Goal: Task Accomplishment & Management: Use online tool/utility

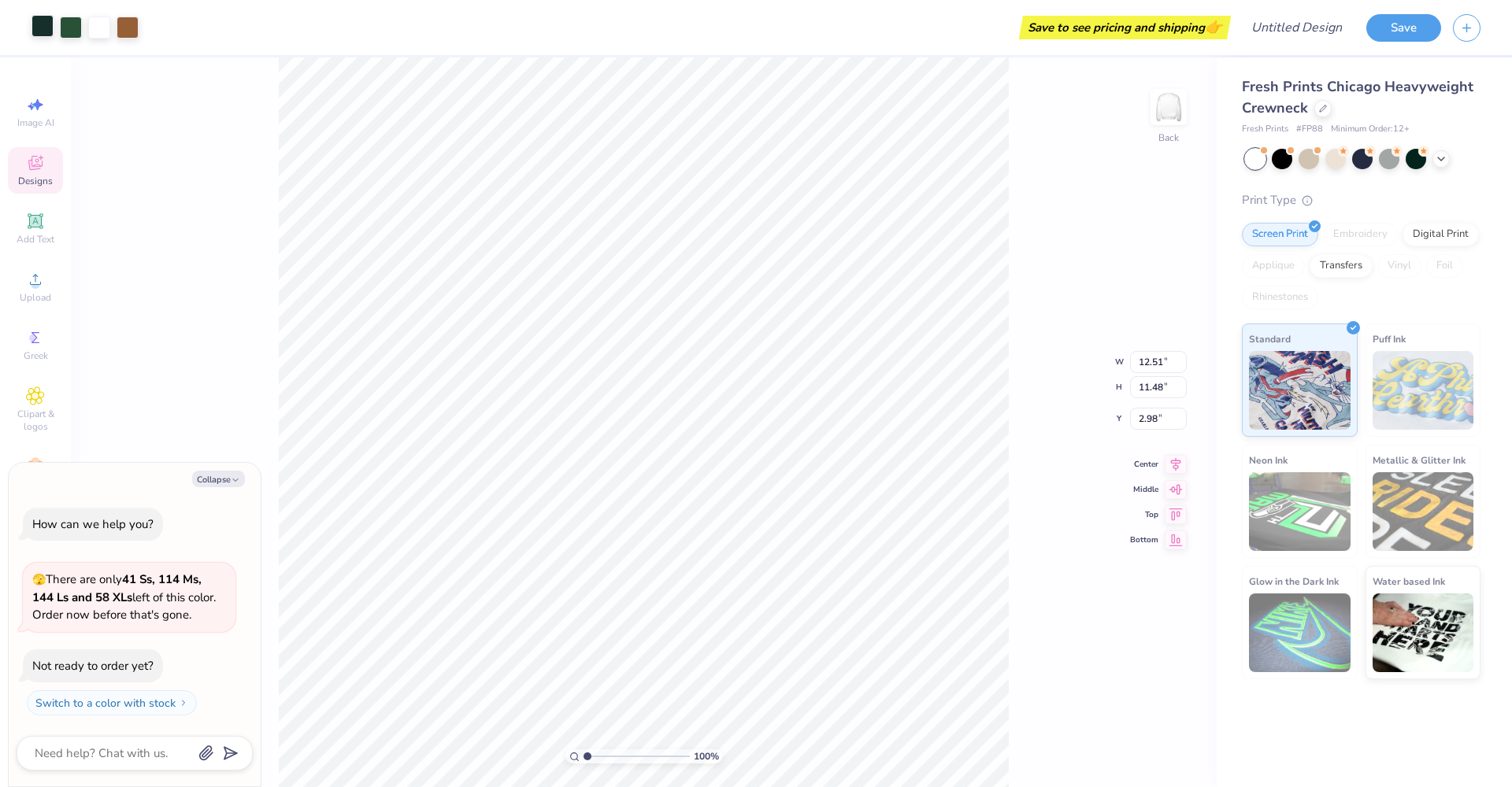
click at [40, 32] on div at bounding box center [43, 26] width 22 height 22
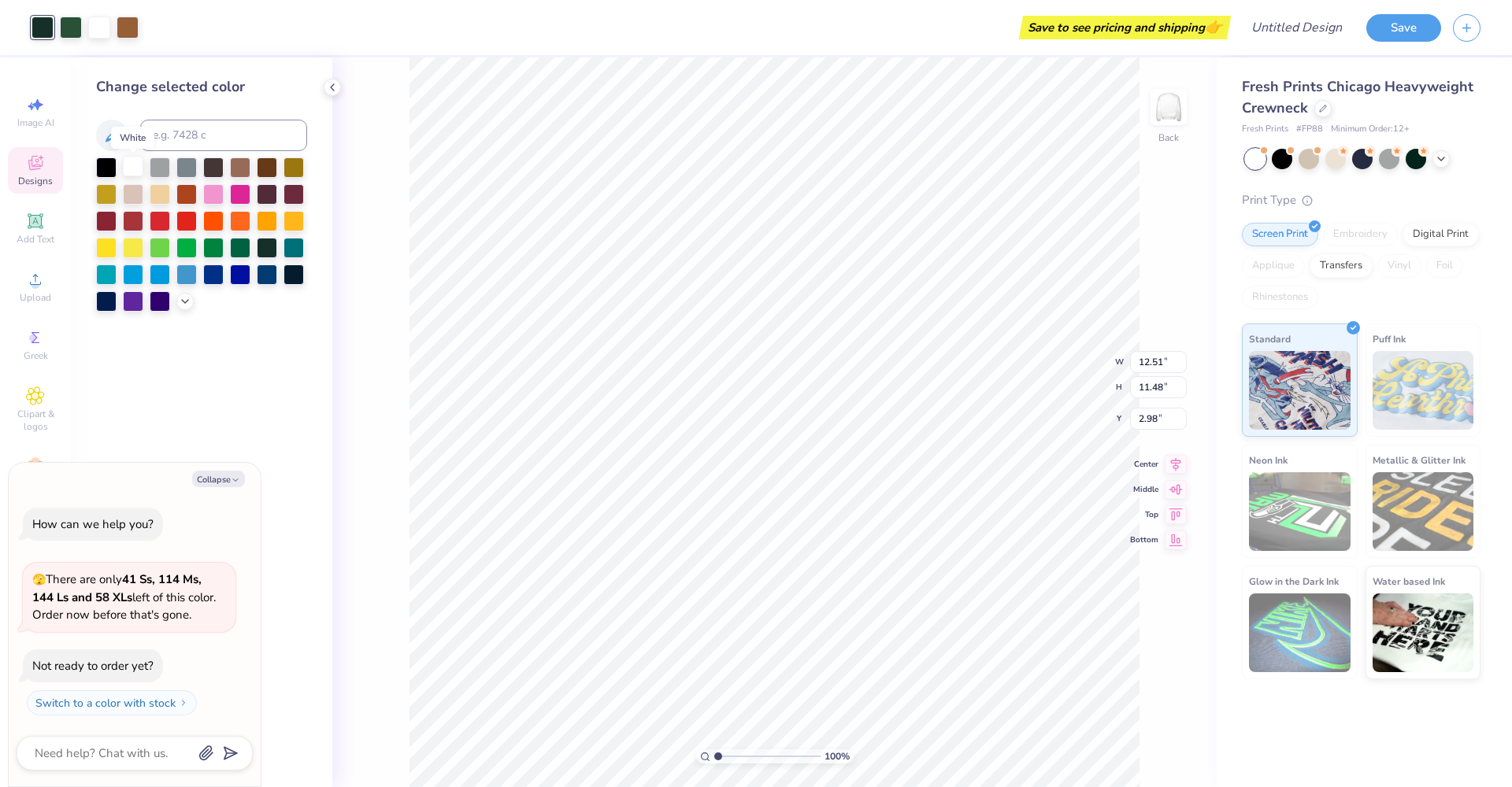
click at [131, 173] on div at bounding box center [133, 166] width 20 height 20
click at [184, 194] on div at bounding box center [186, 193] width 20 height 20
click at [223, 277] on div at bounding box center [213, 273] width 20 height 20
click at [111, 221] on div at bounding box center [106, 220] width 20 height 20
click at [66, 23] on div at bounding box center [71, 26] width 22 height 22
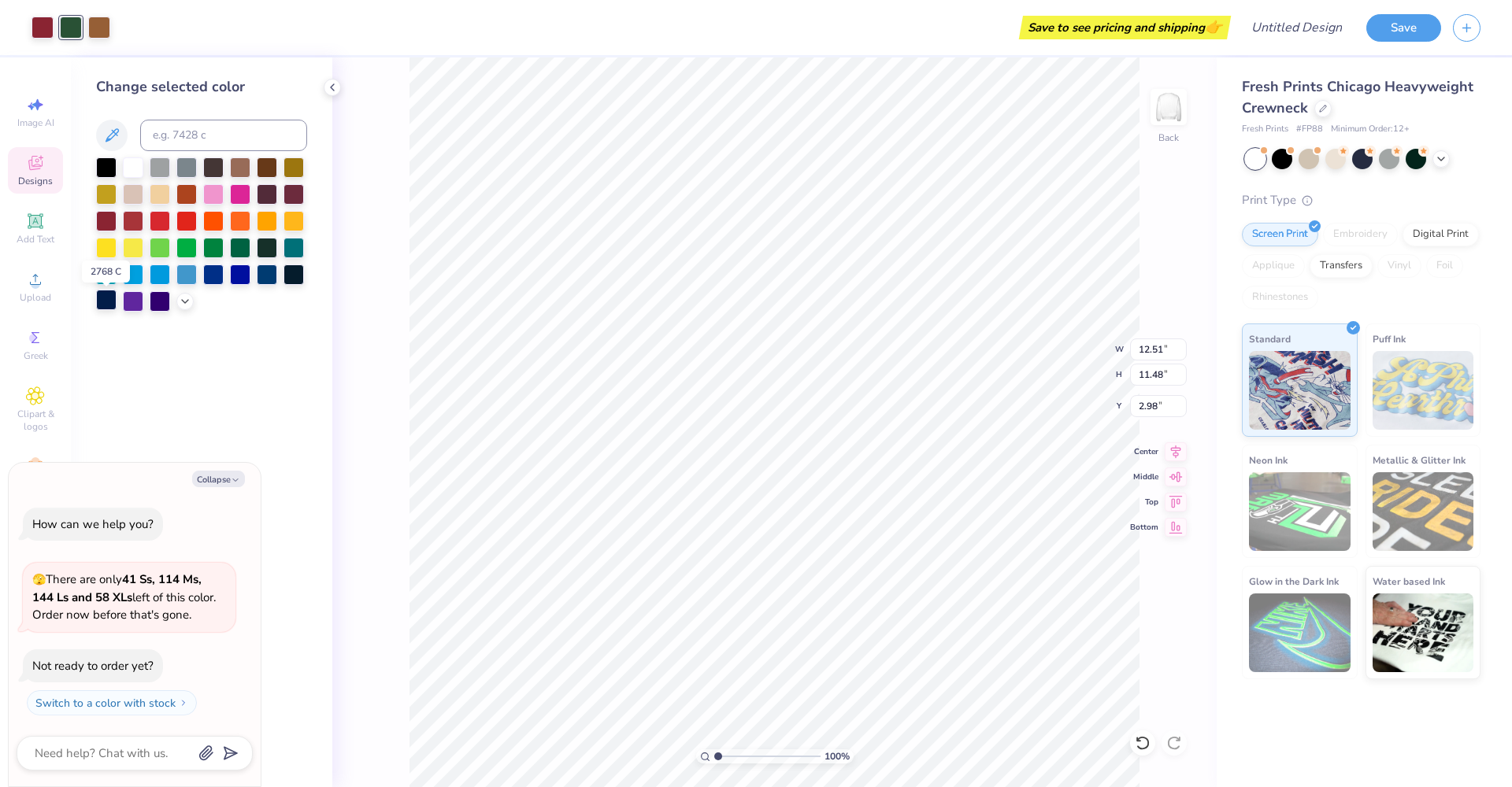
click at [108, 301] on div at bounding box center [106, 300] width 20 height 20
click at [285, 277] on div at bounding box center [294, 273] width 20 height 20
click at [287, 277] on div at bounding box center [294, 273] width 20 height 20
click at [109, 26] on div at bounding box center [99, 26] width 22 height 22
click at [301, 227] on div at bounding box center [294, 220] width 20 height 20
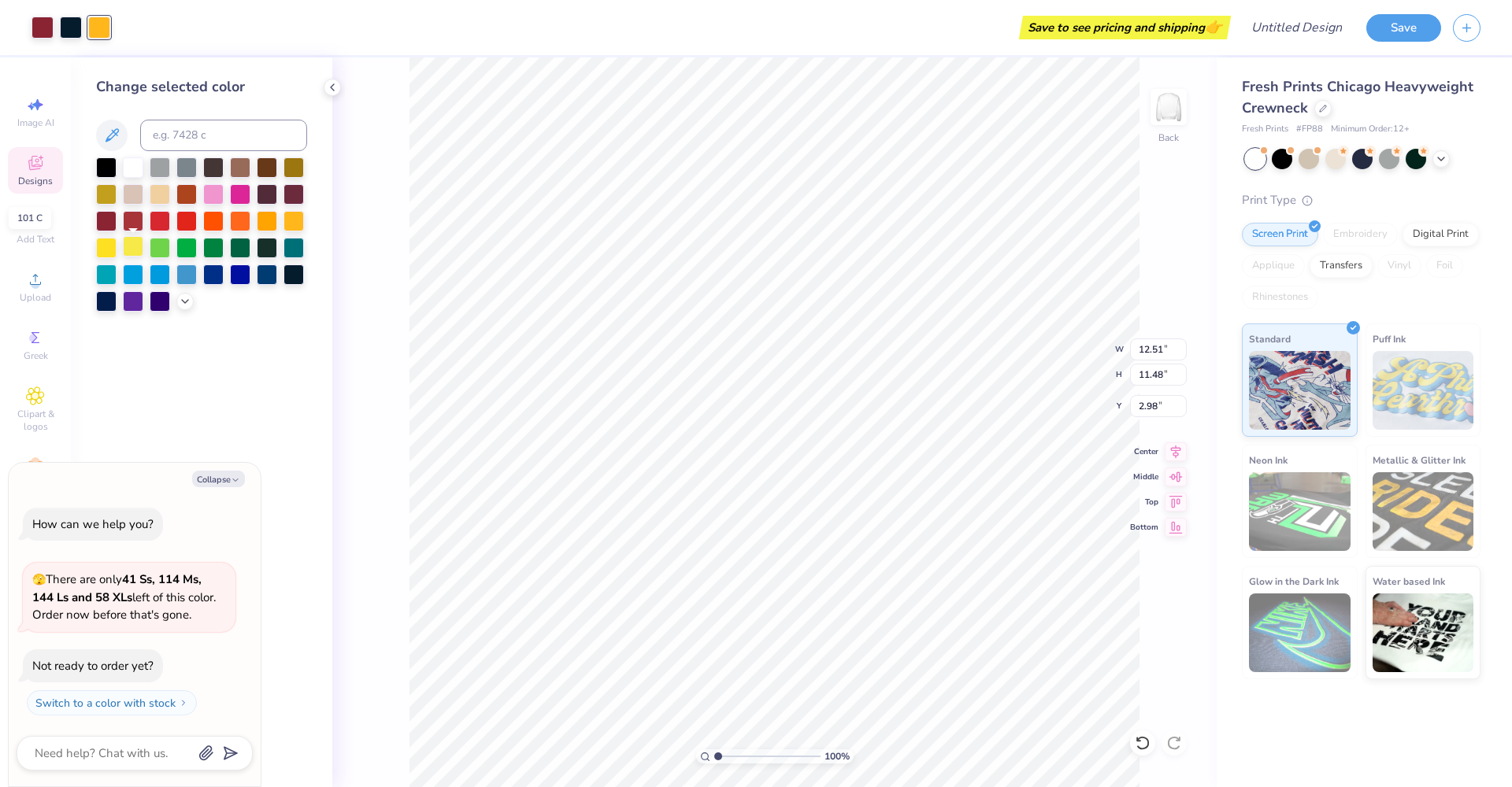
click at [127, 248] on div at bounding box center [133, 246] width 20 height 20
click at [113, 250] on div at bounding box center [106, 246] width 20 height 20
click at [264, 227] on div at bounding box center [267, 220] width 20 height 20
click at [243, 173] on div at bounding box center [240, 166] width 20 height 20
click at [274, 173] on div at bounding box center [267, 166] width 20 height 20
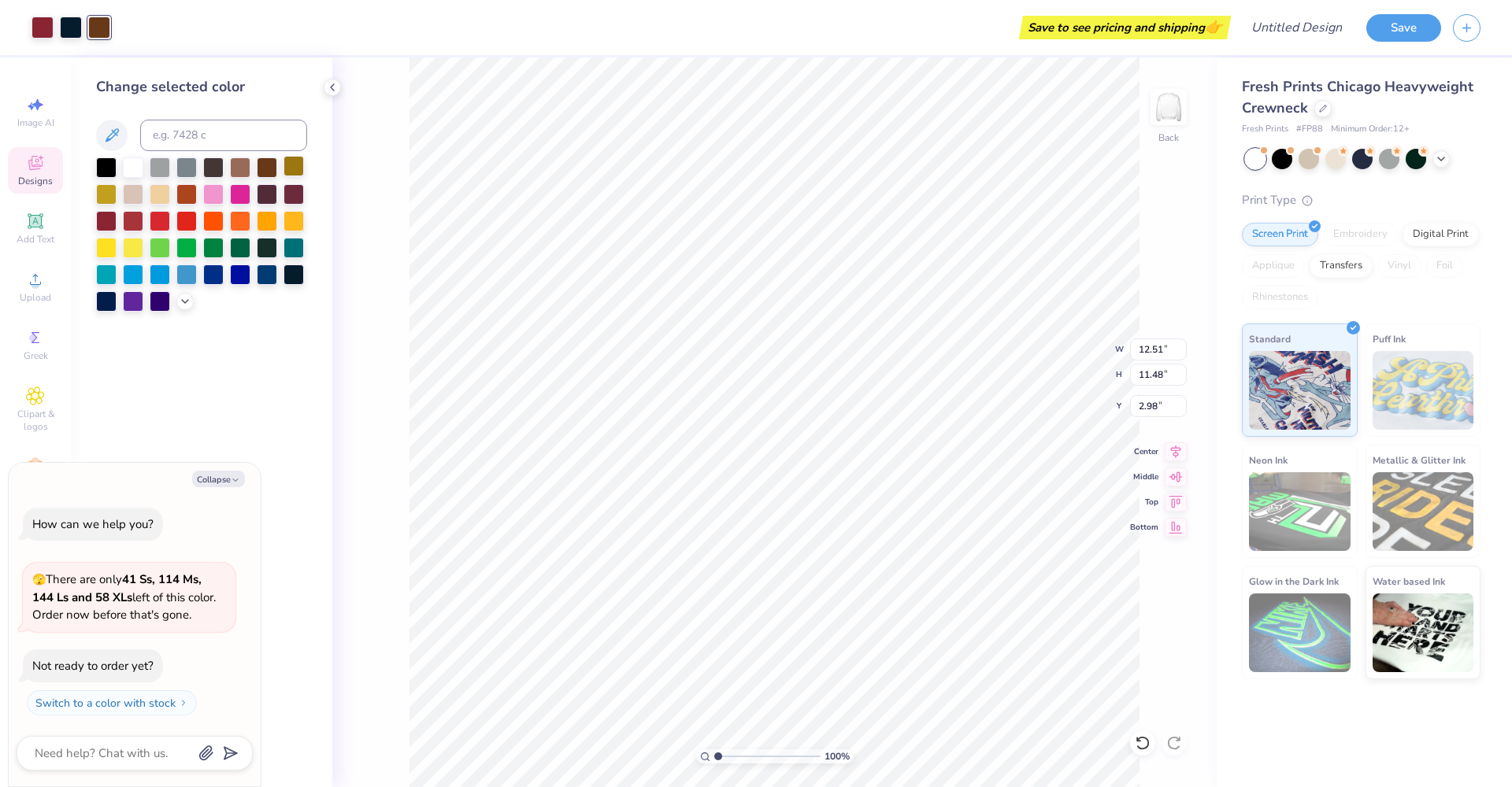
click at [293, 171] on div at bounding box center [294, 166] width 20 height 20
click at [223, 477] on button "Collapse" at bounding box center [218, 479] width 53 height 17
type textarea "x"
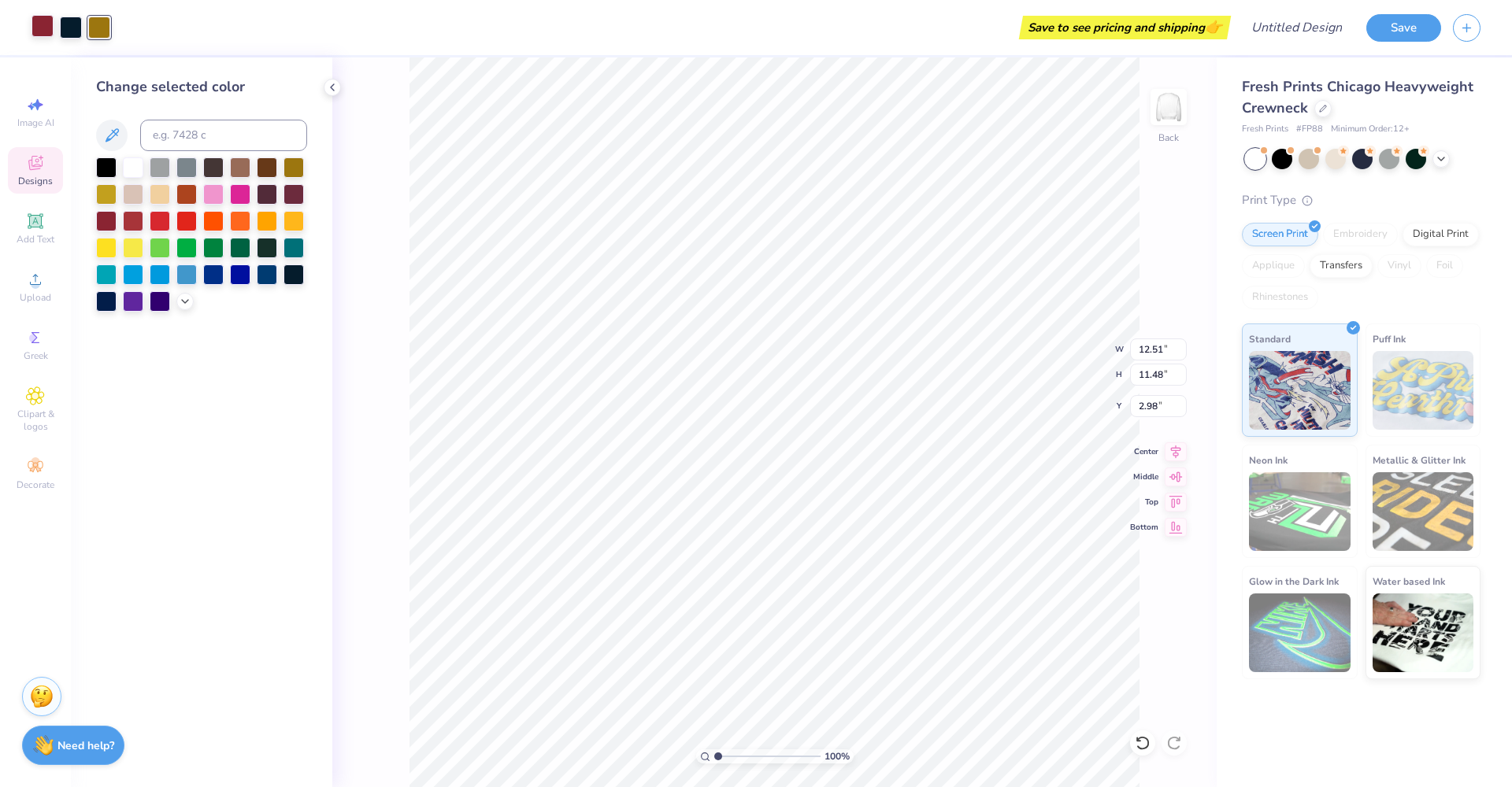
click at [41, 20] on div at bounding box center [43, 26] width 22 height 22
click at [104, 195] on div at bounding box center [106, 193] width 20 height 20
click at [107, 177] on div at bounding box center [106, 168] width 20 height 20
click at [66, 29] on div at bounding box center [71, 26] width 22 height 22
click at [108, 225] on div at bounding box center [106, 220] width 20 height 20
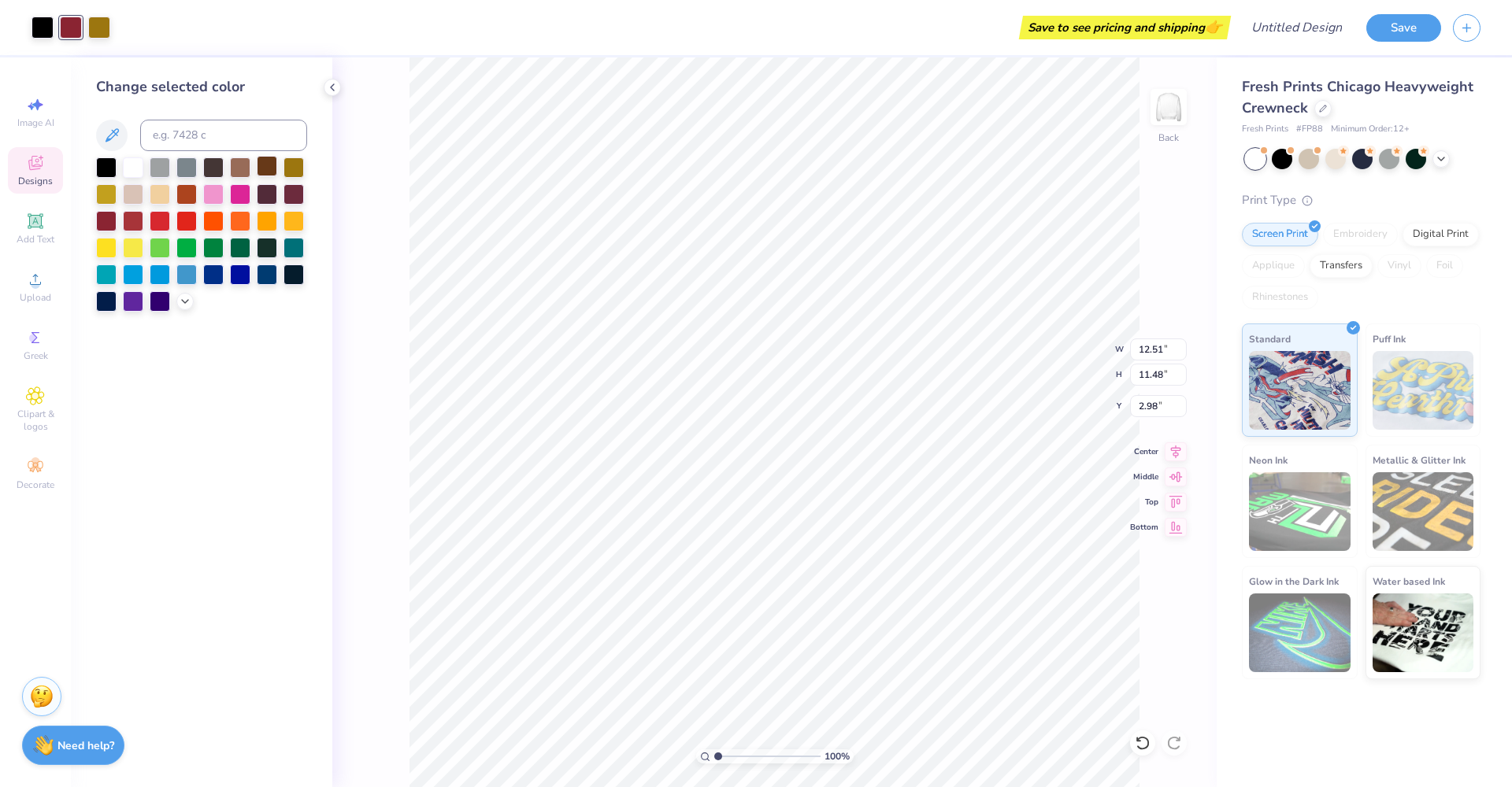
click at [270, 174] on div at bounding box center [267, 166] width 20 height 20
click at [269, 170] on div at bounding box center [267, 166] width 20 height 20
click at [104, 223] on div at bounding box center [106, 220] width 20 height 20
click at [96, 32] on div at bounding box center [99, 26] width 22 height 22
click at [216, 172] on div at bounding box center [213, 166] width 20 height 20
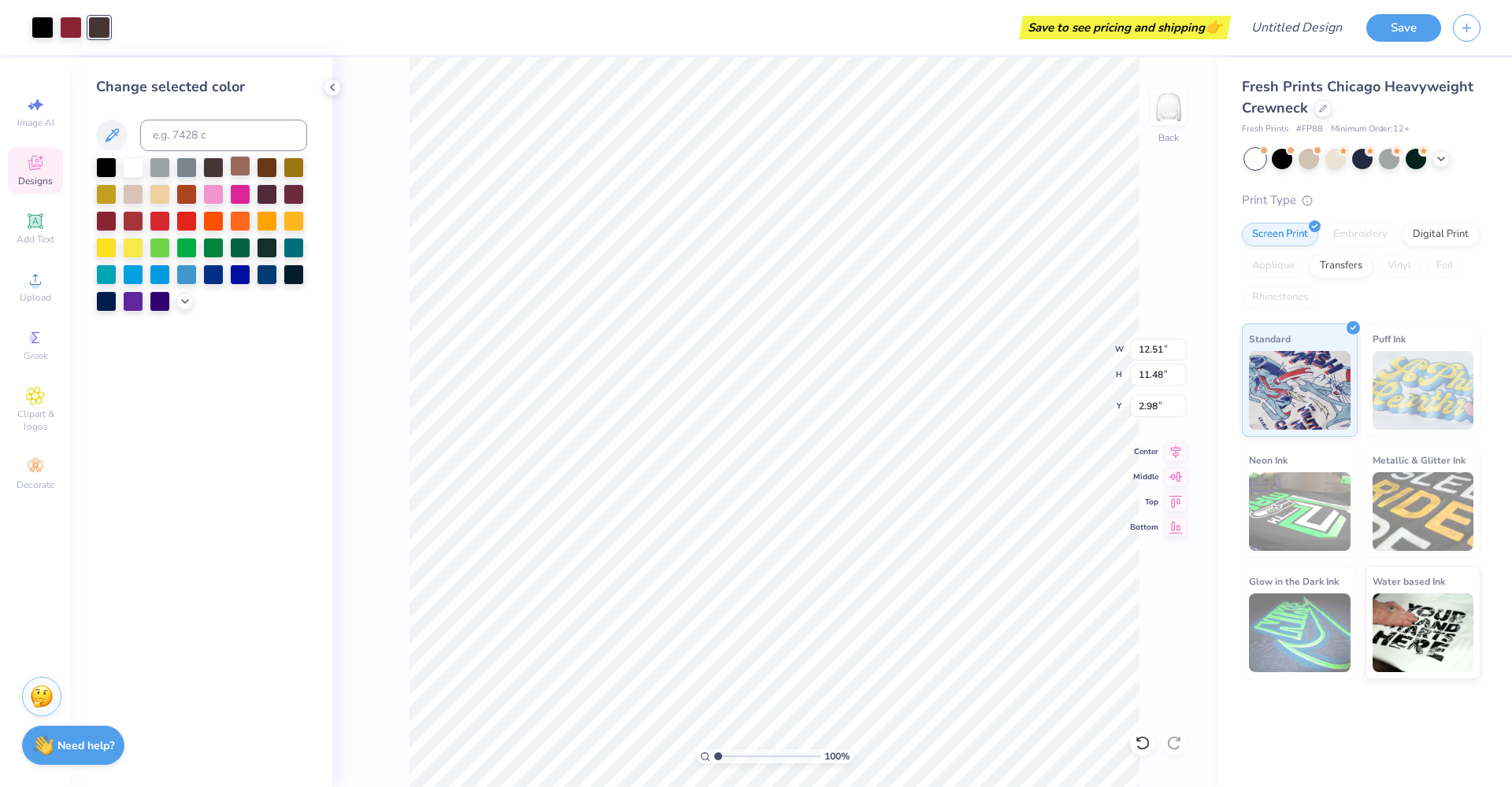
click at [244, 170] on div at bounding box center [240, 166] width 20 height 20
click at [274, 170] on div at bounding box center [267, 166] width 20 height 20
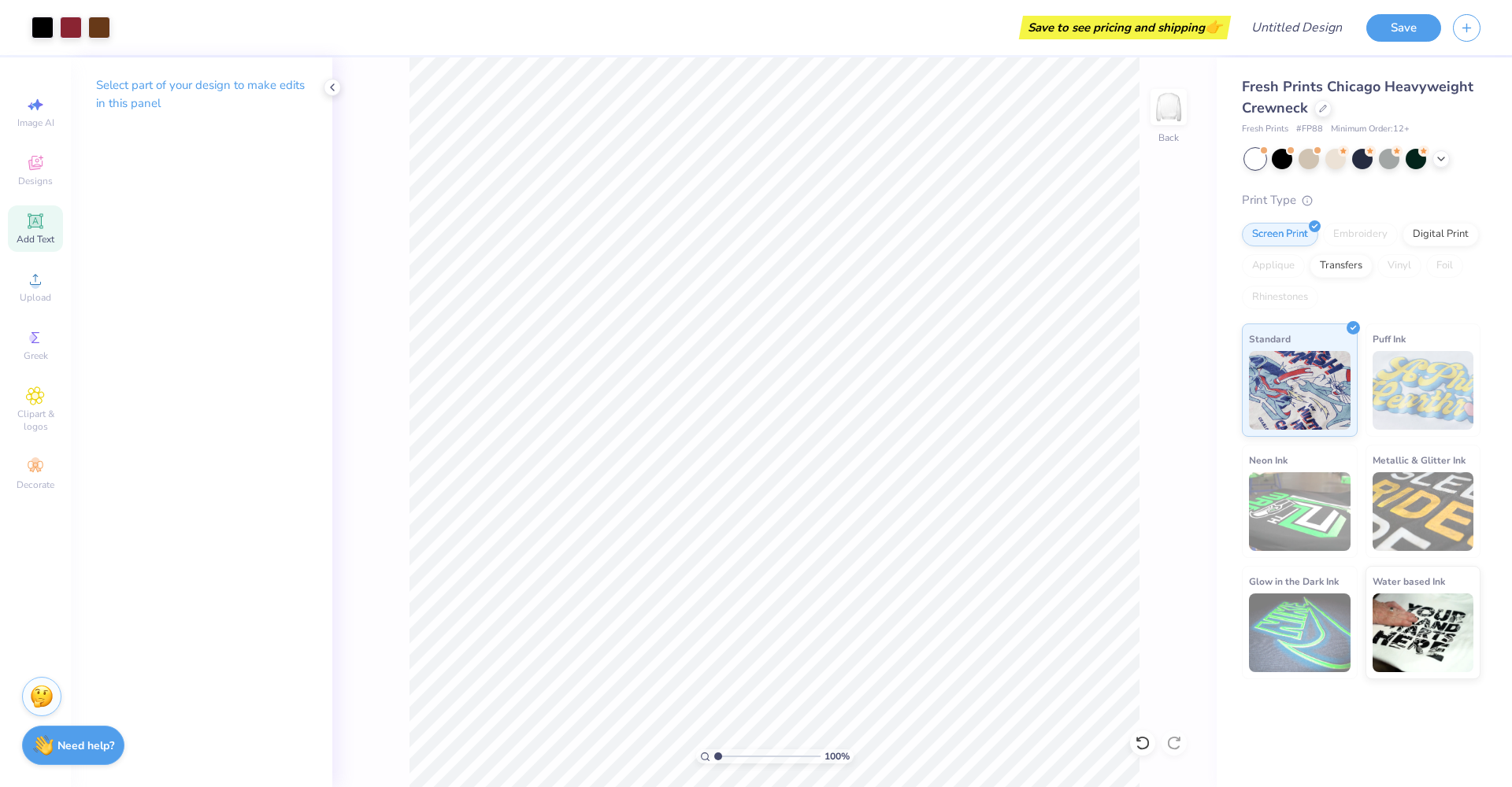
click at [45, 238] on span "Add Text" at bounding box center [35, 239] width 38 height 13
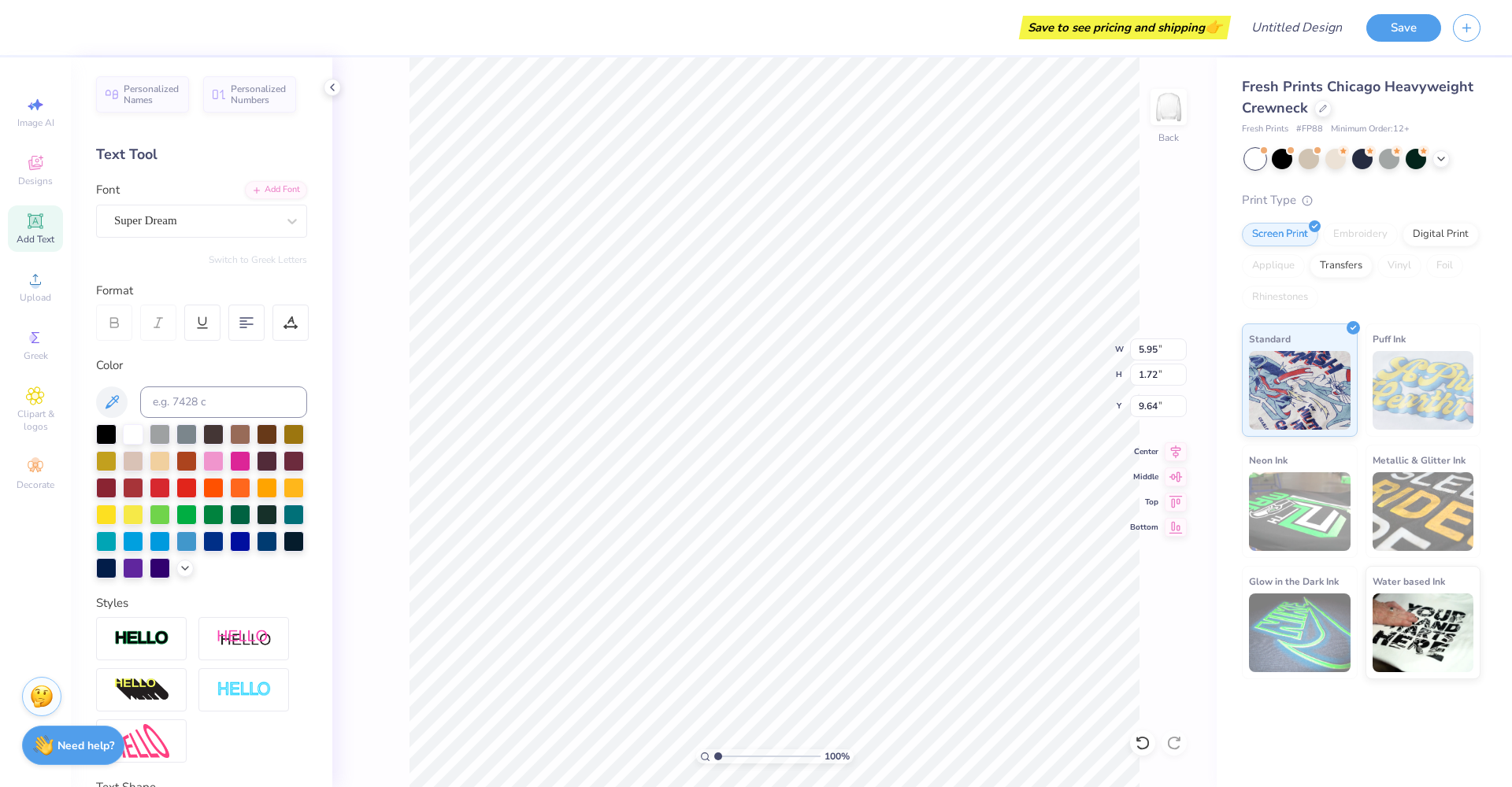
type input "12.51"
type input "11.48"
type input "2.98"
click at [330, 86] on icon at bounding box center [332, 87] width 13 height 13
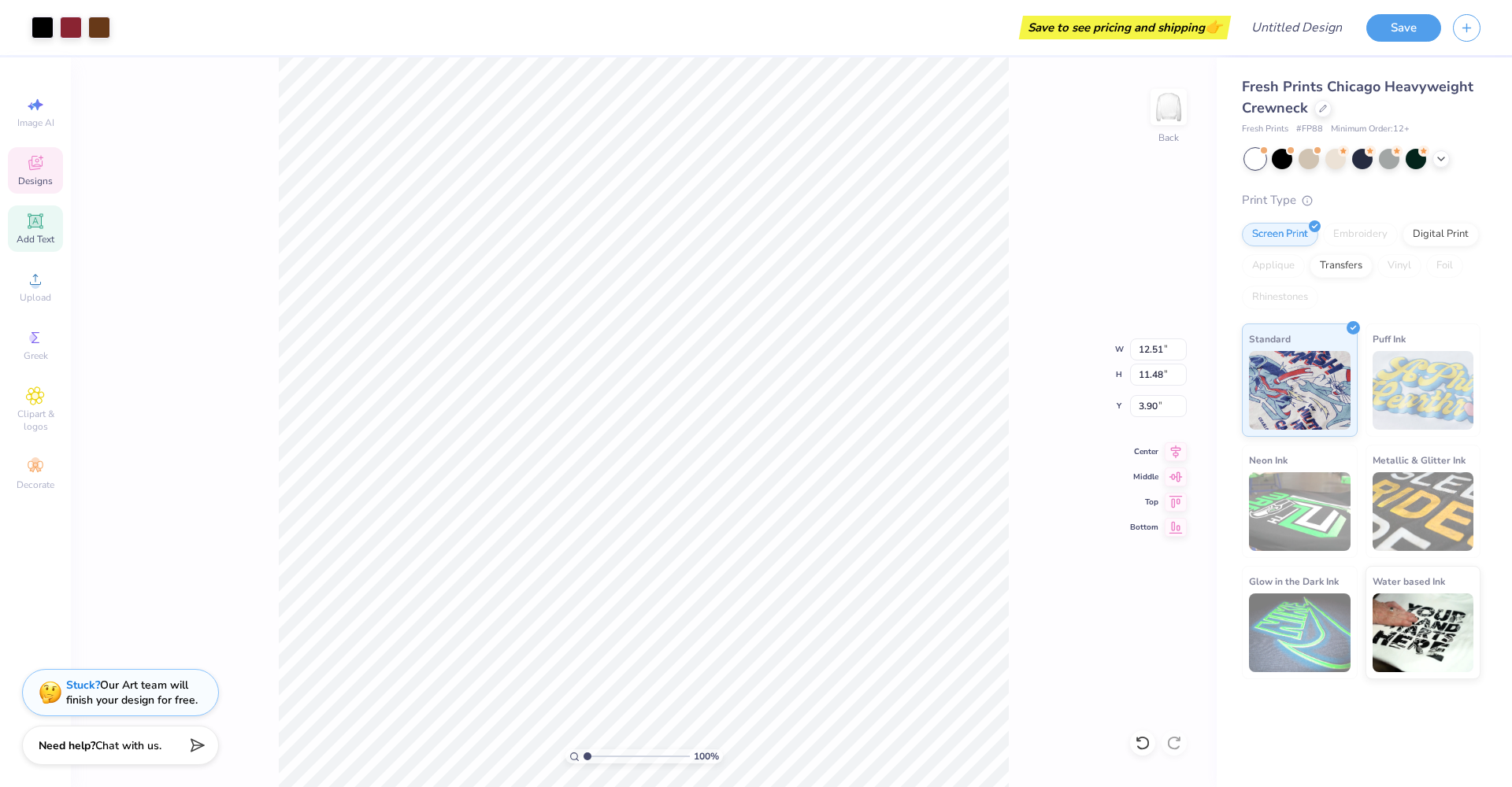
type input "4.18"
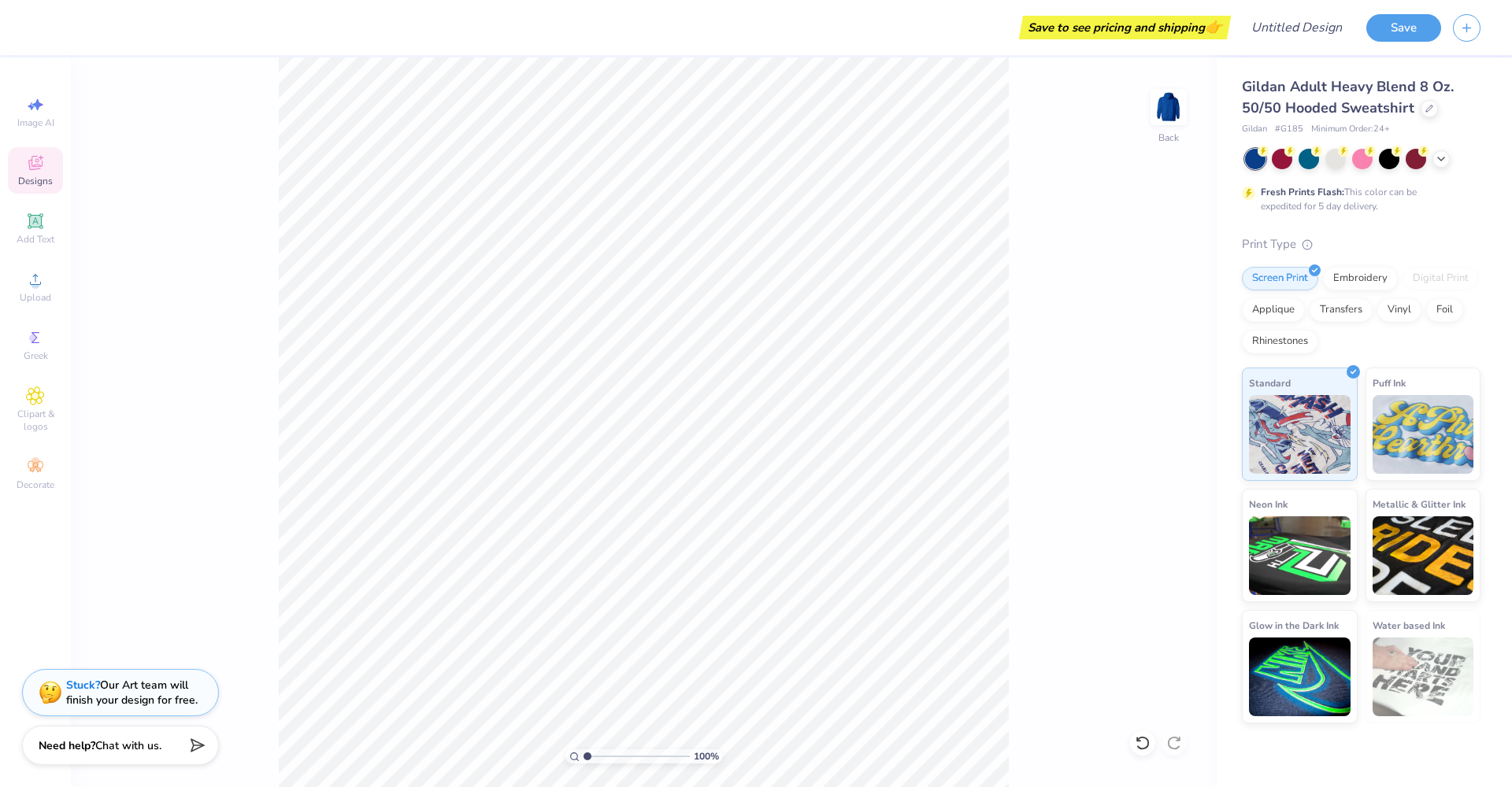
click at [40, 170] on icon at bounding box center [35, 163] width 19 height 19
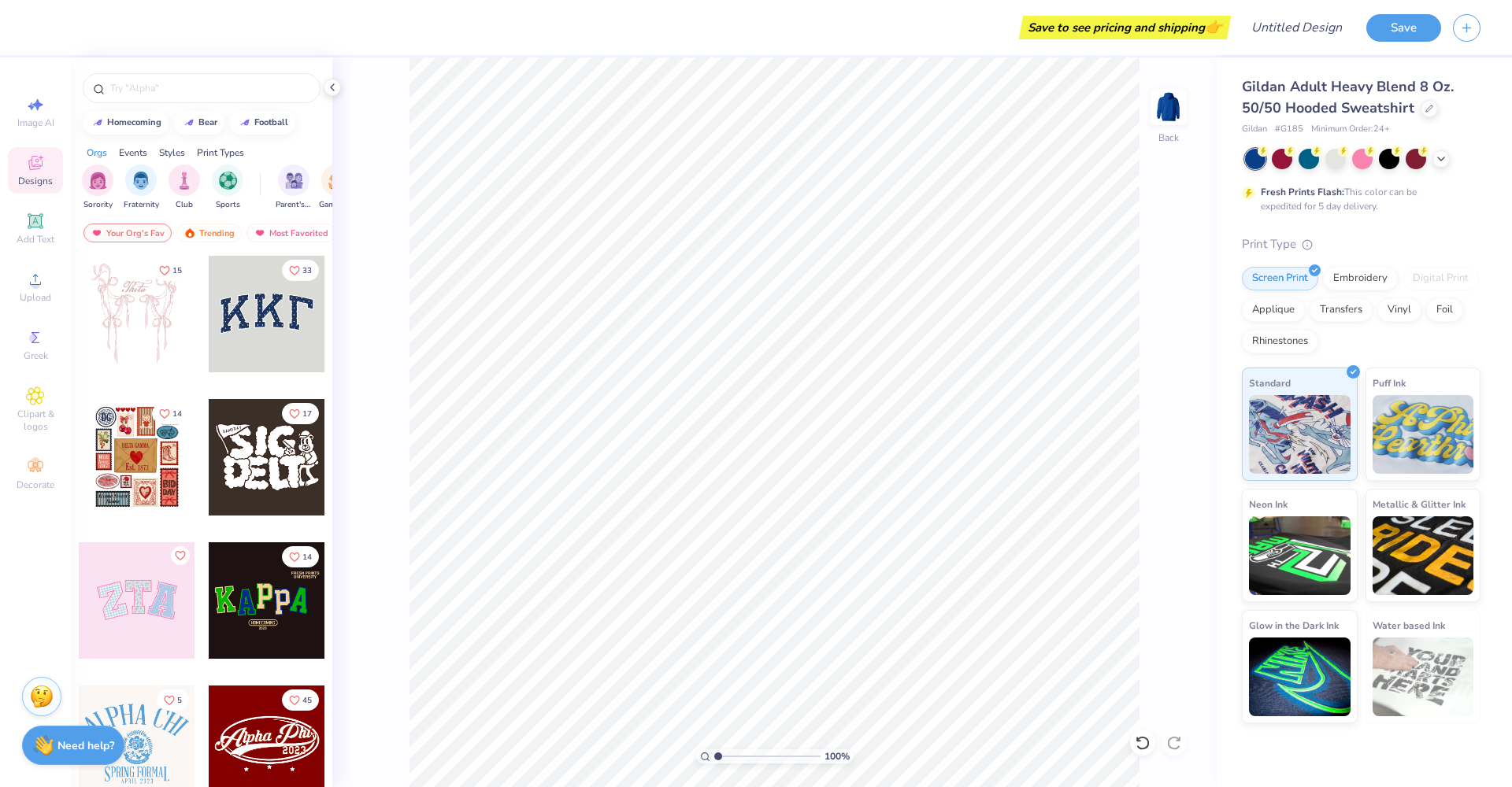
click at [290, 628] on div at bounding box center [267, 600] width 117 height 117
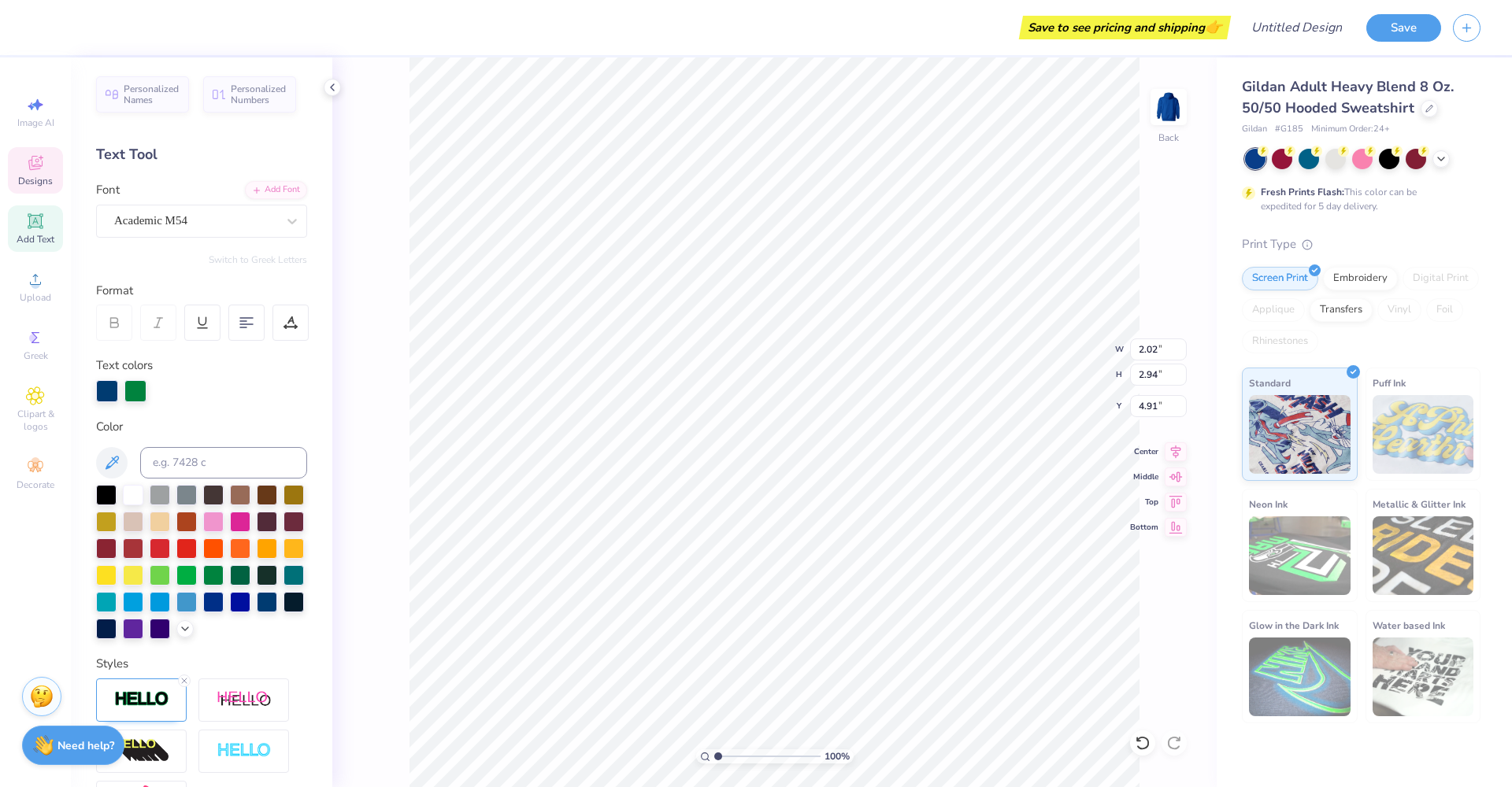
type input "2.31"
type input "3.04"
type input "4.56"
type input "2.02"
type input "2.94"
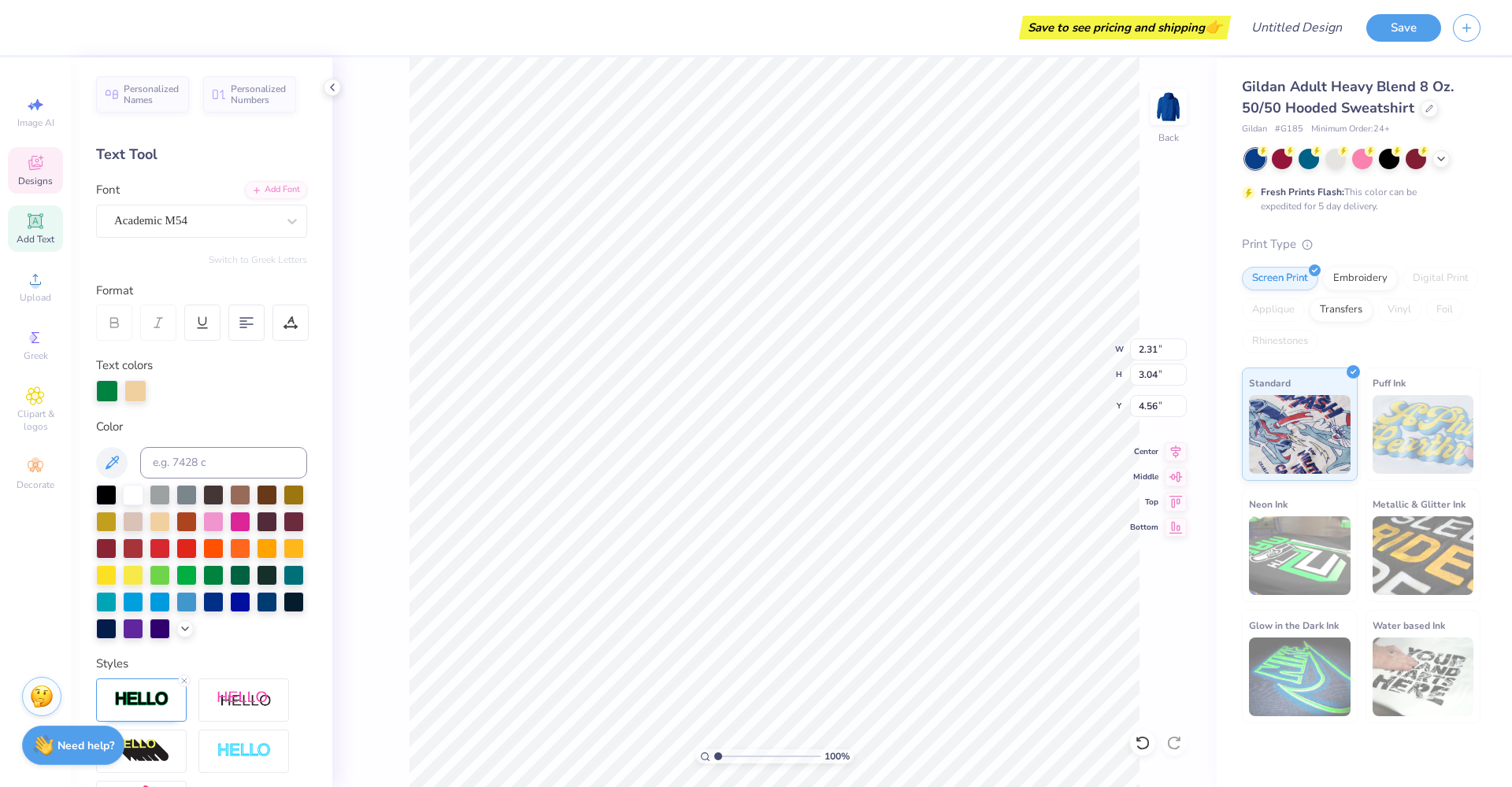
type input "4.91"
type input "1.79"
type input "2.87"
type input "4.27"
type input "1.84"
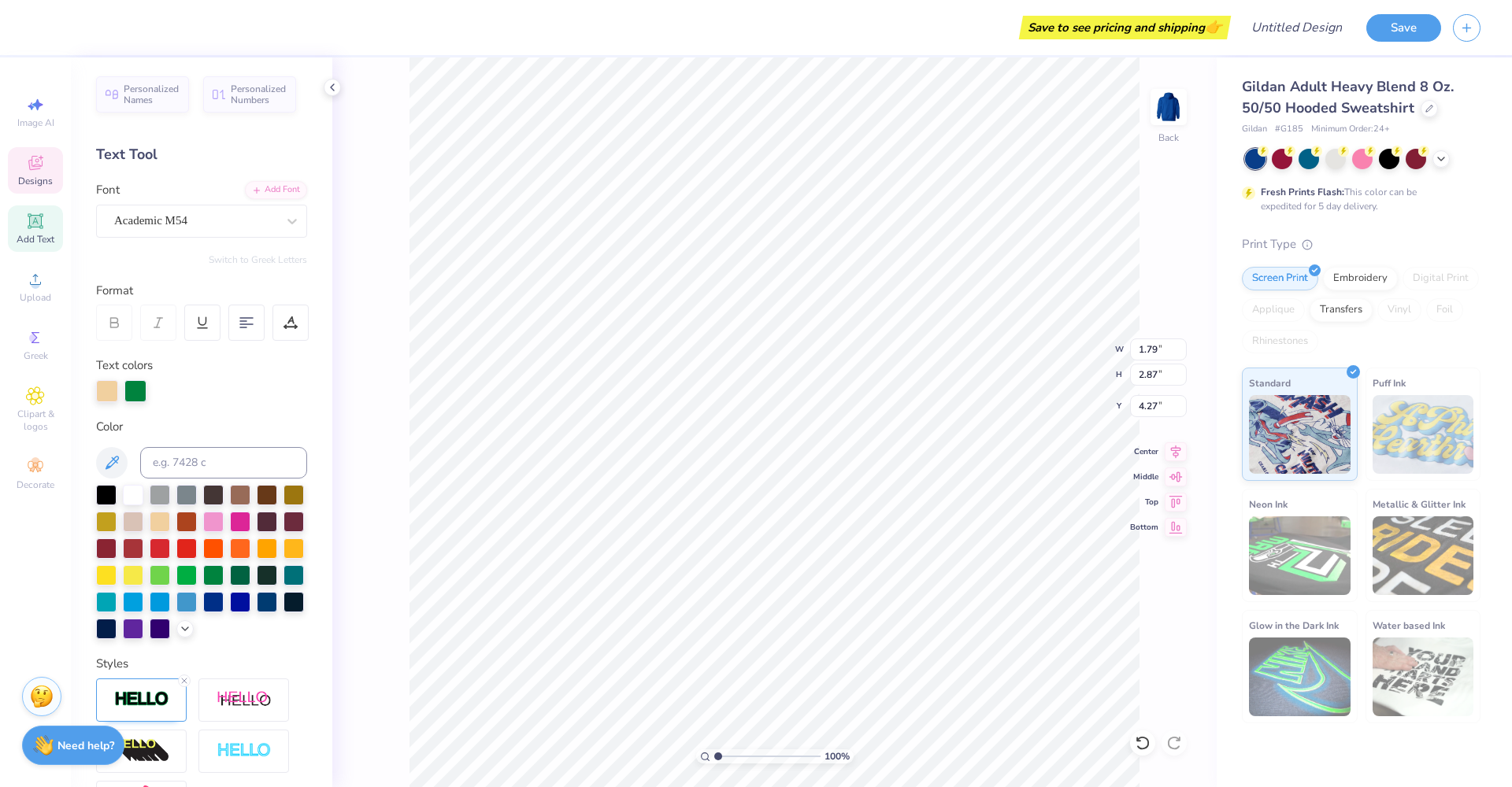
type input "2.92"
type input "4.91"
type input "2.06"
type input "3.06"
type input "4.65"
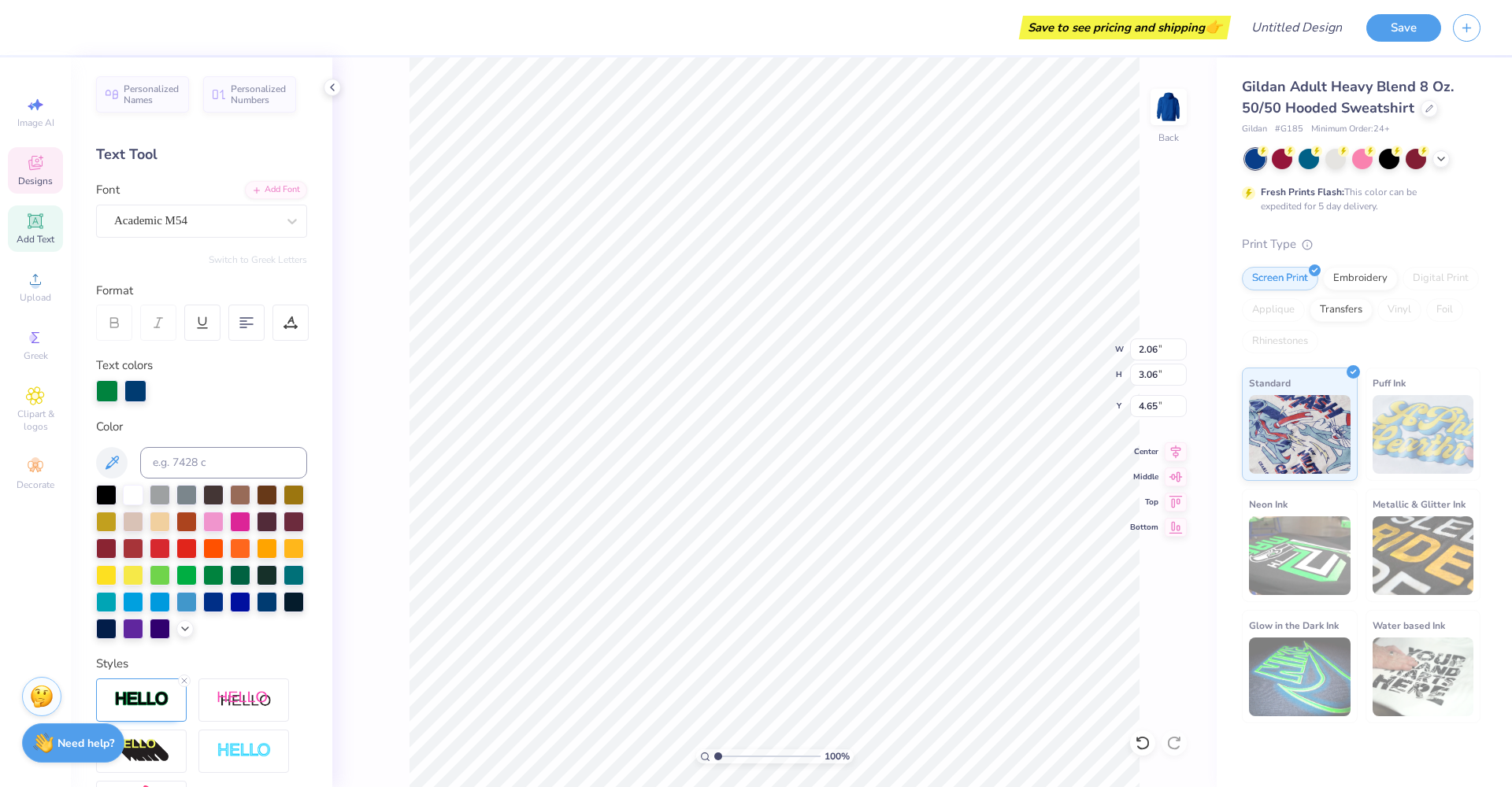
click at [68, 744] on strong "Need help?" at bounding box center [86, 743] width 57 height 15
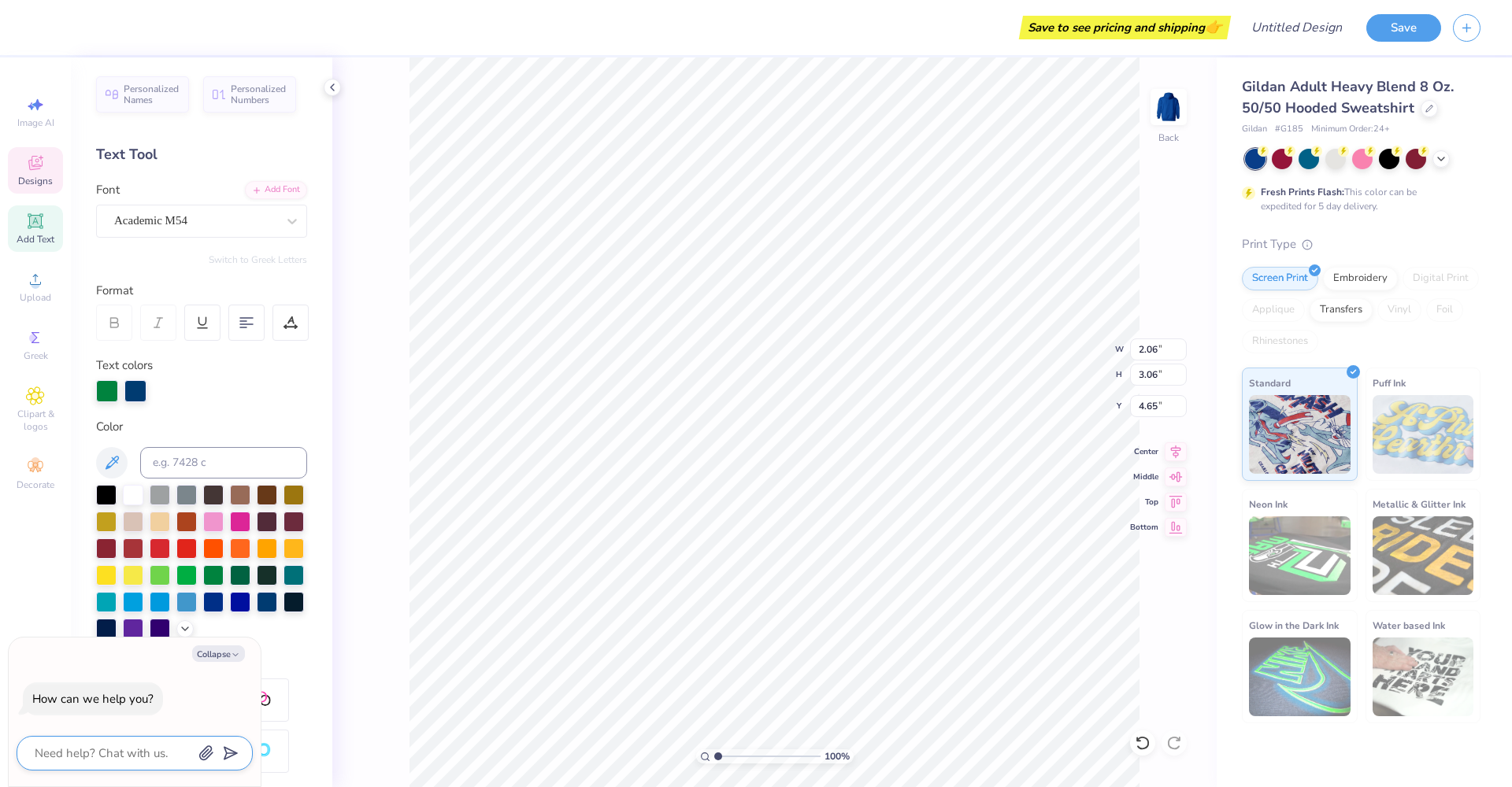
click at [80, 749] on textarea at bounding box center [112, 753] width 160 height 20
type textarea "a"
type textarea "x"
type textarea "am"
type textarea "x"
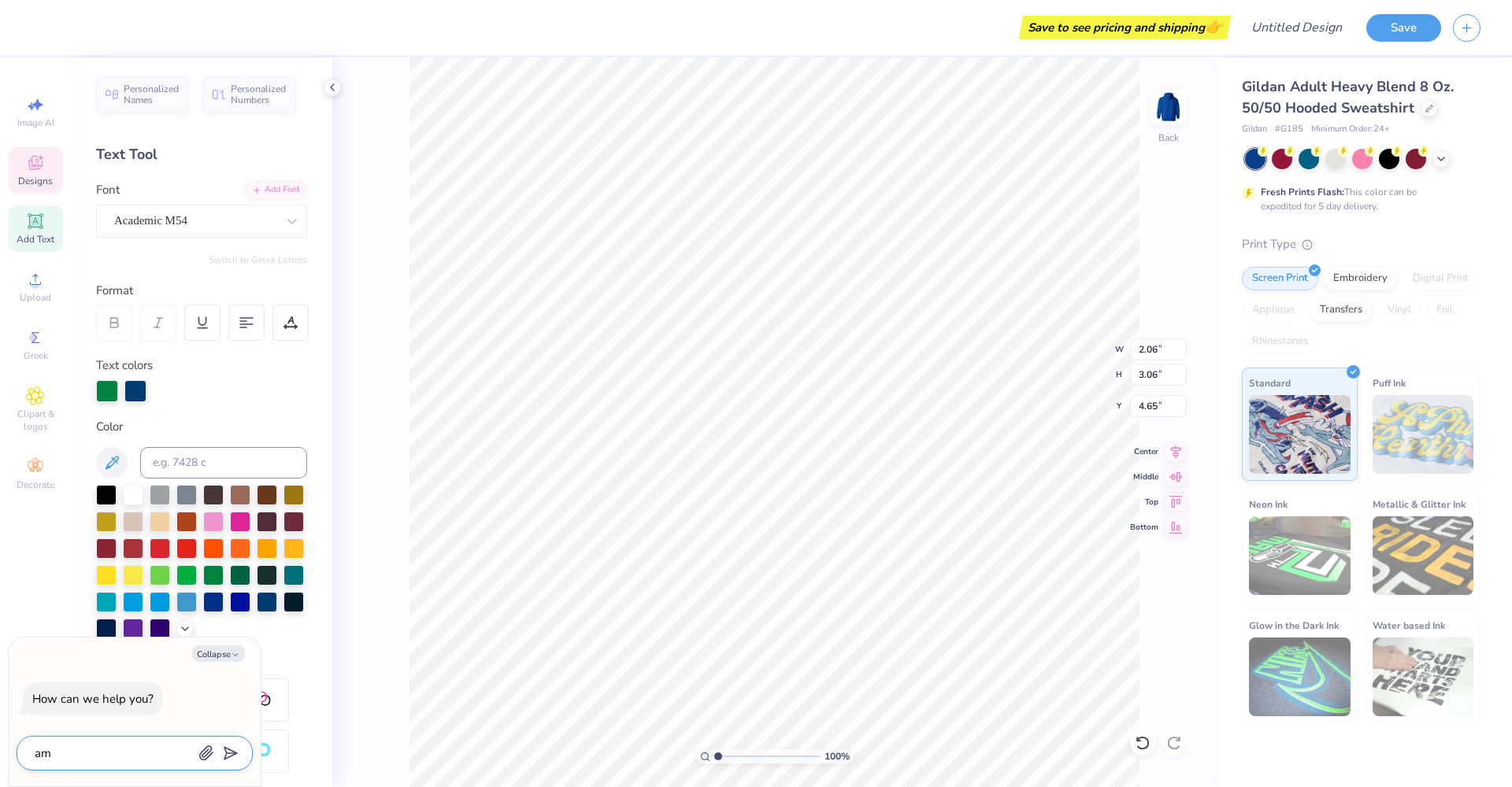
type textarea "am"
type textarea "x"
type textarea "am i"
type textarea "x"
type textarea "am I"
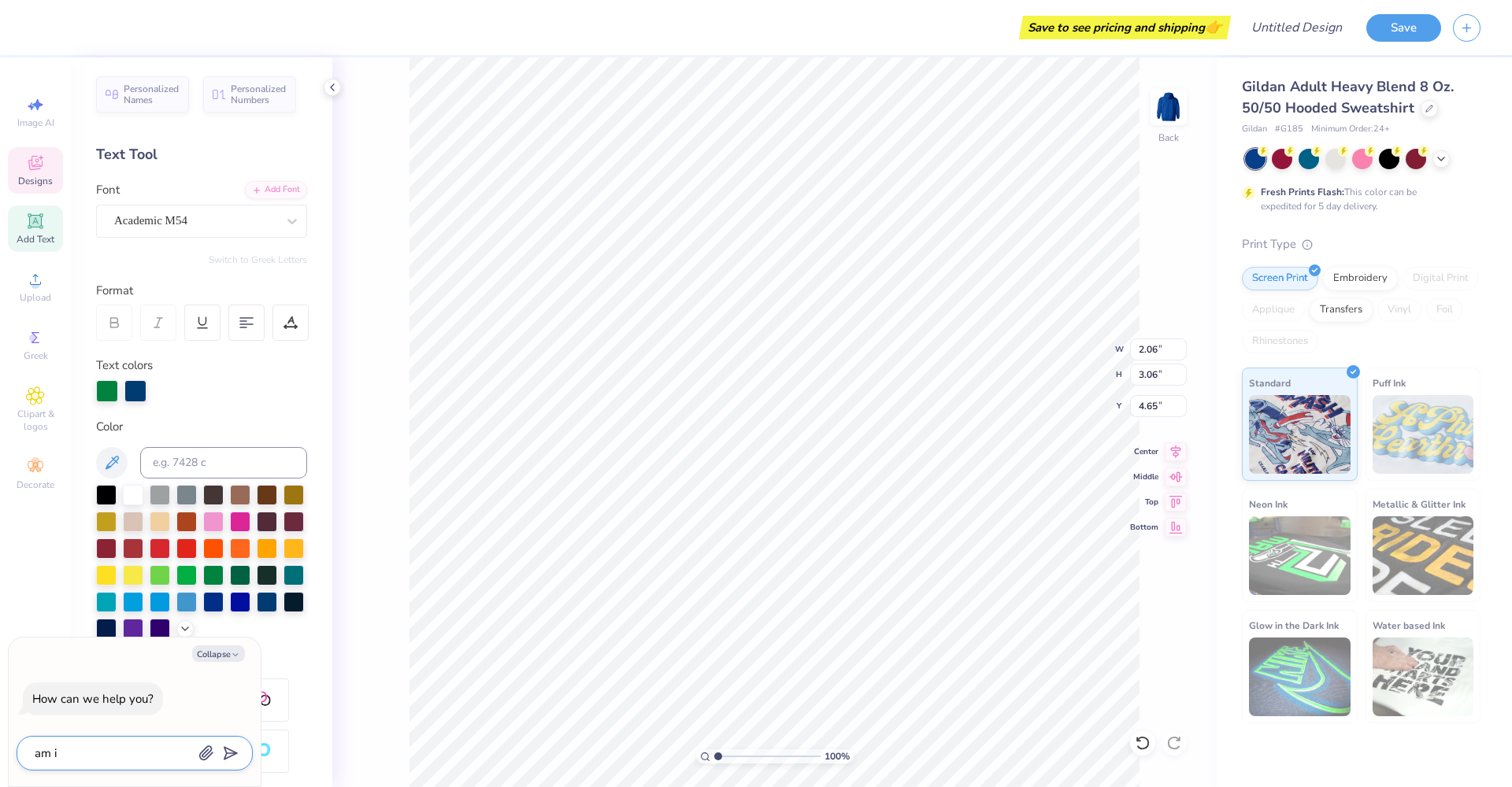
type textarea "x"
type textarea "am I a"
type textarea "x"
type textarea "am I ab"
type textarea "x"
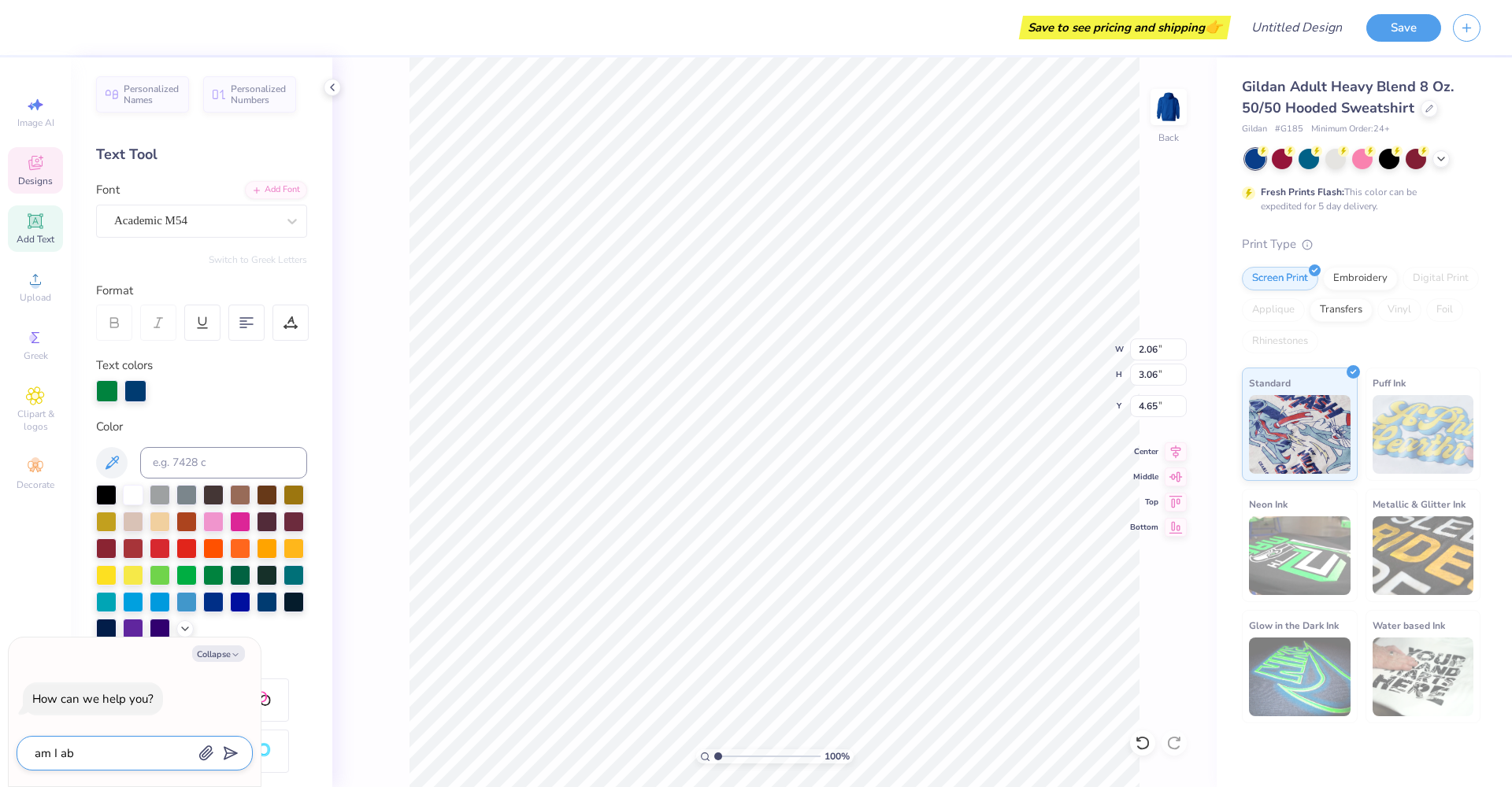
type textarea "am I abl"
type textarea "x"
type textarea "am I able"
type textarea "x"
type textarea "am I able"
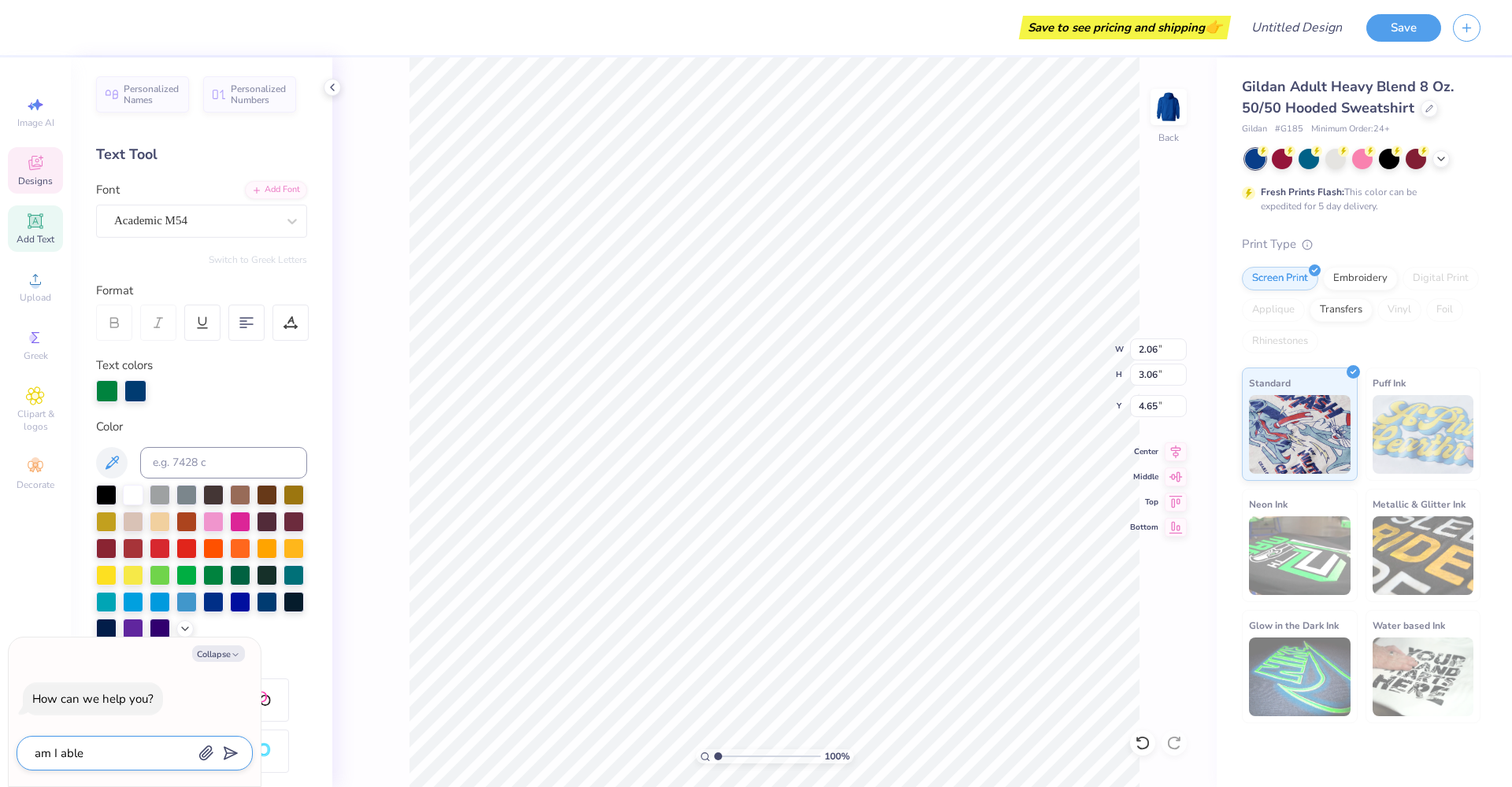
type textarea "x"
type textarea "am I able t"
type textarea "x"
type textarea "am I able to"
type textarea "x"
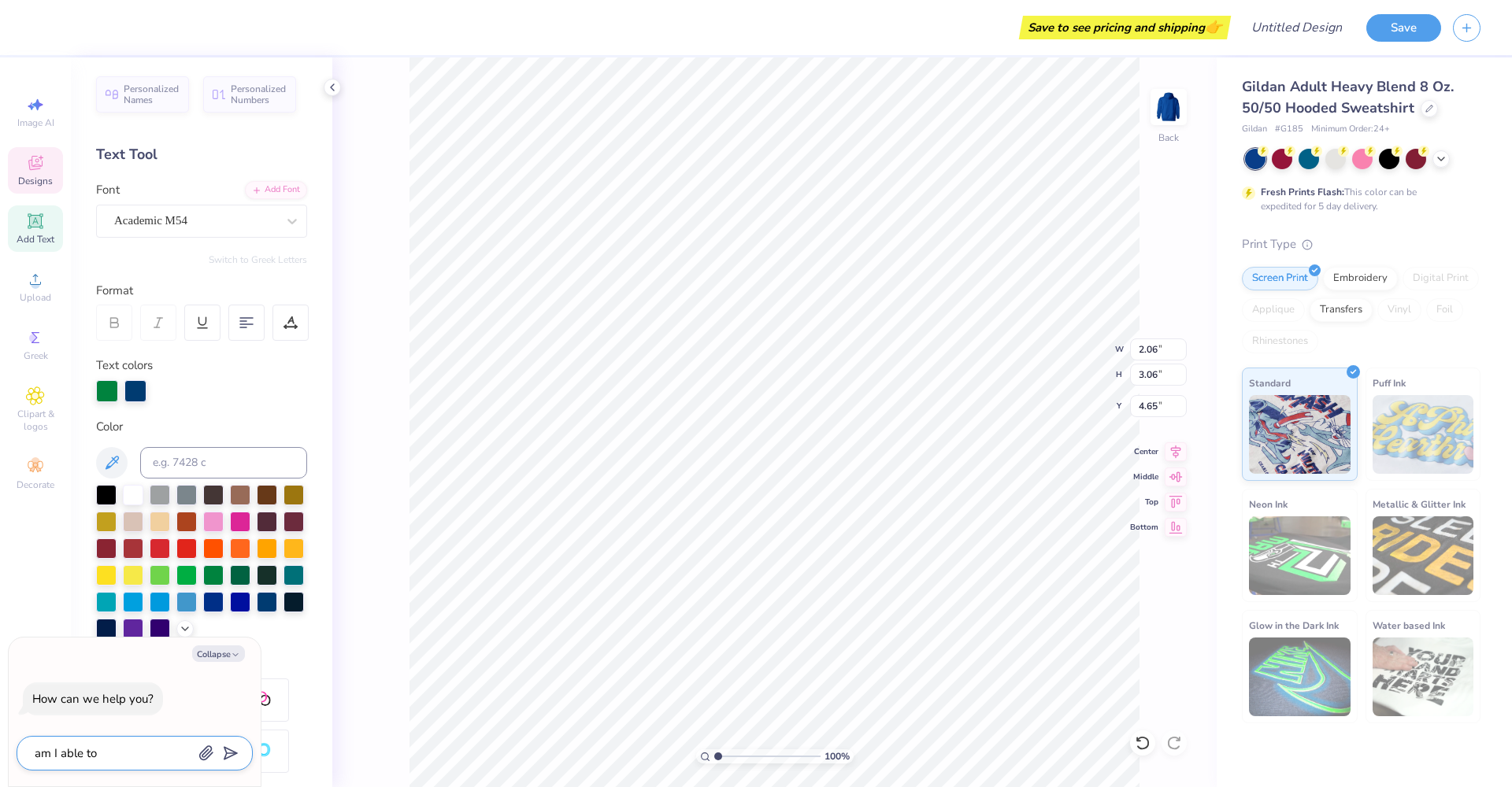
type textarea "am I able to"
type textarea "x"
type textarea "am I able to c"
type textarea "x"
type textarea "am I able to ch"
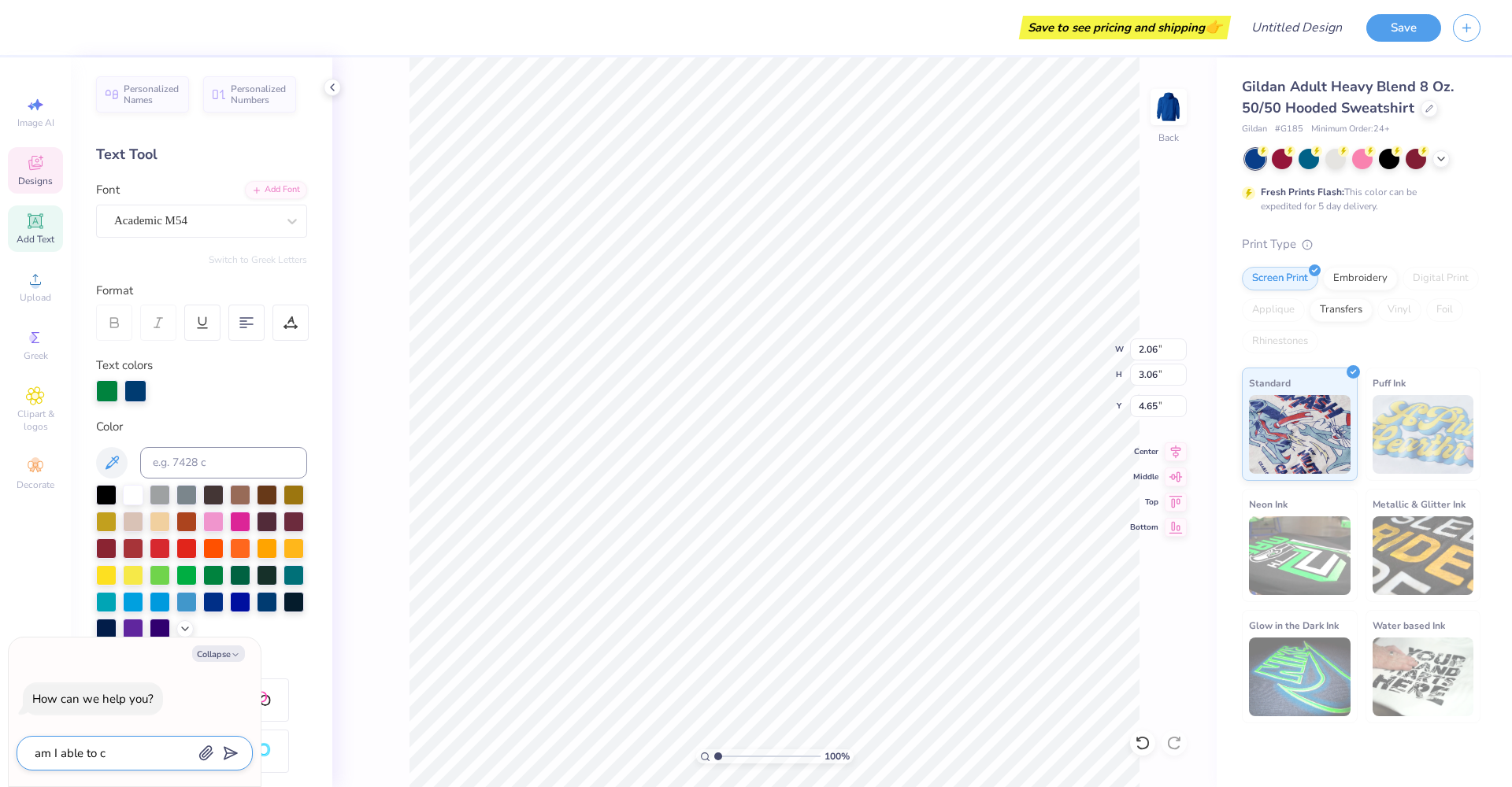
type textarea "x"
type textarea "am I able to cha"
type textarea "x"
type textarea "am I able to chan"
type textarea "x"
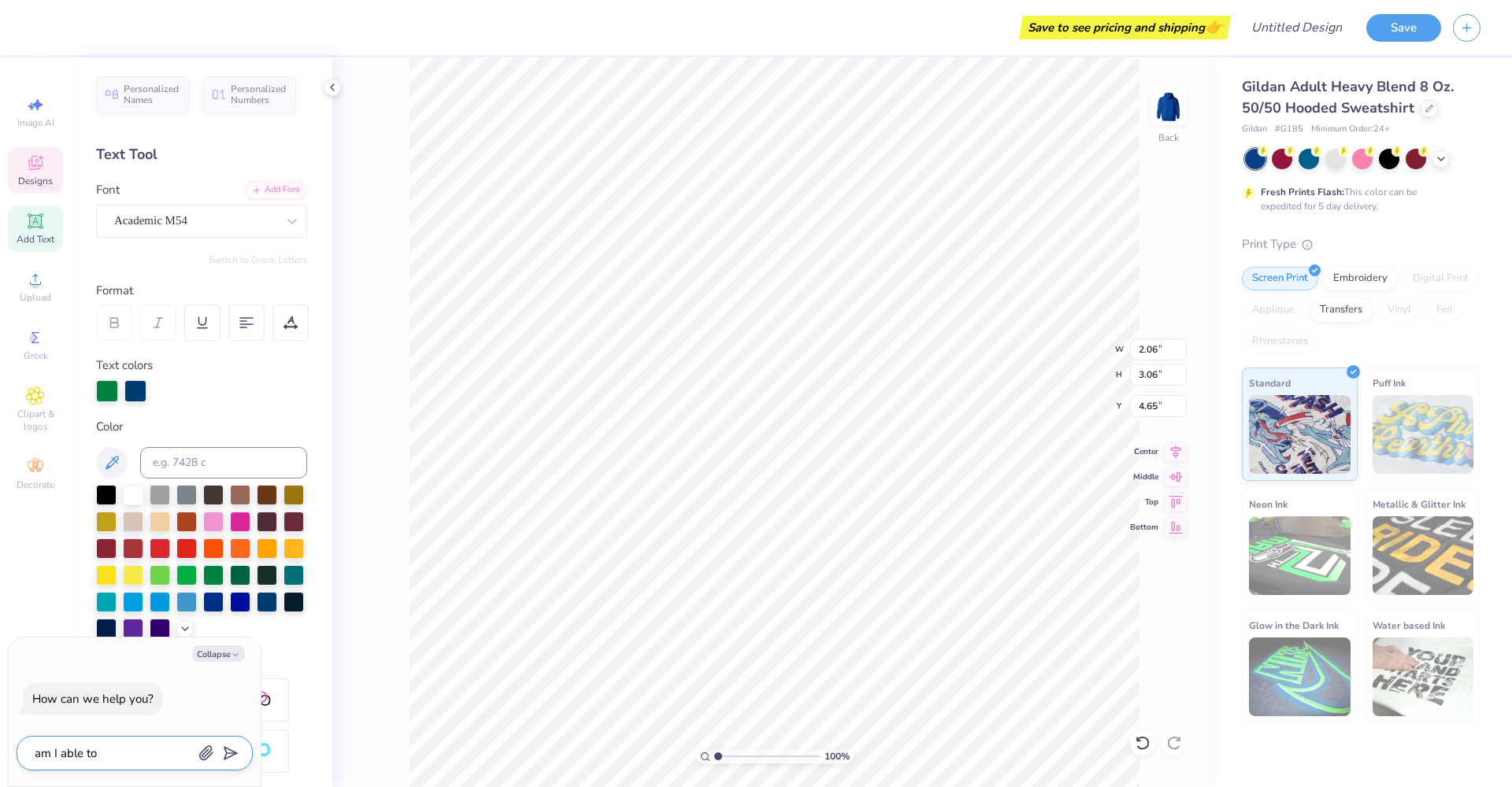
type textarea "am I able to chang"
type textarea "x"
type textarea "am I able to change"
type textarea "x"
type textarea "am I able to change"
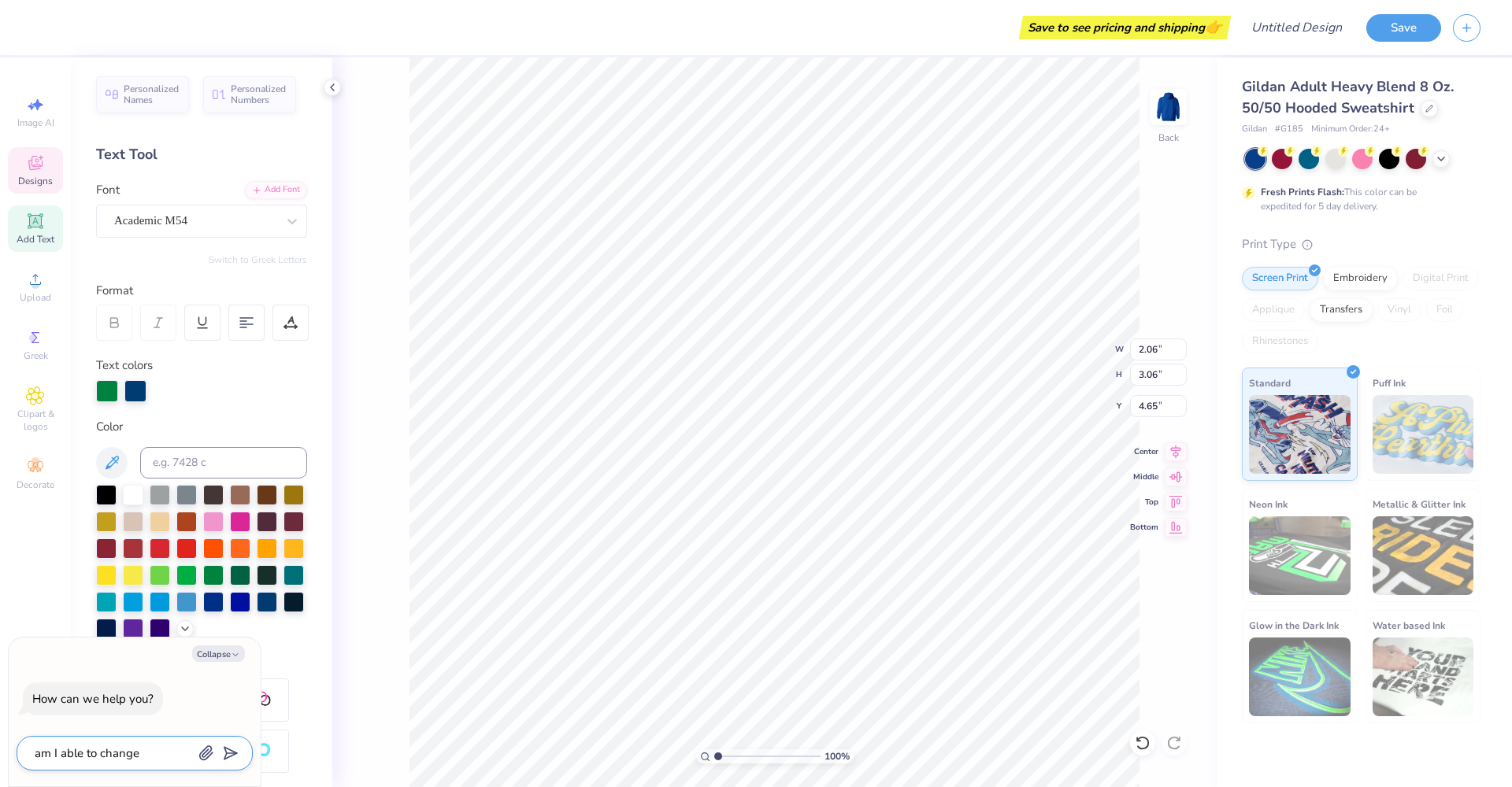
type textarea "x"
type textarea "am I able to change t"
type textarea "x"
type textarea "am I able to change th"
type textarea "x"
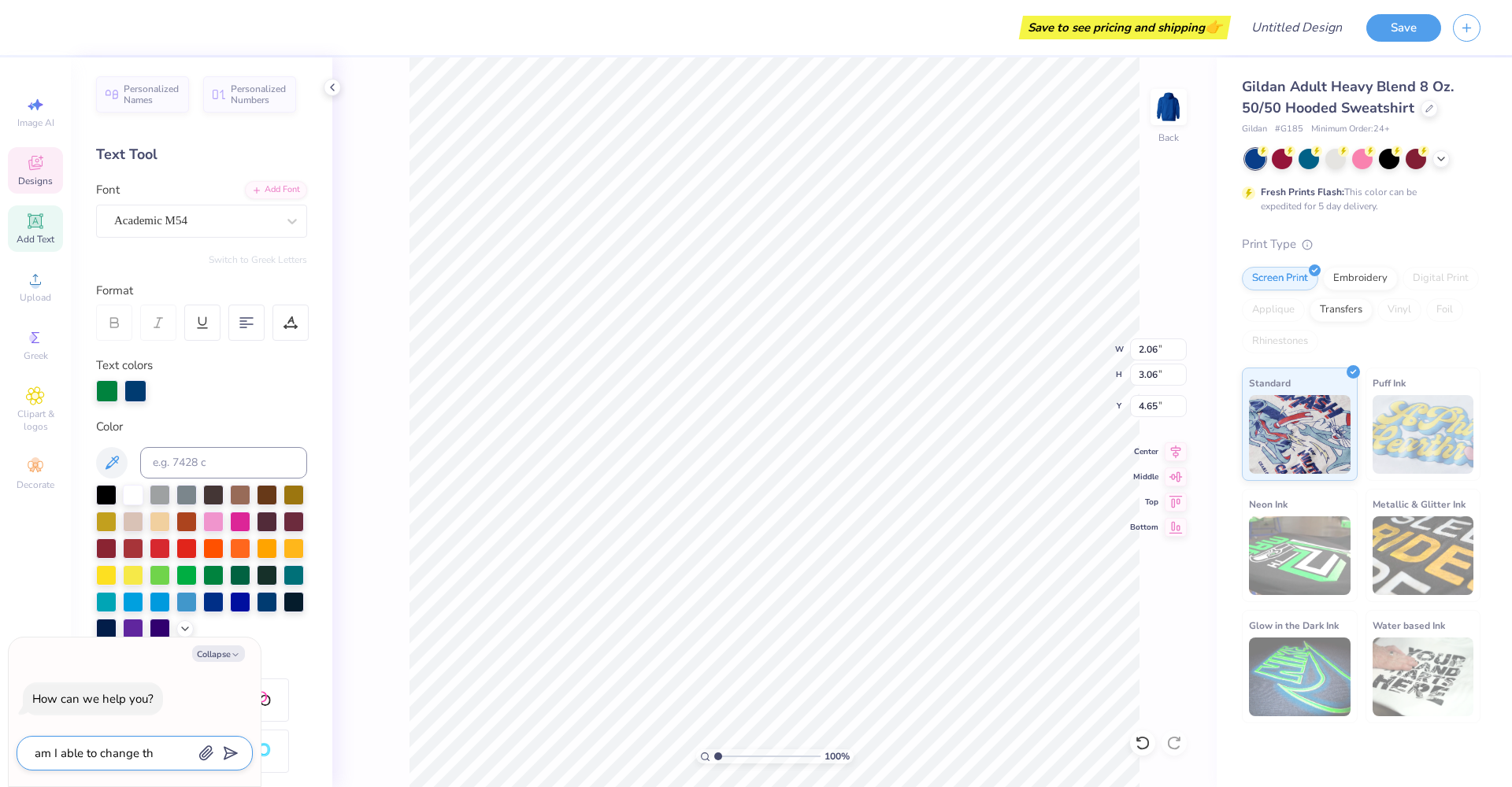
type textarea "am I able to change the"
type textarea "x"
type textarea "am I able to change the"
type textarea "x"
type textarea "am I able to change the l"
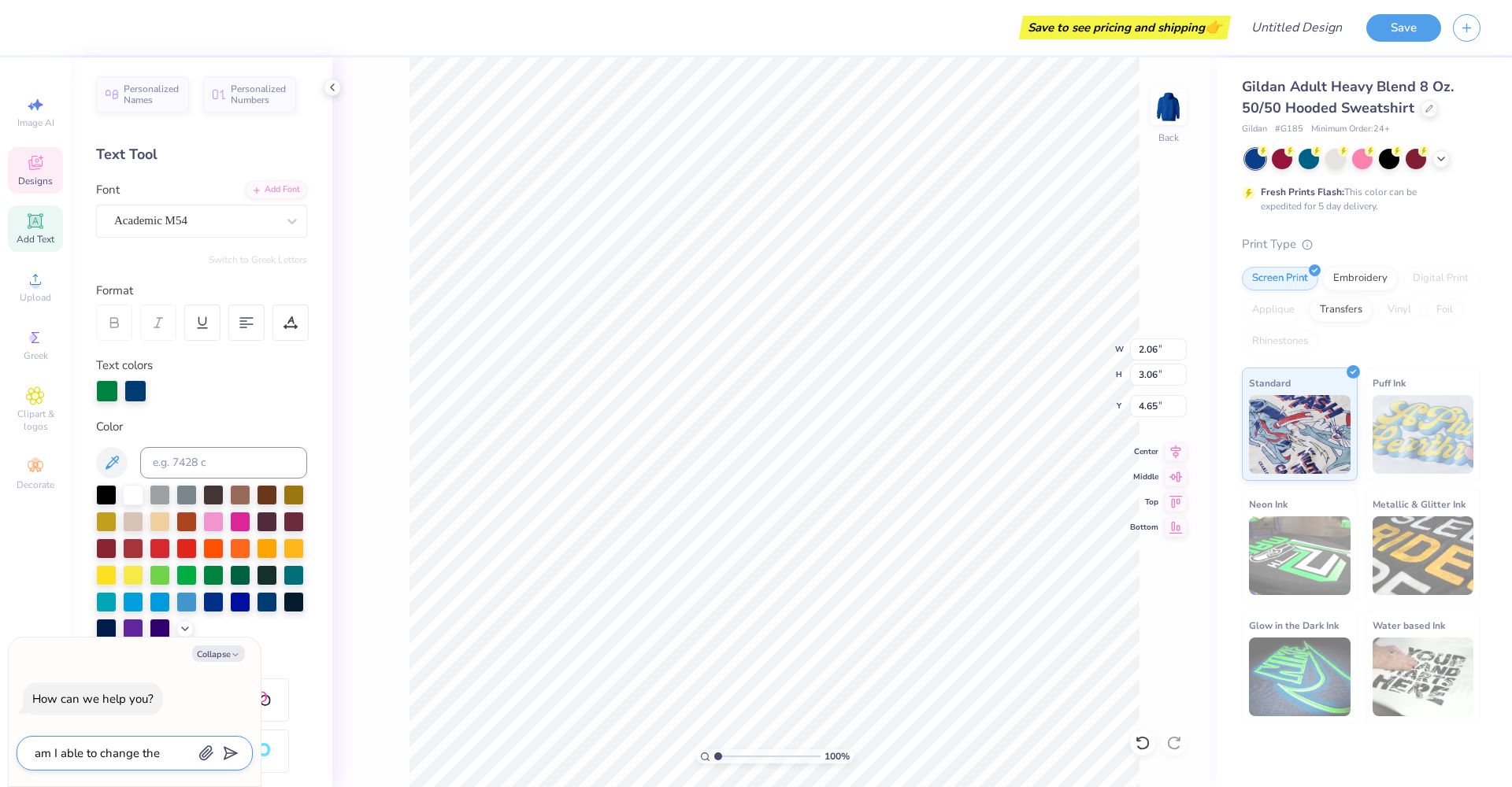
type textarea "x"
type textarea "am I able to change the le"
type textarea "x"
type textarea "am I able to change the let"
type textarea "x"
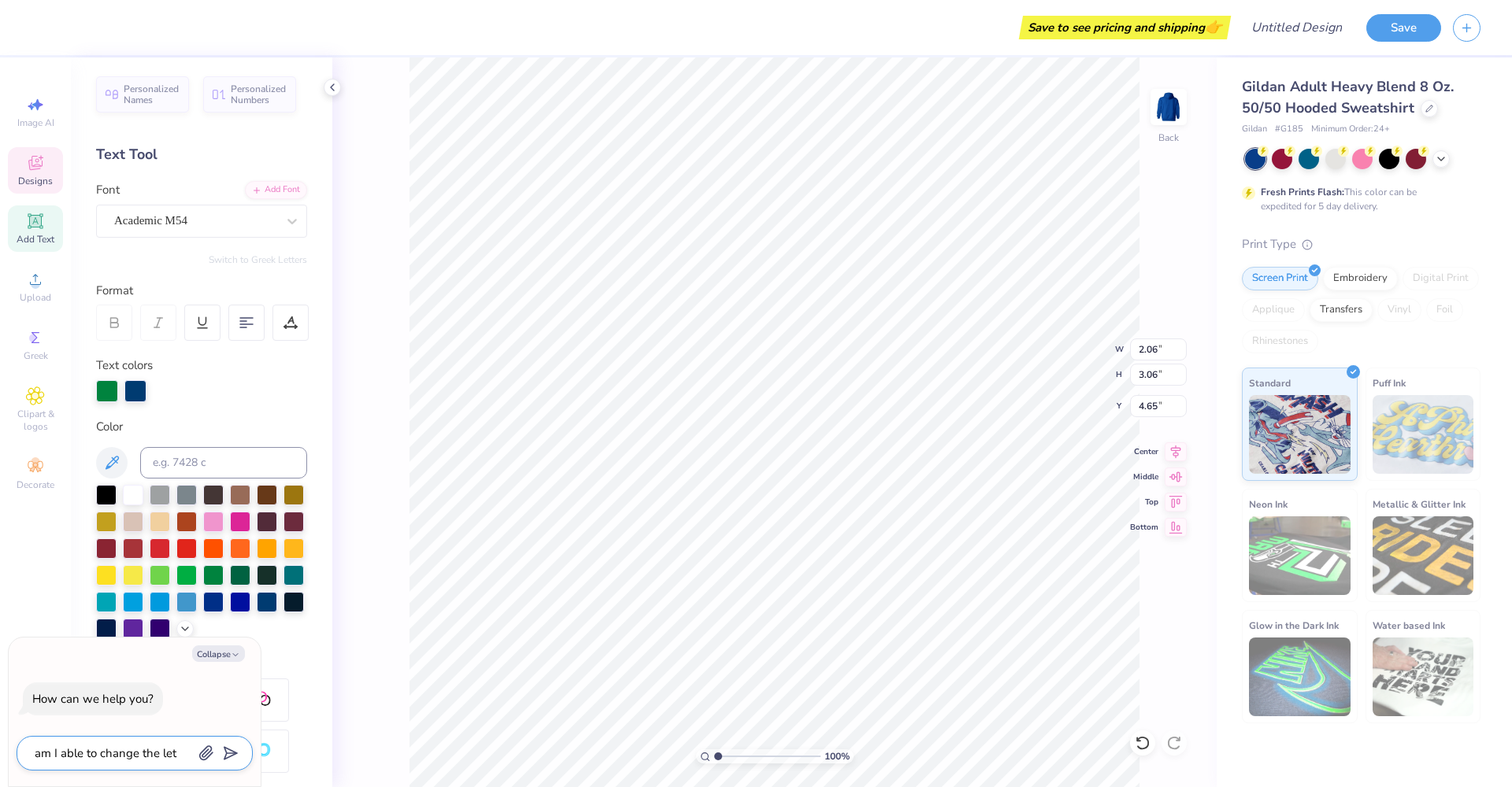
type textarea "am I able to change the lett"
type textarea "x"
type textarea "am I able to change the lette"
type textarea "x"
type textarea "am I able to change the letter"
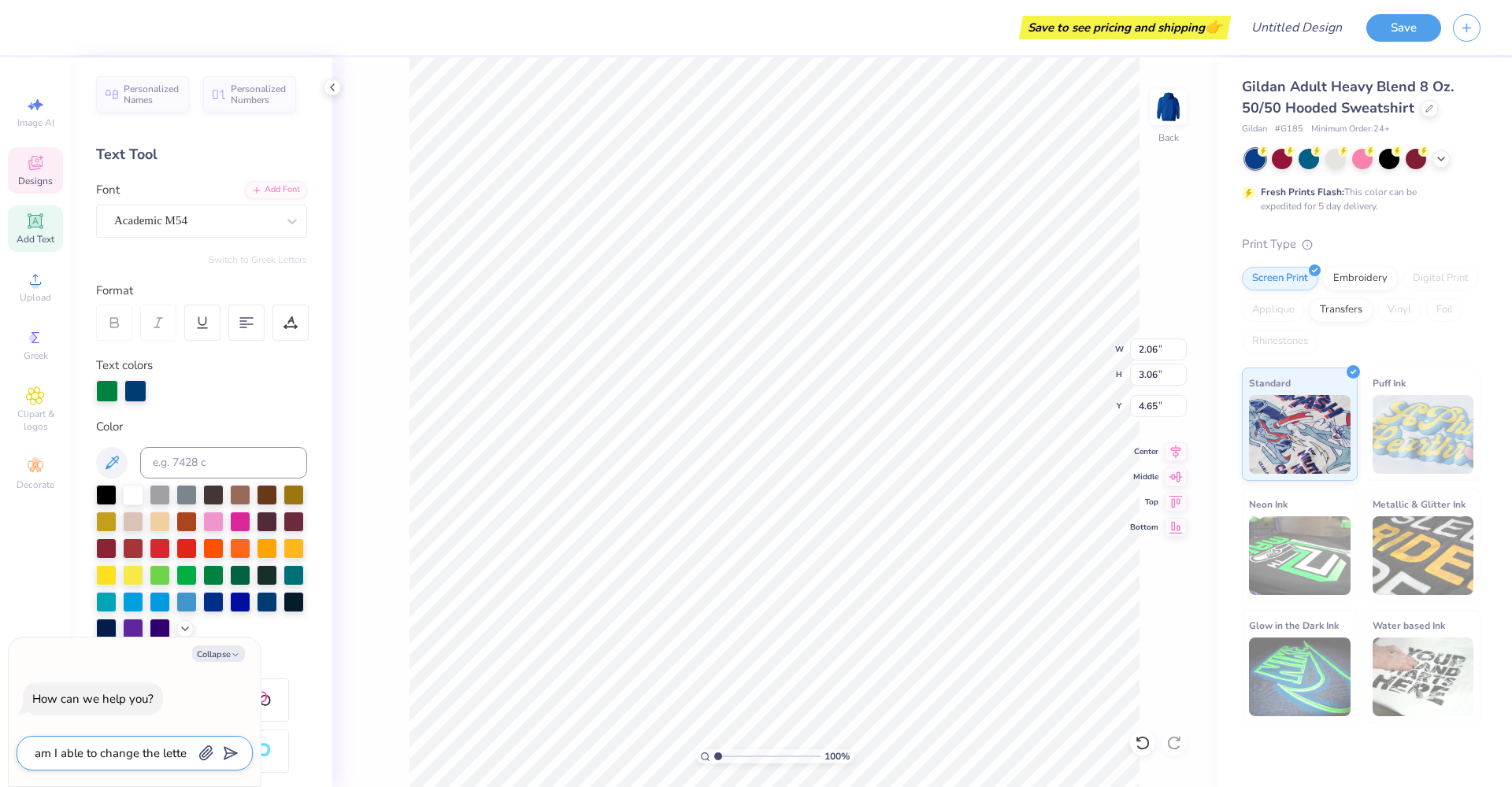
type textarea "x"
type textarea "am I able to change the letters"
type textarea "x"
type textarea "am I able to change the letters"
type textarea "x"
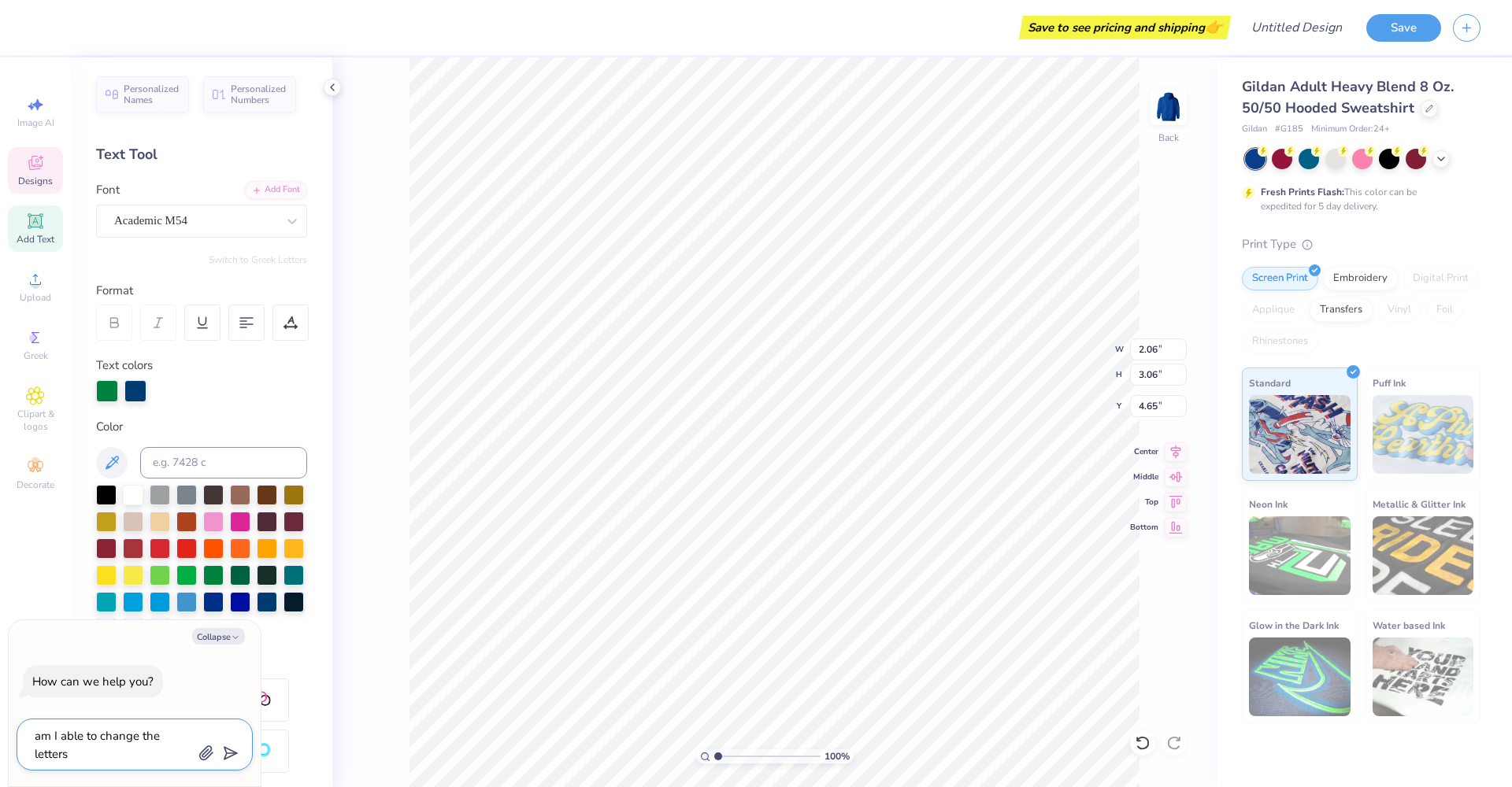
type textarea "am I able to change the letters a"
type textarea "x"
type textarea "am I able to change the letters an"
type textarea "x"
type textarea "am I able to change the letters and"
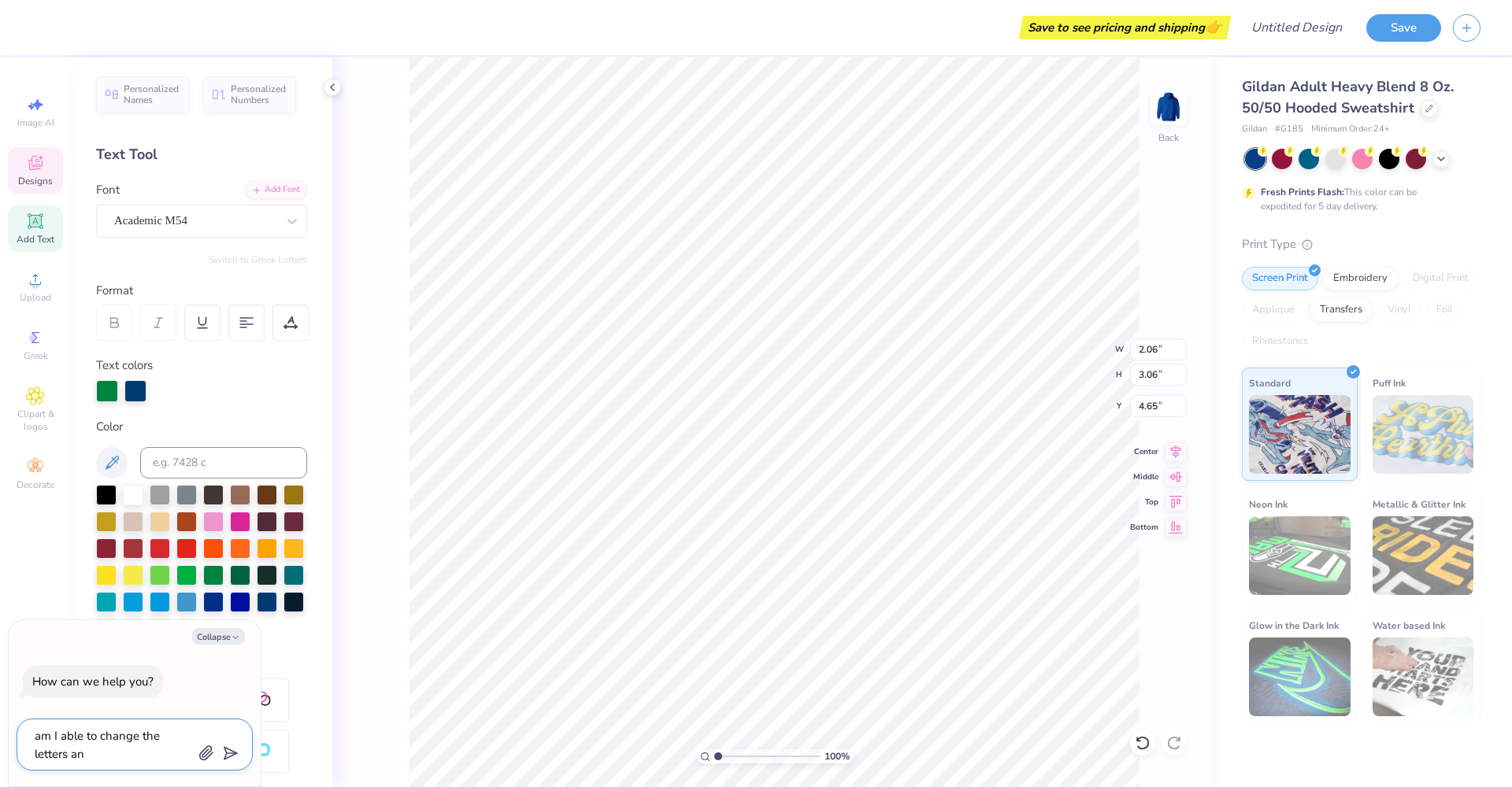
type textarea "x"
type textarea "am I able to change the letters and"
type textarea "x"
type textarea "am I able to change the letters and w"
type textarea "x"
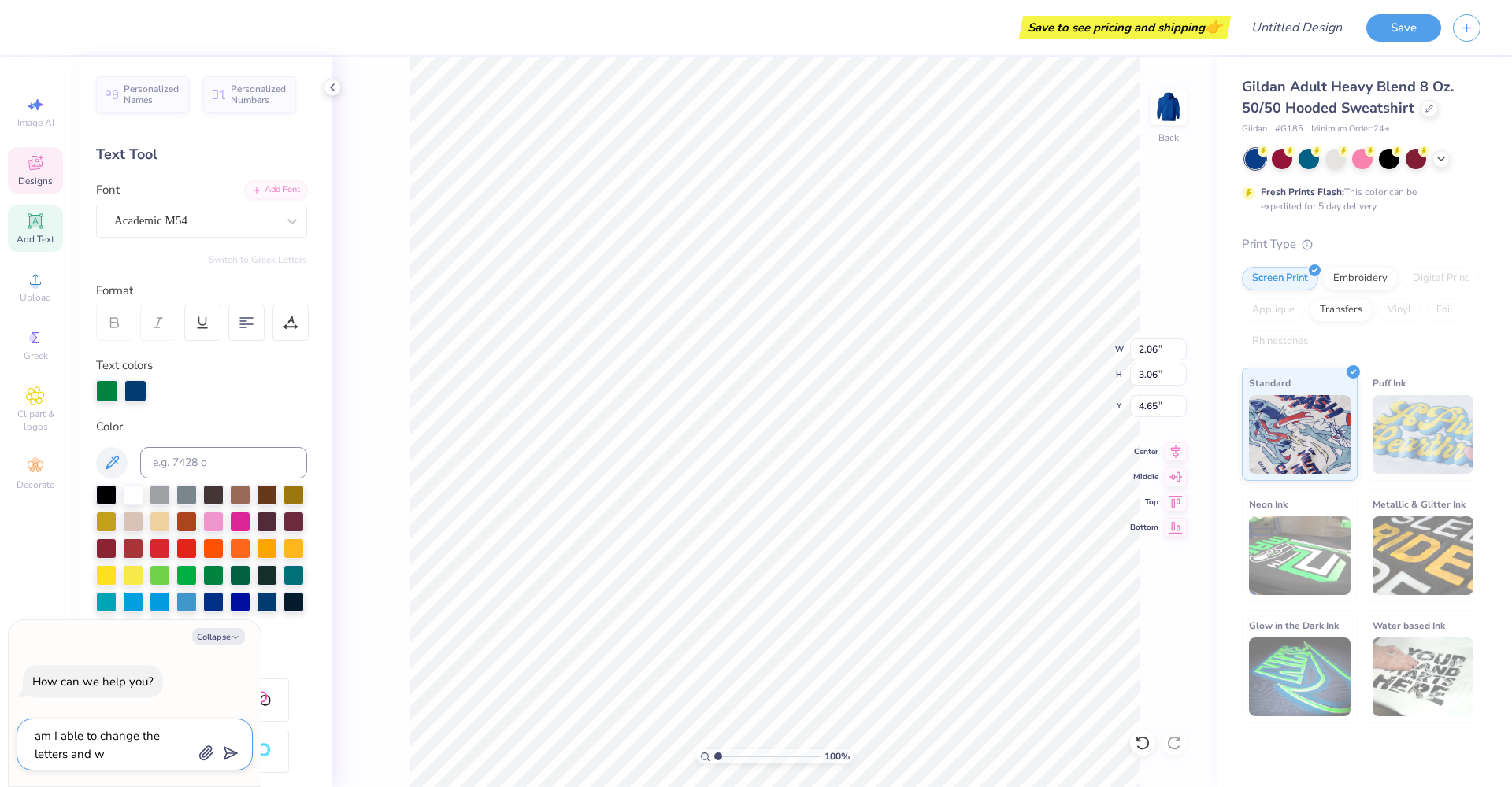
type textarea "am I able to change the letters and wr"
type textarea "x"
type textarea "am I able to change the letters and wri"
type textarea "x"
type textarea "am I able to change the letters and writ"
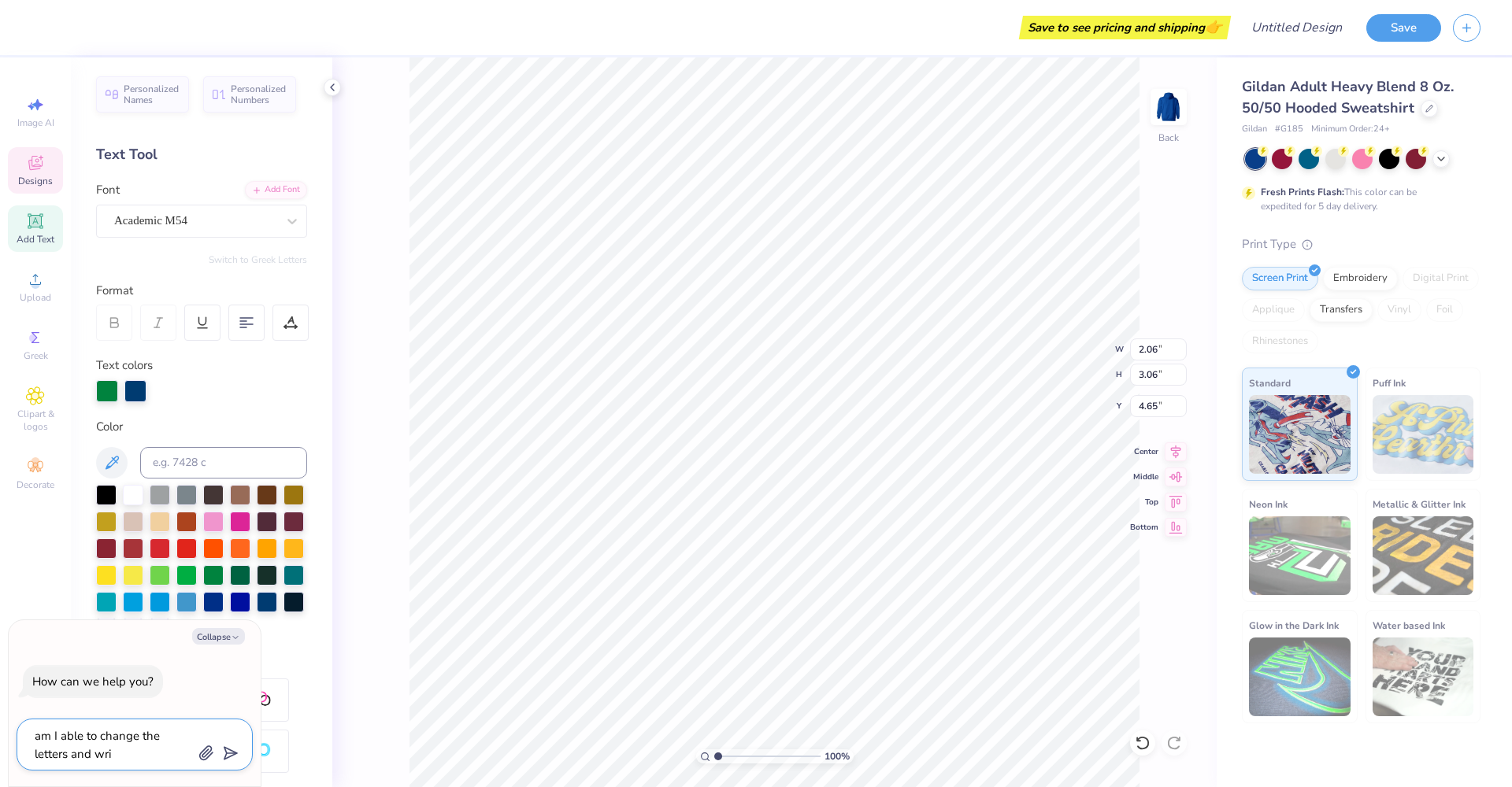
type textarea "x"
type textarea "am I able to change the letters and writi"
type textarea "x"
type textarea "am I able to change the letters and writin"
type textarea "x"
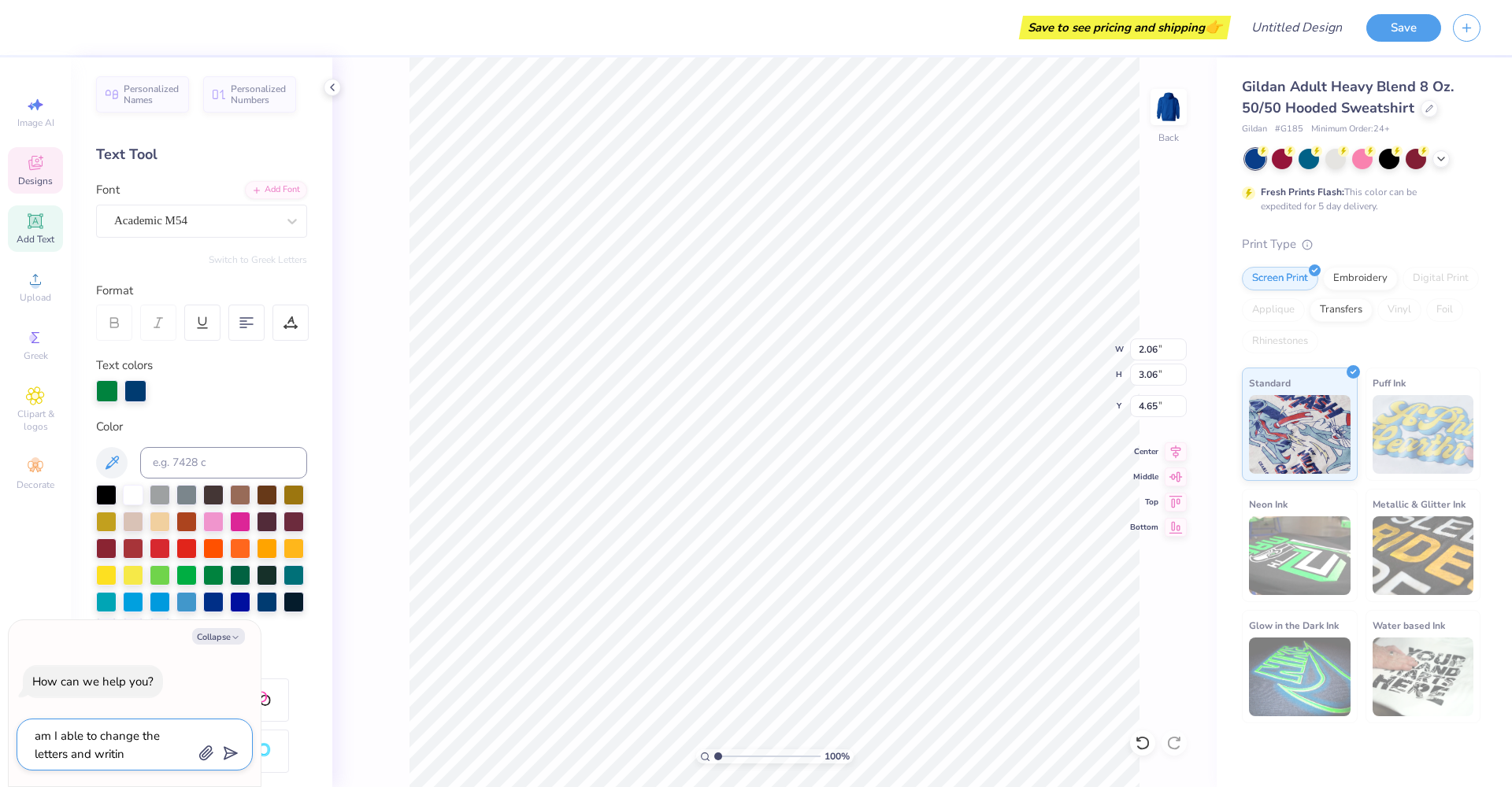
type textarea "am I able to change the letters and writing"
type textarea "x"
type textarea "am I able to change the letters and writing"
type textarea "x"
type textarea "am I able to change the letters and writing"
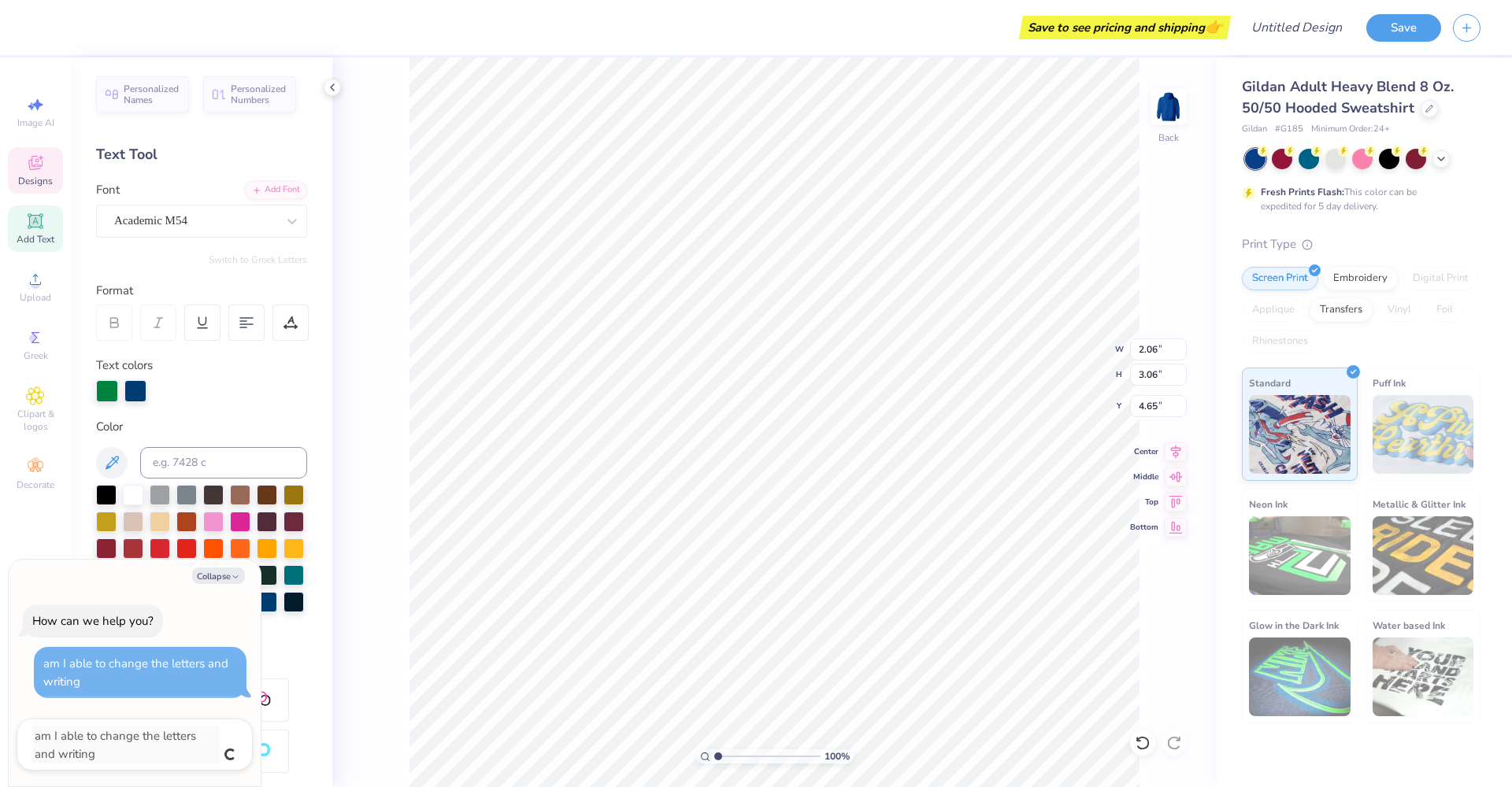
type textarea "x"
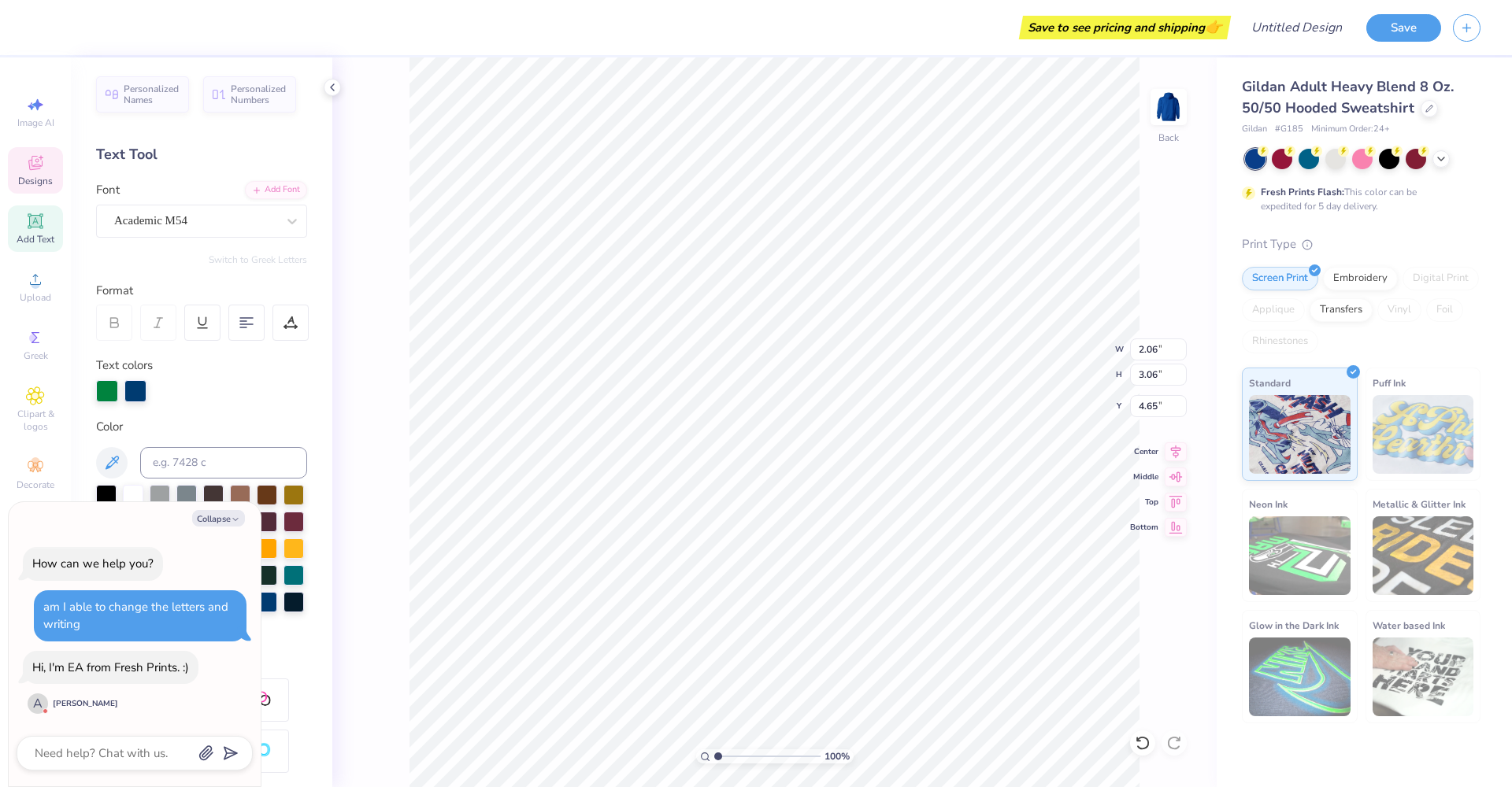
type textarea "x"
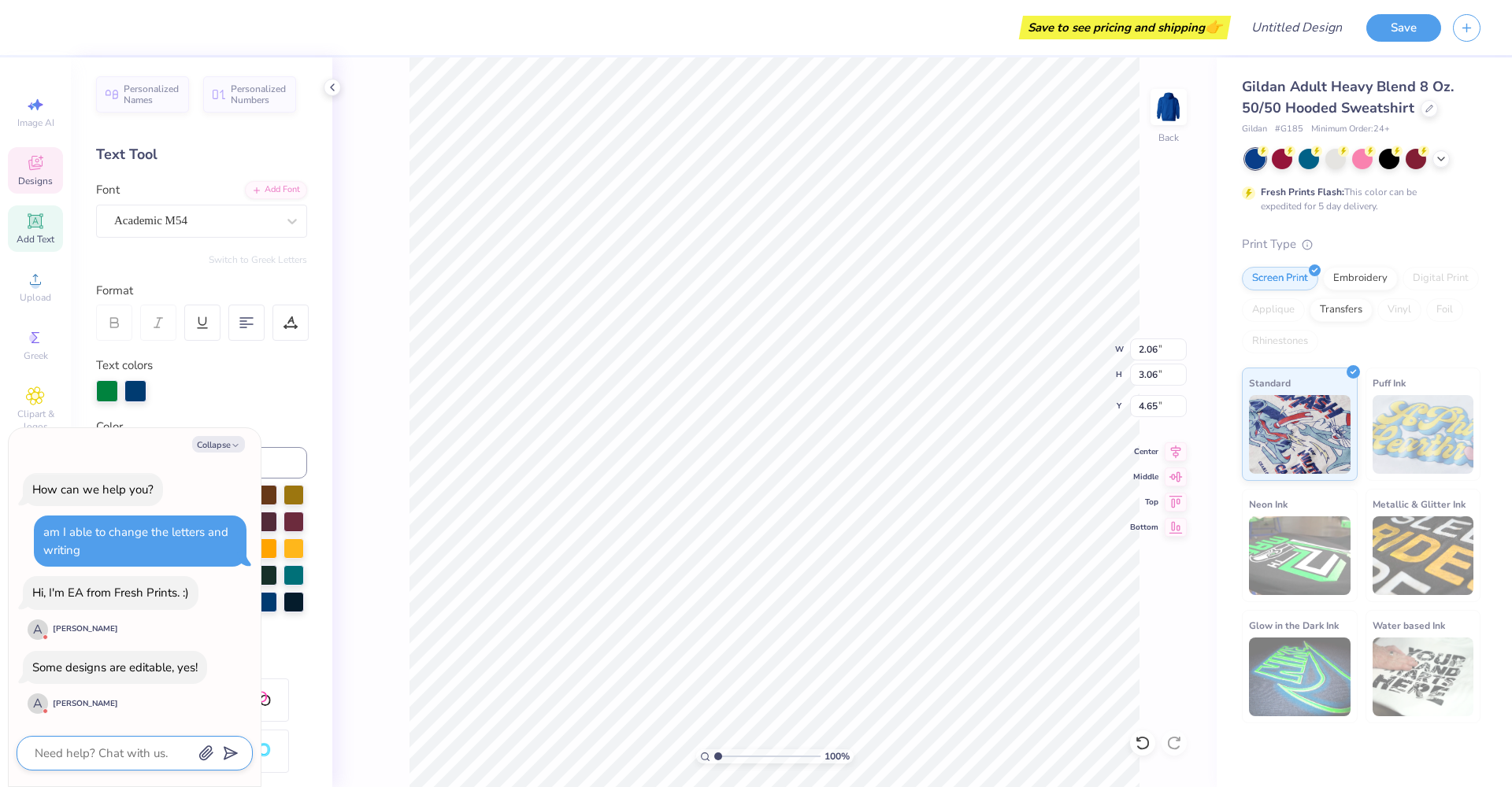
type textarea "w"
type textarea "x"
type textarea "wi"
type textarea "x"
type textarea "wil"
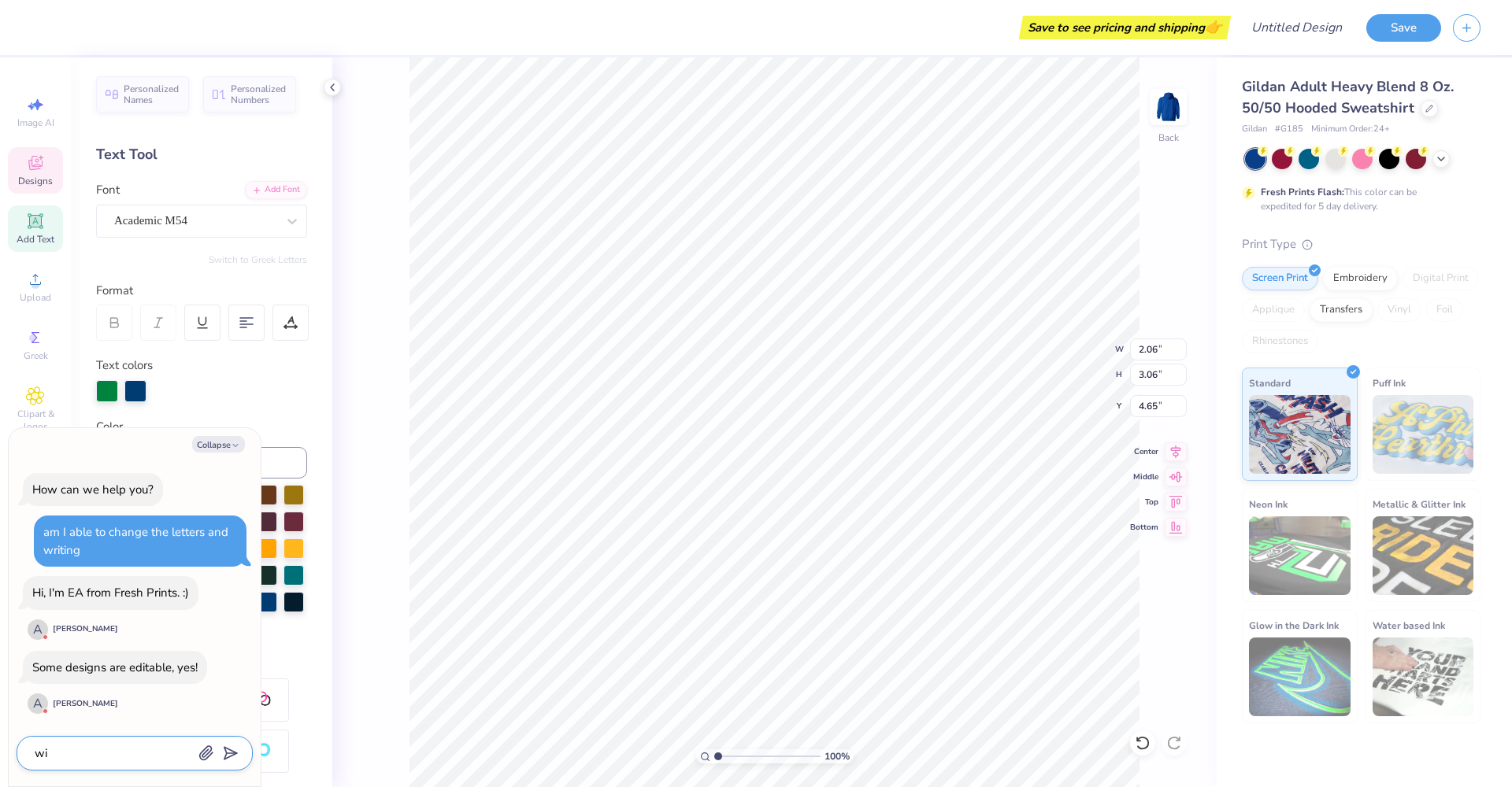
type textarea "x"
type textarea "will"
type textarea "x"
type textarea "will"
type textarea "x"
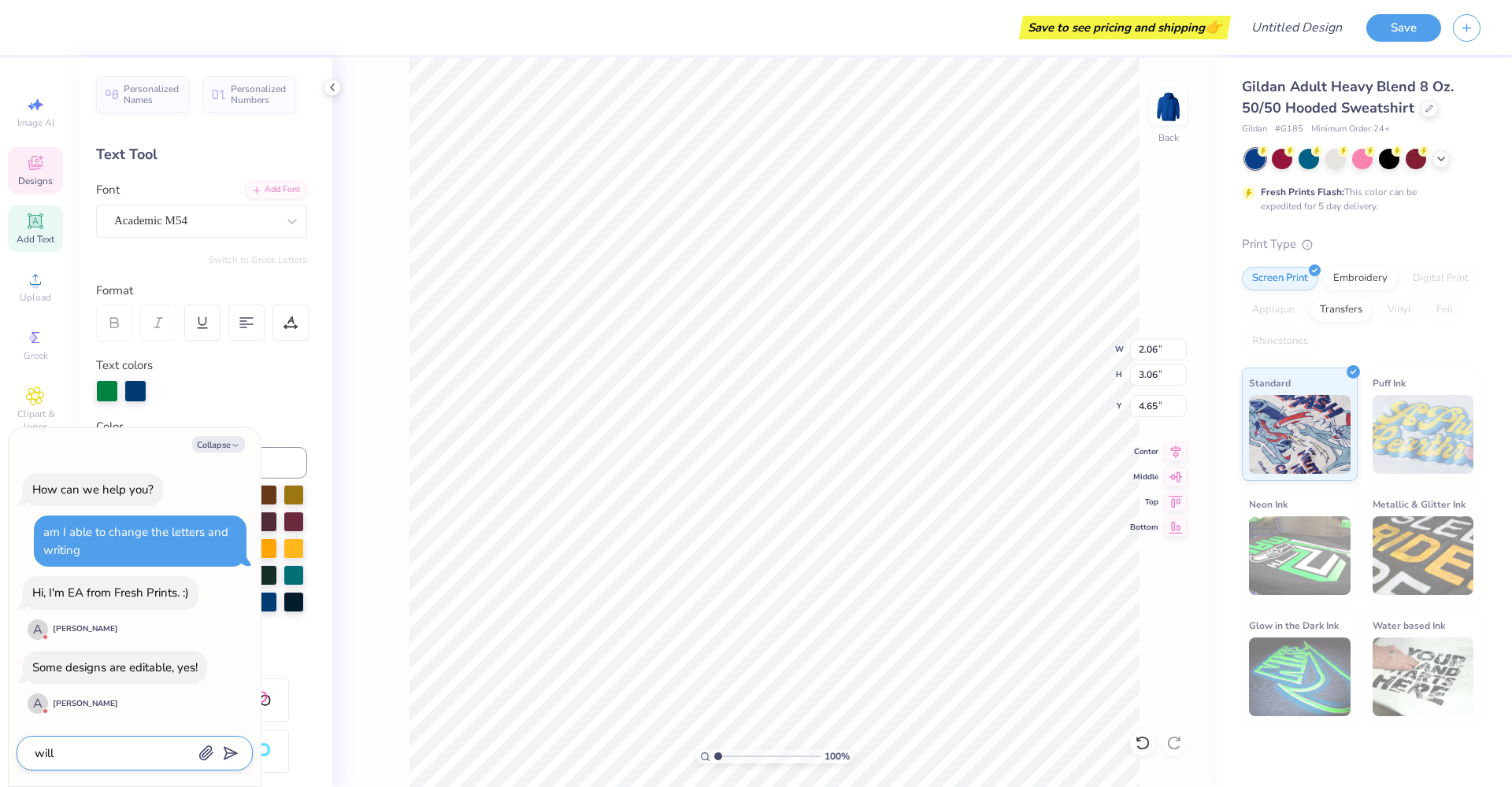
type textarea "will i"
type textarea "x"
type textarea "will it"
type textarea "x"
type textarea "will it"
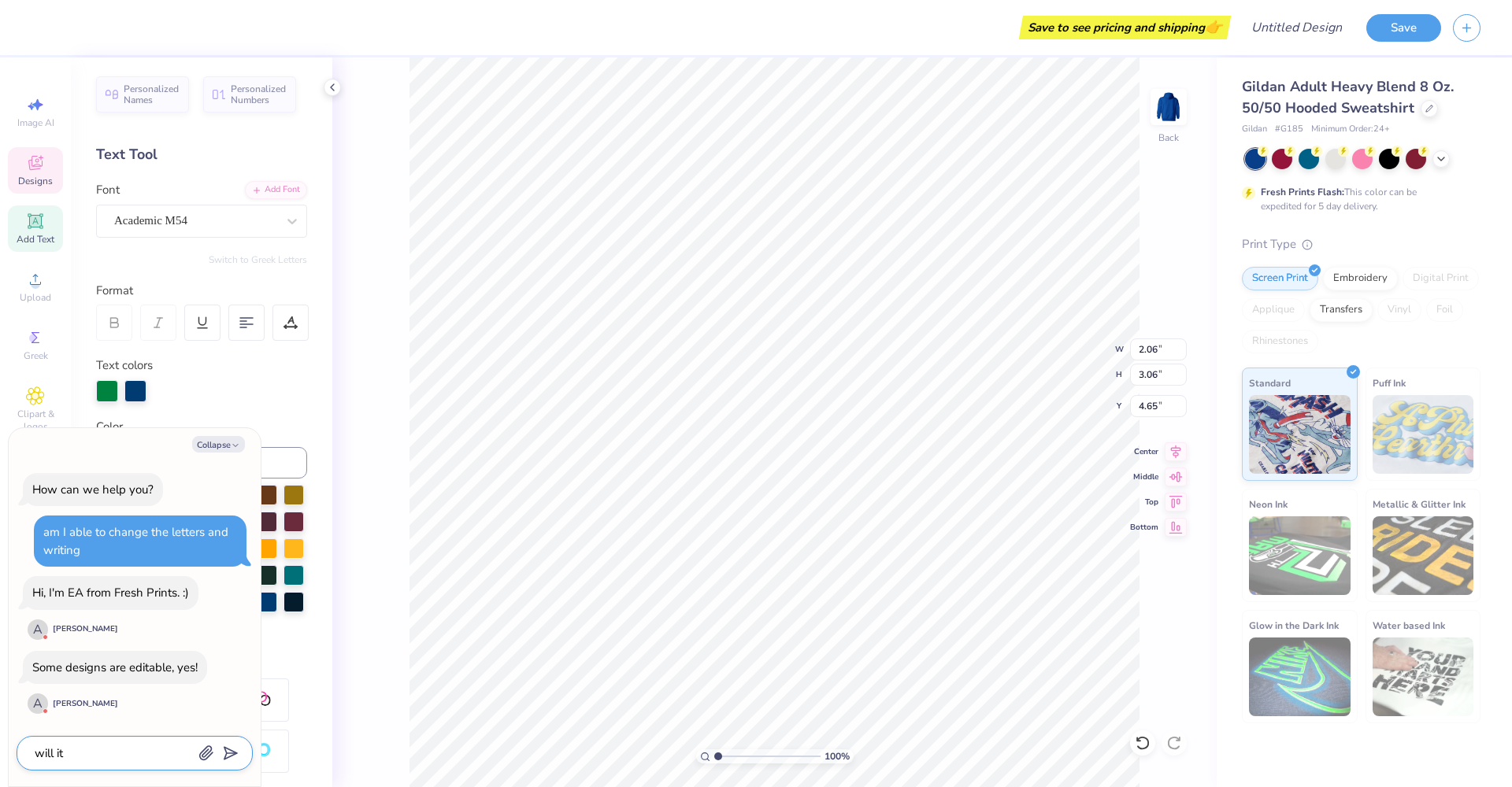
type textarea "x"
type textarea "will it s"
type textarea "x"
type textarea "will it sa"
type textarea "x"
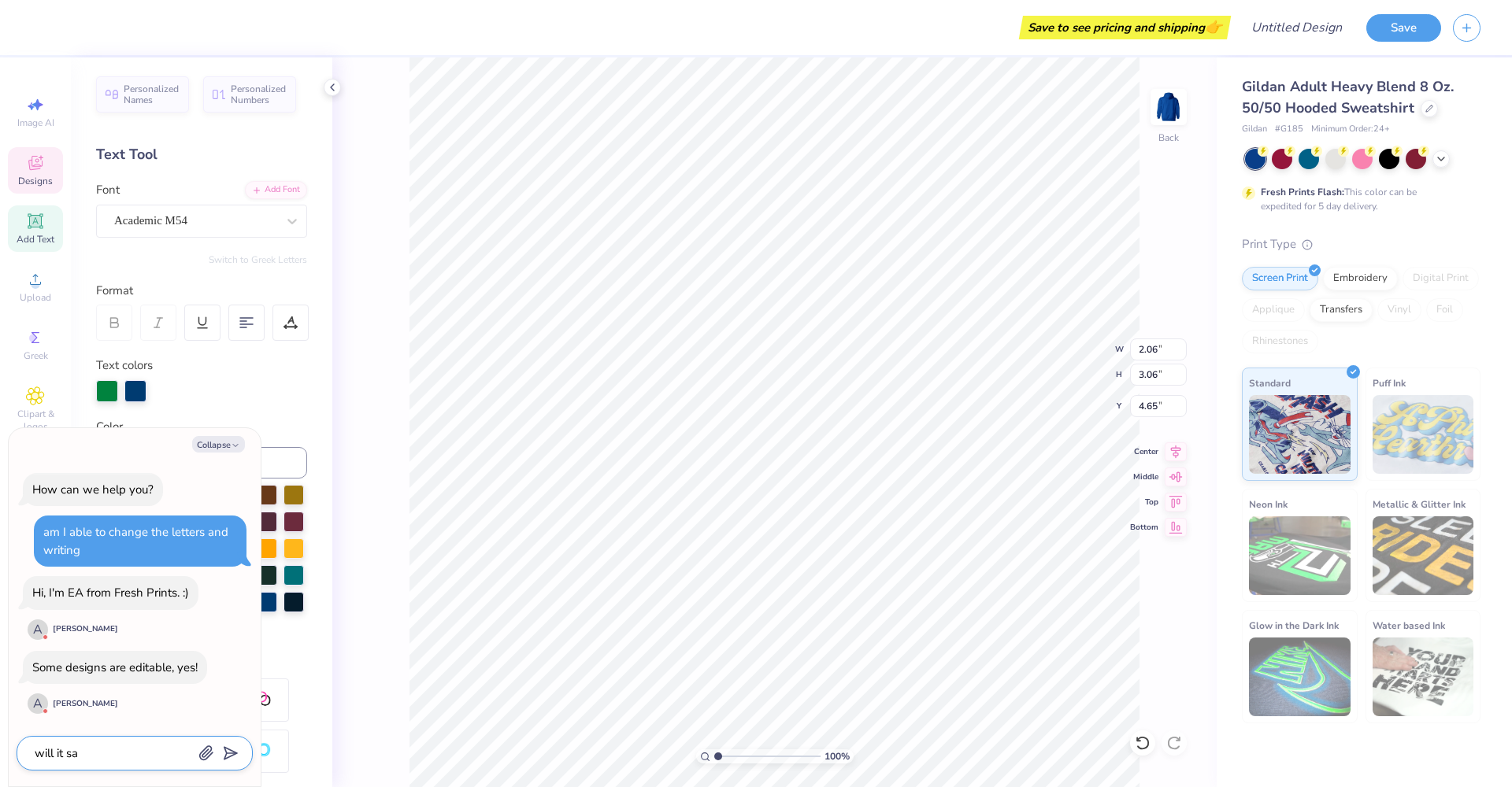
type textarea "will it say"
type textarea "x"
type textarea "will it say"
type textarea "x"
type textarea "will it say w"
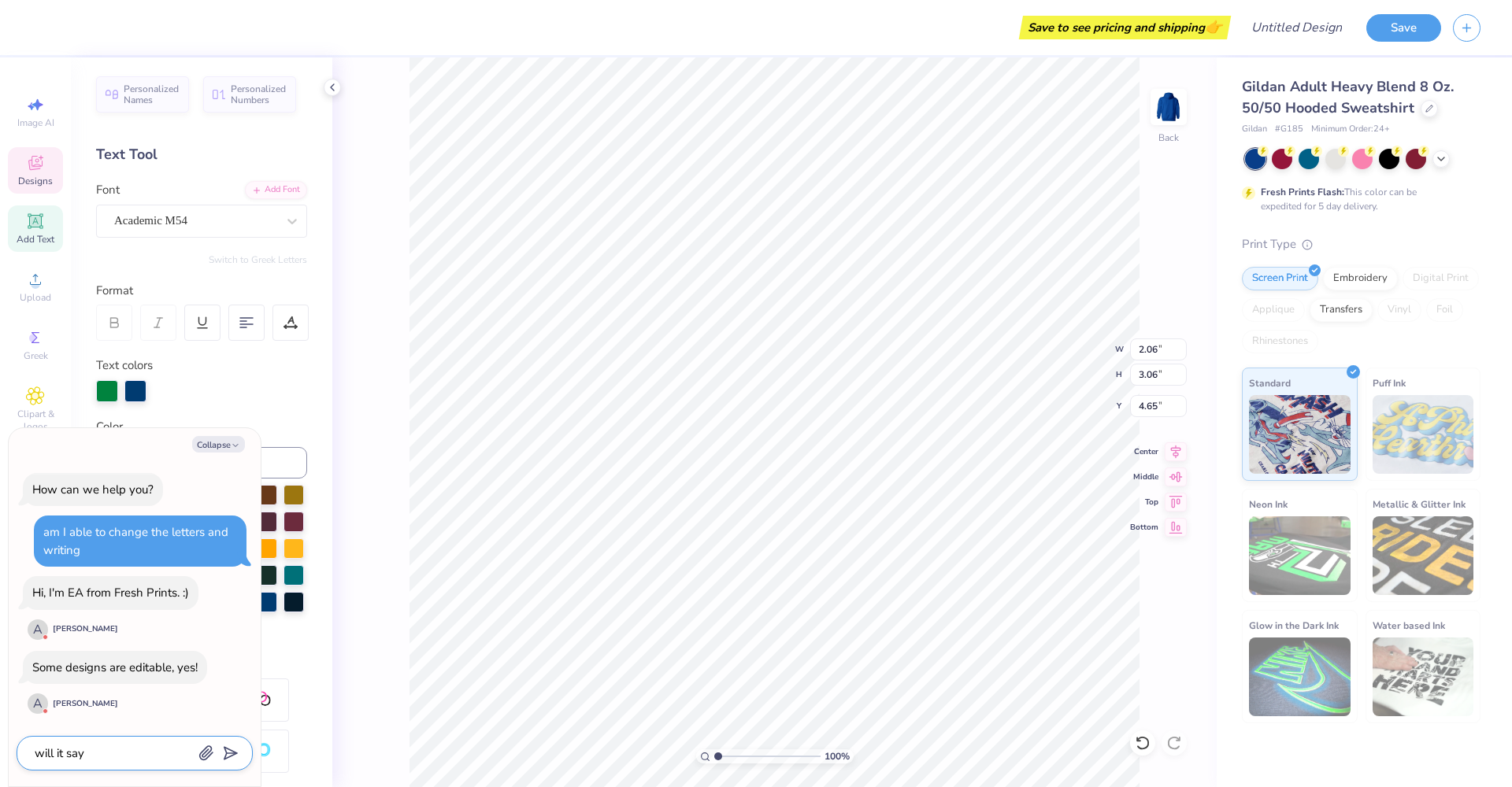
type textarea "x"
type textarea "will it say wh"
type textarea "x"
type textarea "will it say whi"
type textarea "x"
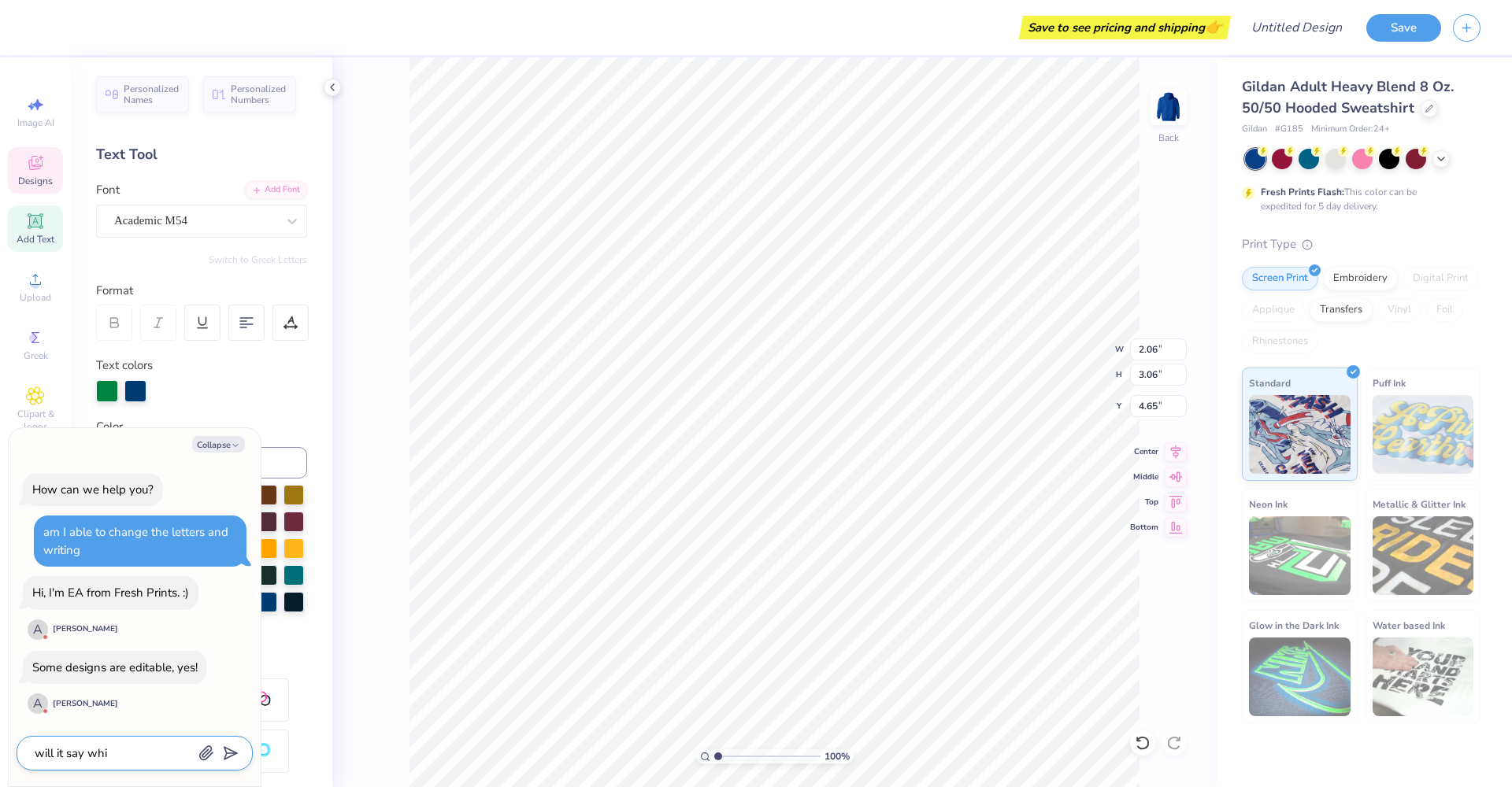
type textarea "will it say whic"
type textarea "x"
type textarea "will it say which"
type textarea "x"
type textarea "will it say which"
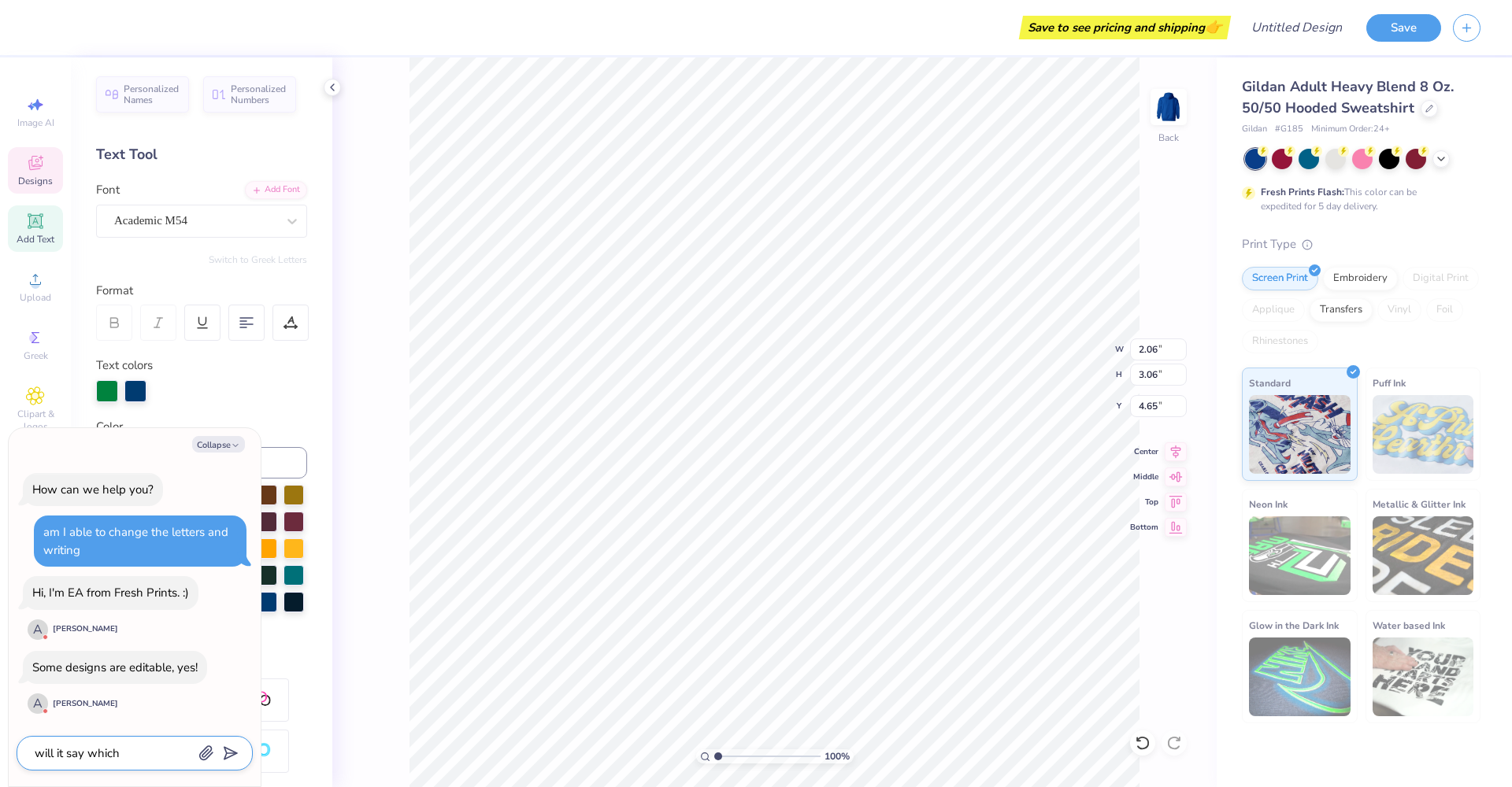
type textarea "x"
type textarea "will it say which o"
type textarea "x"
type textarea "will it say which on"
type textarea "x"
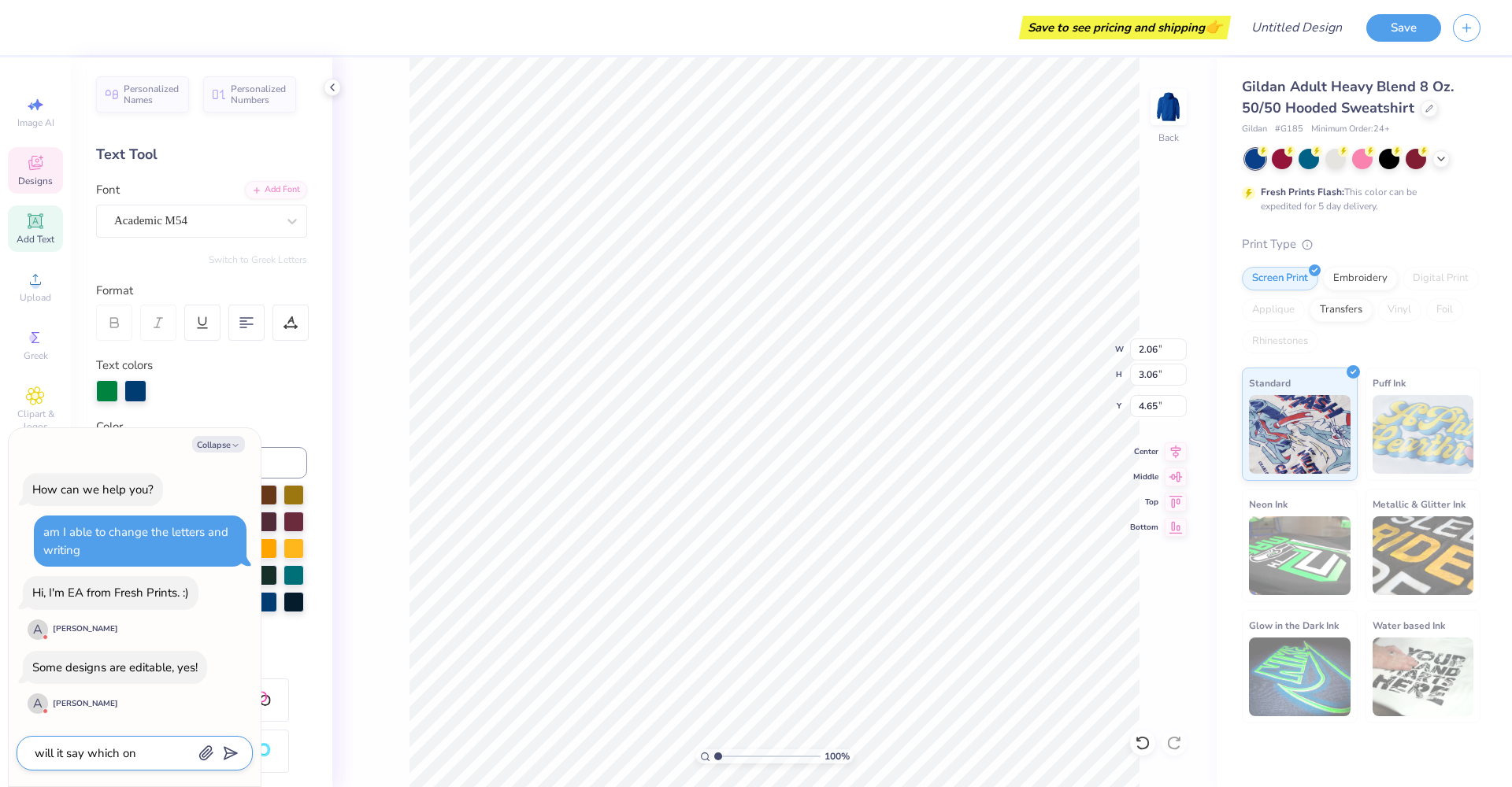
type textarea "will it say which one"
type textarea "x"
type textarea "will it say which ones"
type textarea "x"
type textarea "will it say which ones"
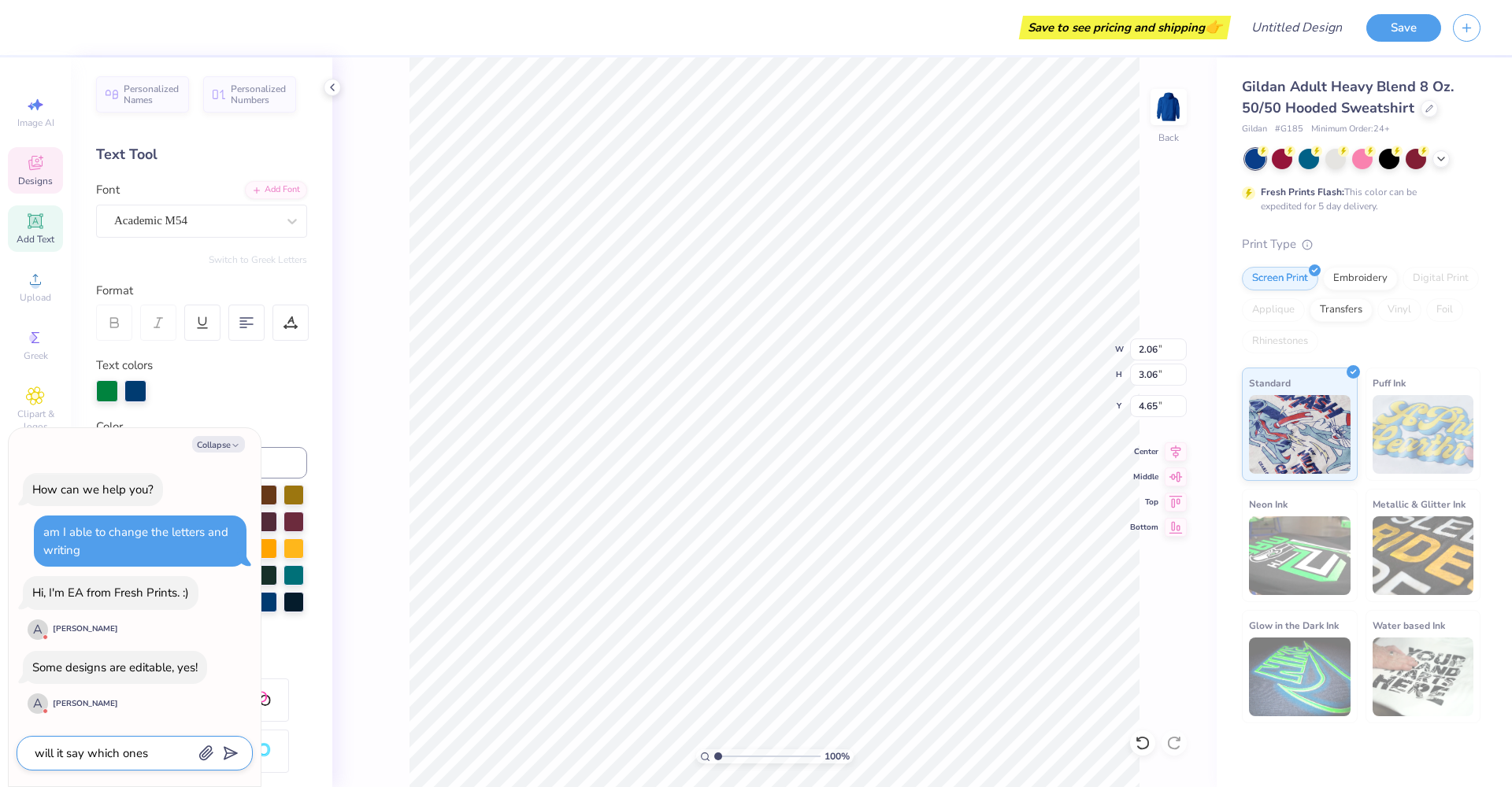
type textarea "x"
type textarea "will it say which ones a"
type textarea "x"
type textarea "will it say which ones ar"
type textarea "x"
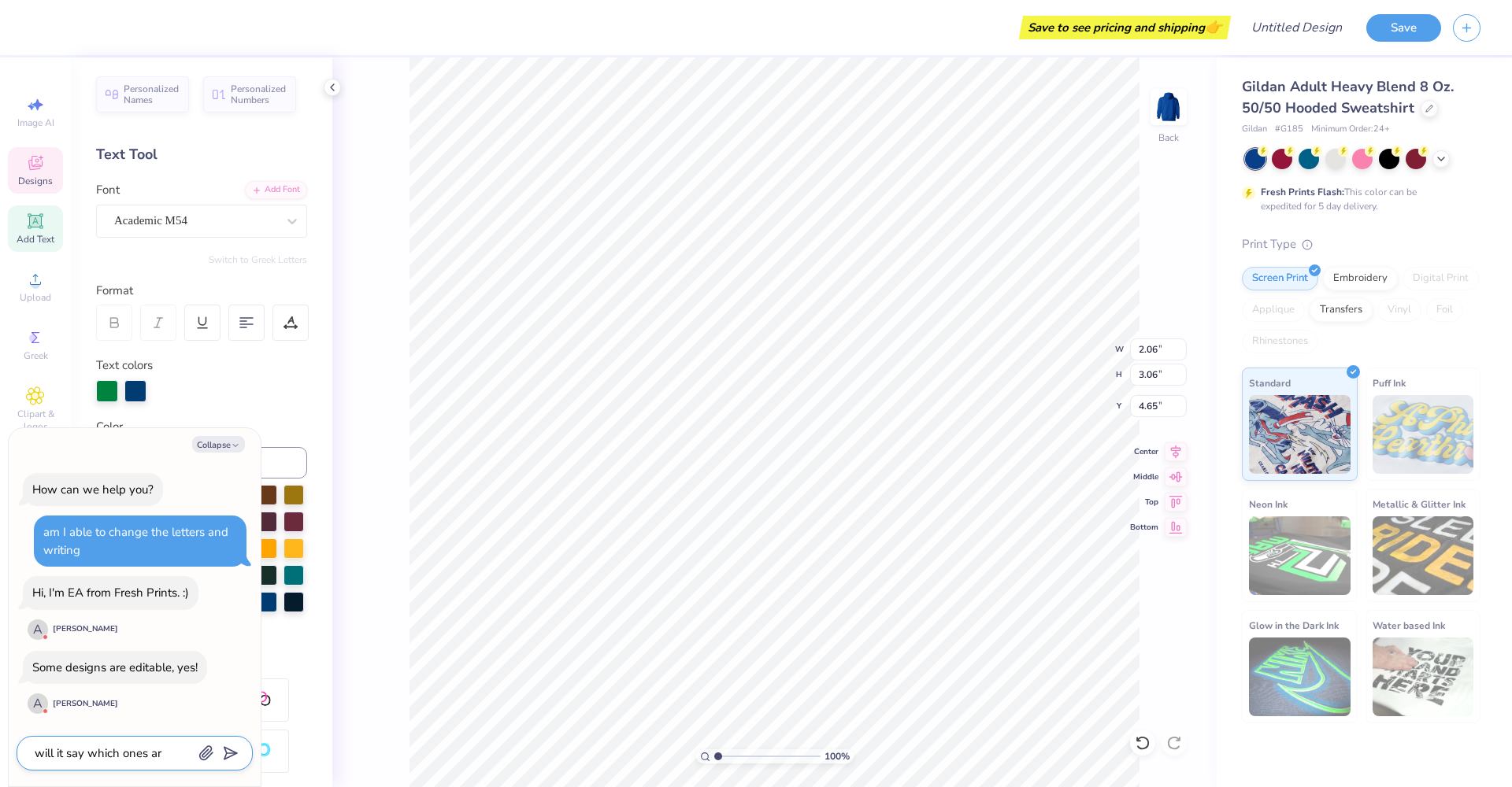
type textarea "will it say which ones are"
type textarea "x"
type textarea "will it say which ones are"
type textarea "x"
type textarea "will it say which ones are e"
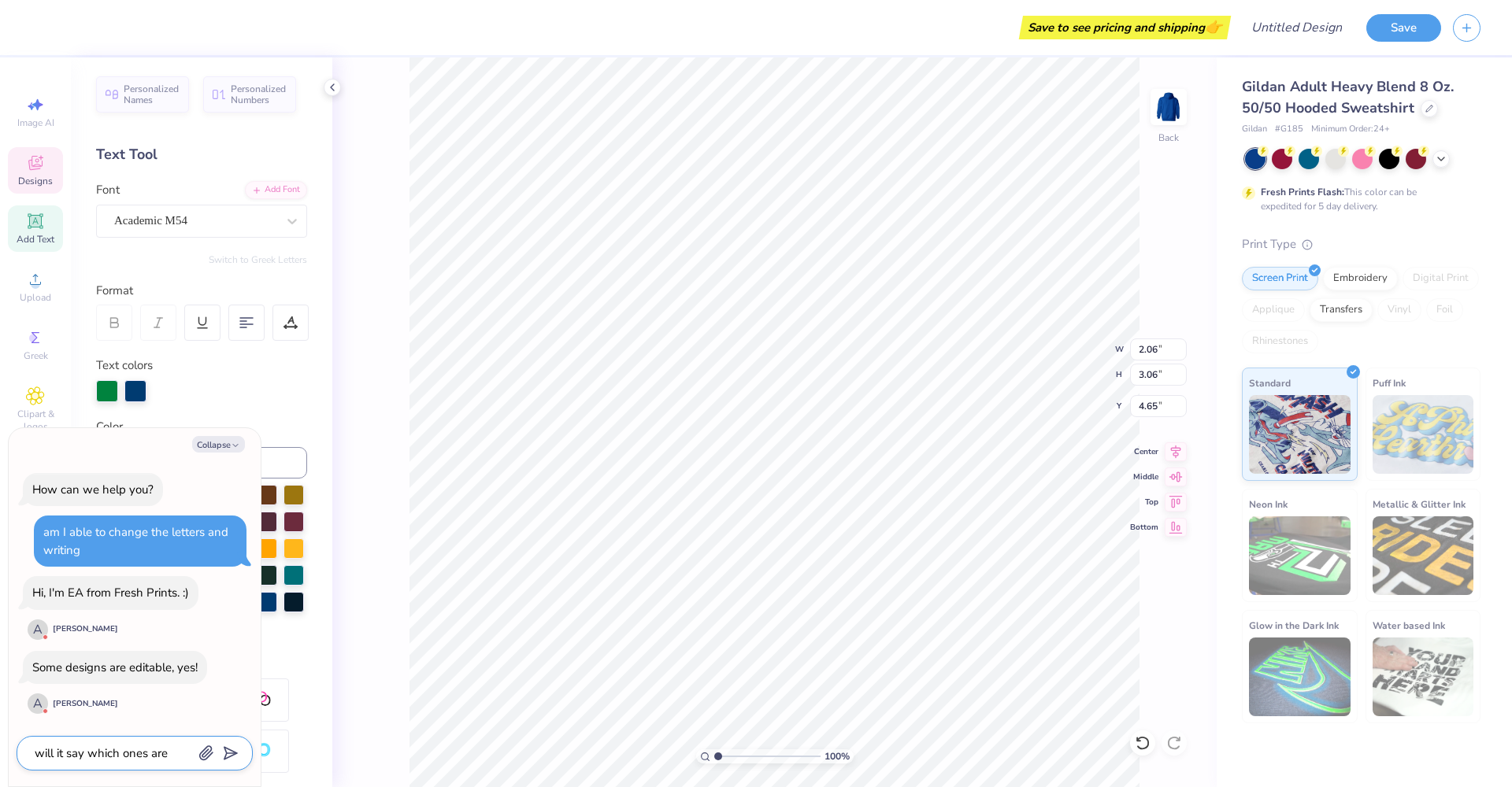
type textarea "x"
type textarea "will it say which ones are ed"
type textarea "x"
type textarea "will it say which ones are edi"
type textarea "x"
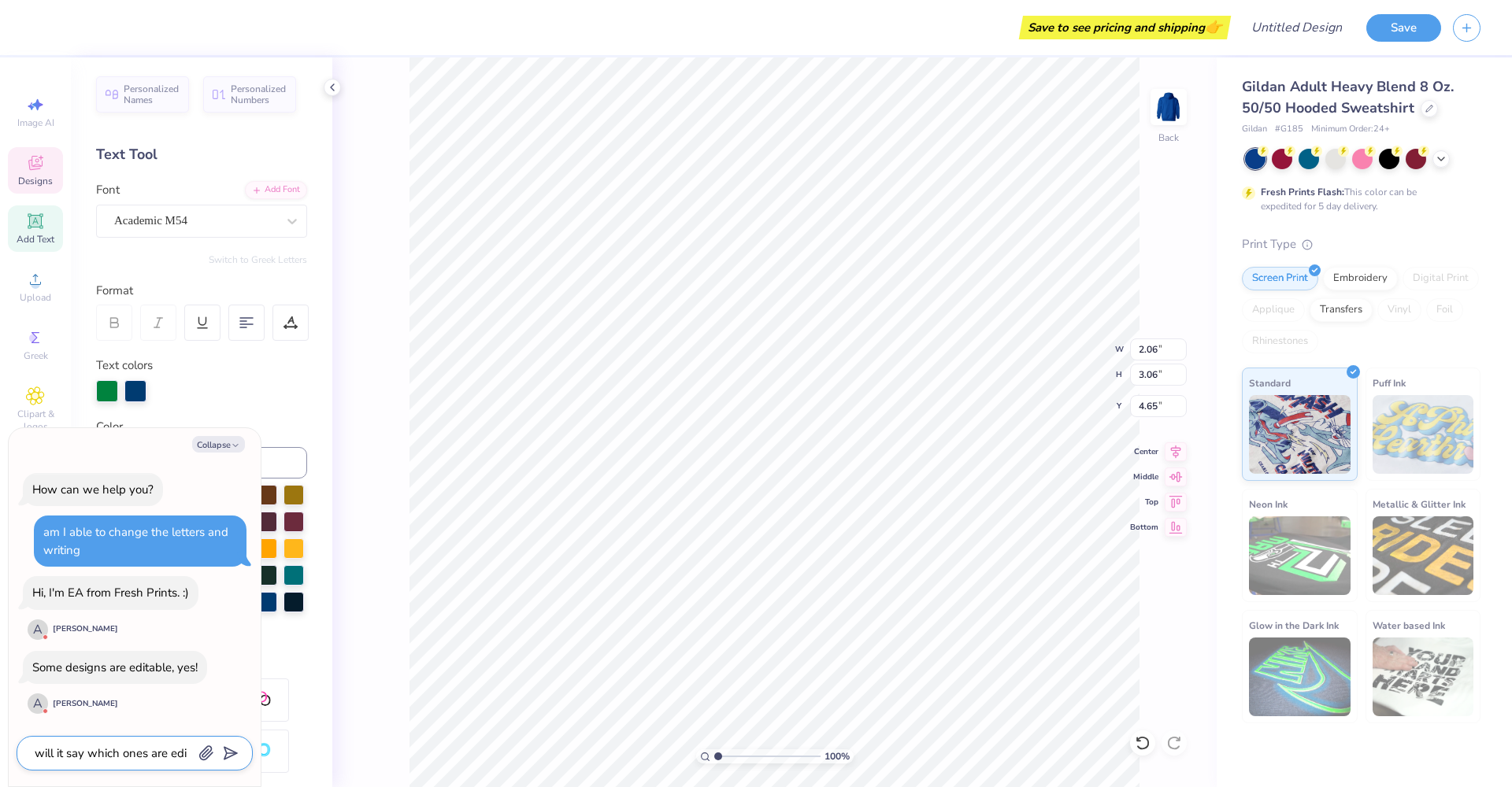
type textarea "will it say which ones are edit"
type textarea "x"
type textarea "will it say which ones are editl"
type textarea "x"
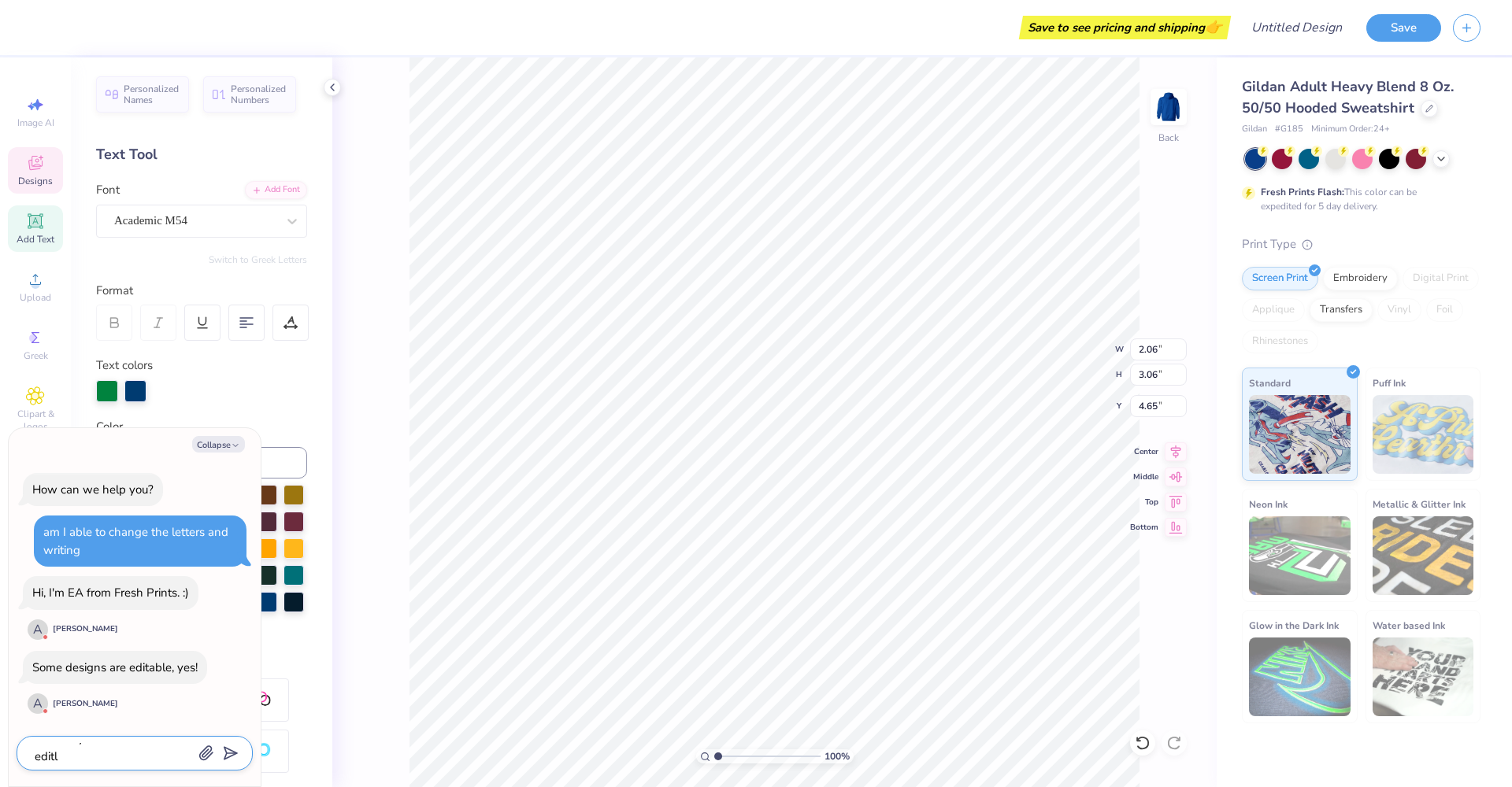
scroll to position [0, 0]
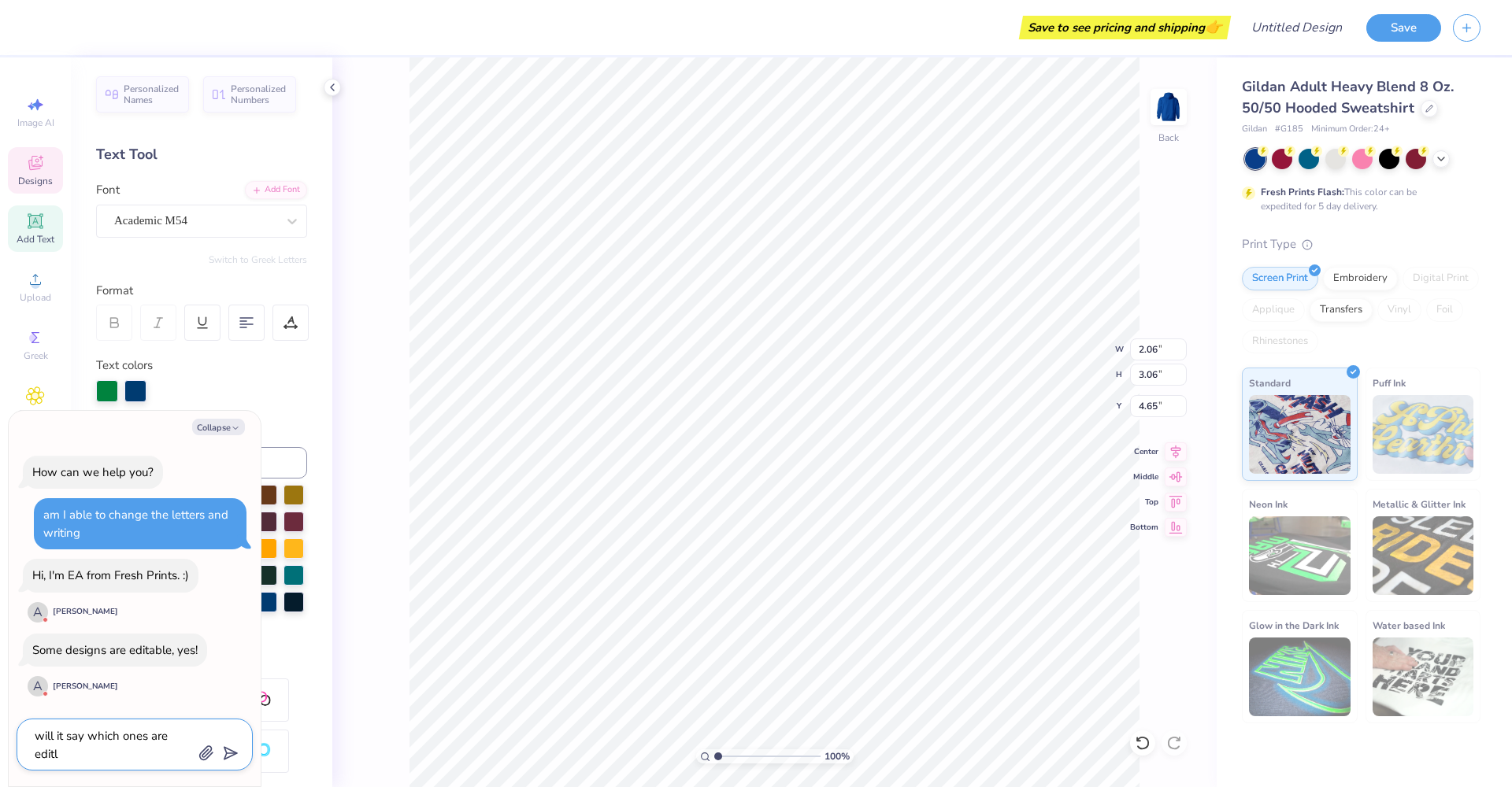
type textarea "will it say which ones are edit"
type textarea "x"
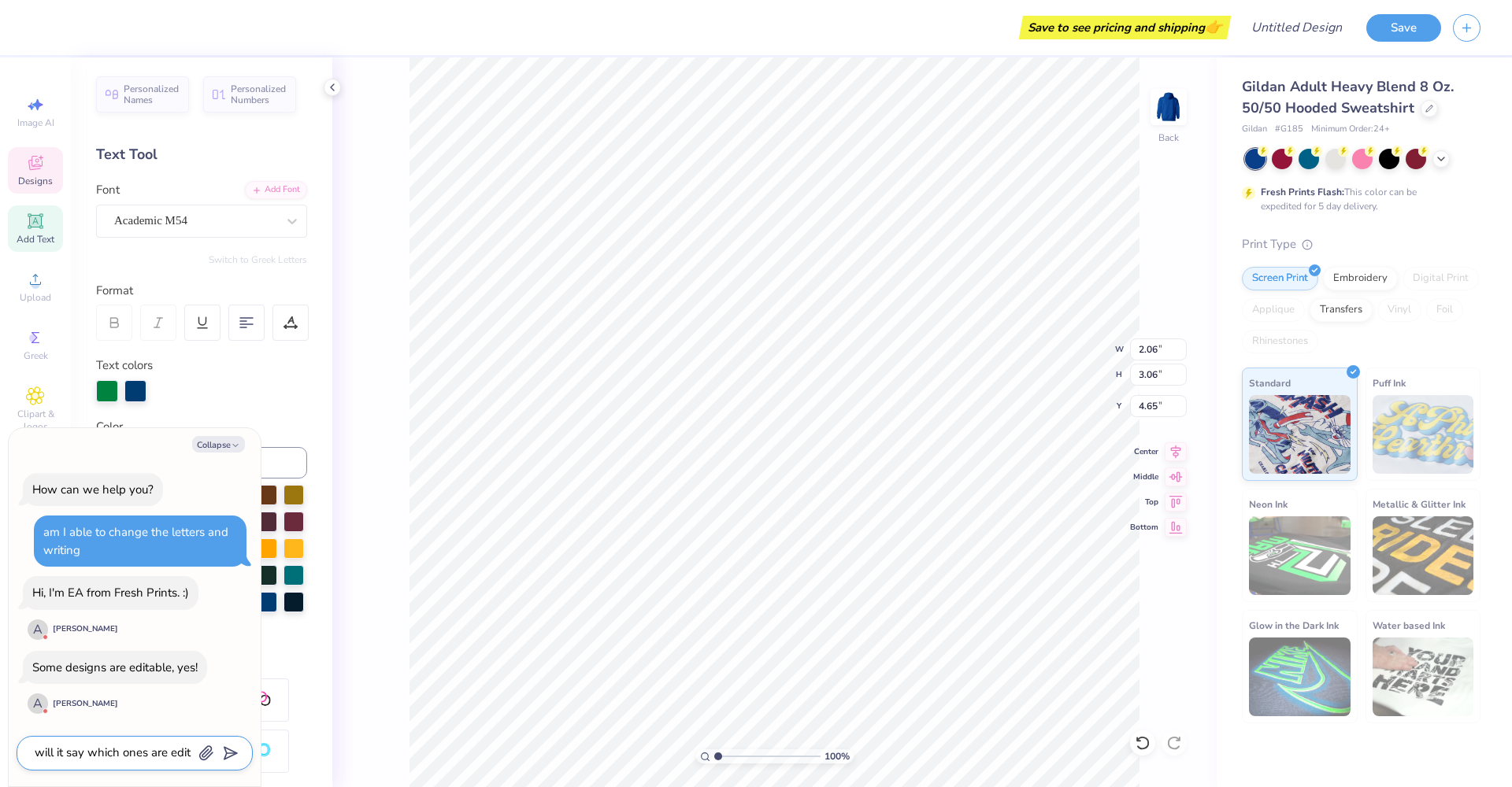
type textarea "will it say which ones are editb"
type textarea "x"
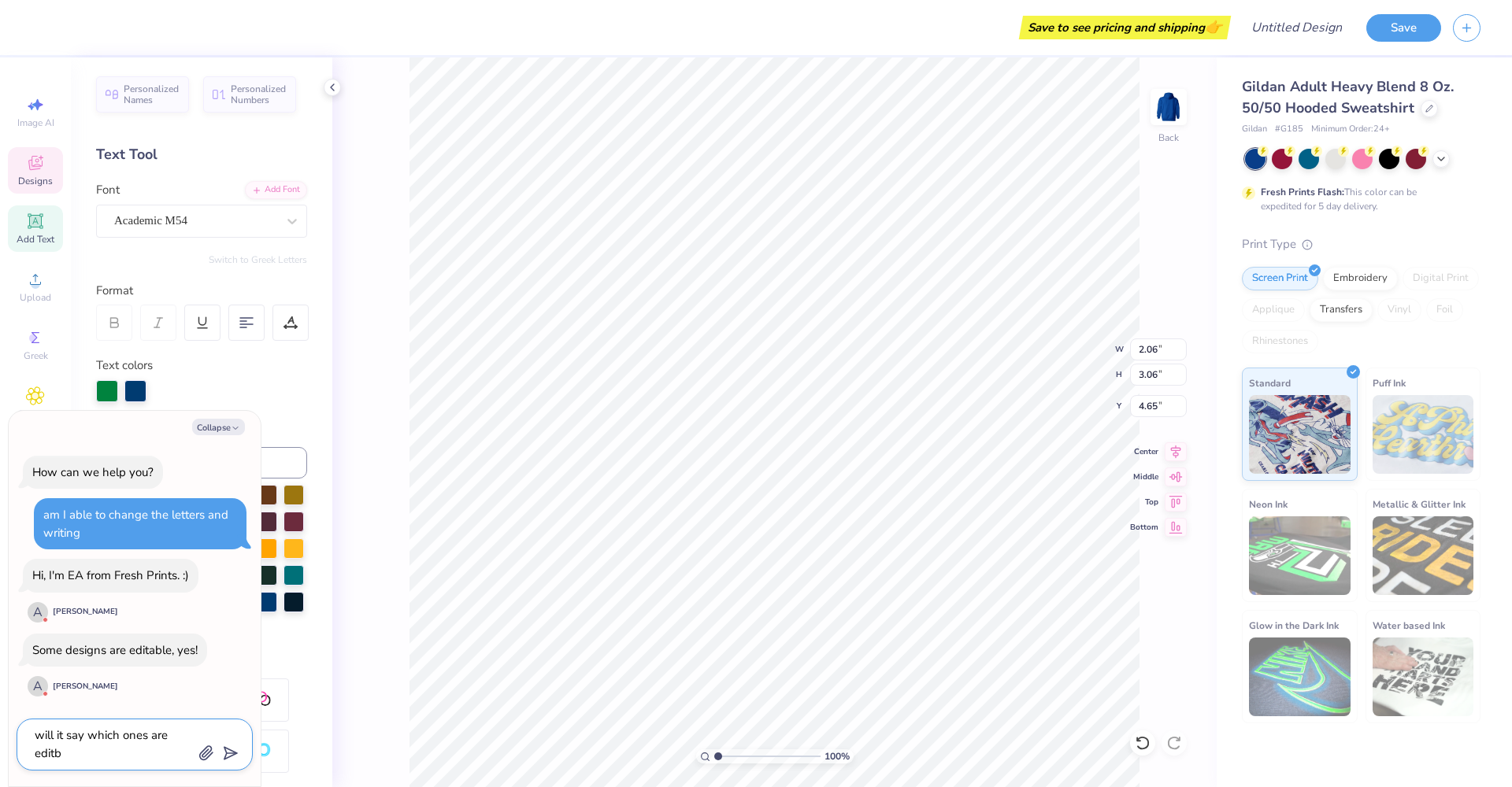
scroll to position [0, 0]
type textarea "will it say which ones are editbl"
type textarea "x"
type textarea "will it say which ones are editble"
type textarea "x"
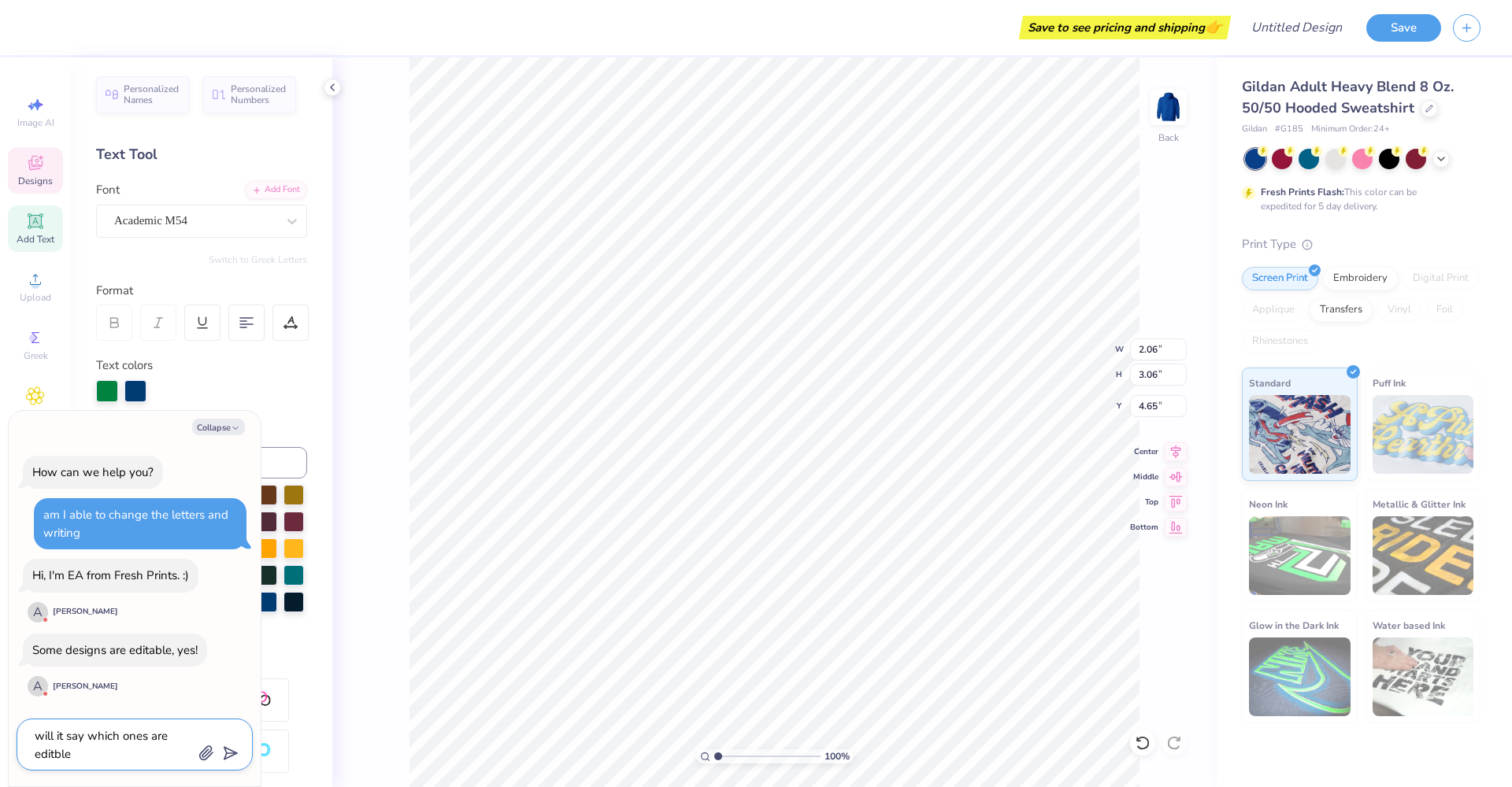
type textarea "will it say which ones are editble"
type textarea "x"
type textarea "will it say which ones are editable"
type textarea "x"
type textarea "will it say which ones are editable"
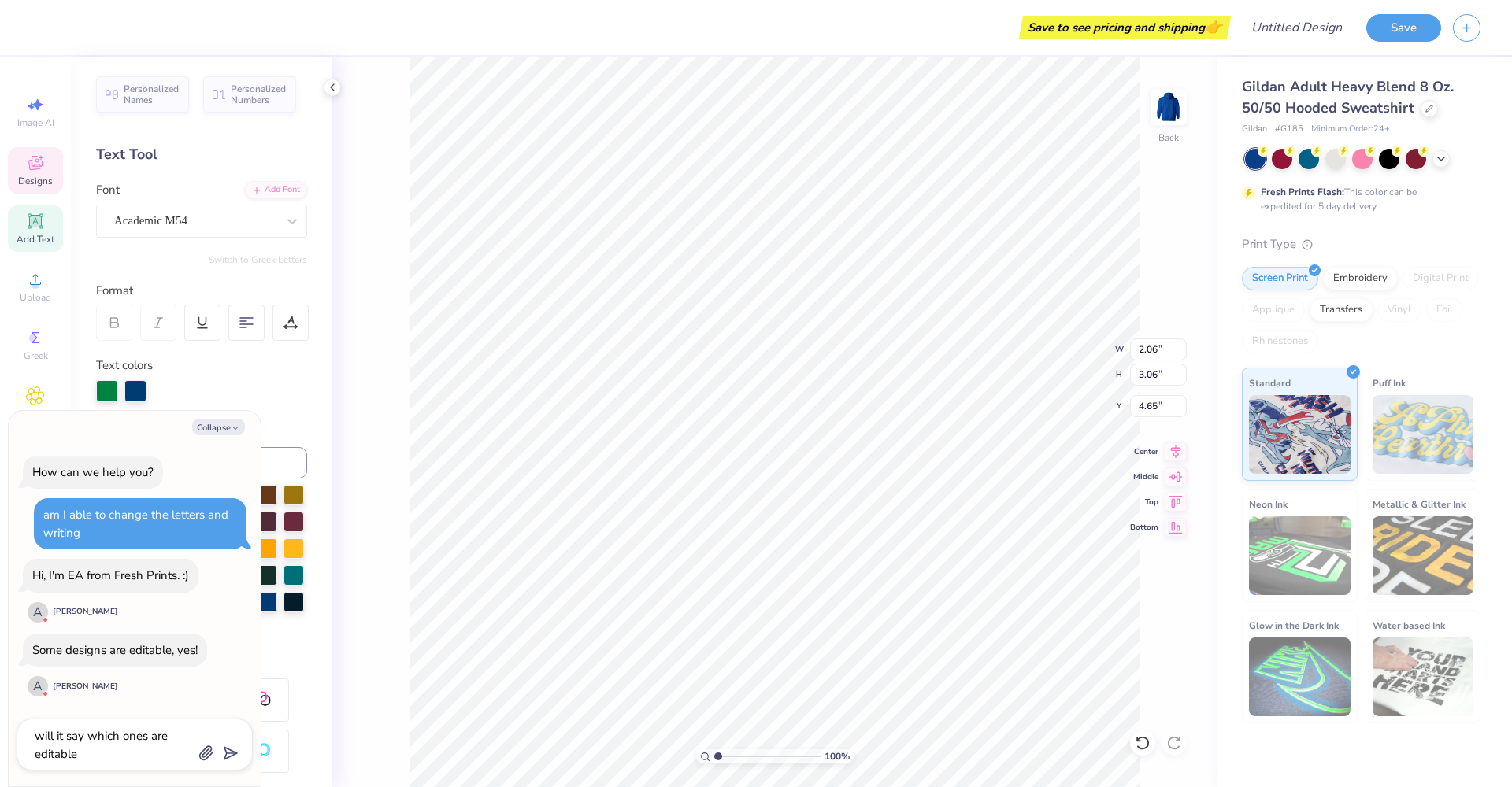
type textarea "x"
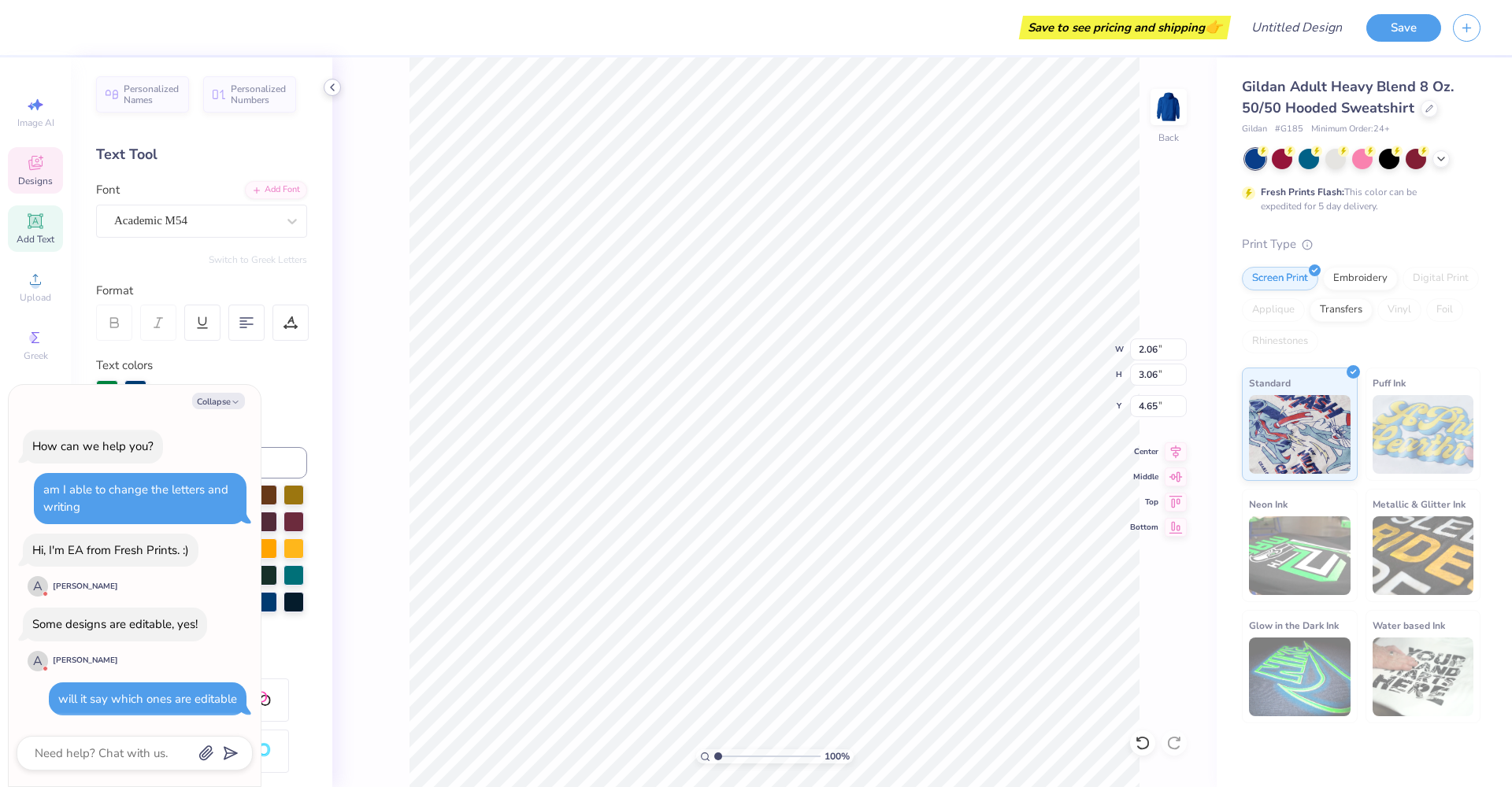
click at [334, 91] on icon at bounding box center [332, 87] width 13 height 13
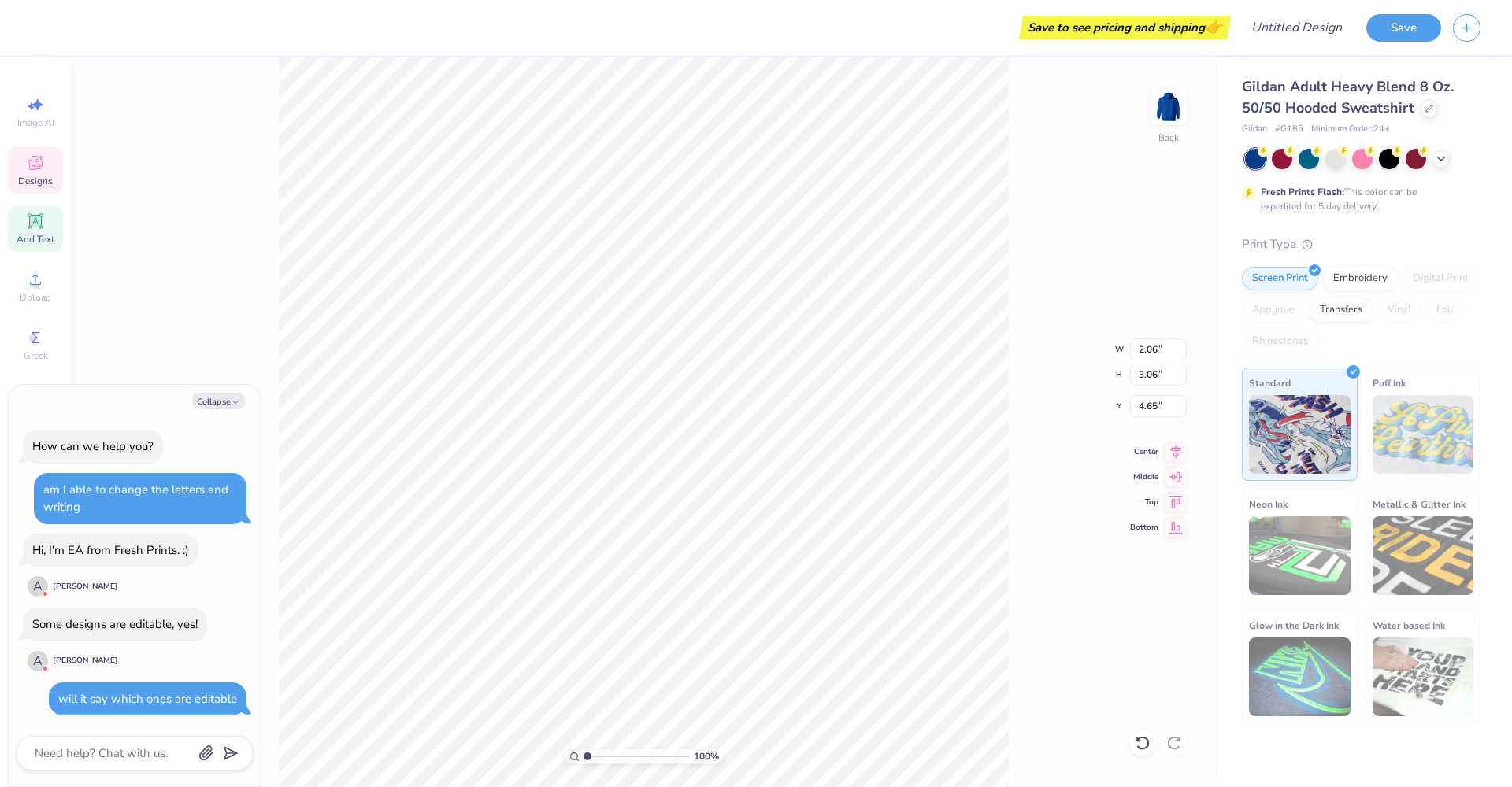
click at [246, 121] on div "100 % Back W 2.06 2.06 " H 3.06 3.06 " Y 4.65 4.65 " Center Middle Top Bottom" at bounding box center [643, 422] width 1146 height 730
type textarea "x"
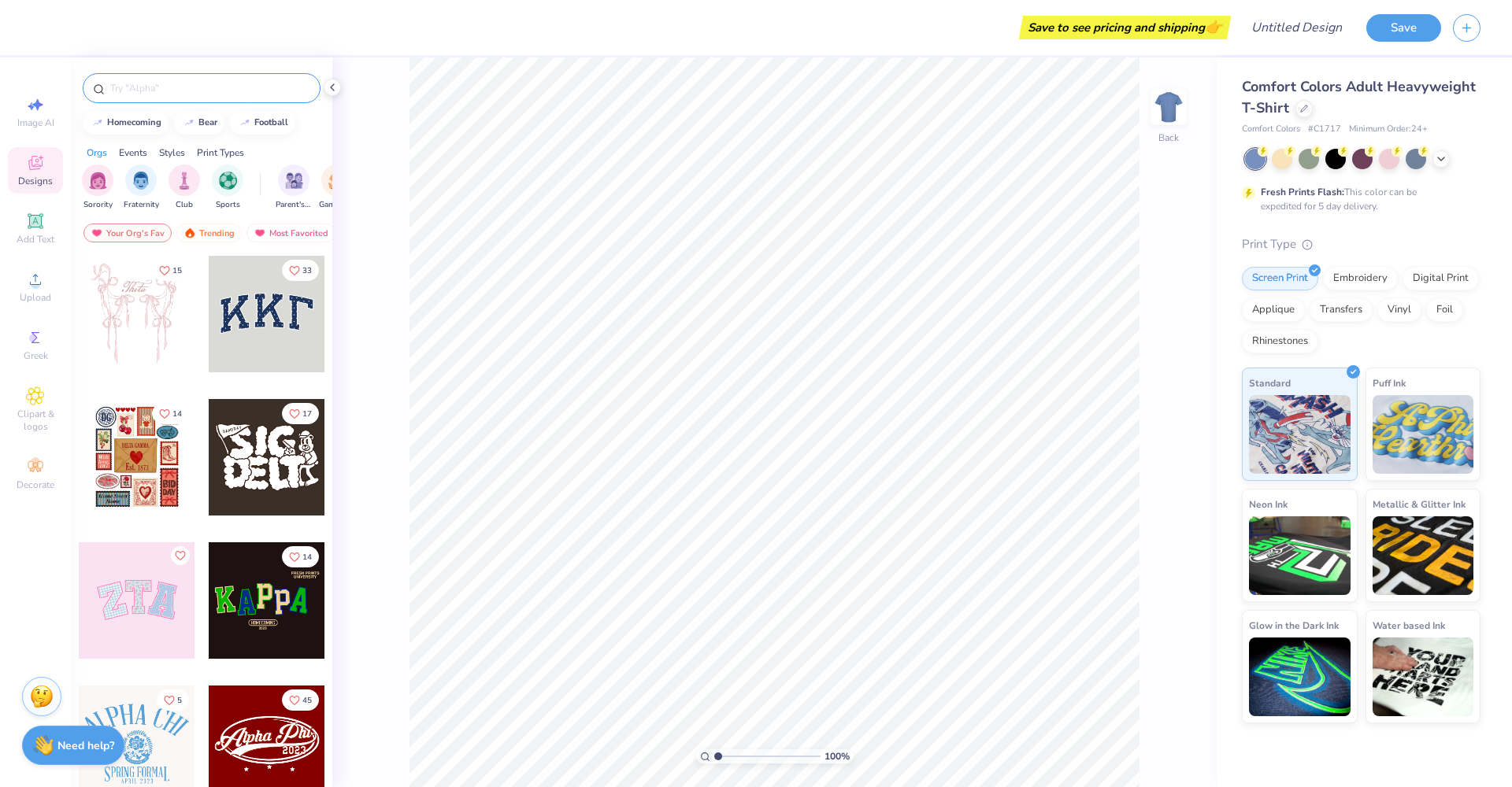
click at [200, 92] on input "text" at bounding box center [209, 88] width 201 height 16
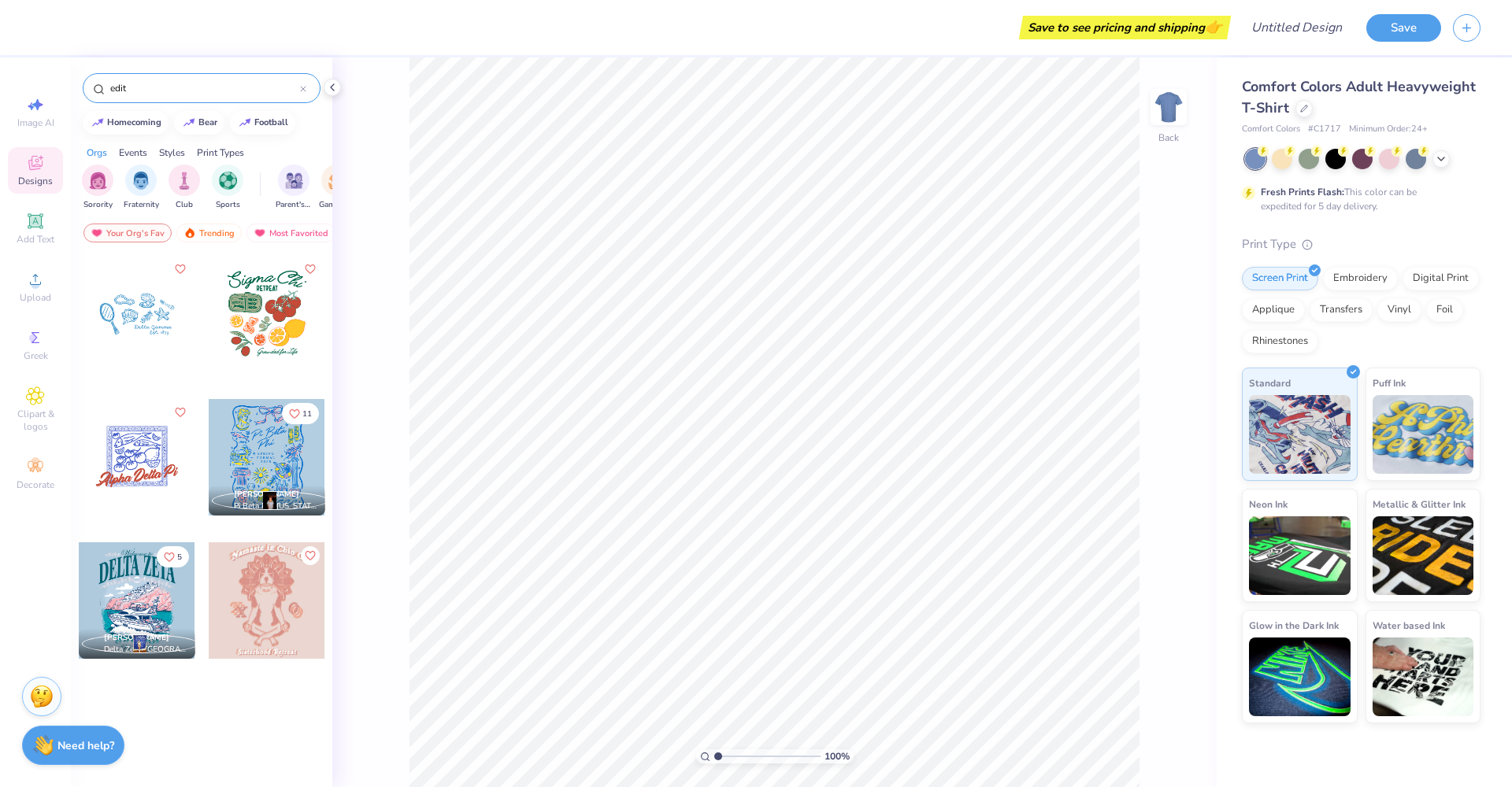
type input "edit"
click at [146, 612] on div at bounding box center [137, 600] width 117 height 117
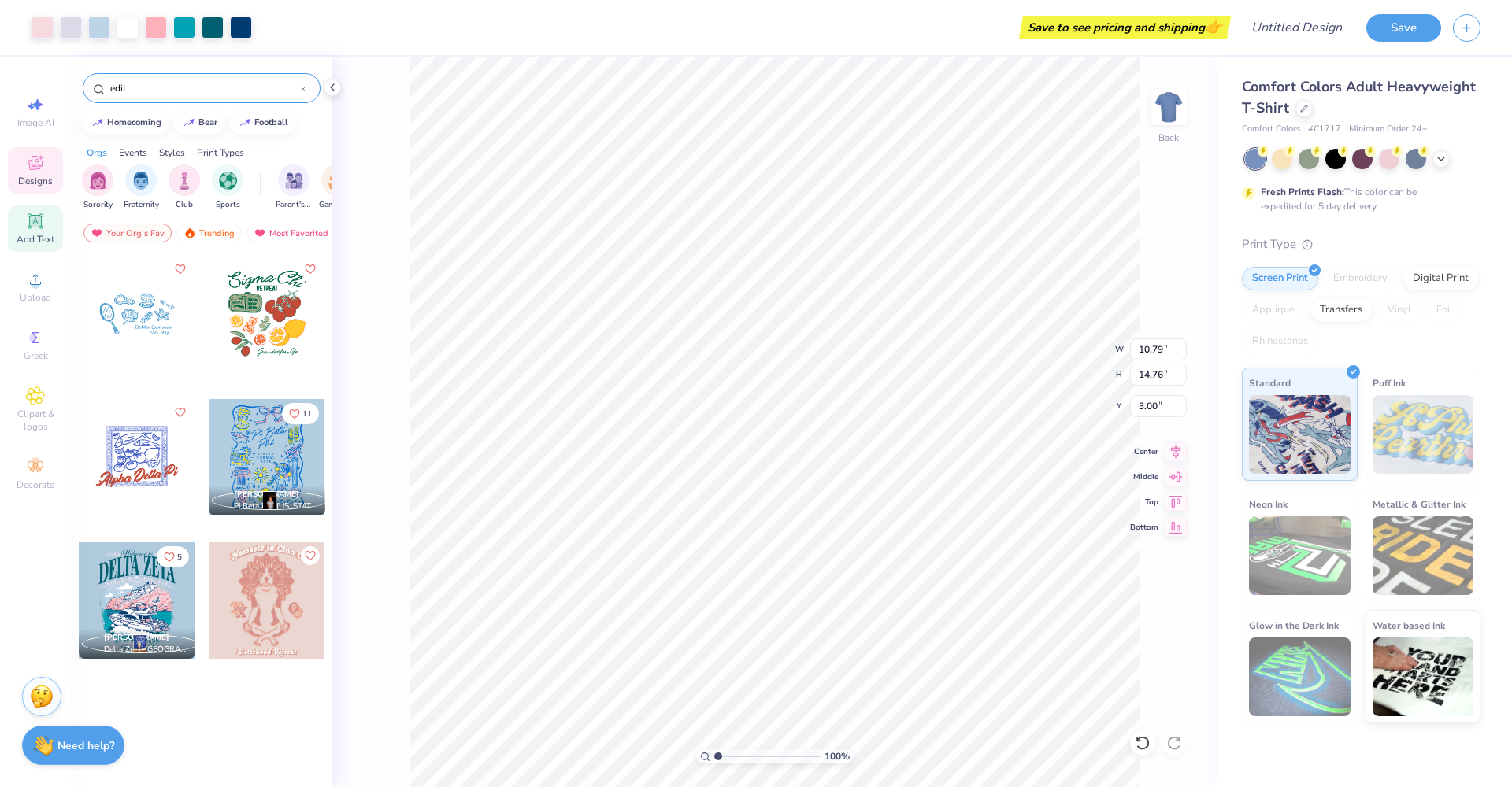
click at [39, 230] on icon at bounding box center [35, 221] width 19 height 19
type input "5.59"
type input "1.62"
type input "11.69"
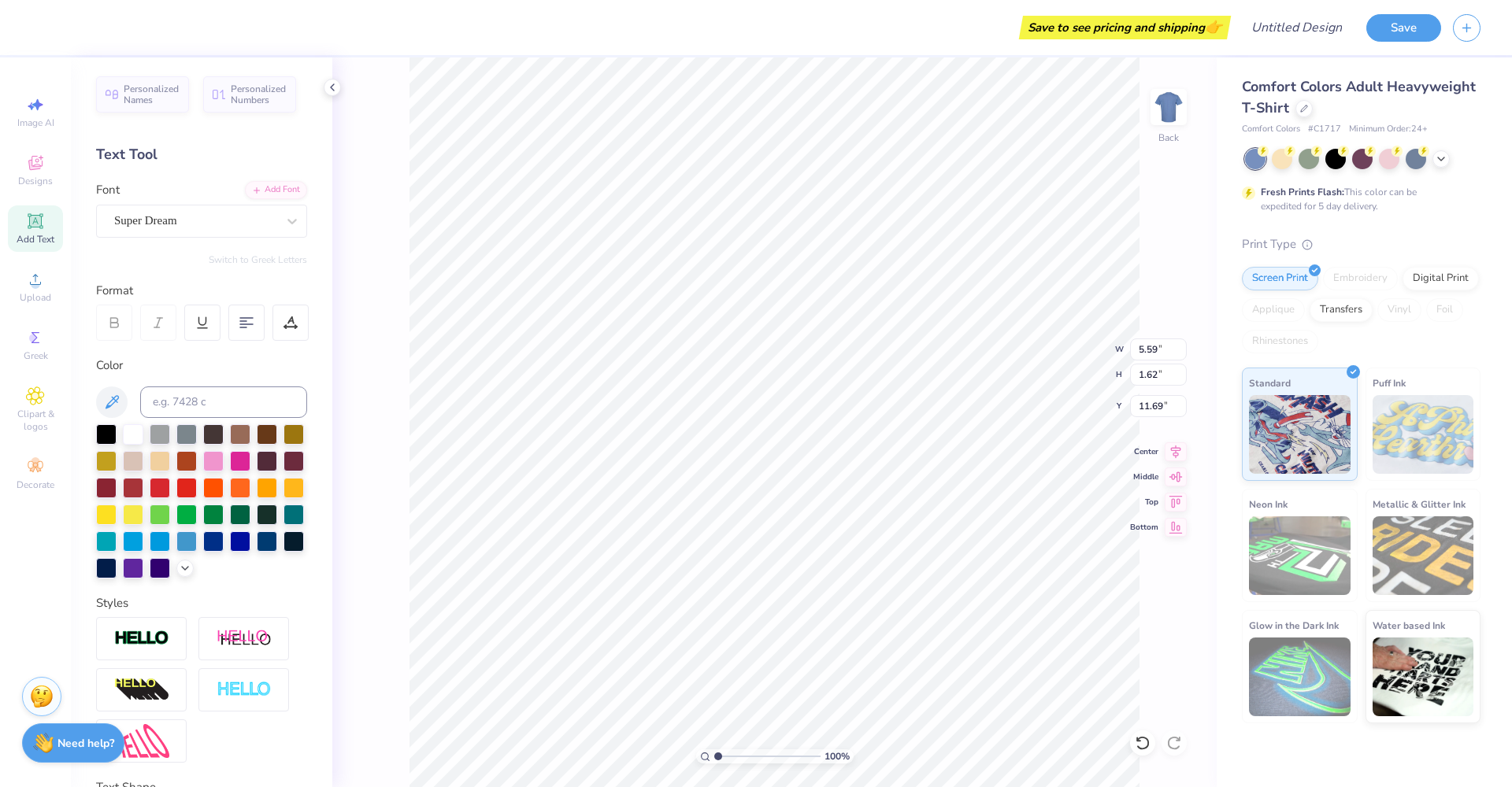
click at [84, 748] on strong "Need help?" at bounding box center [86, 743] width 57 height 15
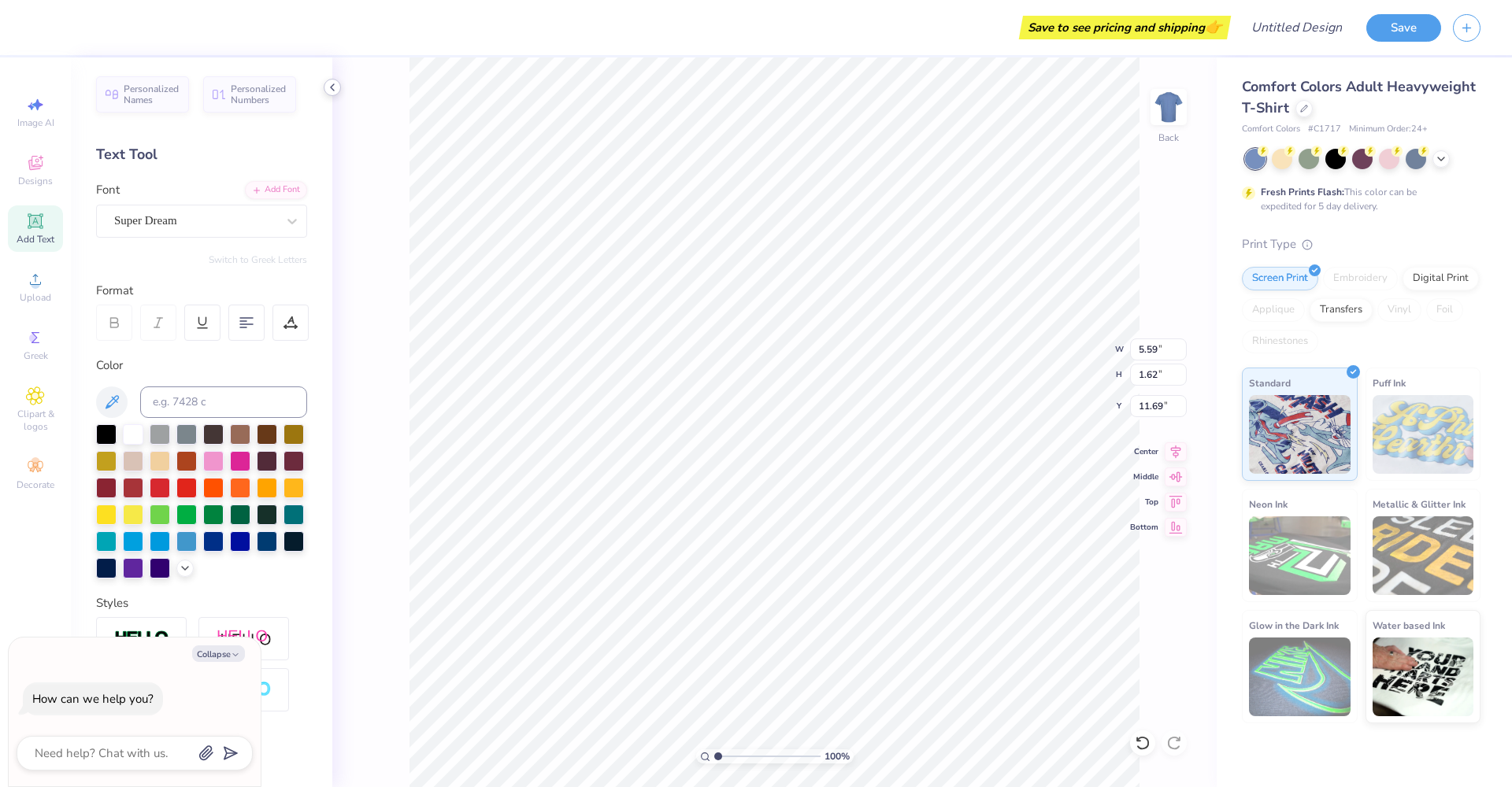
click at [335, 91] on icon at bounding box center [332, 87] width 13 height 13
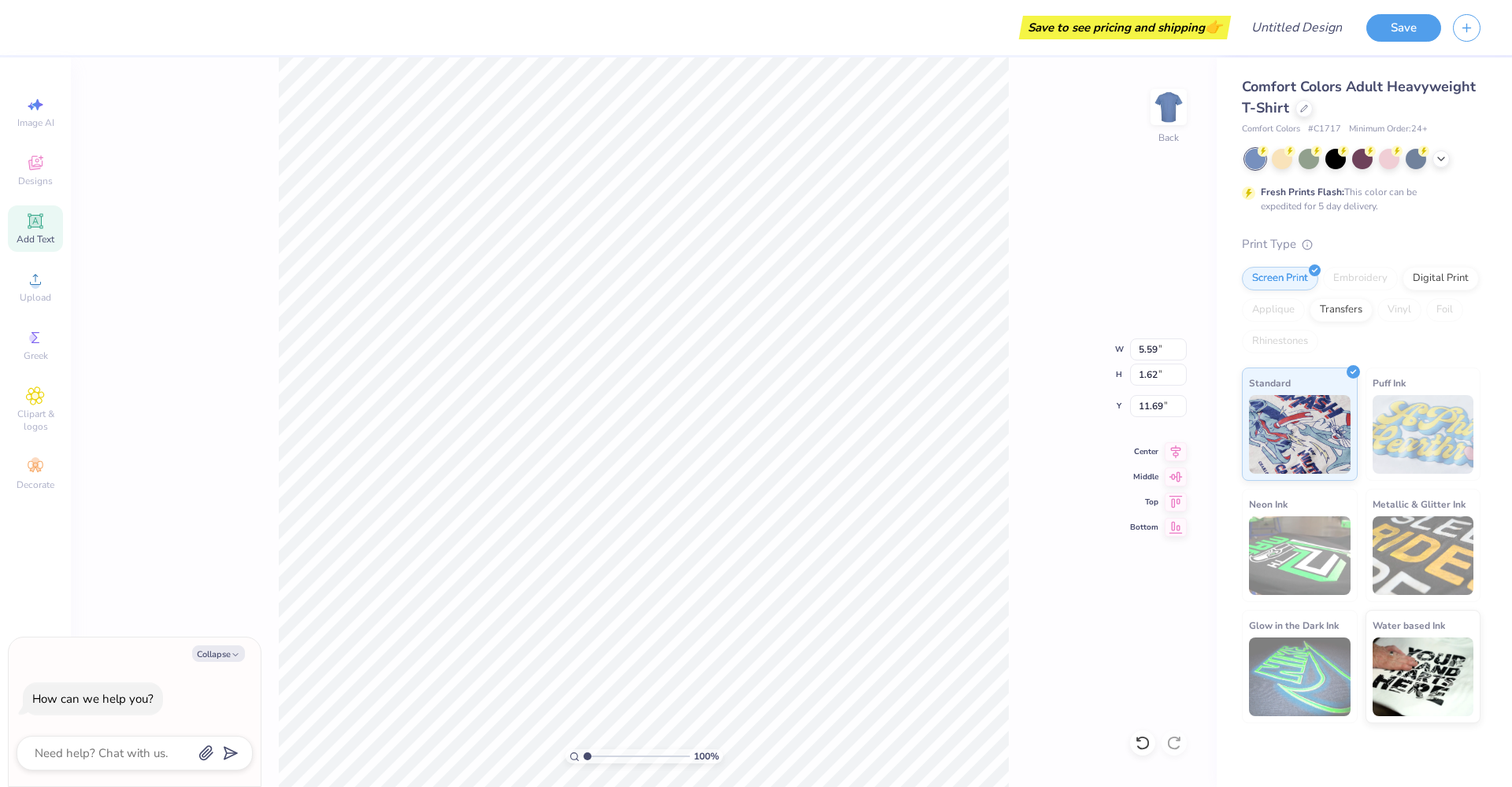
type textarea "x"
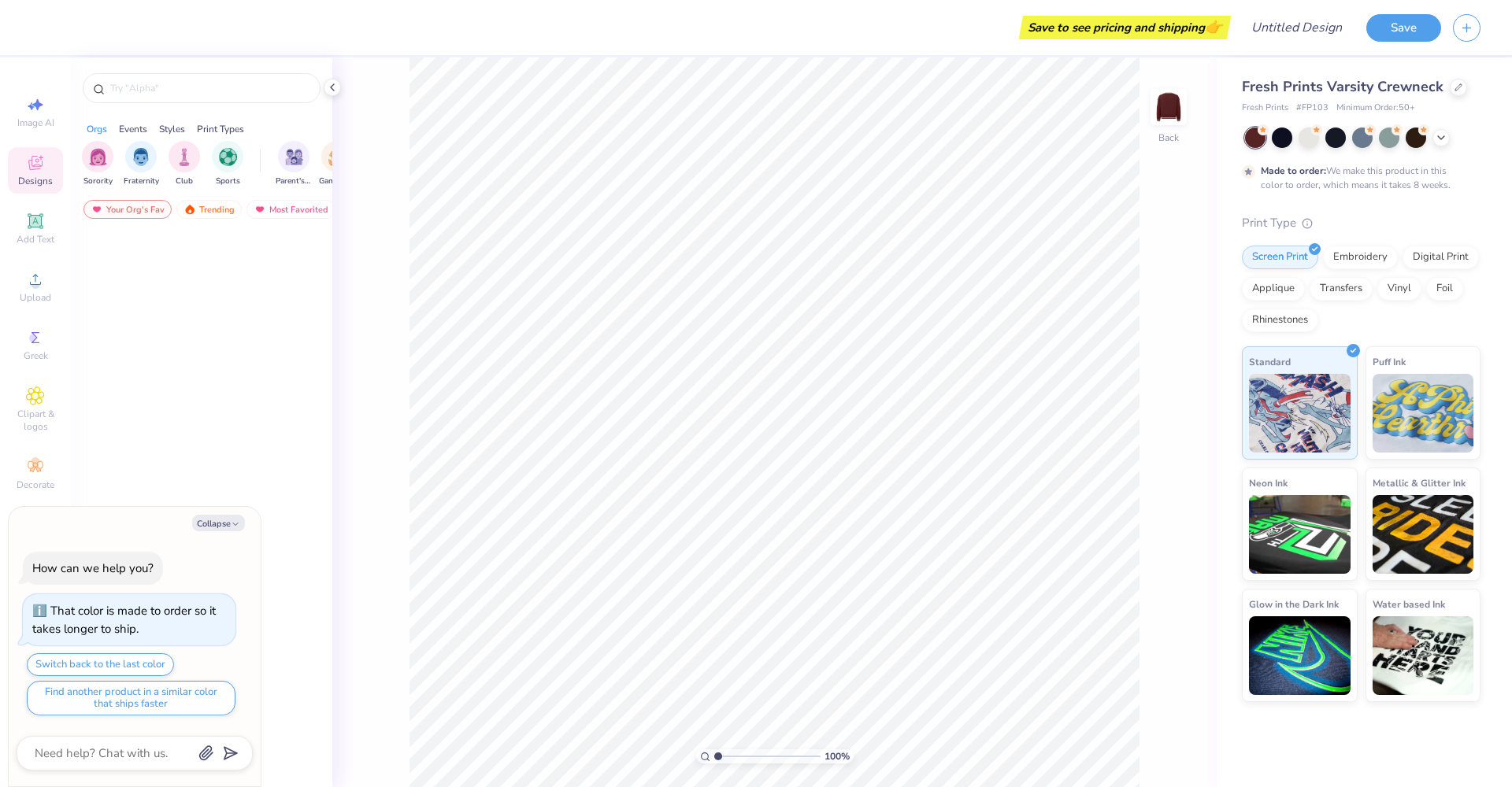
type textarea "x"
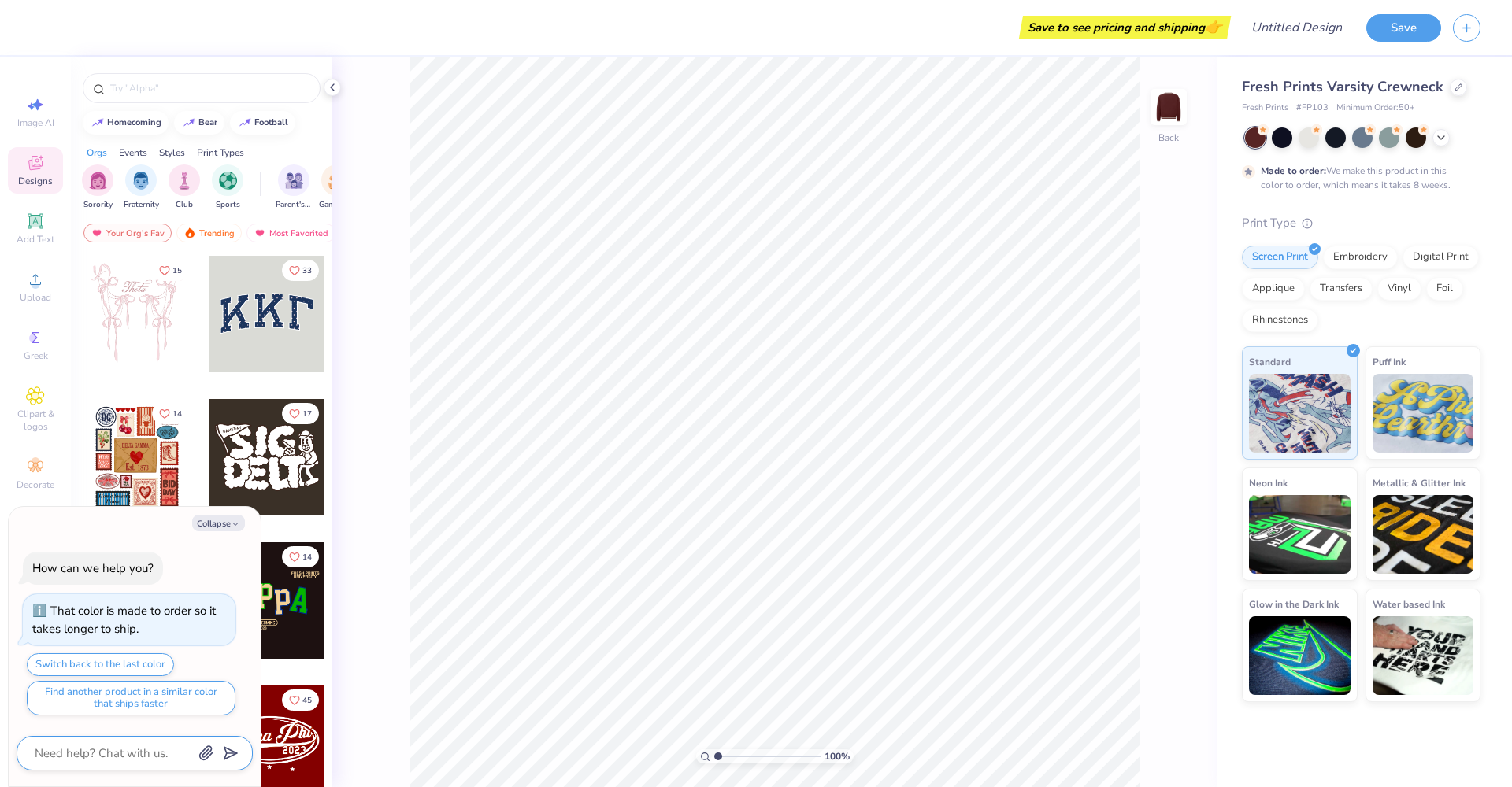
click at [115, 758] on textarea at bounding box center [112, 753] width 160 height 20
type textarea "h"
type textarea "x"
type textarea "ho"
type textarea "x"
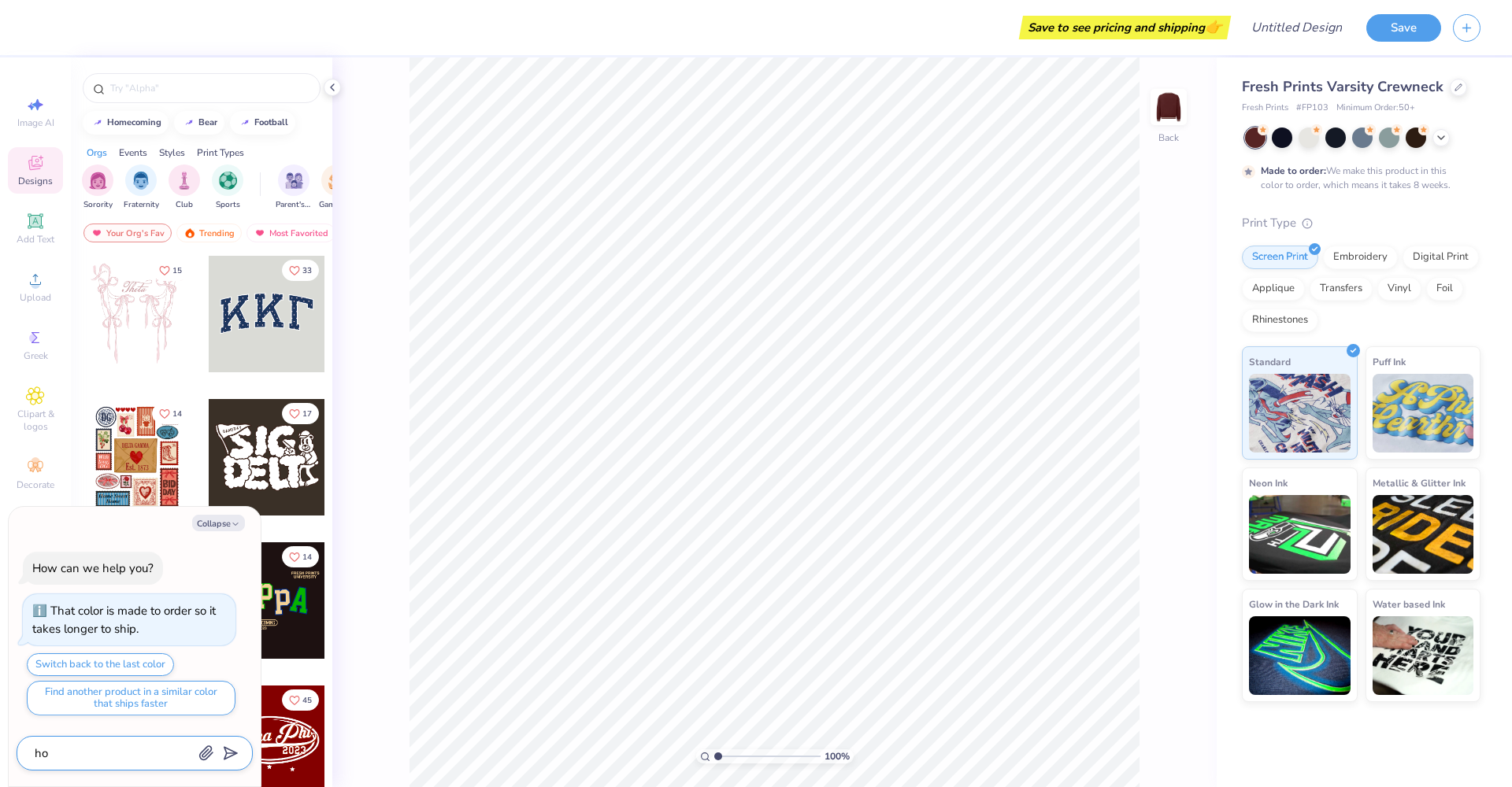
type textarea "how"
type textarea "x"
type textarea "how"
type textarea "x"
type textarea "how d"
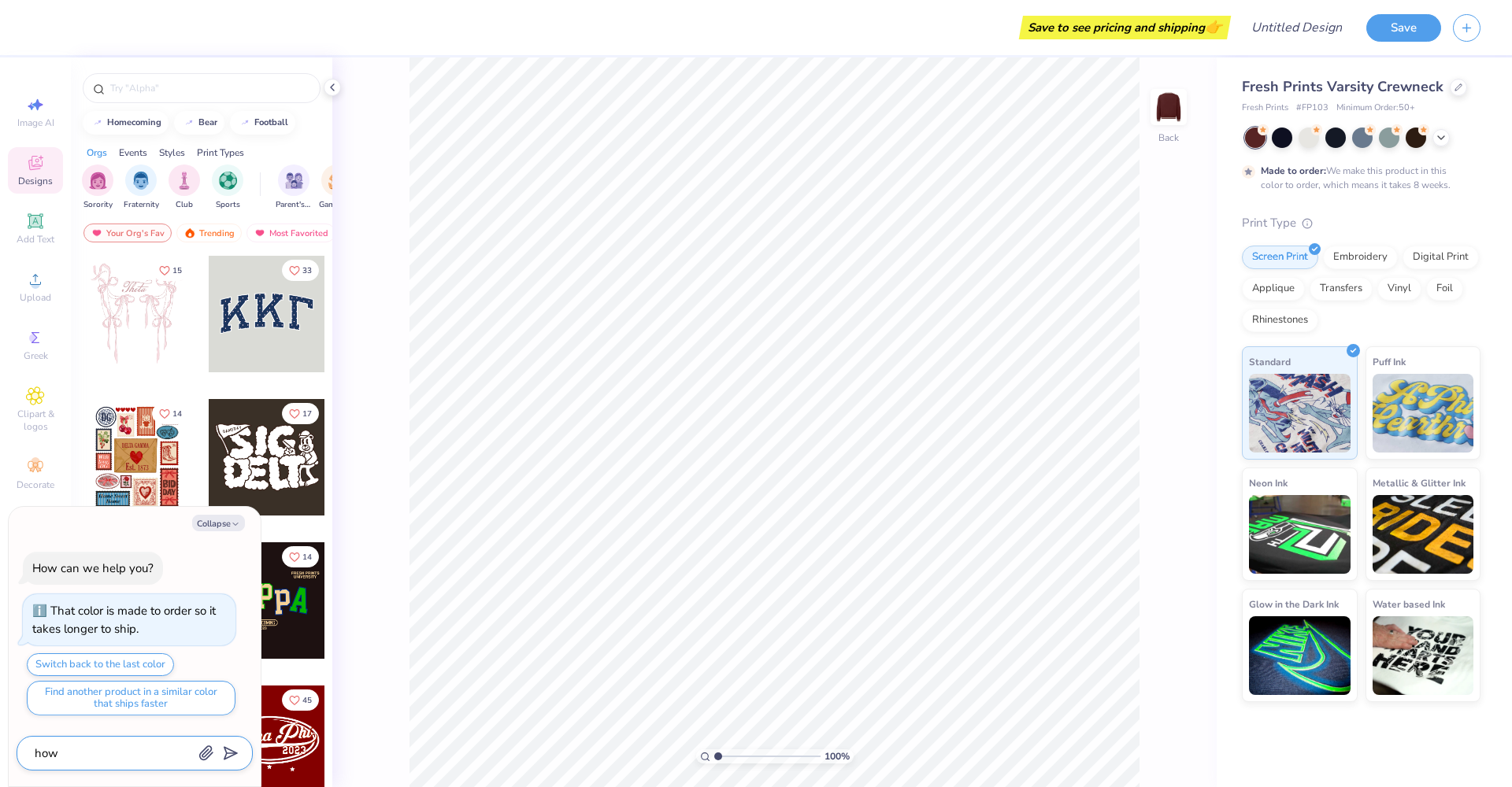
type textarea "x"
type textarea "how do"
type textarea "x"
type textarea "how do"
type textarea "x"
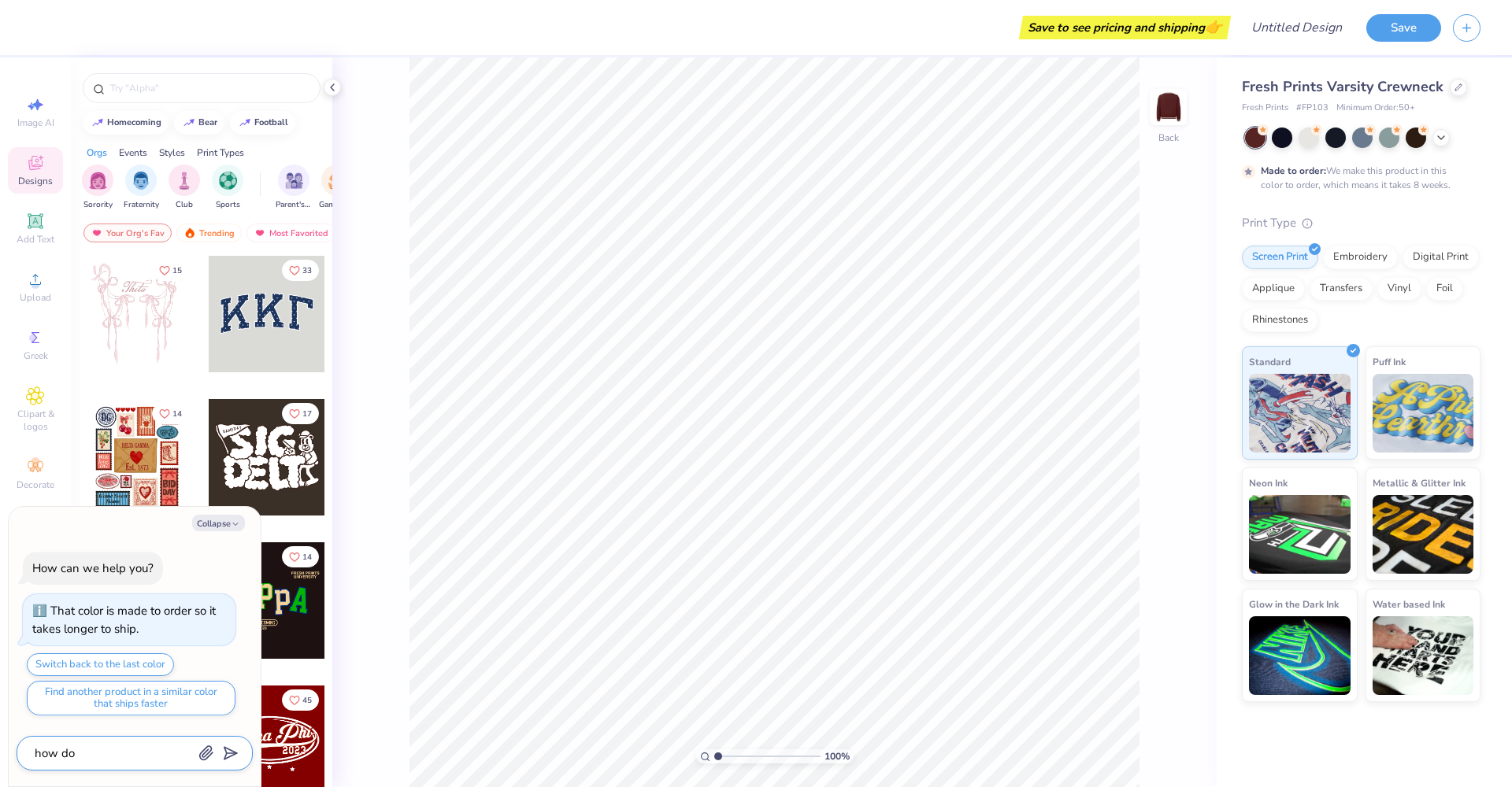
type textarea "how do y"
type textarea "x"
type textarea "how do yo"
type textarea "x"
type textarea "how do you"
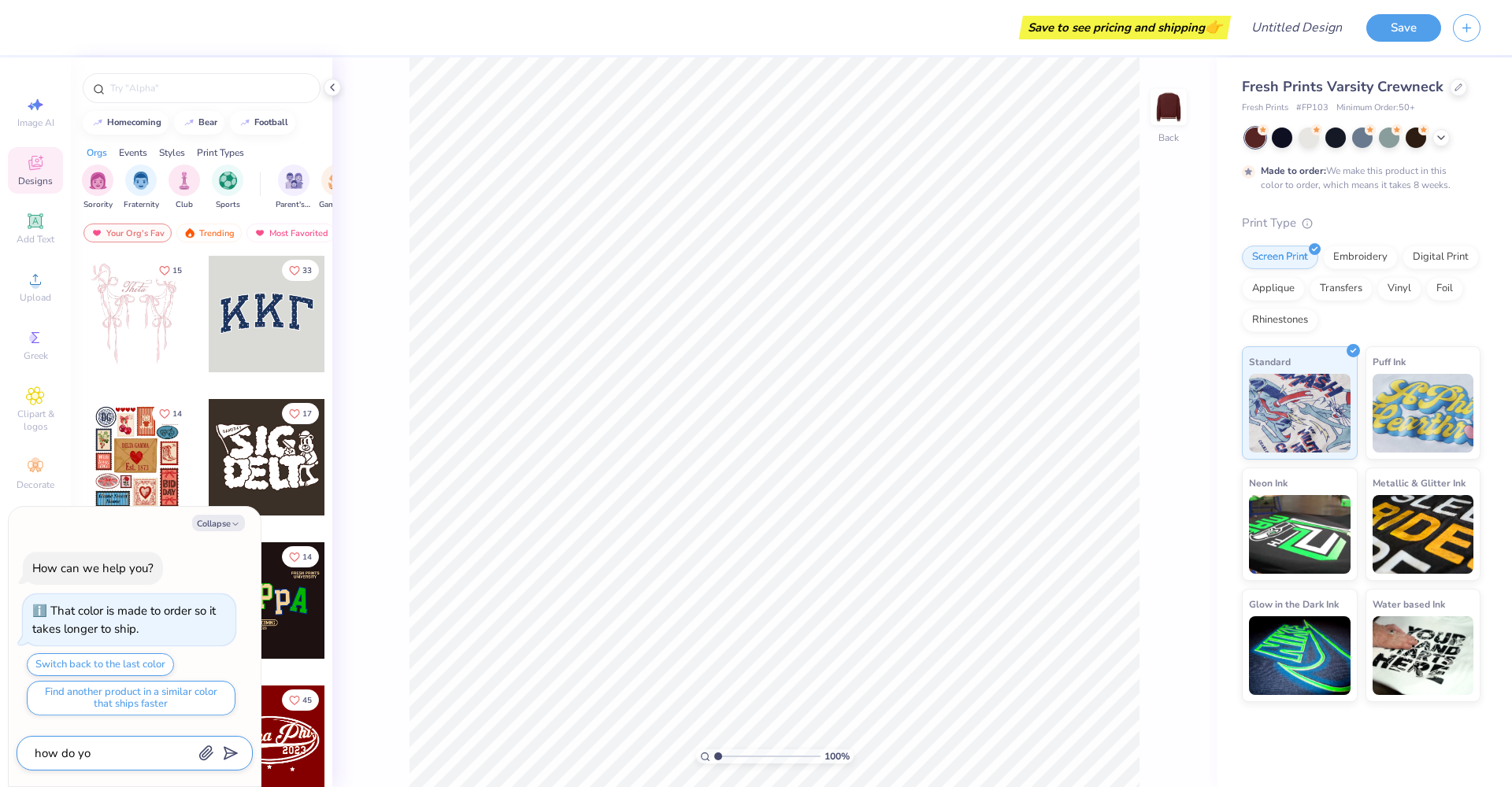
type textarea "x"
type textarea "how do you"
type textarea "x"
type textarea "how do you k"
type textarea "x"
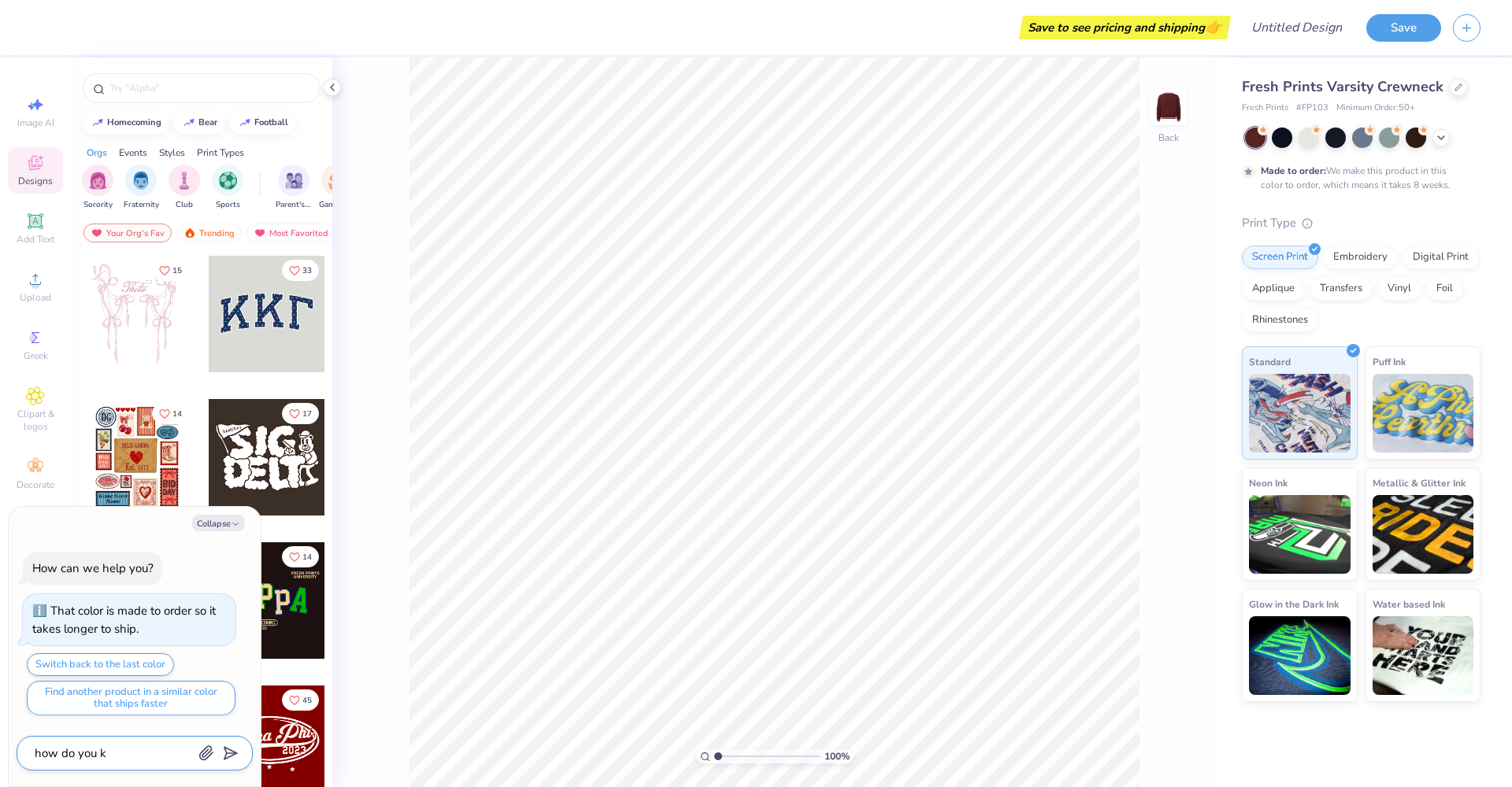
type textarea "how do you kn"
type textarea "x"
type textarea "how do you kno"
type textarea "x"
type textarea "how do you know"
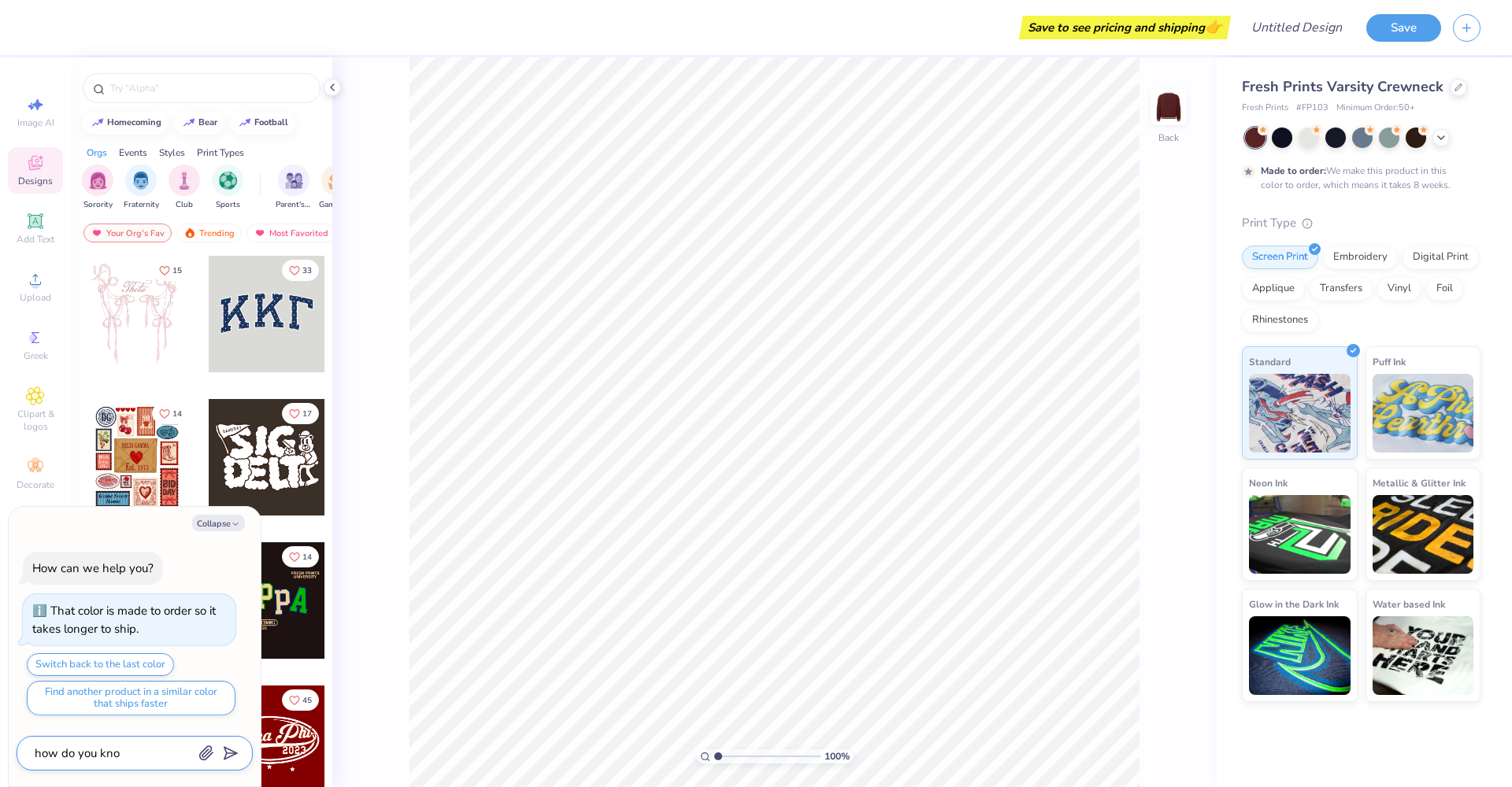
type textarea "x"
type textarea "how do you know"
type textarea "x"
type textarea "how do you know w"
type textarea "x"
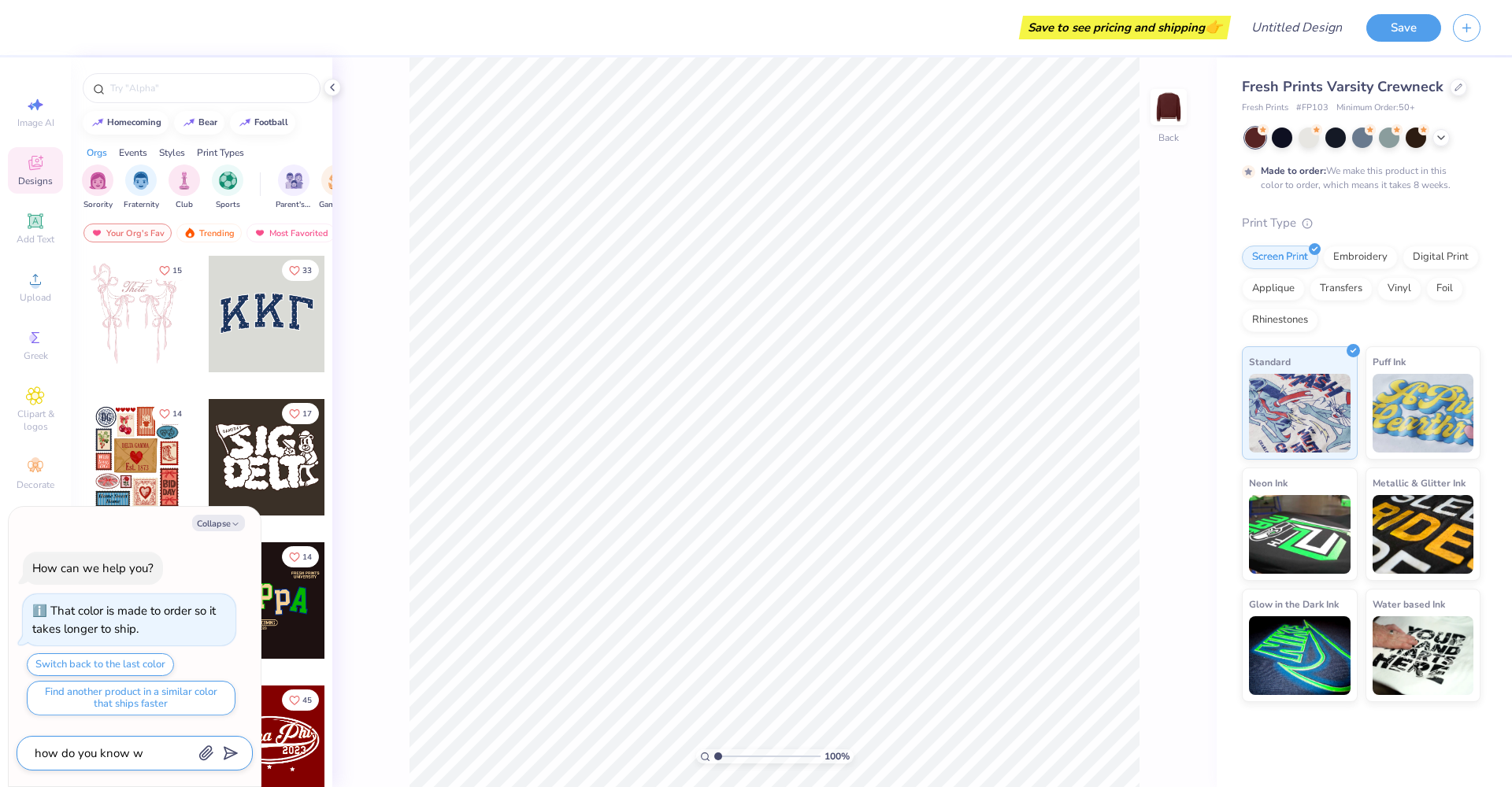
type textarea "how do you know wh"
type textarea "x"
type textarea "how do you know whi"
type textarea "x"
type textarea "how do you know whic"
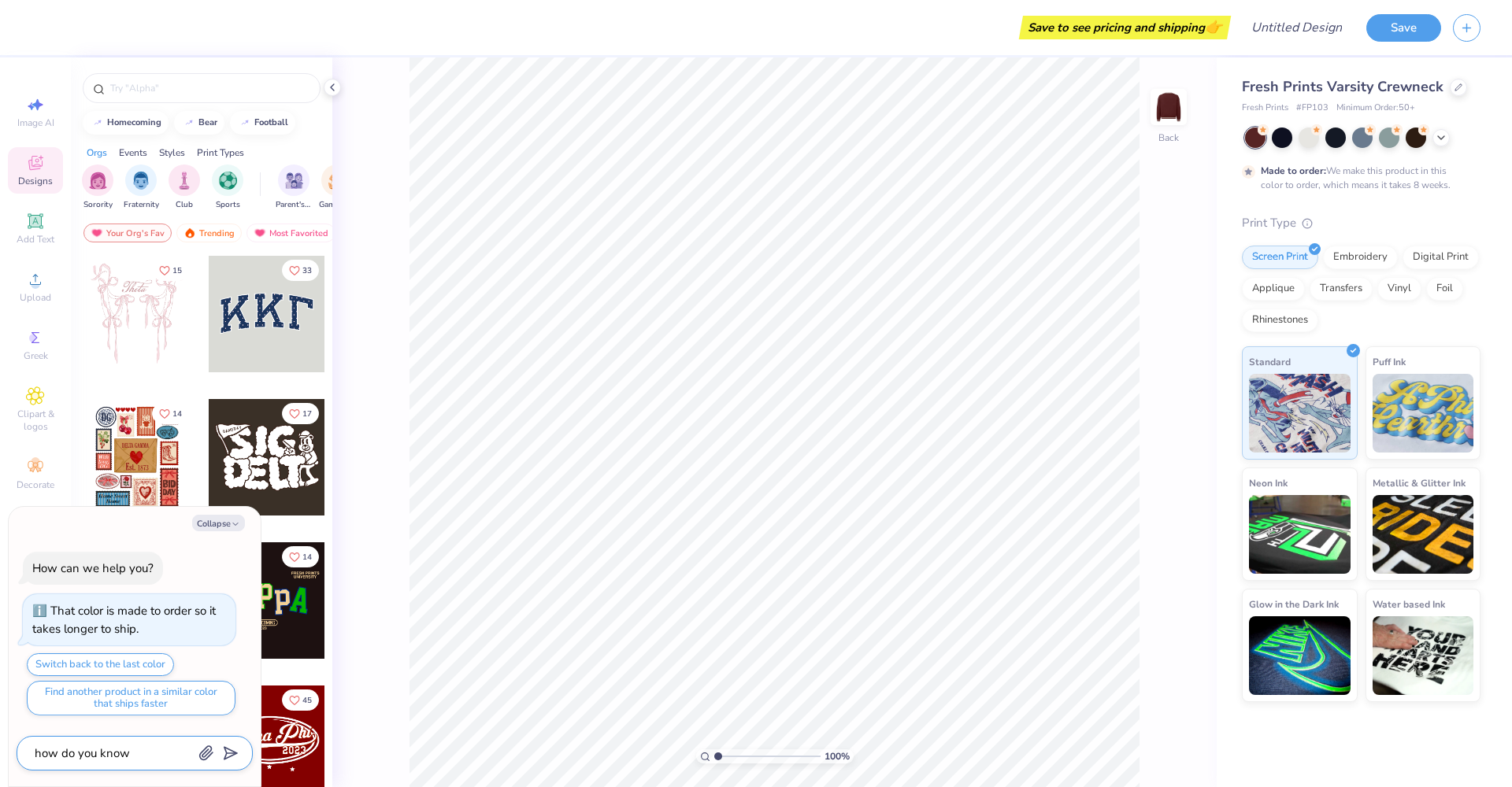
type textarea "x"
type textarea "how do you know which"
type textarea "x"
type textarea "how do you know which"
type textarea "x"
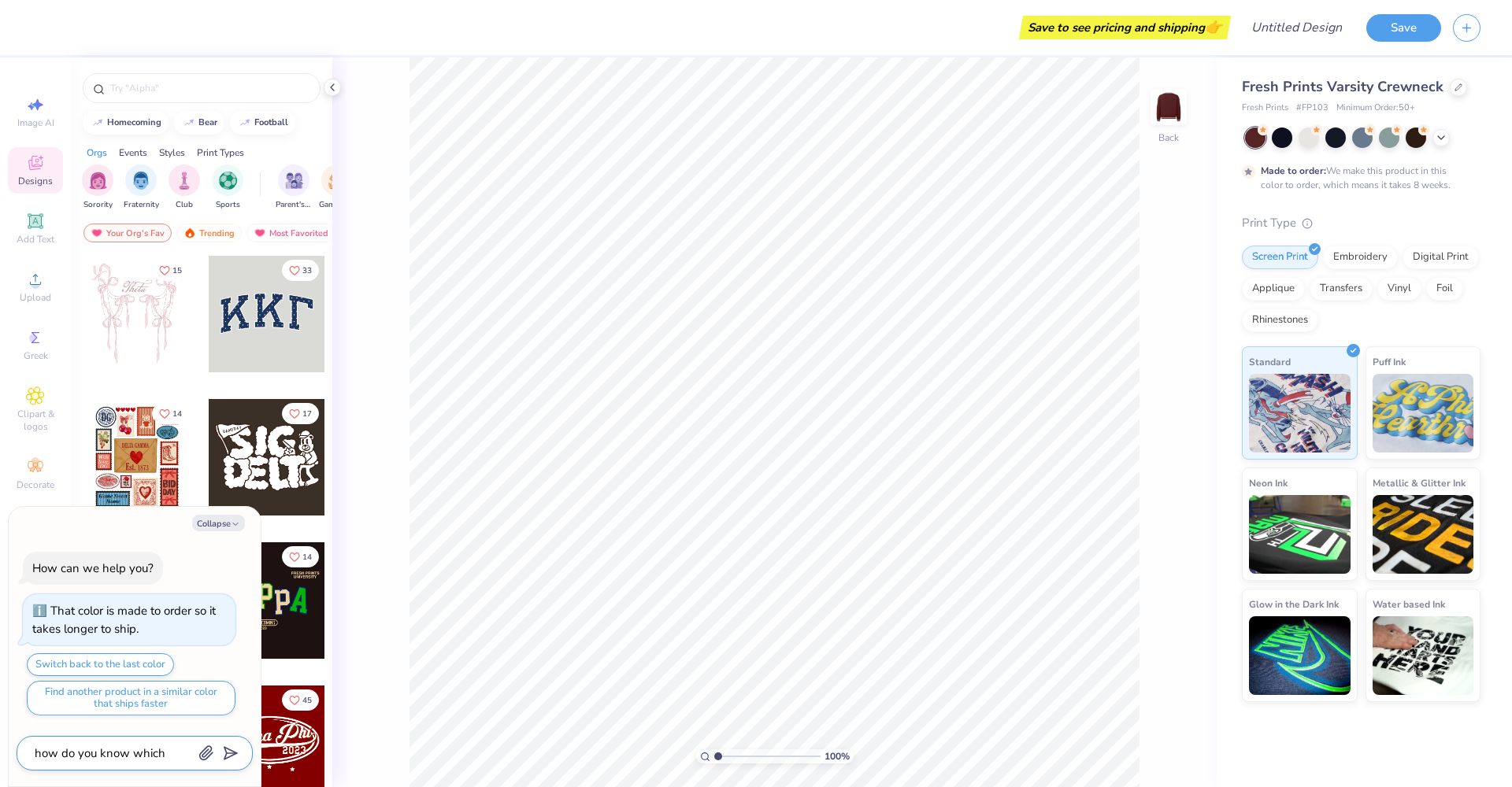
type textarea "how do you know which t"
type textarea "x"
type textarea "how do you know which te"
type textarea "x"
type textarea "how do you know which tem"
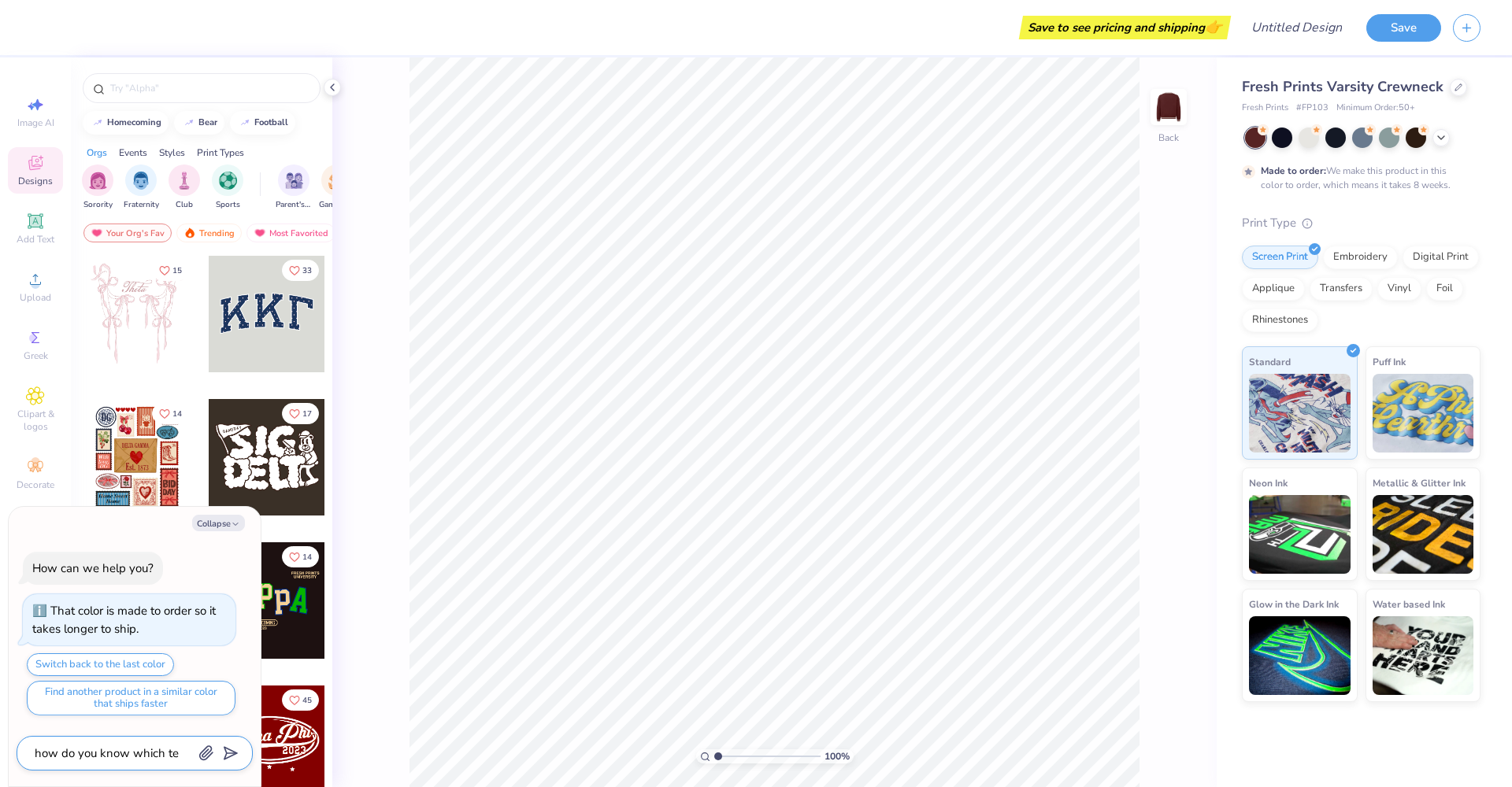
type textarea "x"
type textarea "how do you know which temp"
type textarea "x"
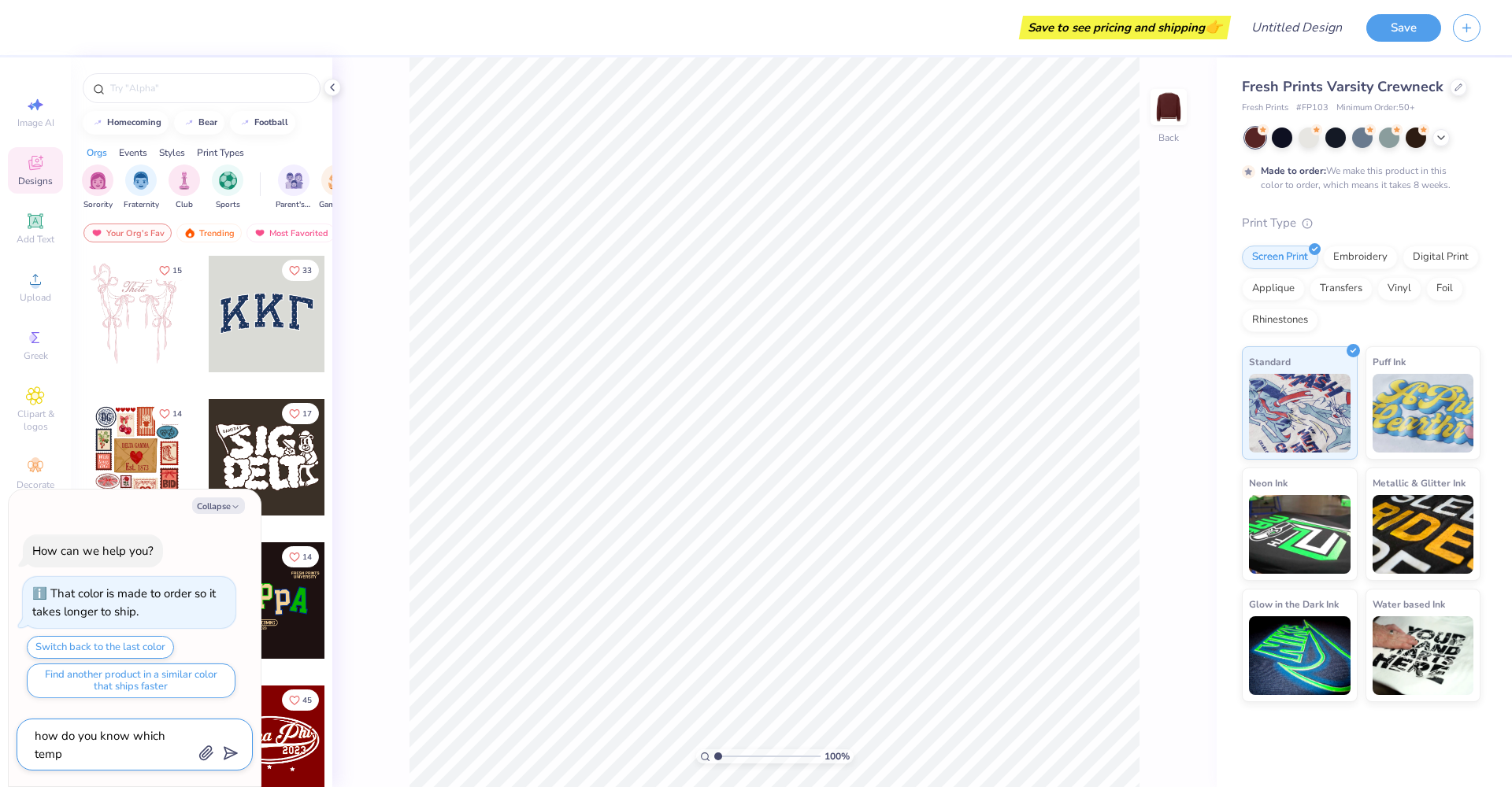
type textarea "how do you know which templ"
type textarea "x"
type textarea "how do you know which templa"
type textarea "x"
type textarea "how do you know which templat"
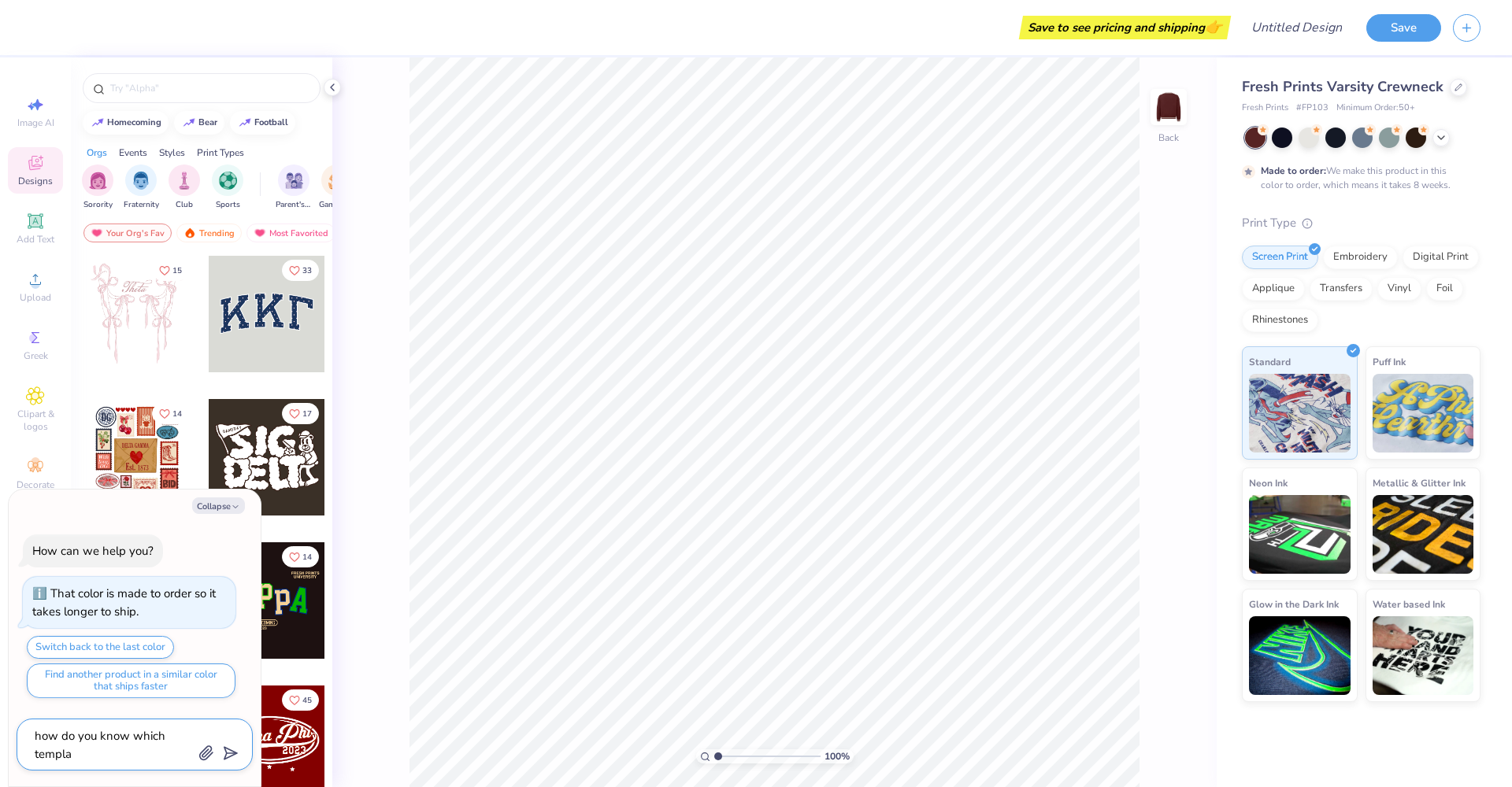
type textarea "x"
type textarea "how do you know which template"
type textarea "x"
type textarea "how do you know which templates"
type textarea "x"
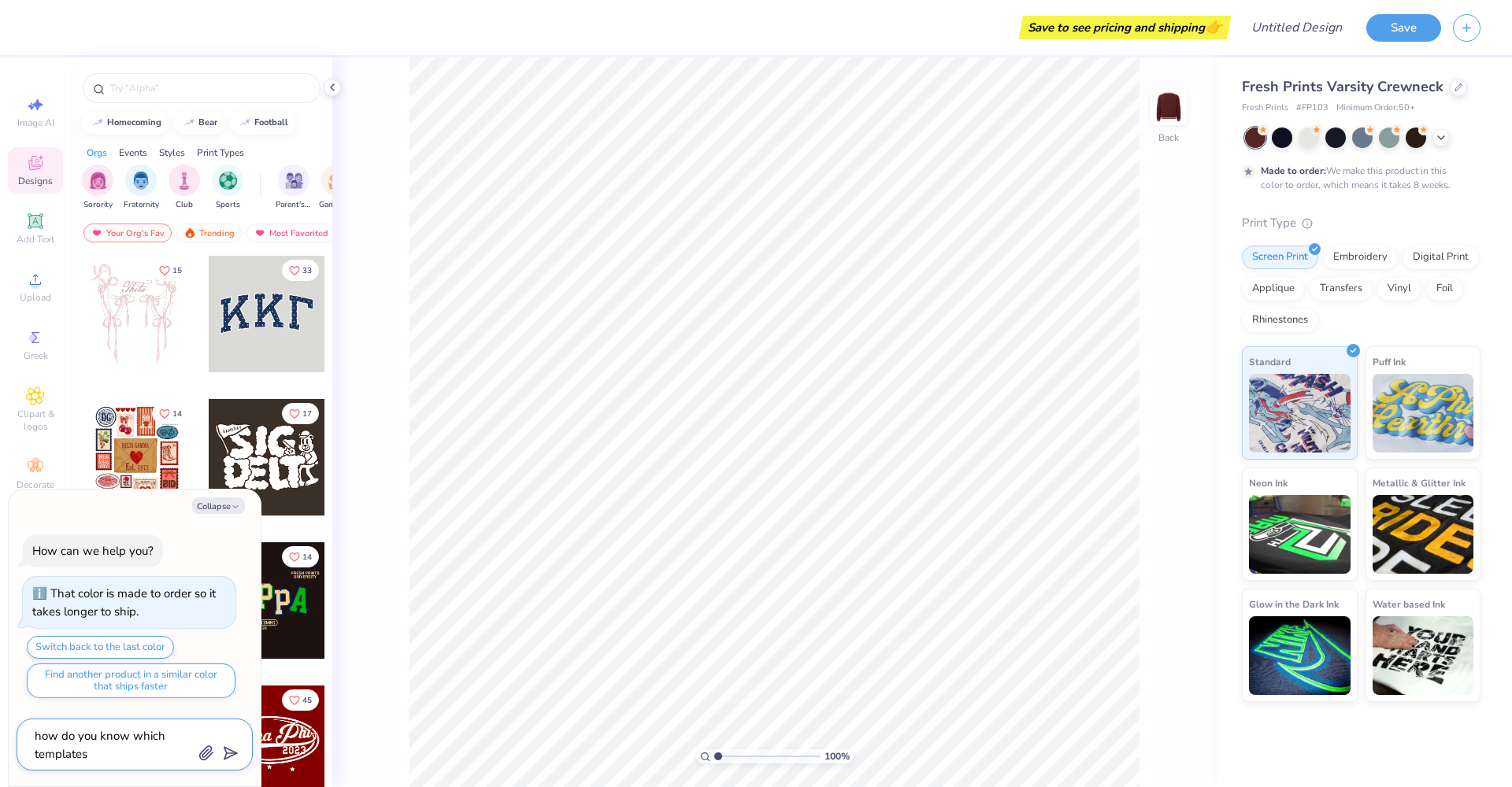
type textarea "how do you know which templates"
type textarea "x"
type textarea "how do you know which templates a"
type textarea "x"
type textarea "how do you know which templates ar"
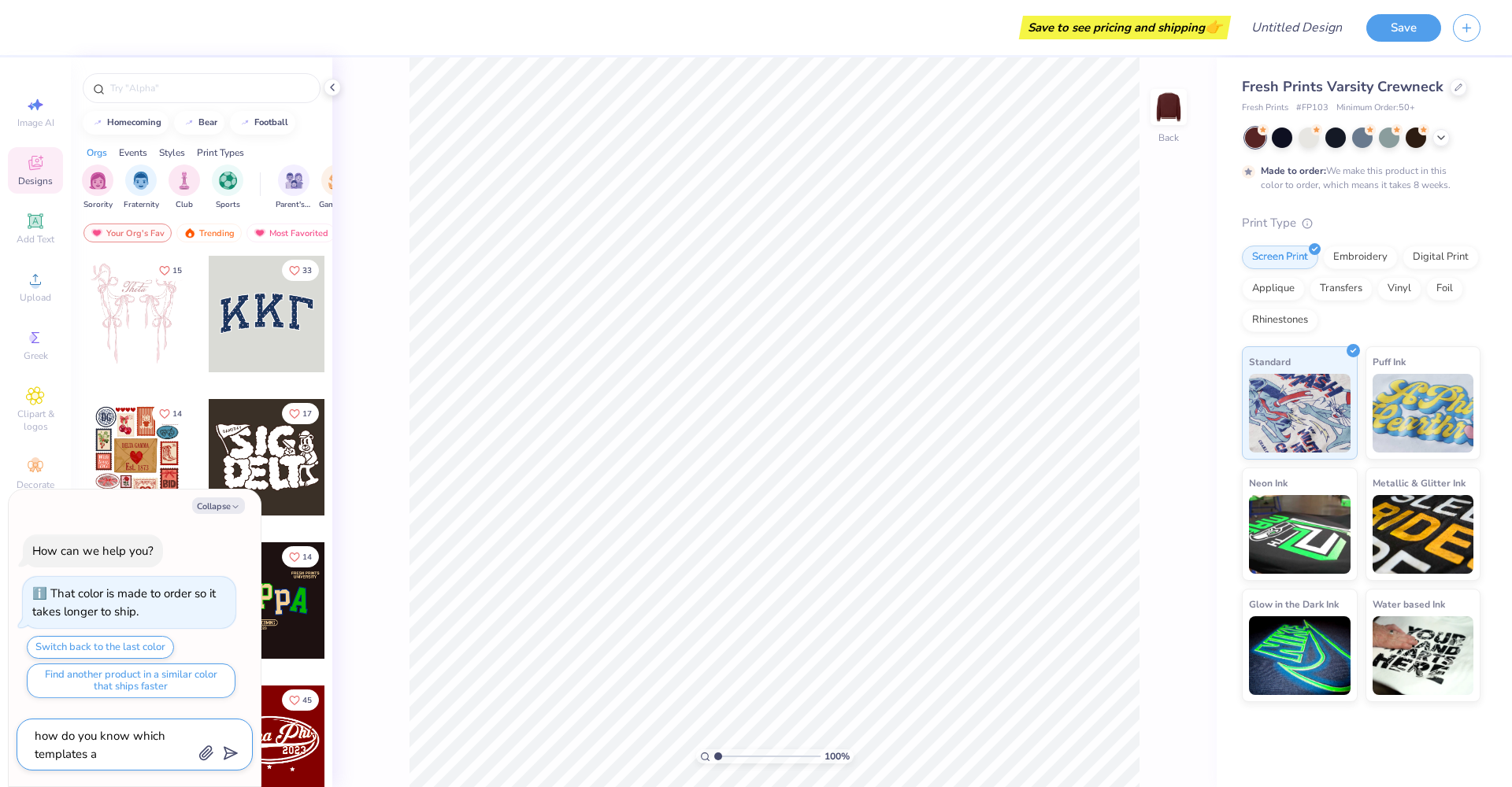
type textarea "x"
type textarea "how do you know which templates are"
type textarea "x"
type textarea "how do you know which templates are"
type textarea "x"
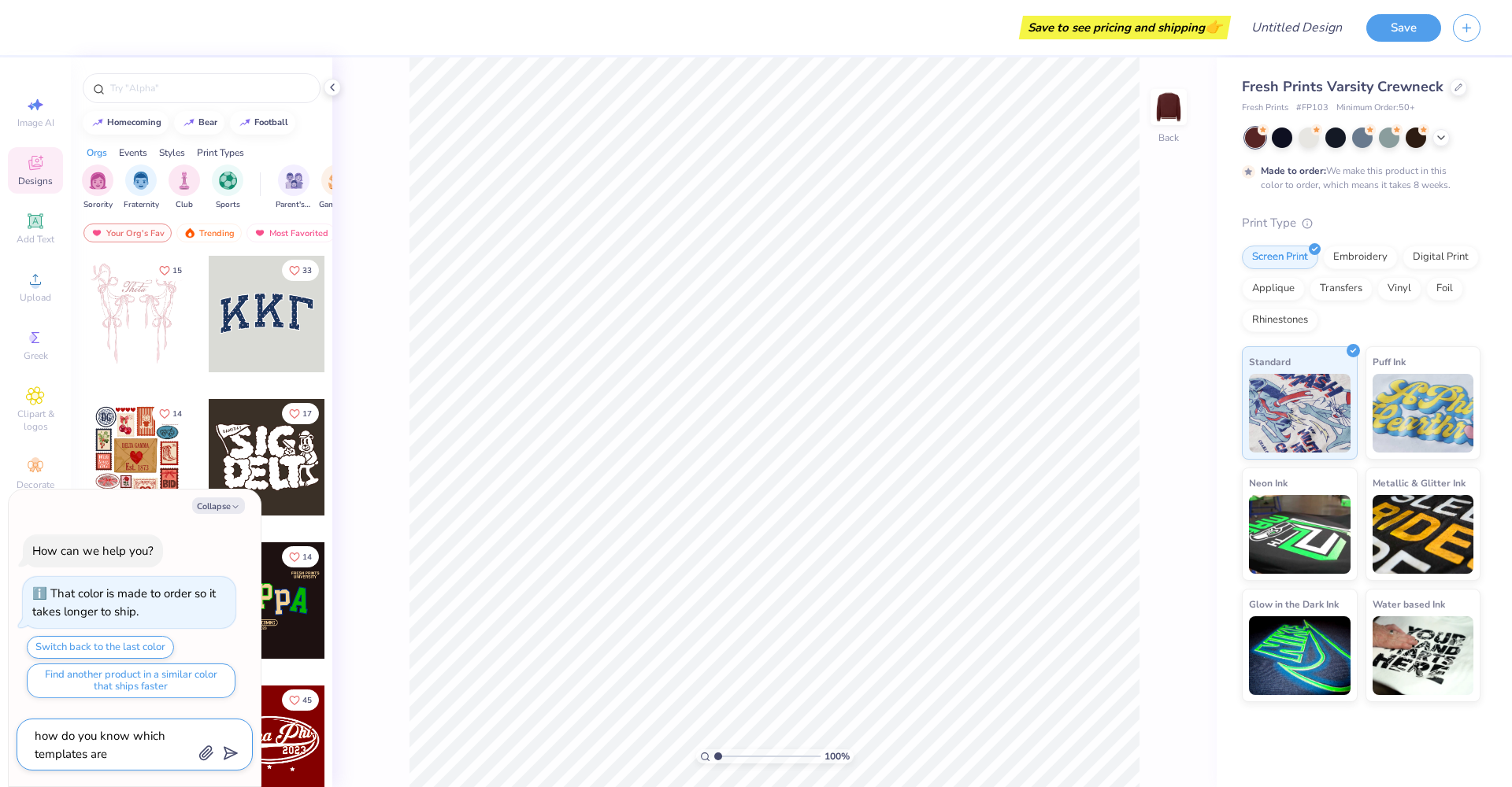
type textarea "how do you know which templates are e"
type textarea "x"
type textarea "how do you know which templates are ed"
type textarea "x"
type textarea "how do you know which templates are edi"
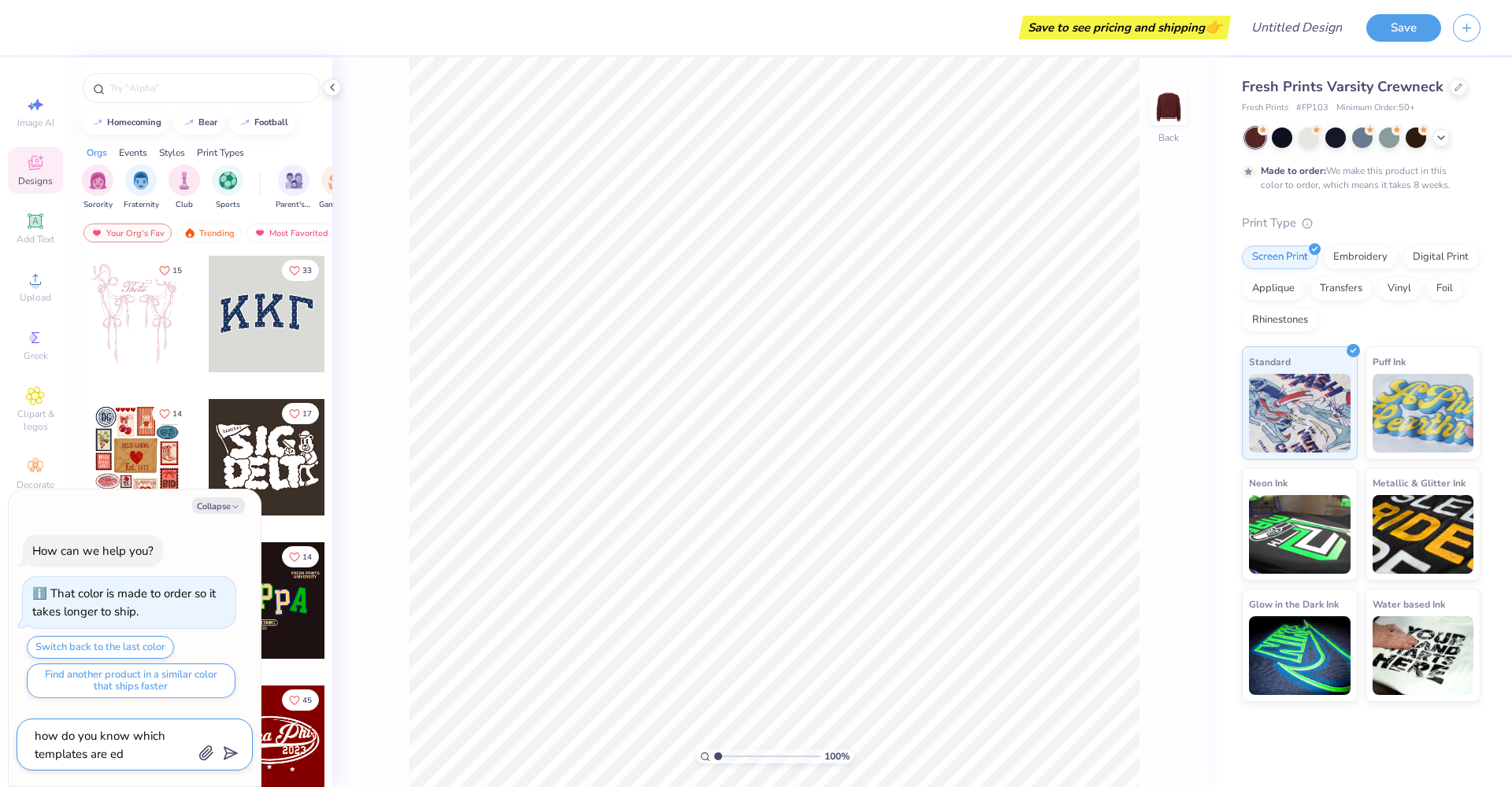
type textarea "x"
type textarea "how do you know which templates are edit"
type textarea "x"
type textarea "how do you know which templates are edita"
type textarea "x"
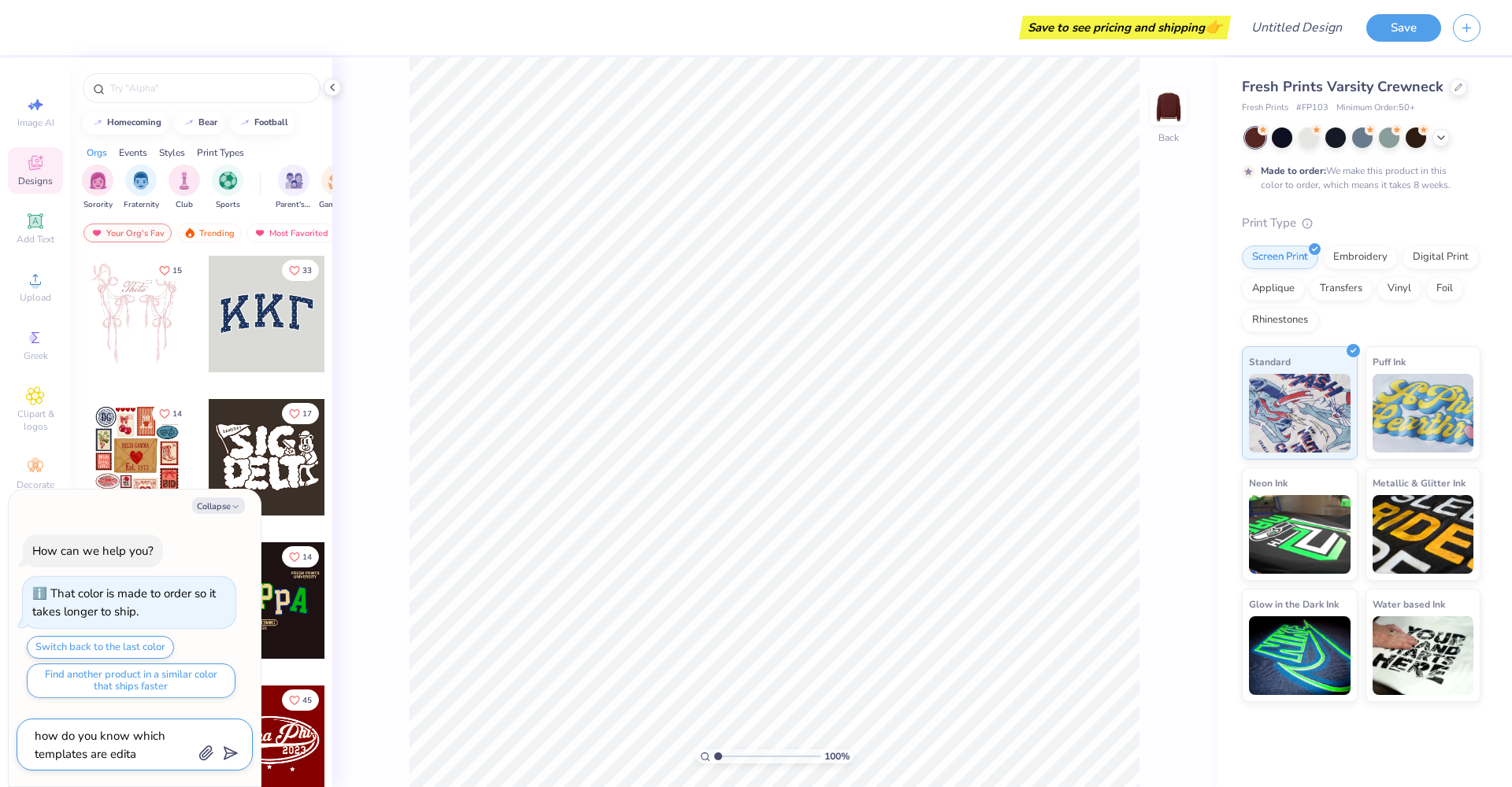
type textarea "how do you know which templates are editab"
type textarea "x"
type textarea "how do you know which templates are editabl"
type textarea "x"
type textarea "how do you know which templates are editable"
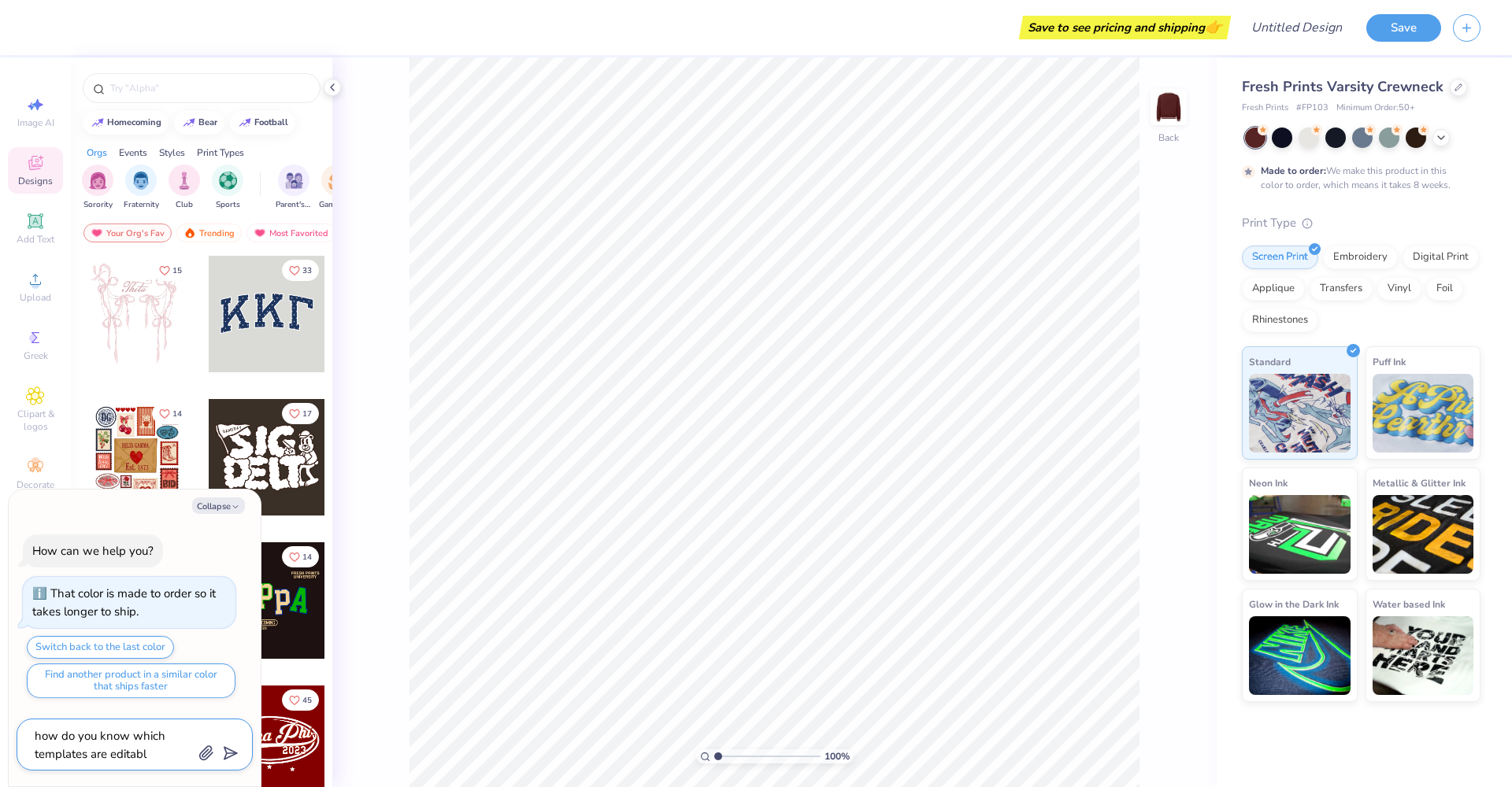
type textarea "x"
type textarea "how do you know which templates are editable"
type textarea "x"
type textarea "how do you know which templates are editable"
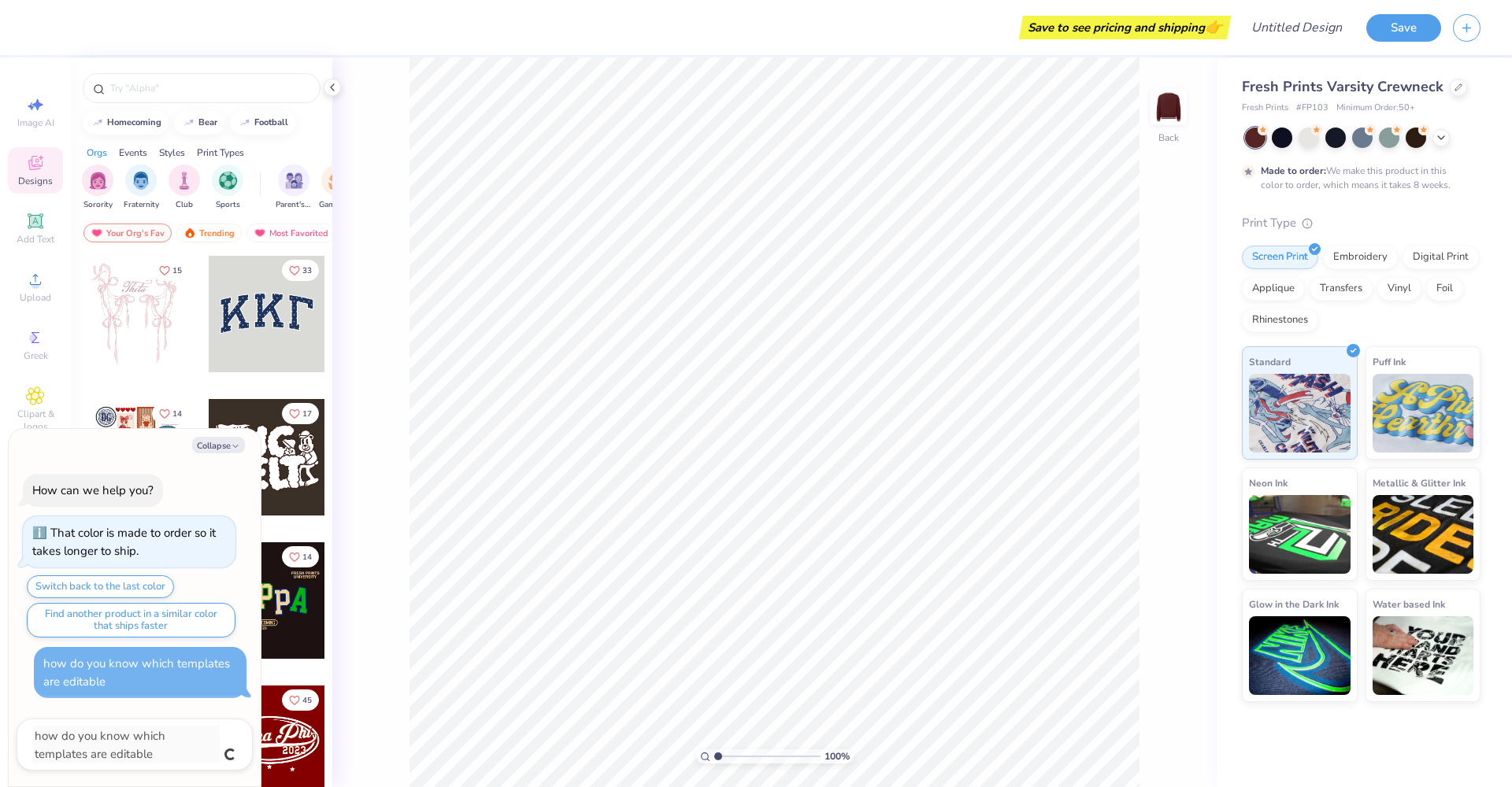
type textarea "x"
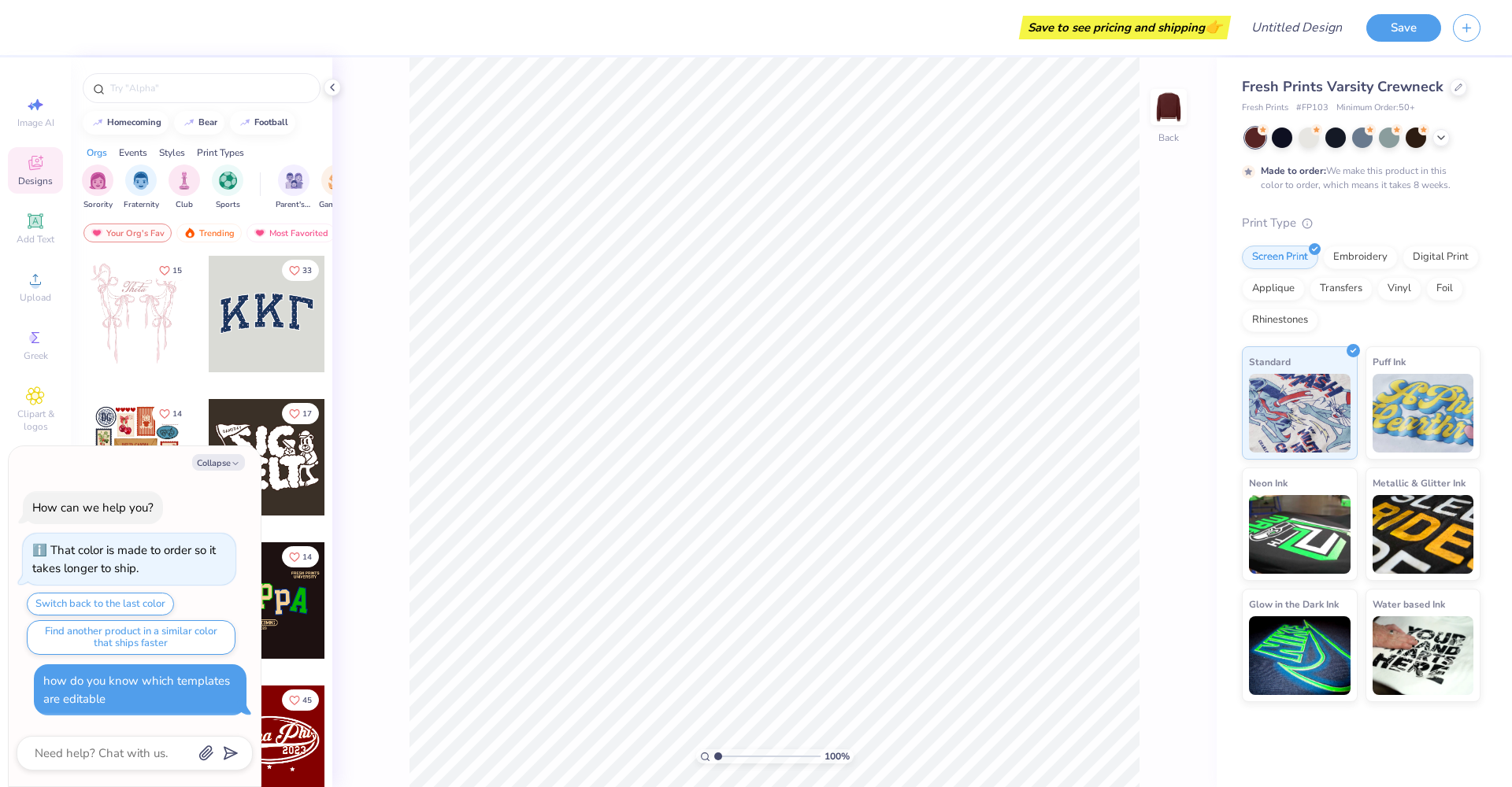
click at [126, 153] on div "Events" at bounding box center [133, 153] width 29 height 14
click at [177, 154] on div "Styles" at bounding box center [172, 153] width 26 height 14
click at [96, 193] on div "filter for Classic" at bounding box center [98, 179] width 32 height 32
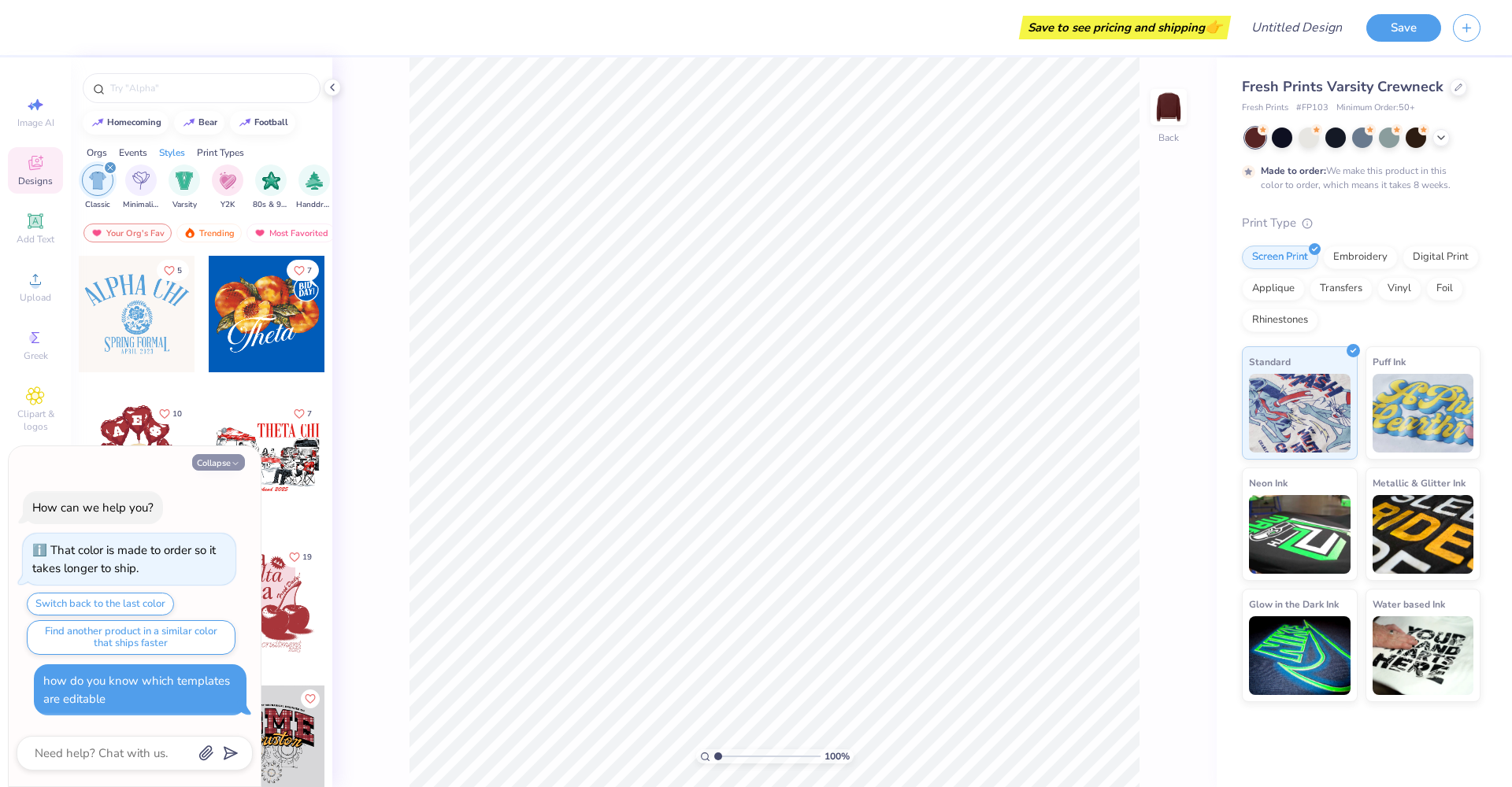
click at [207, 468] on button "Collapse" at bounding box center [218, 462] width 53 height 17
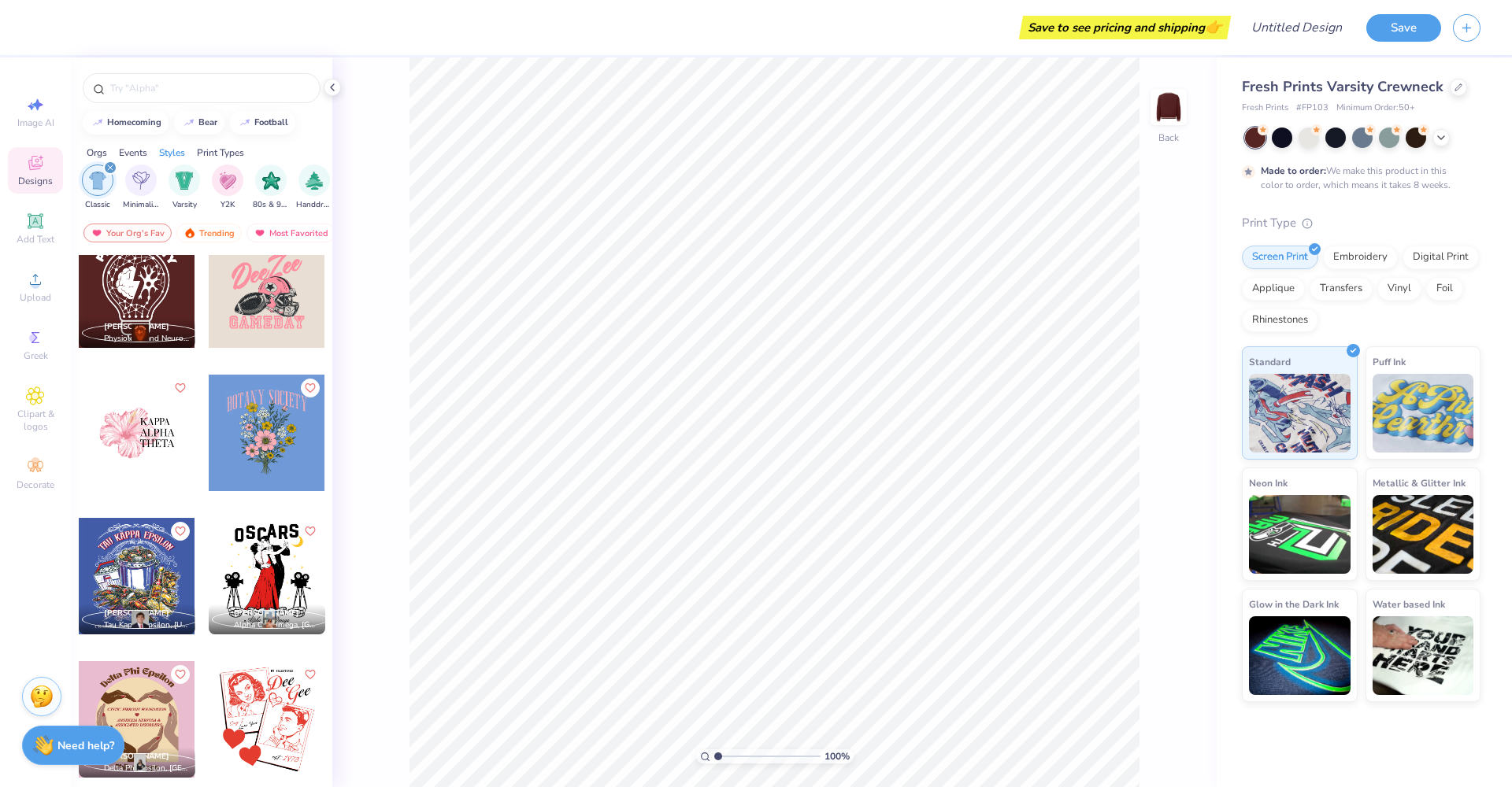
scroll to position [1406, 0]
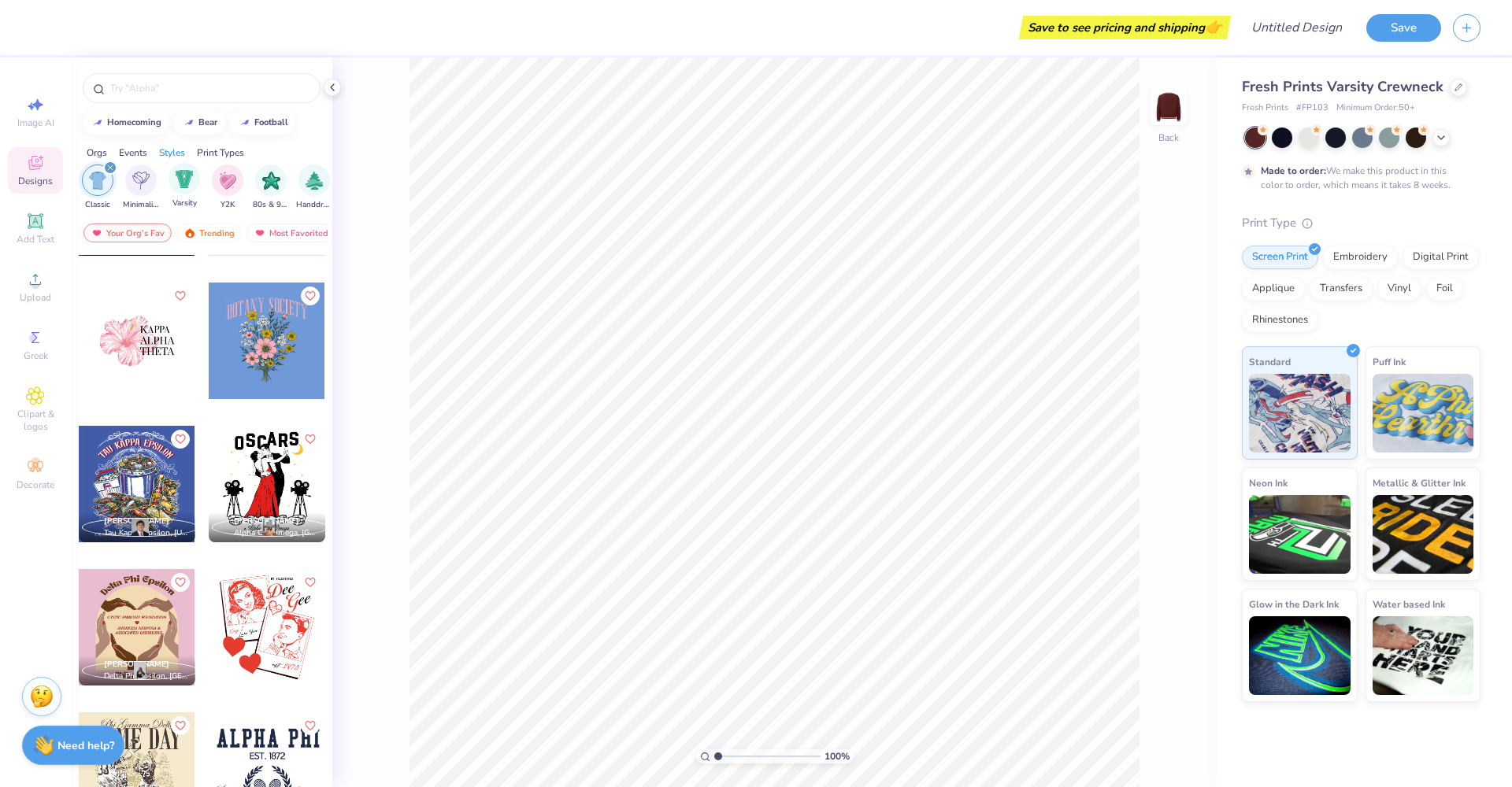
click at [194, 205] on span "Varsity" at bounding box center [184, 203] width 24 height 12
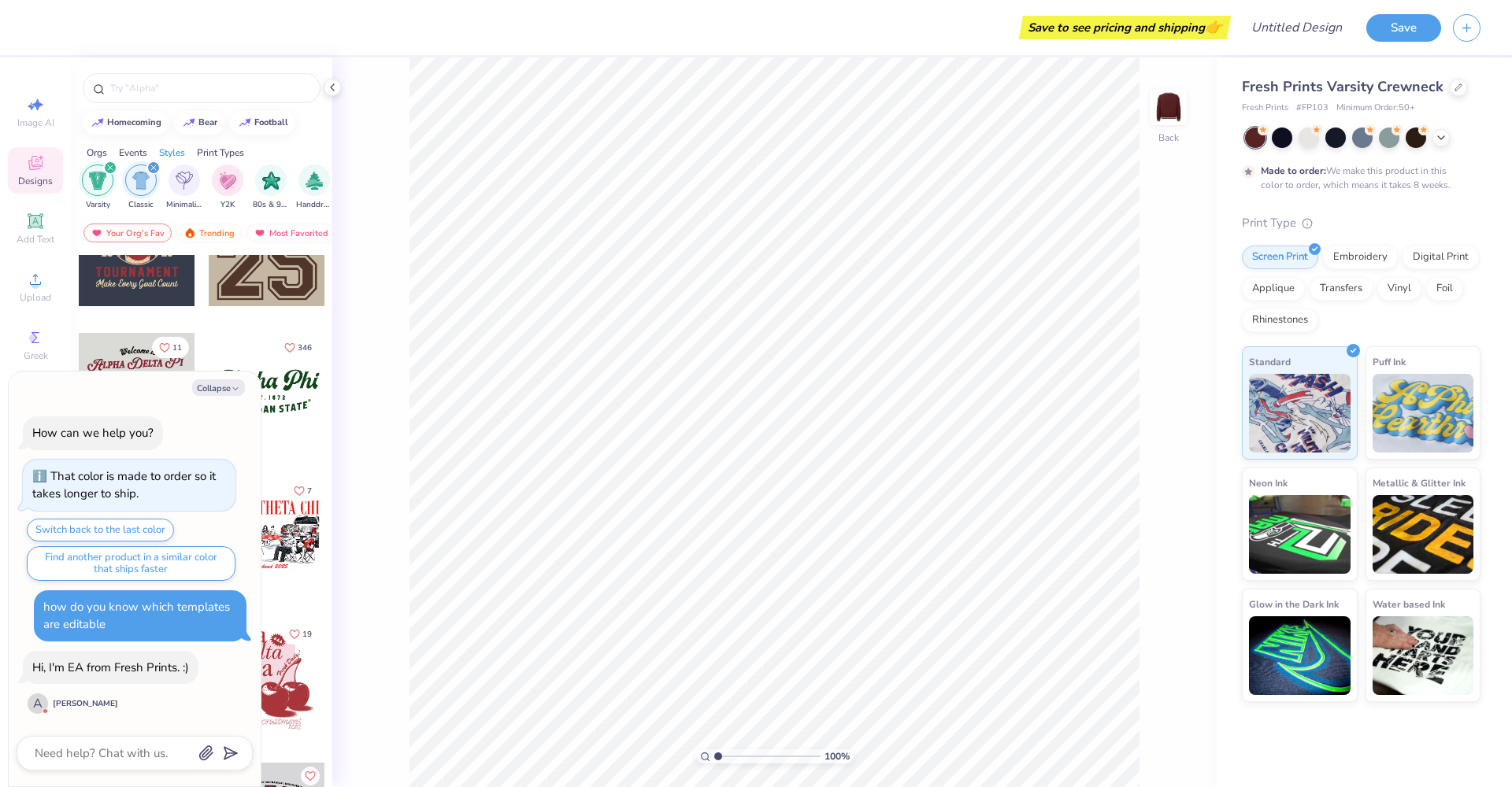
scroll to position [519, 0]
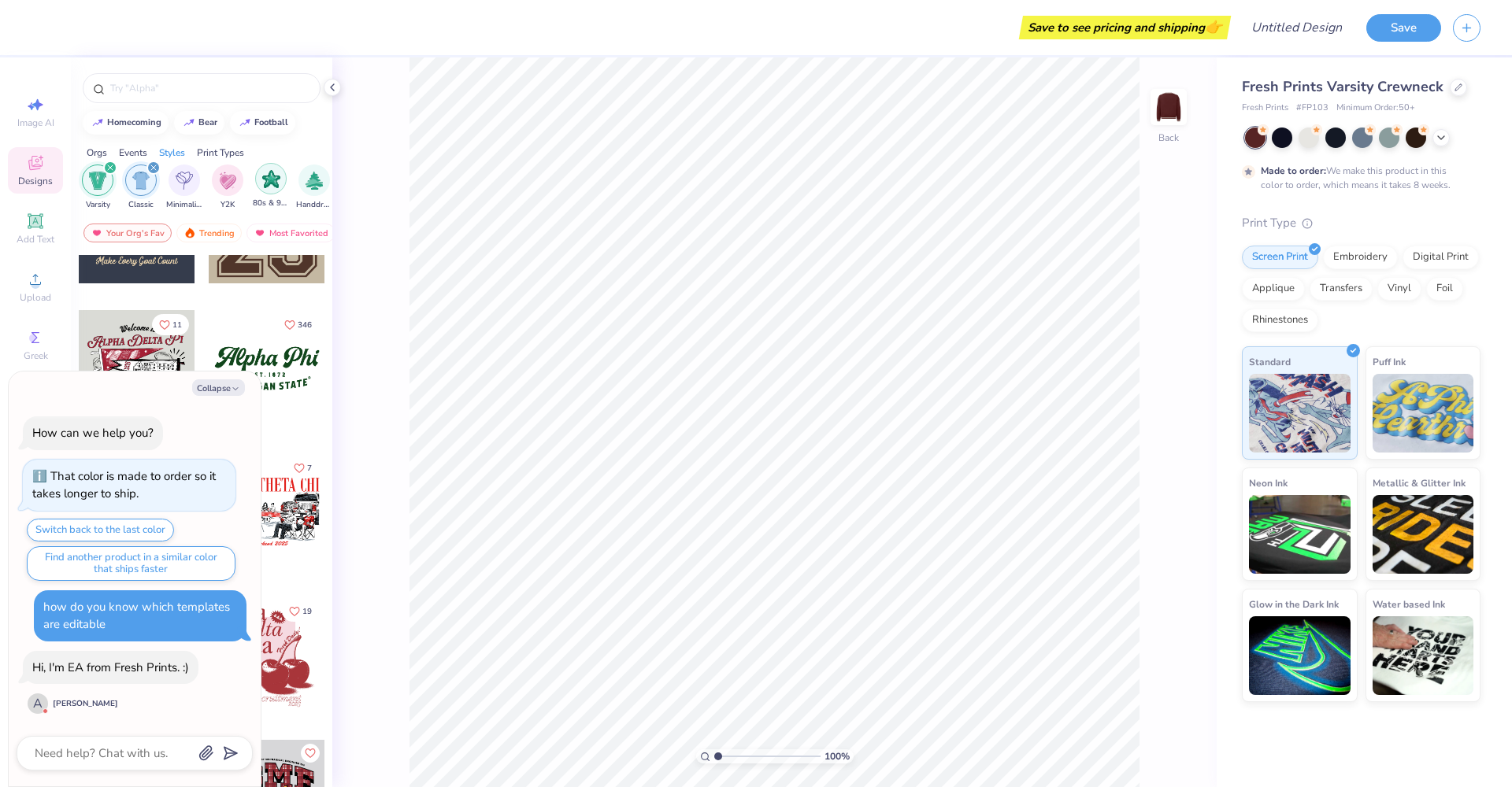
click at [272, 185] on img "filter for 80s & 90s" at bounding box center [271, 180] width 18 height 18
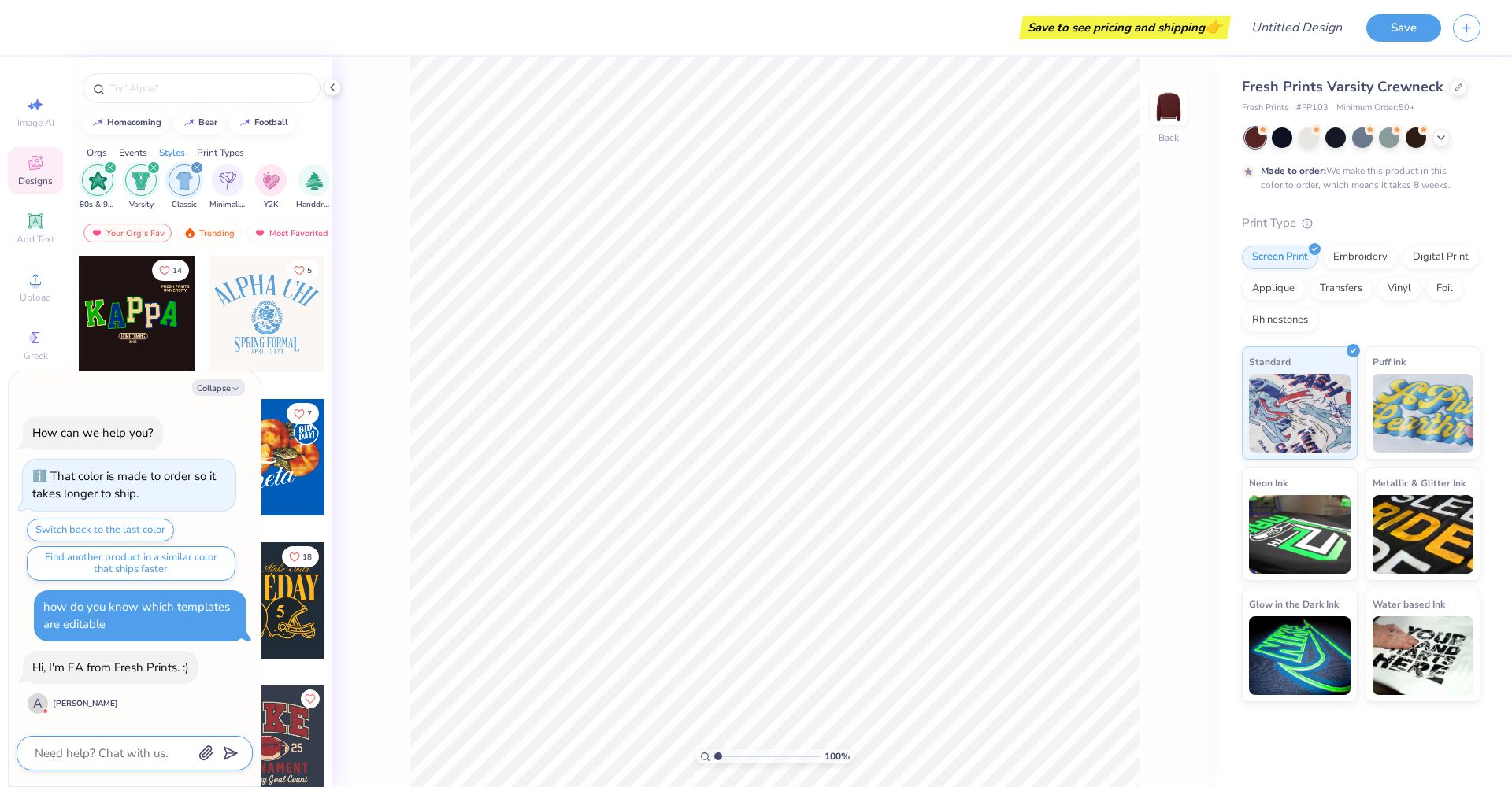
click at [132, 753] on textarea at bounding box center [112, 753] width 160 height 20
click at [107, 753] on textarea at bounding box center [112, 753] width 160 height 20
type textarea "x"
type textarea "h"
type textarea "x"
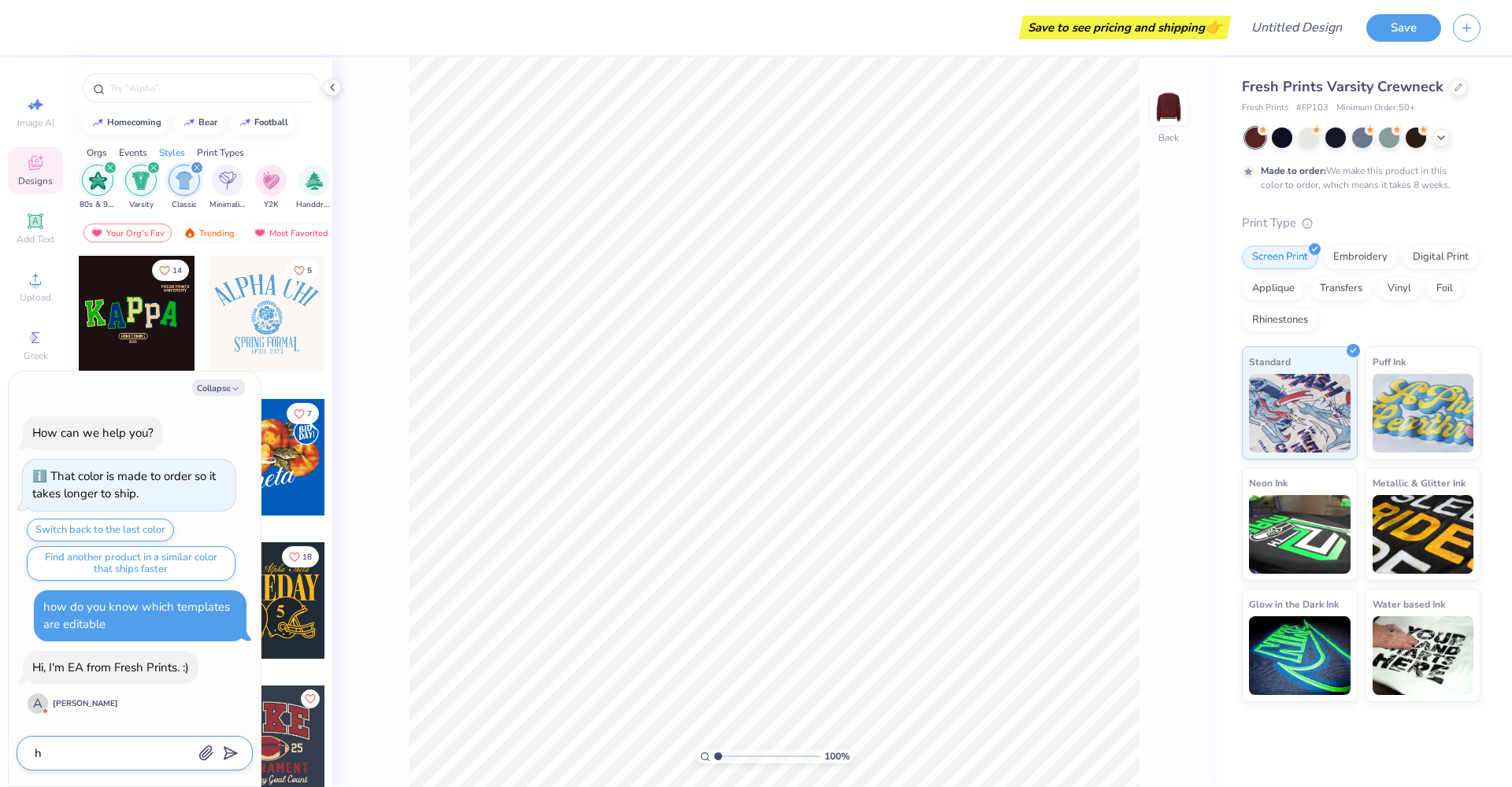
type textarea "ho"
type textarea "x"
type textarea "how"
type textarea "x"
type textarea "how"
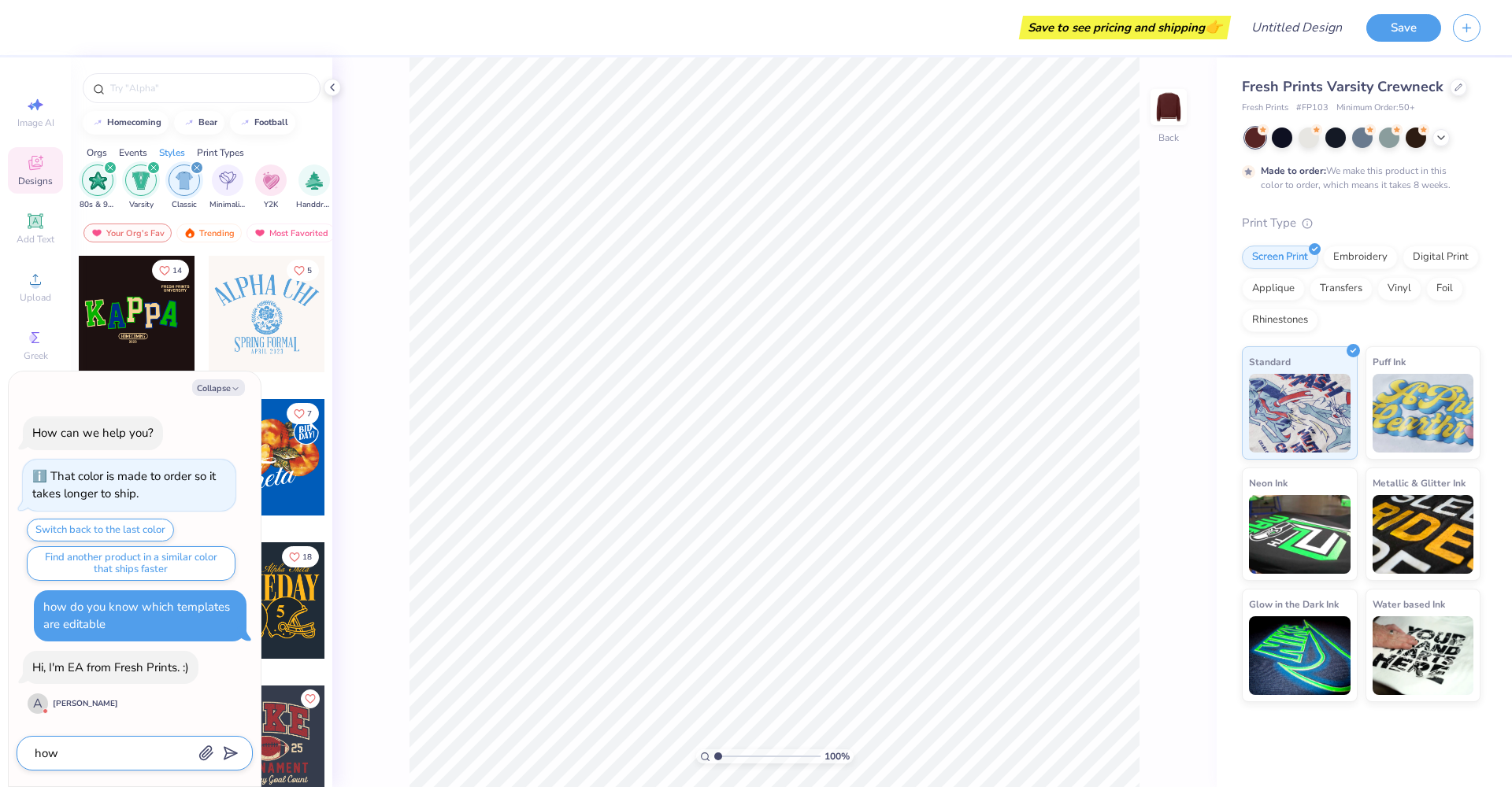
type textarea "x"
type textarea "how d"
type textarea "x"
type textarea "how do"
type textarea "x"
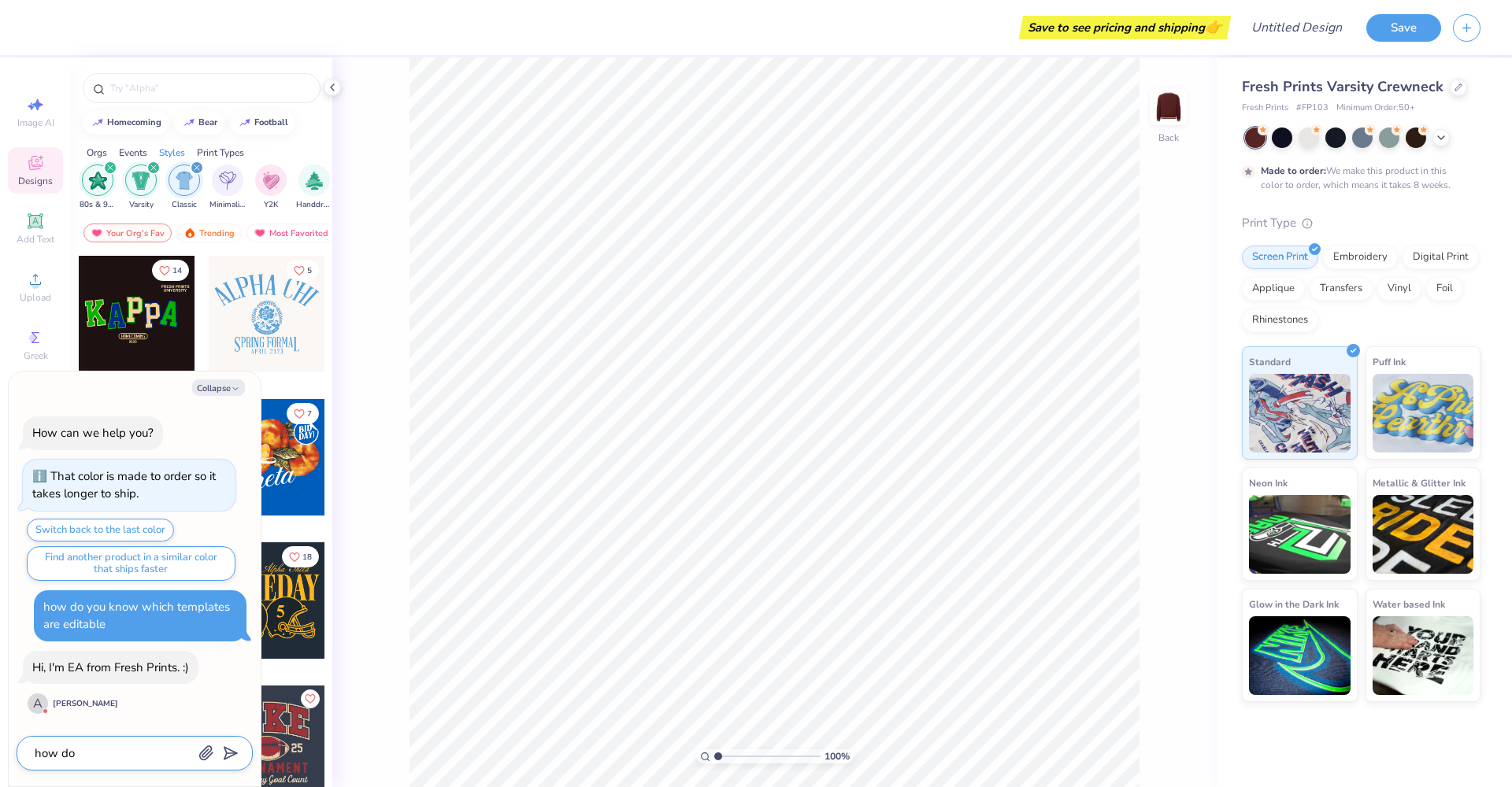
type textarea "how do"
type textarea "x"
type textarea "how do y"
type textarea "x"
type textarea "how do yo"
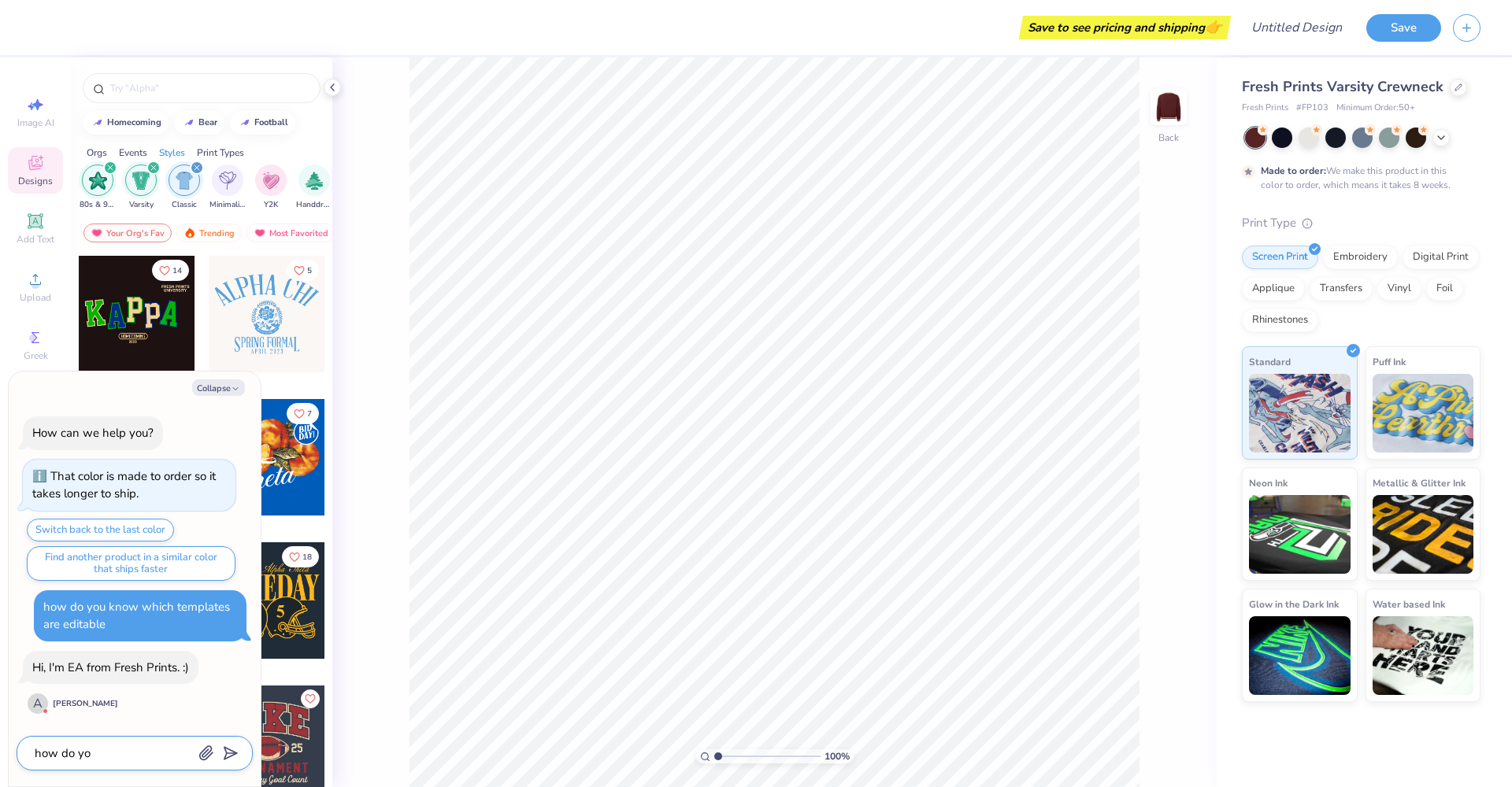
type textarea "x"
type textarea "how do you"
type textarea "x"
type textarea "how do you"
type textarea "x"
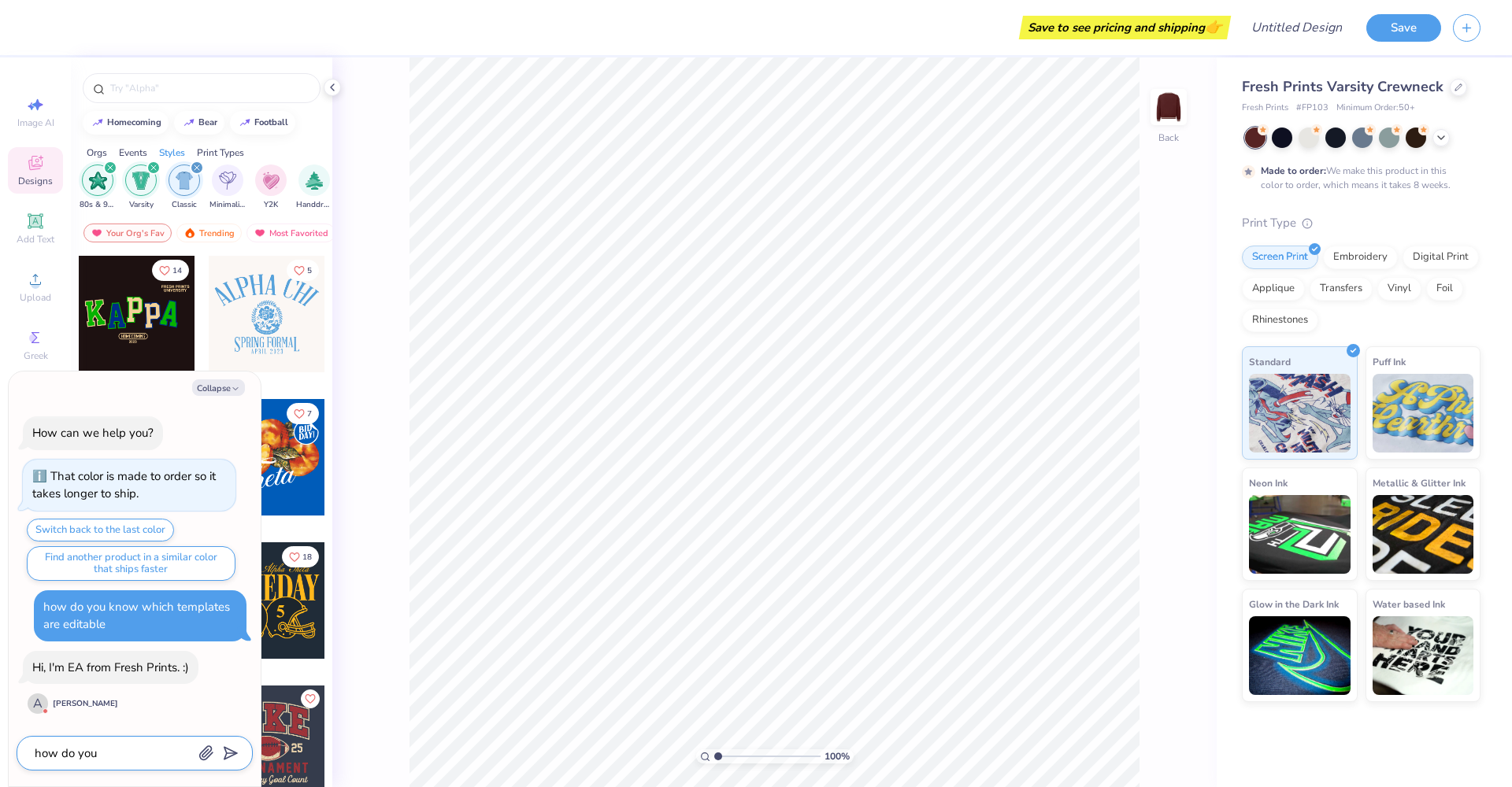
type textarea "how do you k"
type textarea "x"
type textarea "how do you kn"
type textarea "x"
type textarea "how do you kno"
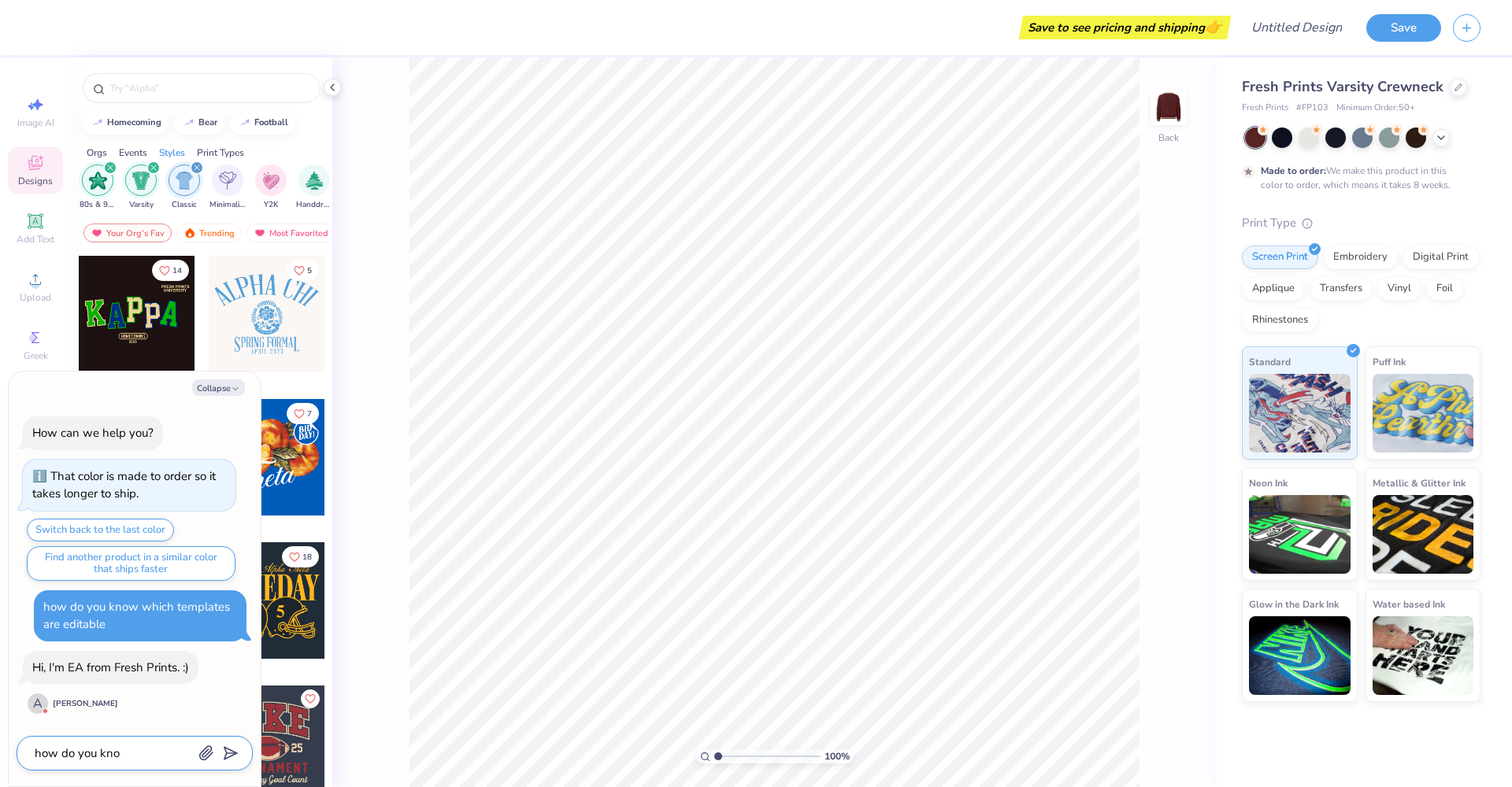
type textarea "x"
type textarea "how do you know"
type textarea "x"
type textarea "how do you know"
type textarea "x"
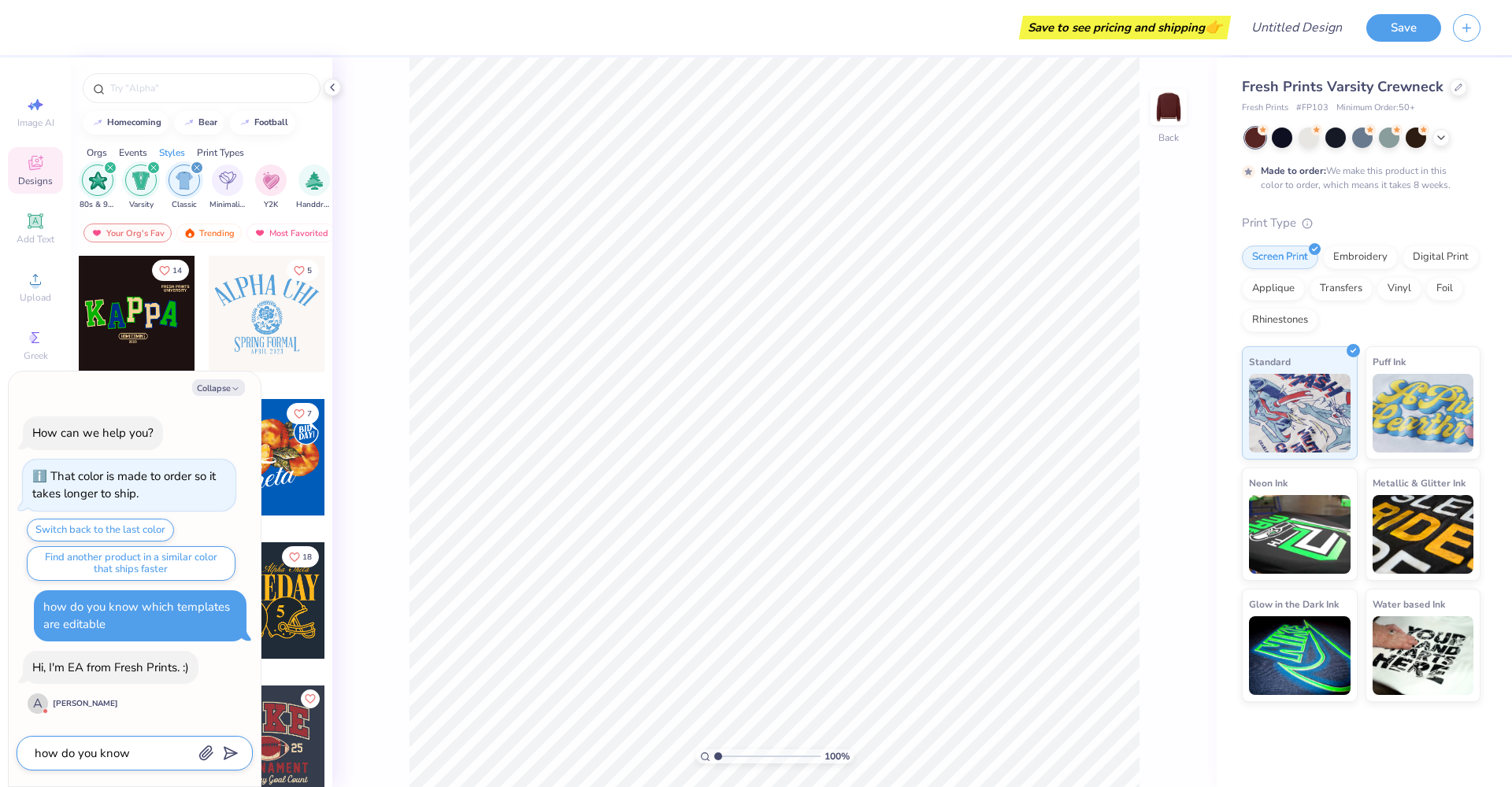
type textarea "how do you know w"
type textarea "x"
type textarea "how do you know we"
type textarea "x"
type textarea "how do you know weh"
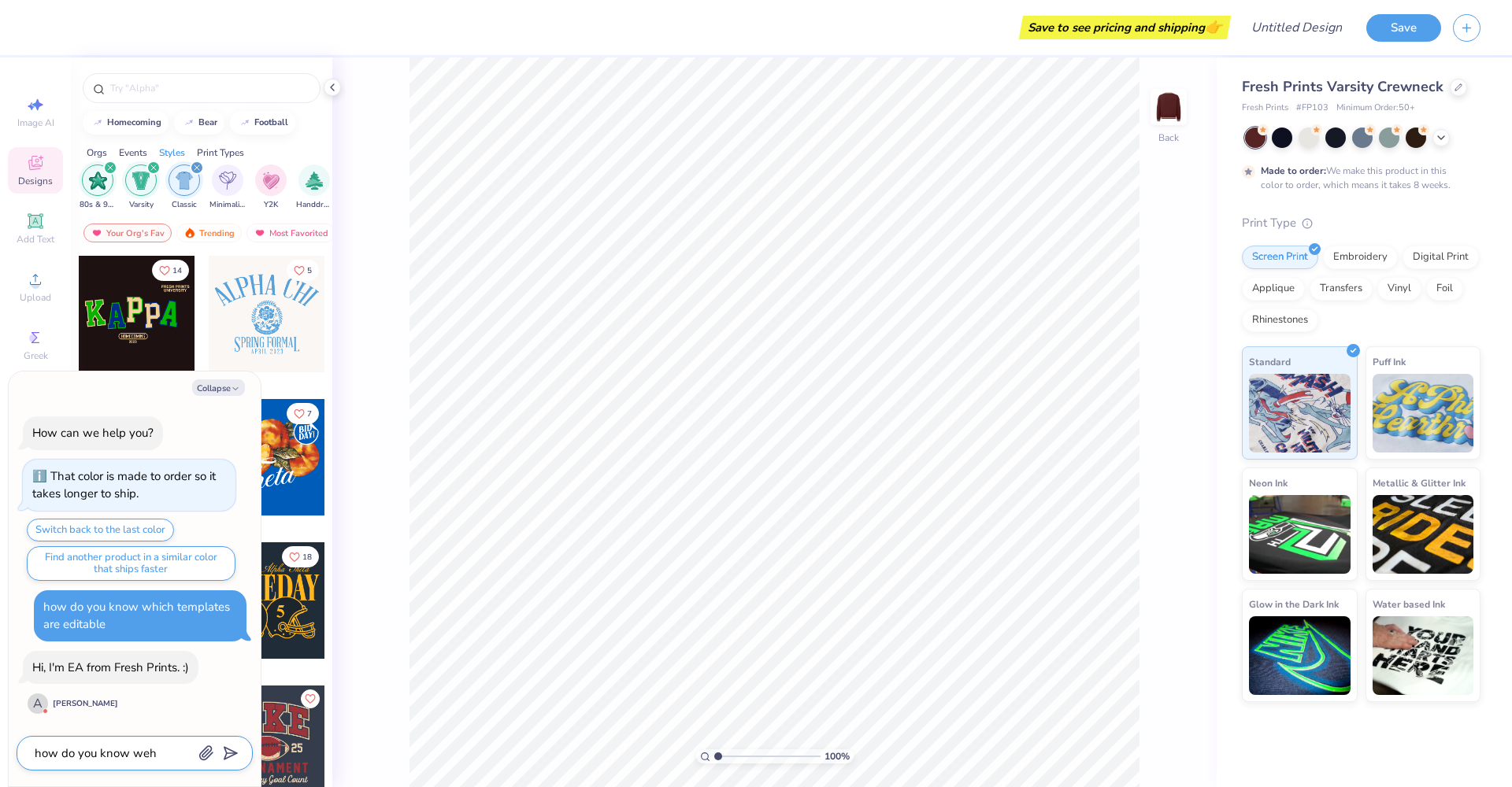
type textarea "x"
type textarea "how do you know wehi"
type textarea "x"
type textarea "how do you know wehic"
type textarea "x"
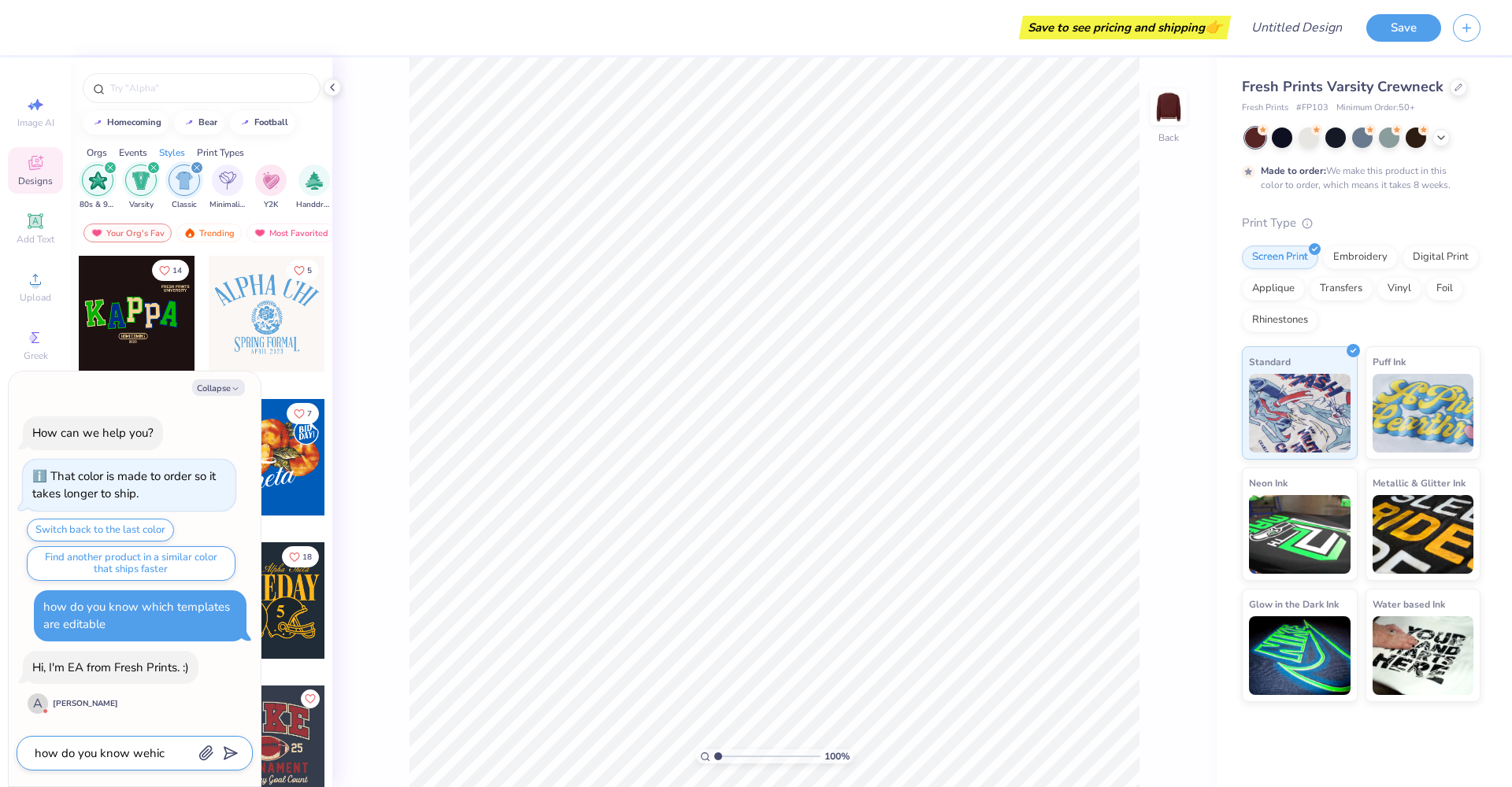
type textarea "how do you know wehich"
type textarea "x"
type textarea "how do you know which"
type textarea "x"
type textarea "how do you know which t"
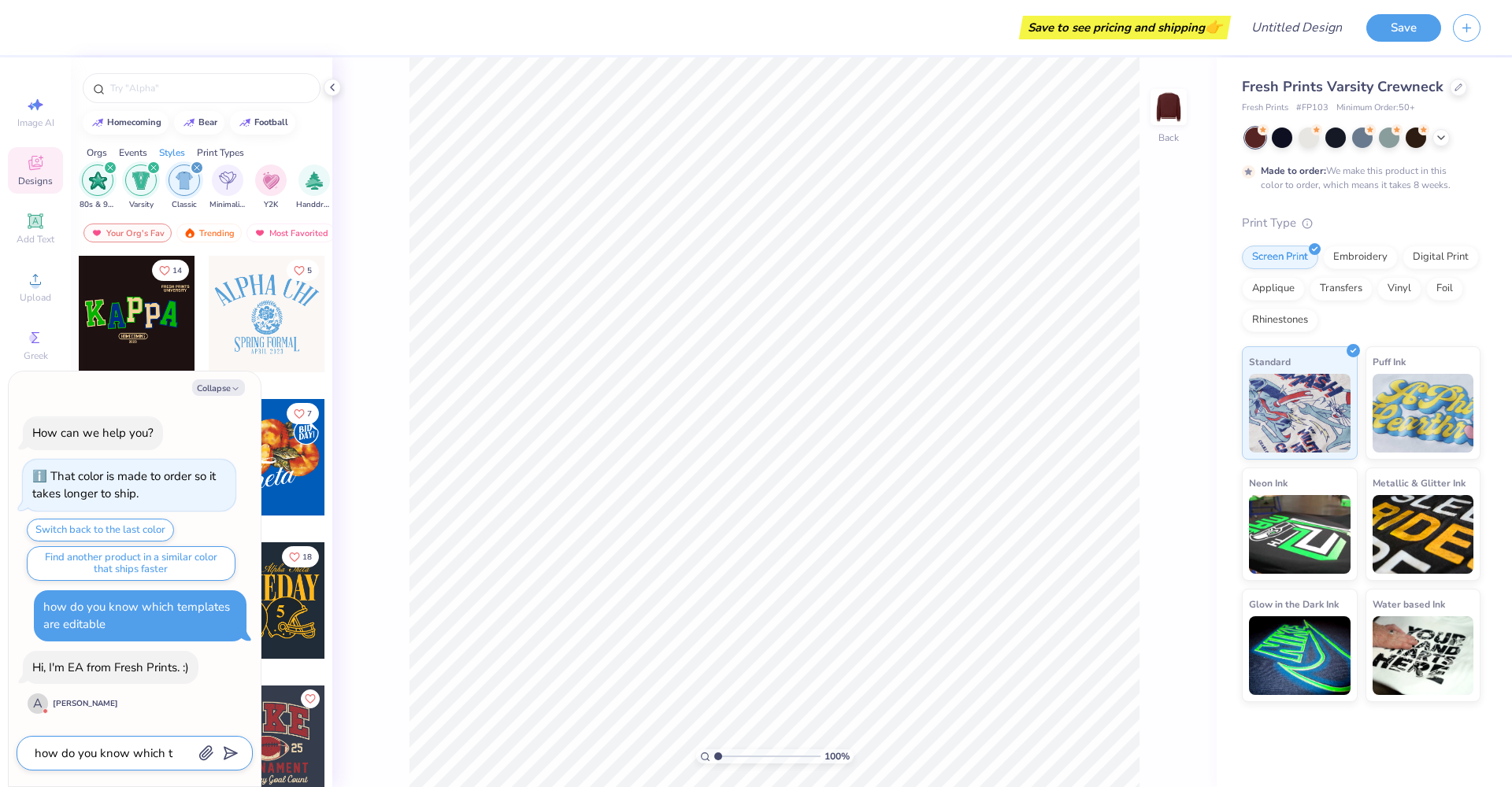
type textarea "x"
type textarea "how do you know which te"
type textarea "x"
type textarea "how do you know which tem"
type textarea "x"
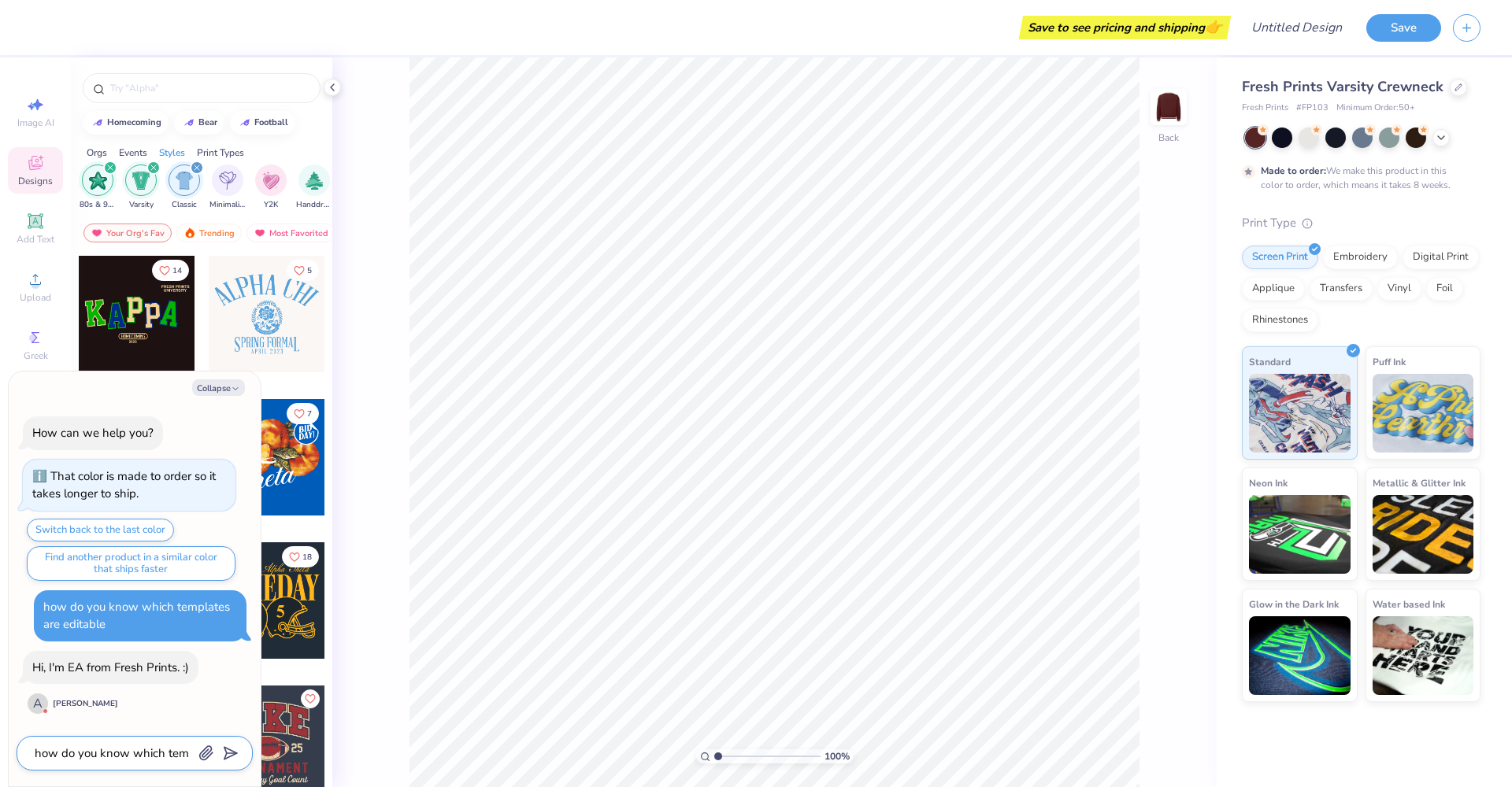
type textarea "how do you know which temp"
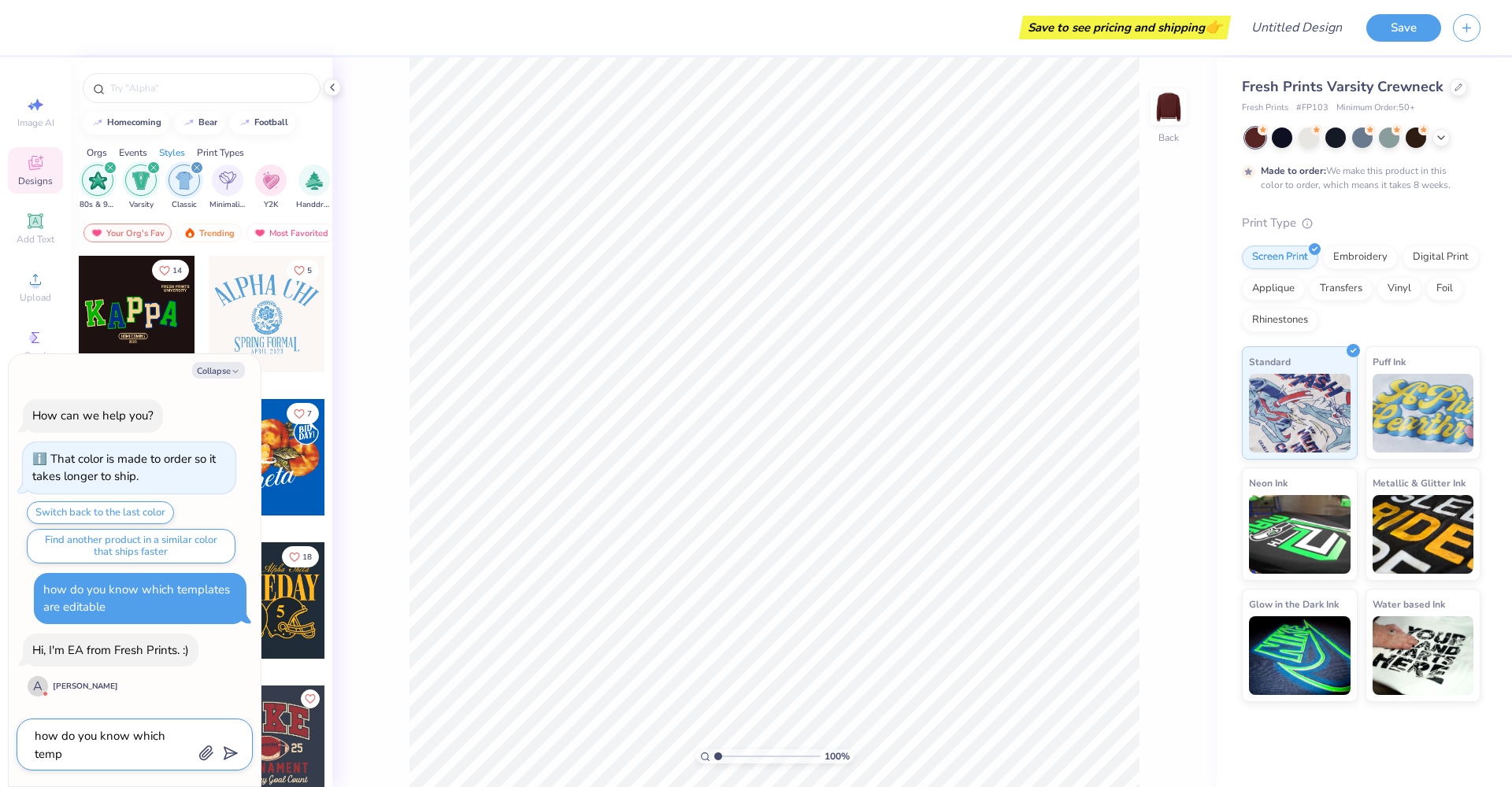
type textarea "x"
type textarea "how do you know which templ"
type textarea "x"
type textarea "how do you know which templa"
type textarea "x"
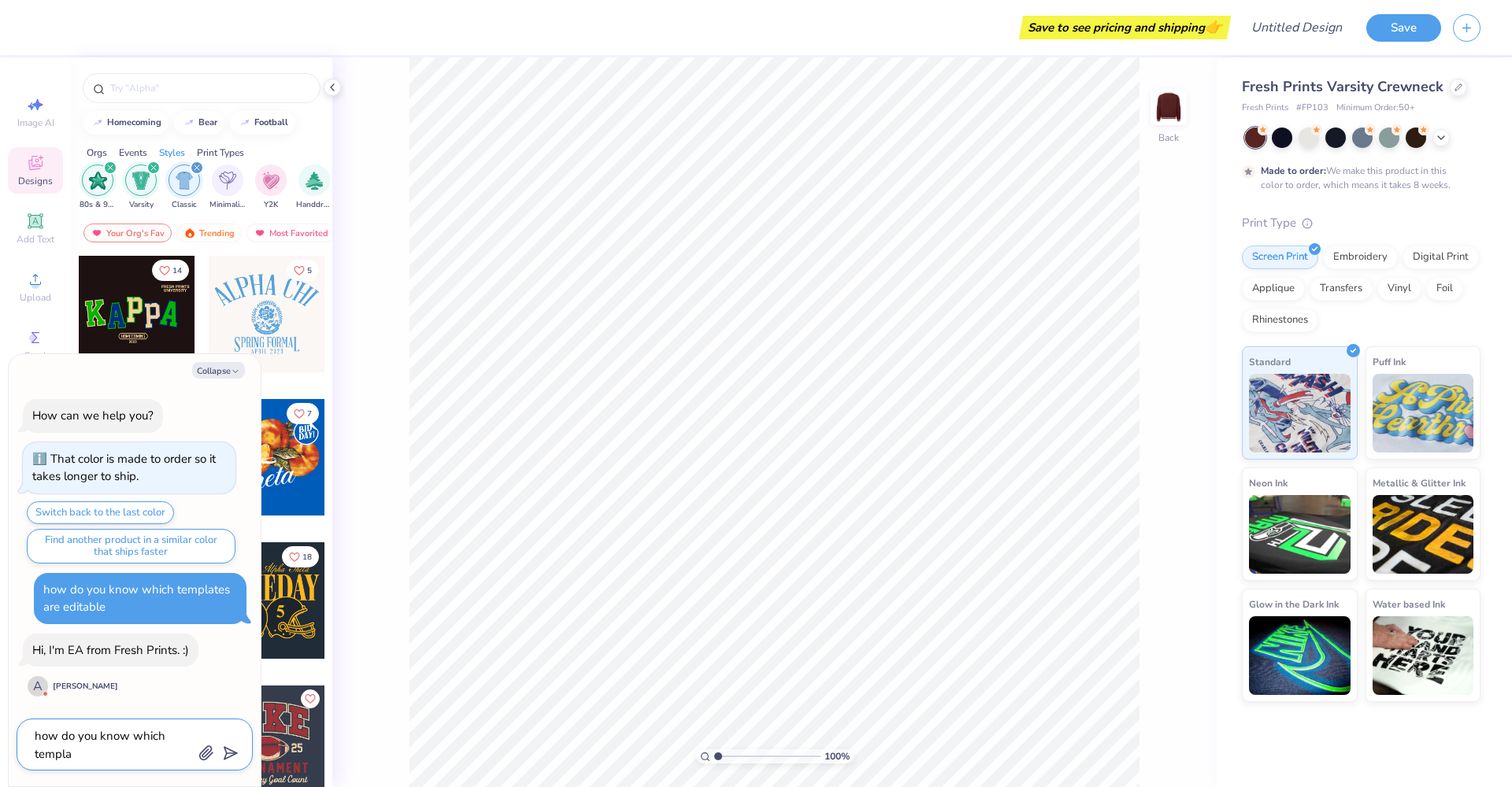
type textarea "how do you know which templat"
type textarea "x"
type textarea "how do you know which template"
type textarea "x"
type textarea "how do you know which templates"
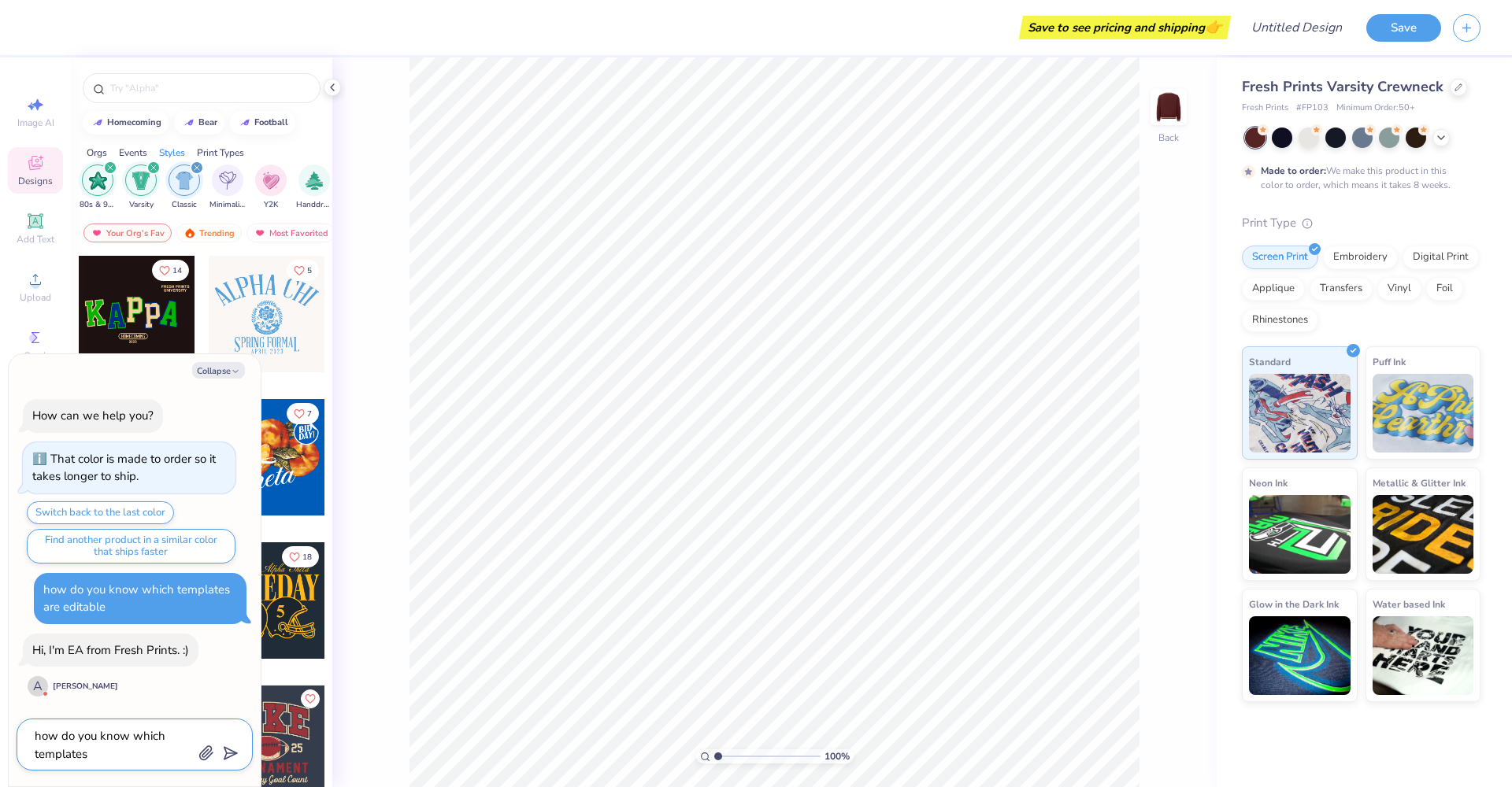
type textarea "x"
type textarea "how do you know which templates"
type textarea "x"
type textarea "how do you know which templates a"
type textarea "x"
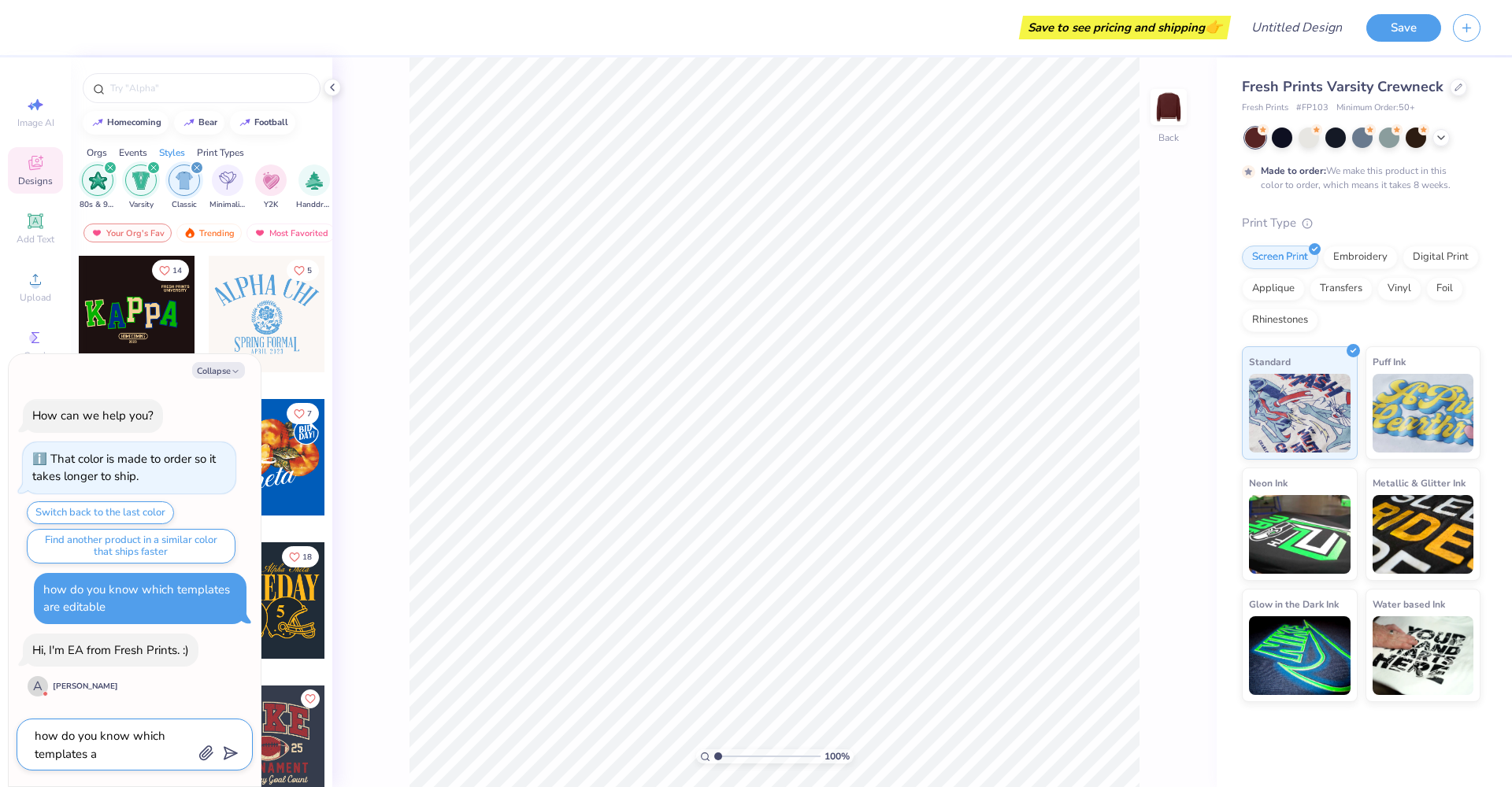
type textarea "how do you know which templates ar"
type textarea "x"
type textarea "how do you know which templates are"
type textarea "x"
type textarea "how do you know which templates are"
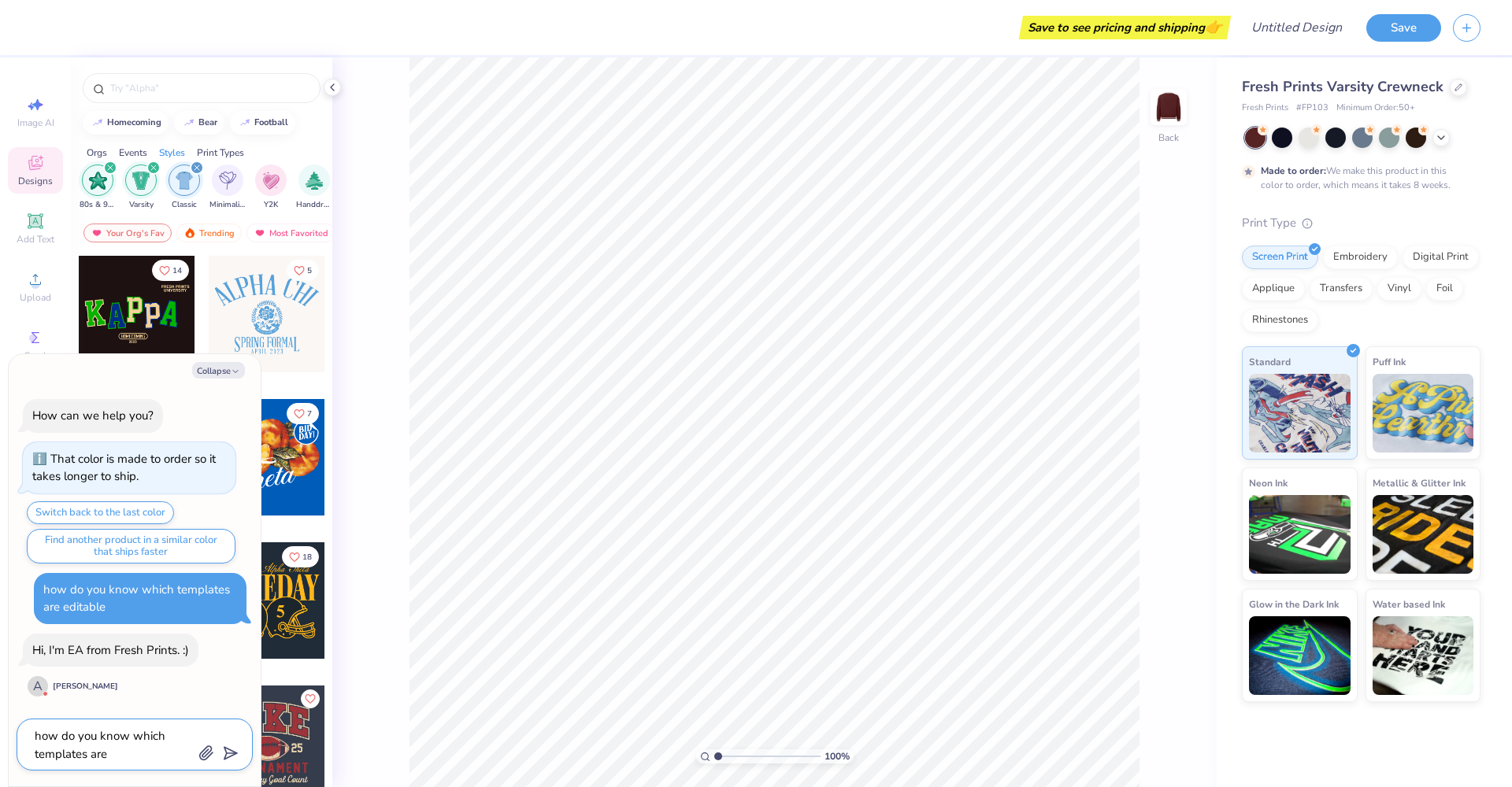
type textarea "x"
type textarea "how do you know which templates are e"
type textarea "x"
type textarea "how do you know which templates are ed"
type textarea "x"
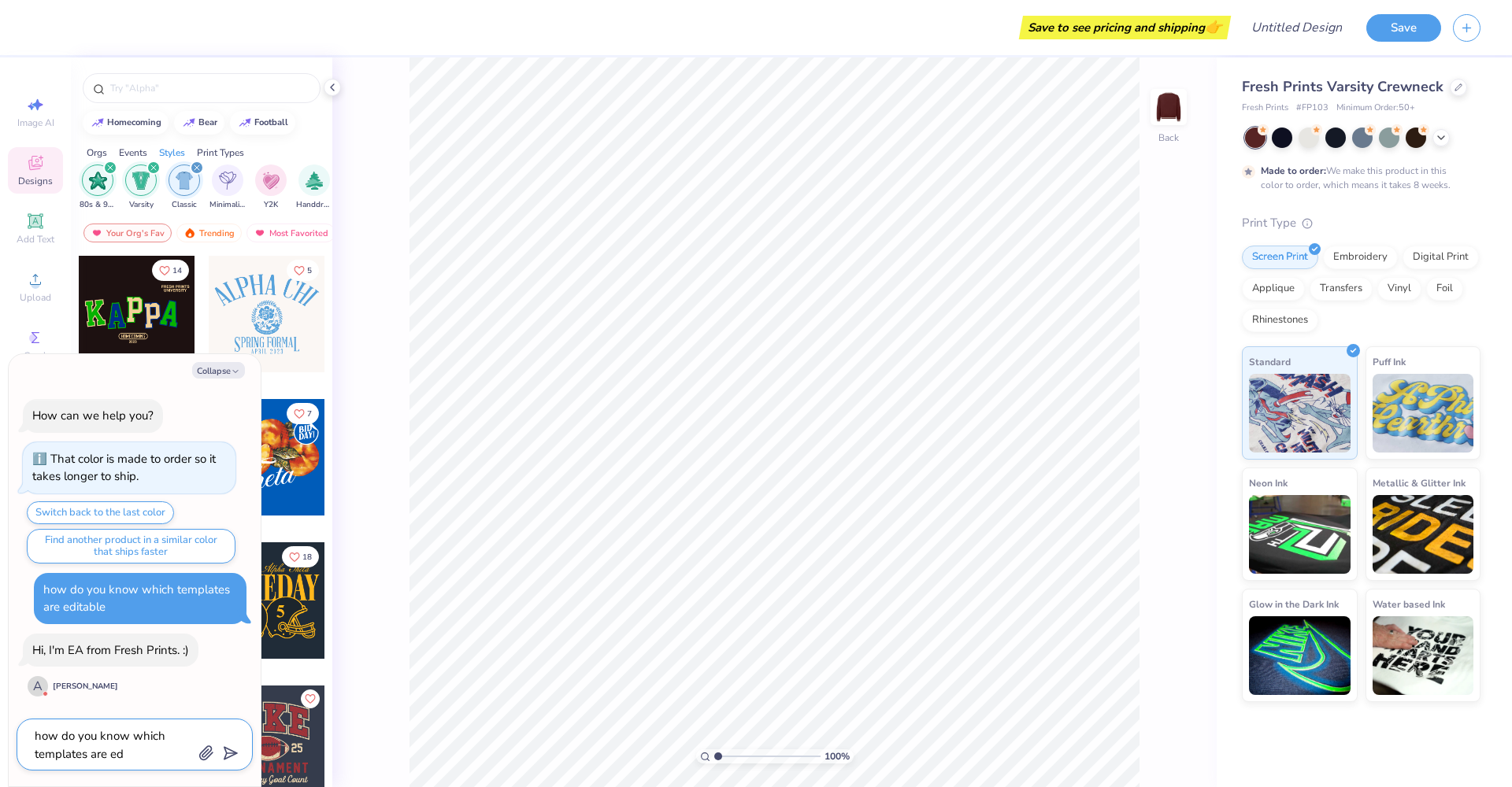
type textarea "how do you know which templates are edi"
type textarea "x"
type textarea "how do you know which templates are edit"
type textarea "x"
type textarea "how do you know which templates are edita"
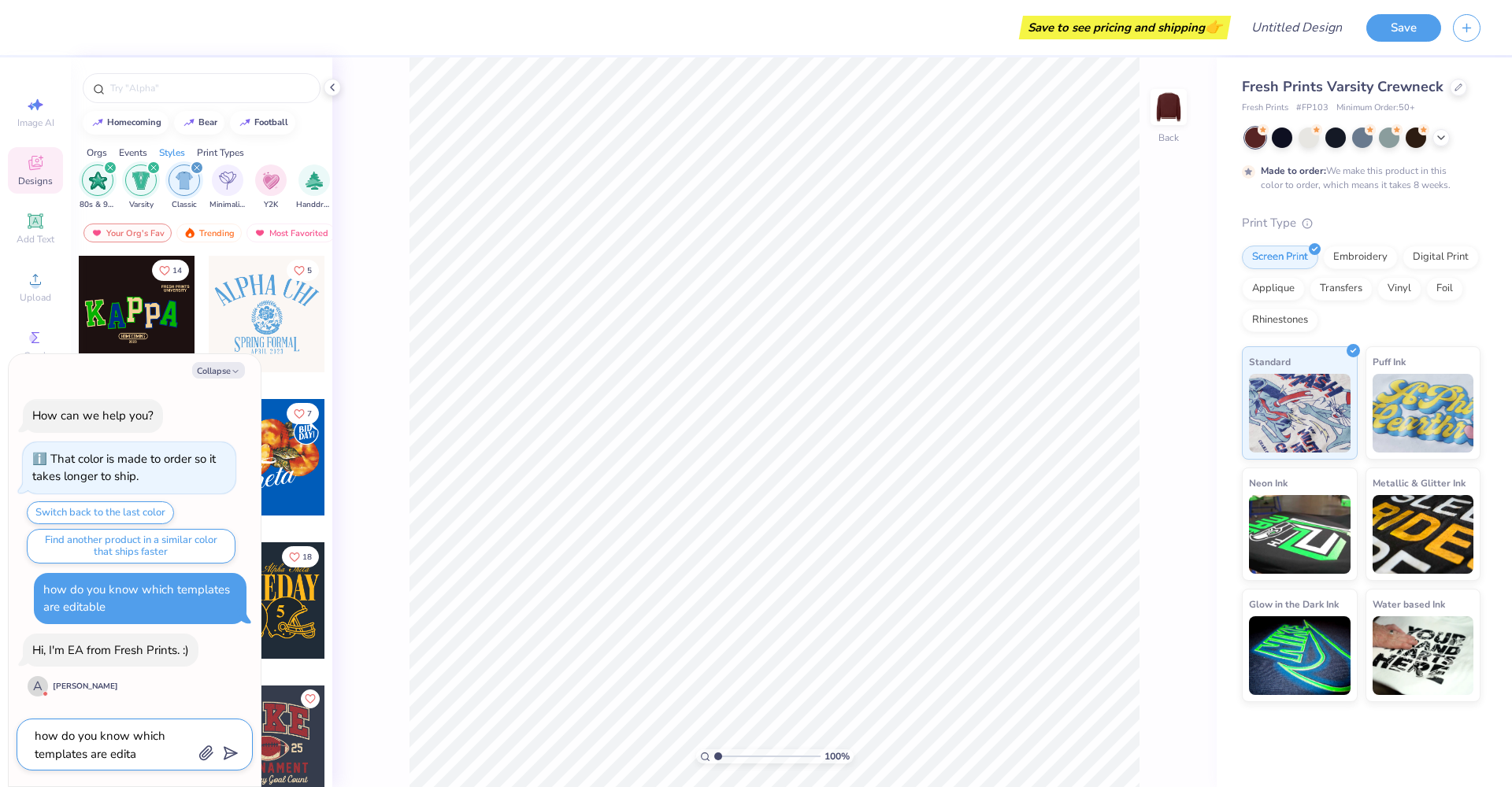
type textarea "x"
type textarea "how do you know which templates are editab"
type textarea "x"
type textarea "how do you know which templates are editabl"
type textarea "x"
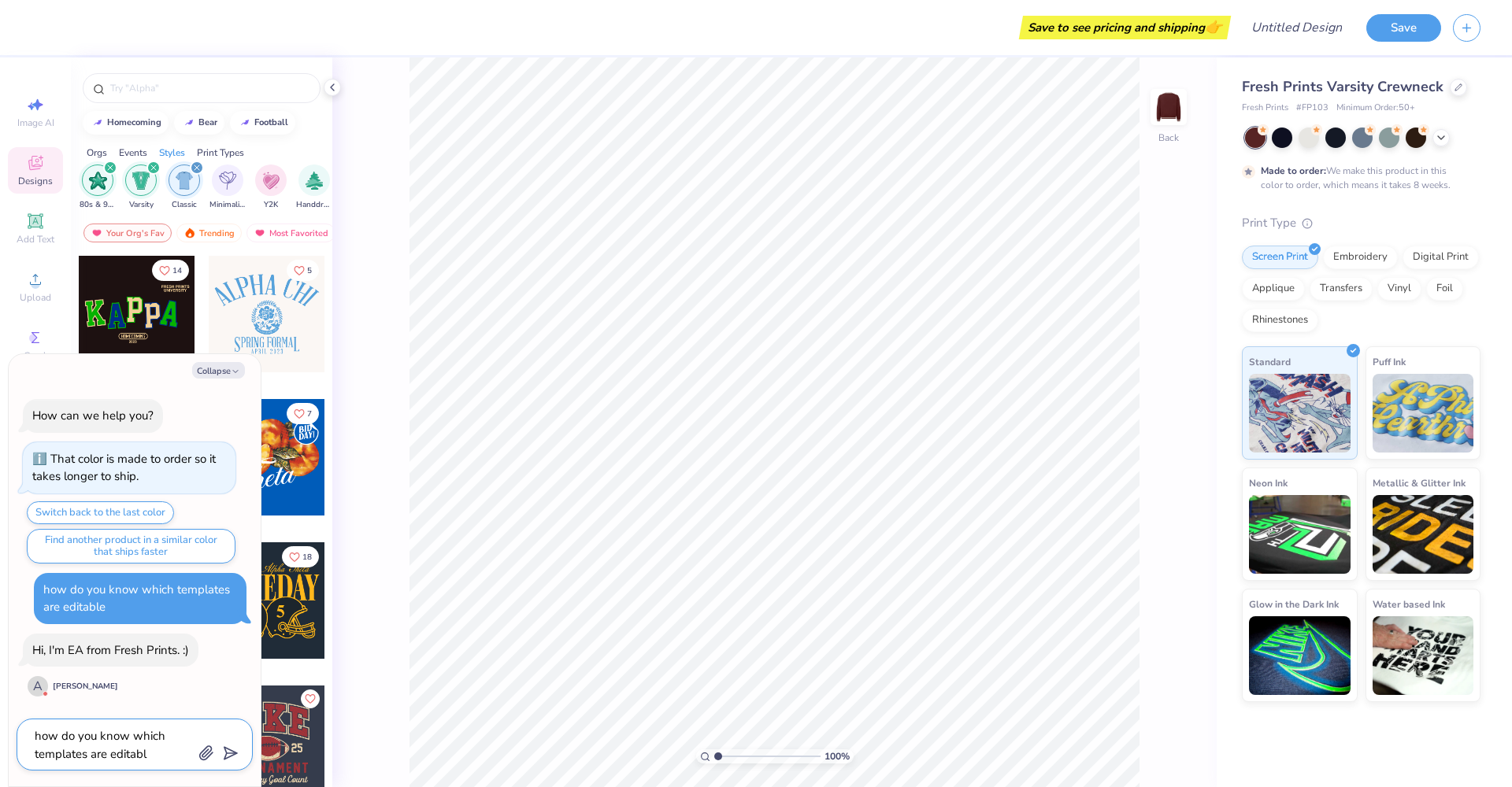
type textarea "how do you know which templates are editable"
type textarea "x"
type textarea "how do you know which templates are editable"
type textarea "x"
type textarea "how do you know which templates are editable"
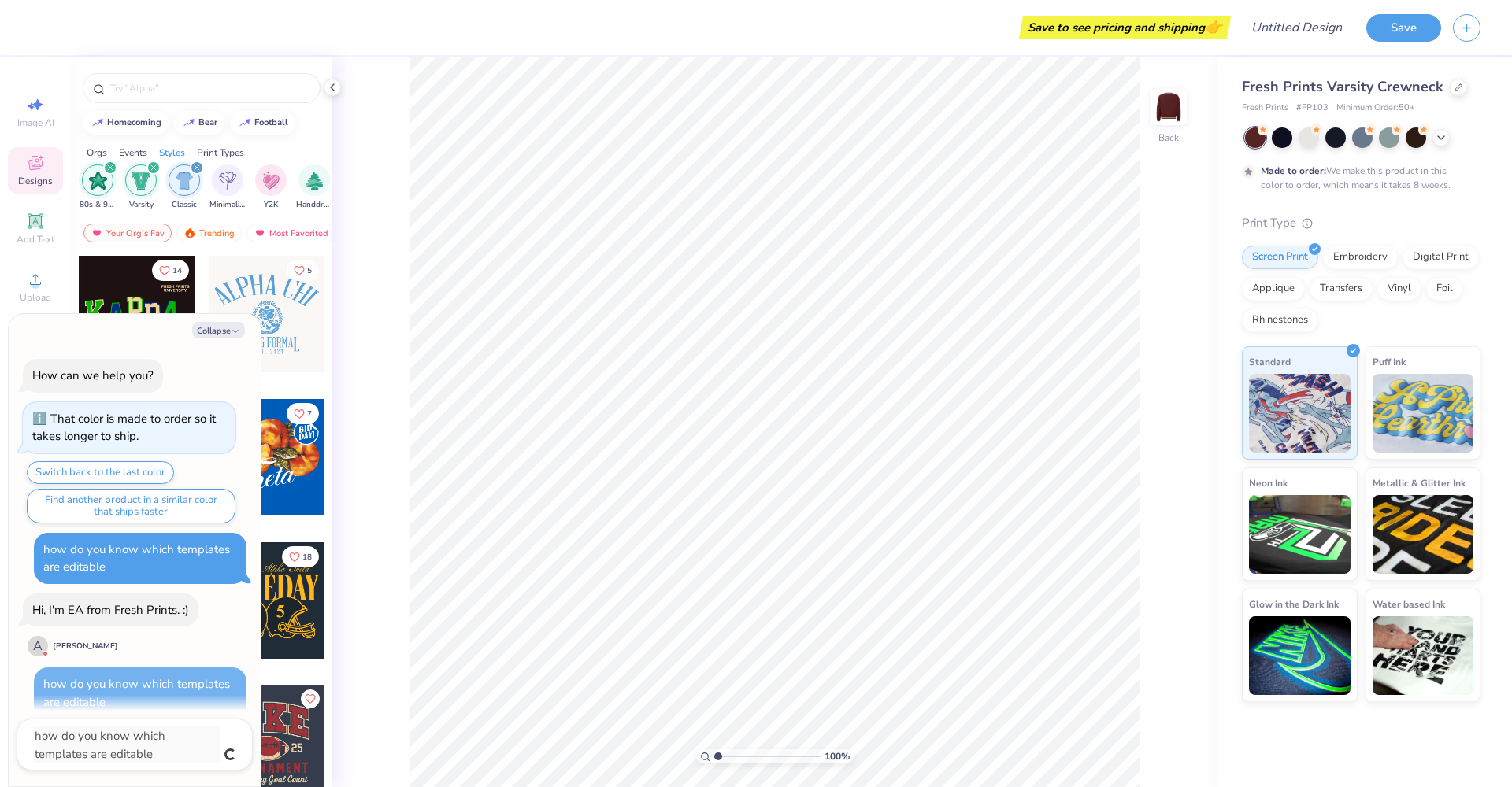
scroll to position [18, 0]
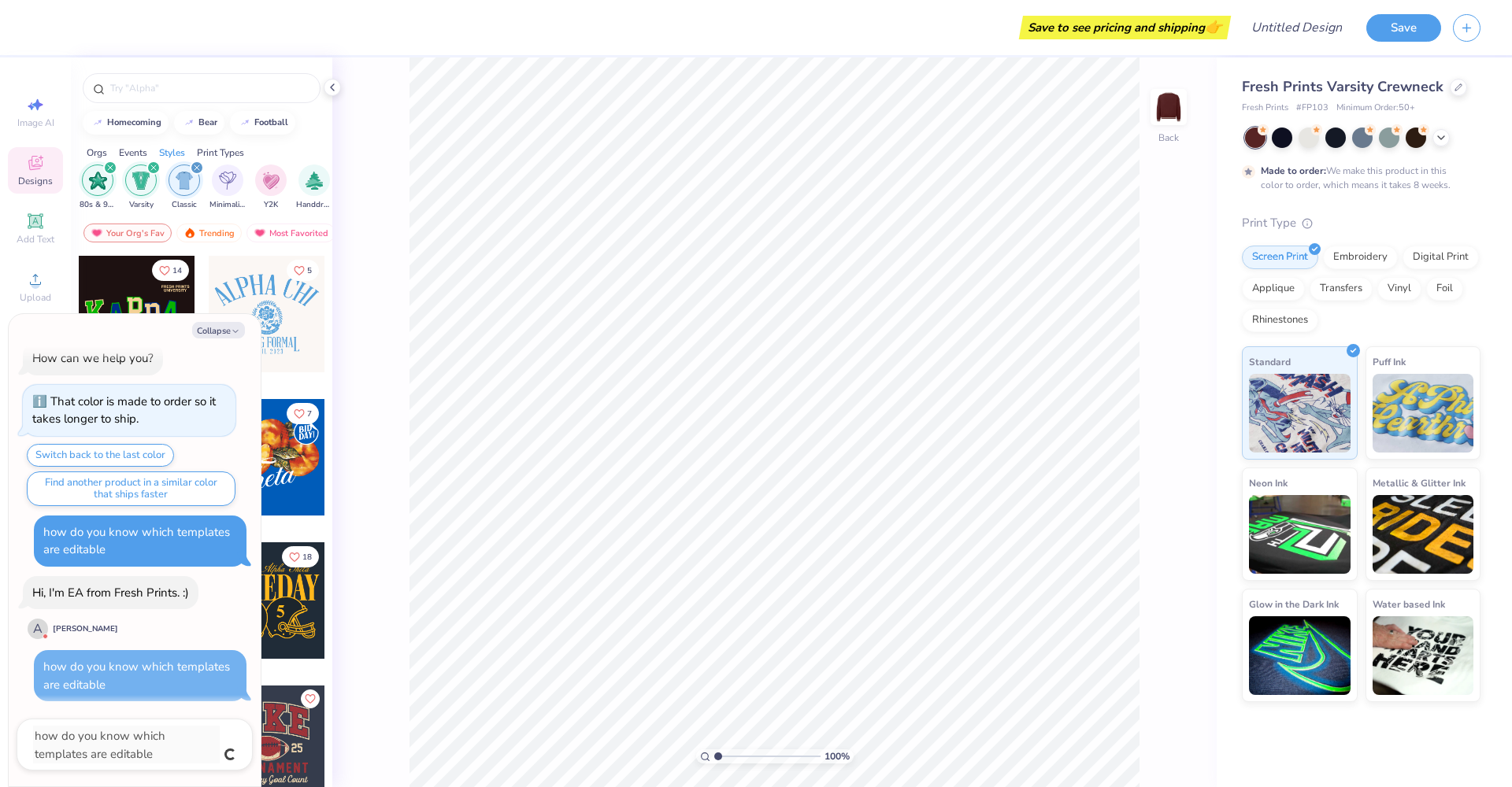
type textarea "x"
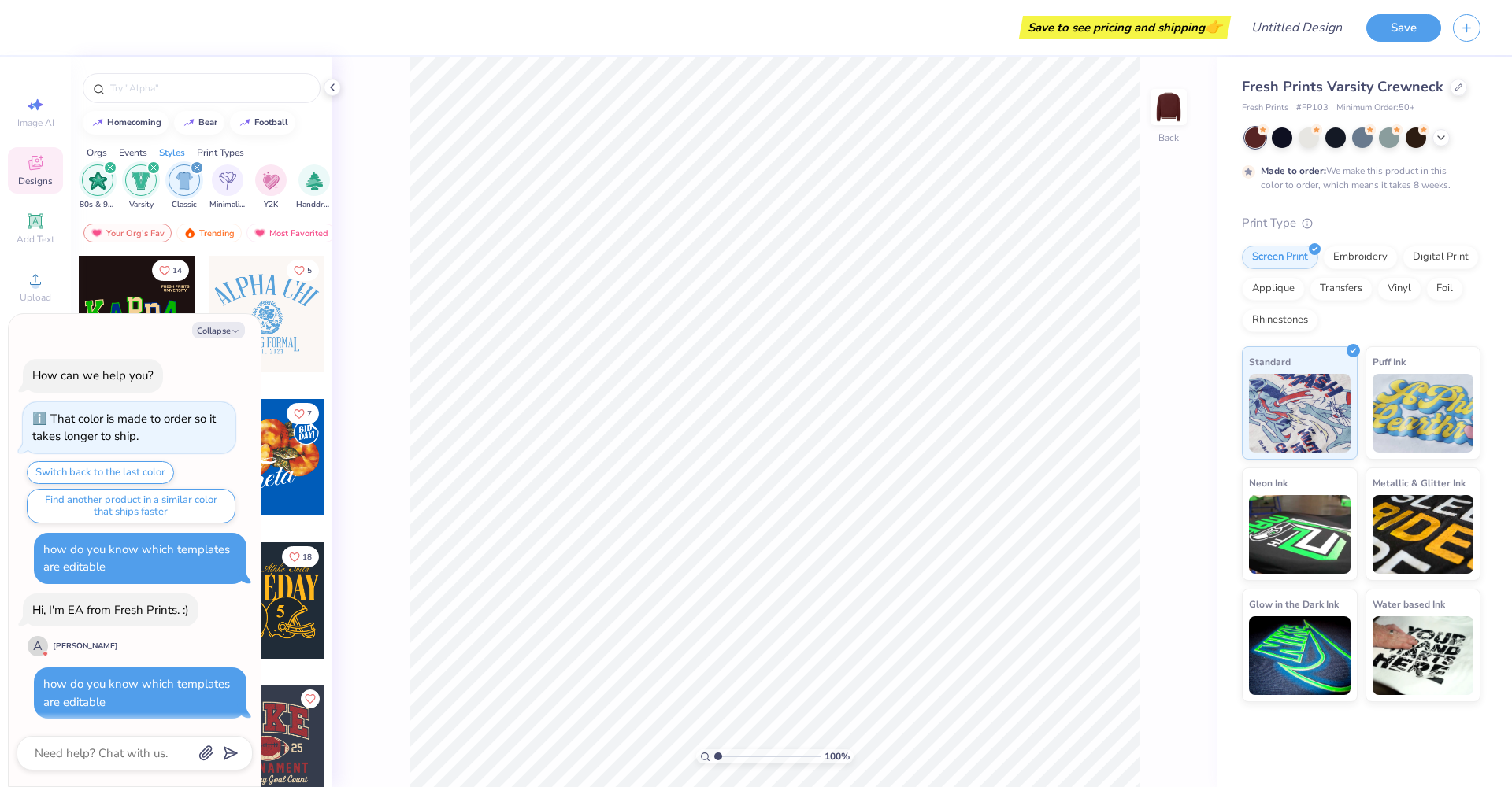
scroll to position [143, 0]
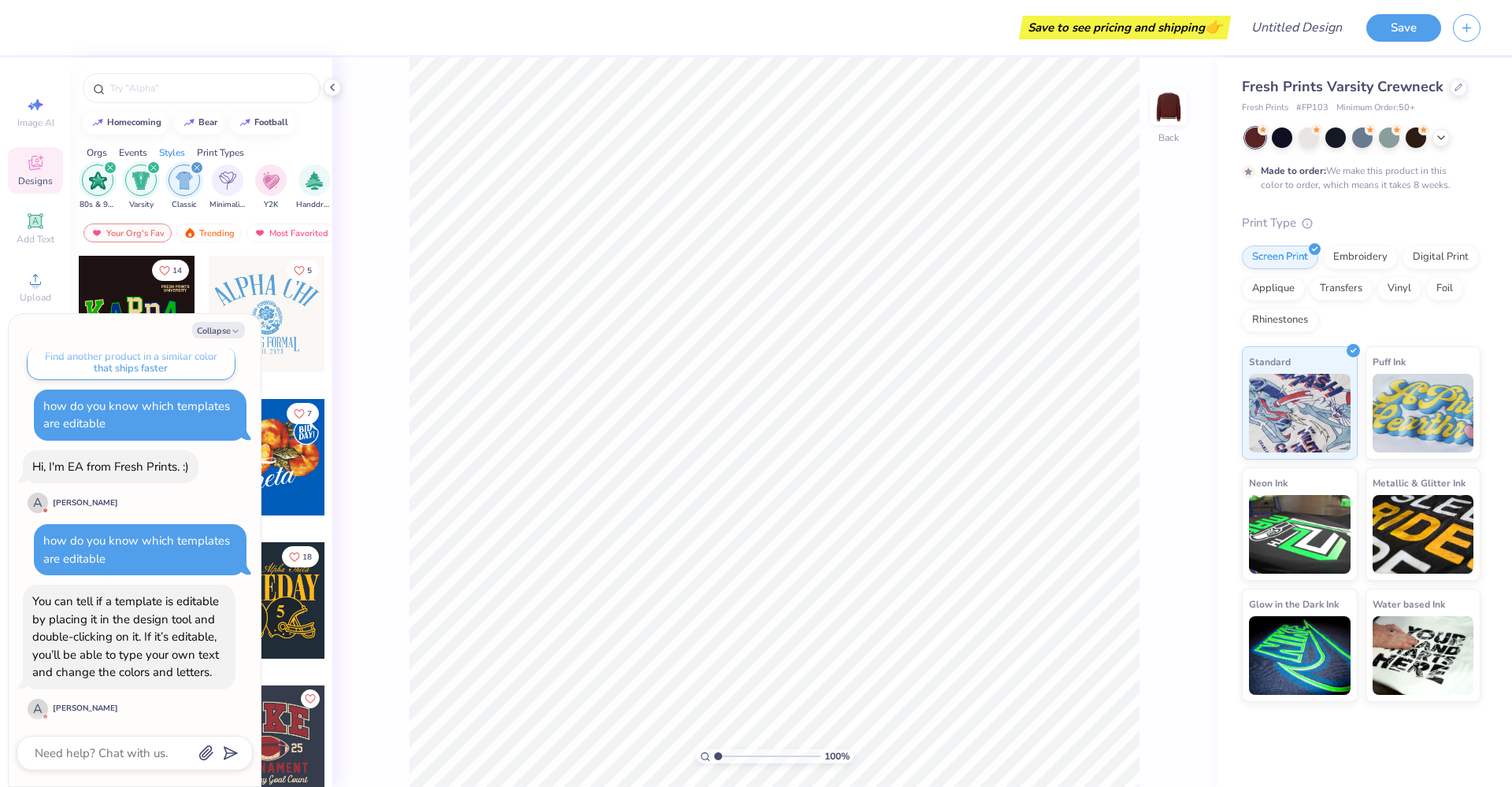
click at [303, 472] on div at bounding box center [267, 457] width 117 height 117
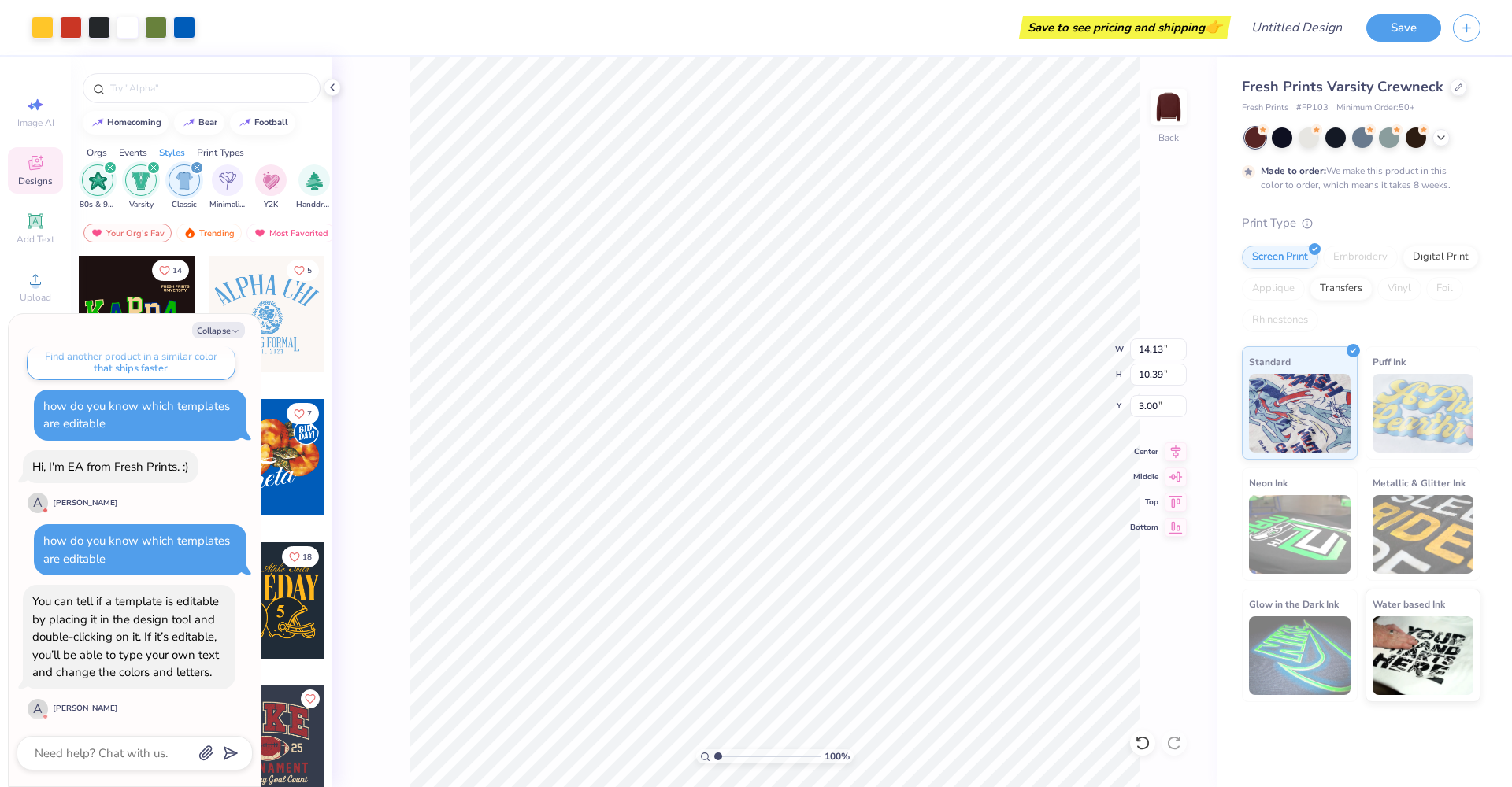
type textarea "x"
type input "4.94"
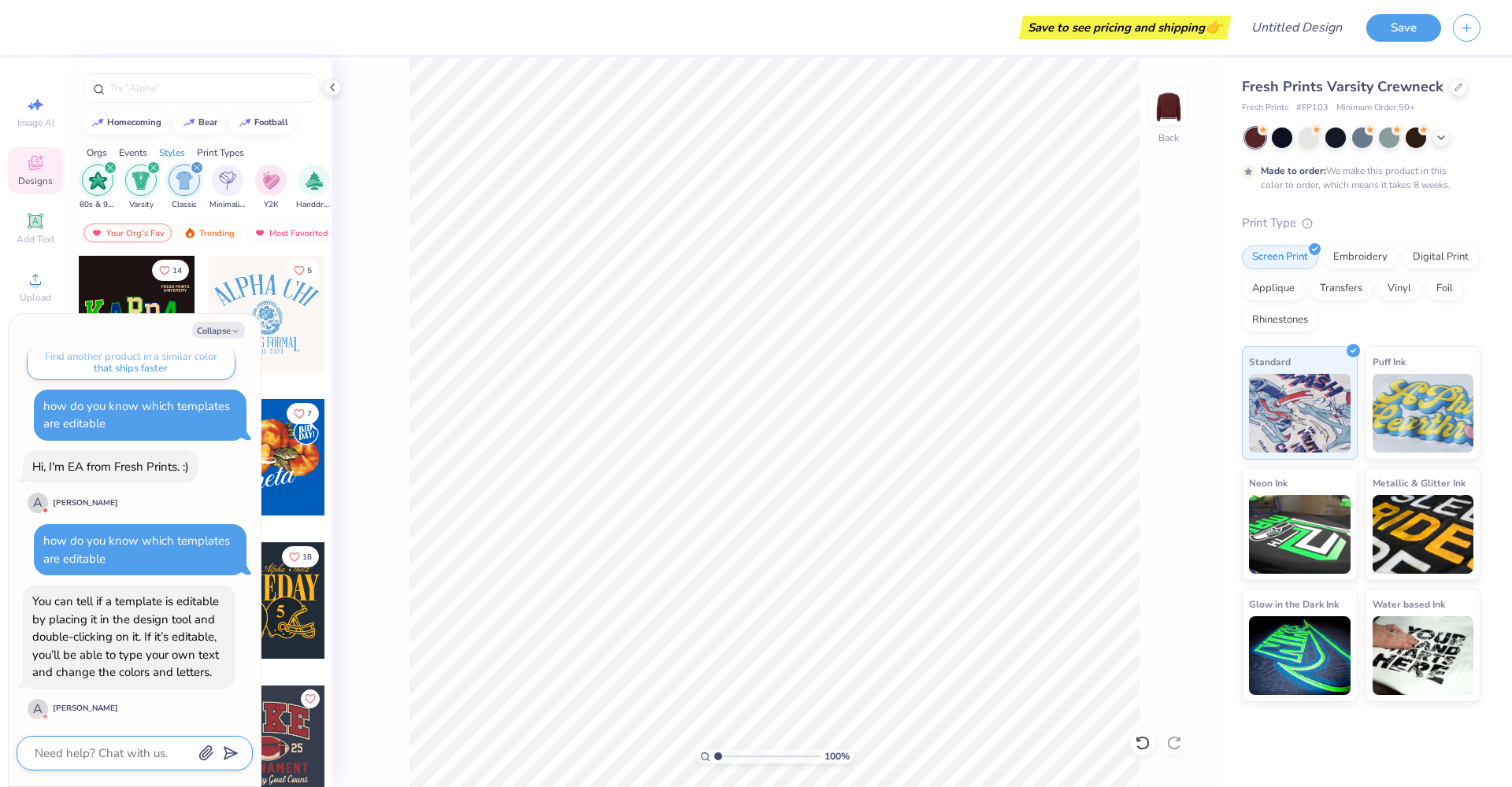
click at [117, 751] on textarea at bounding box center [112, 753] width 160 height 20
type textarea "x"
type textarea "a"
type textarea "x"
type textarea "an"
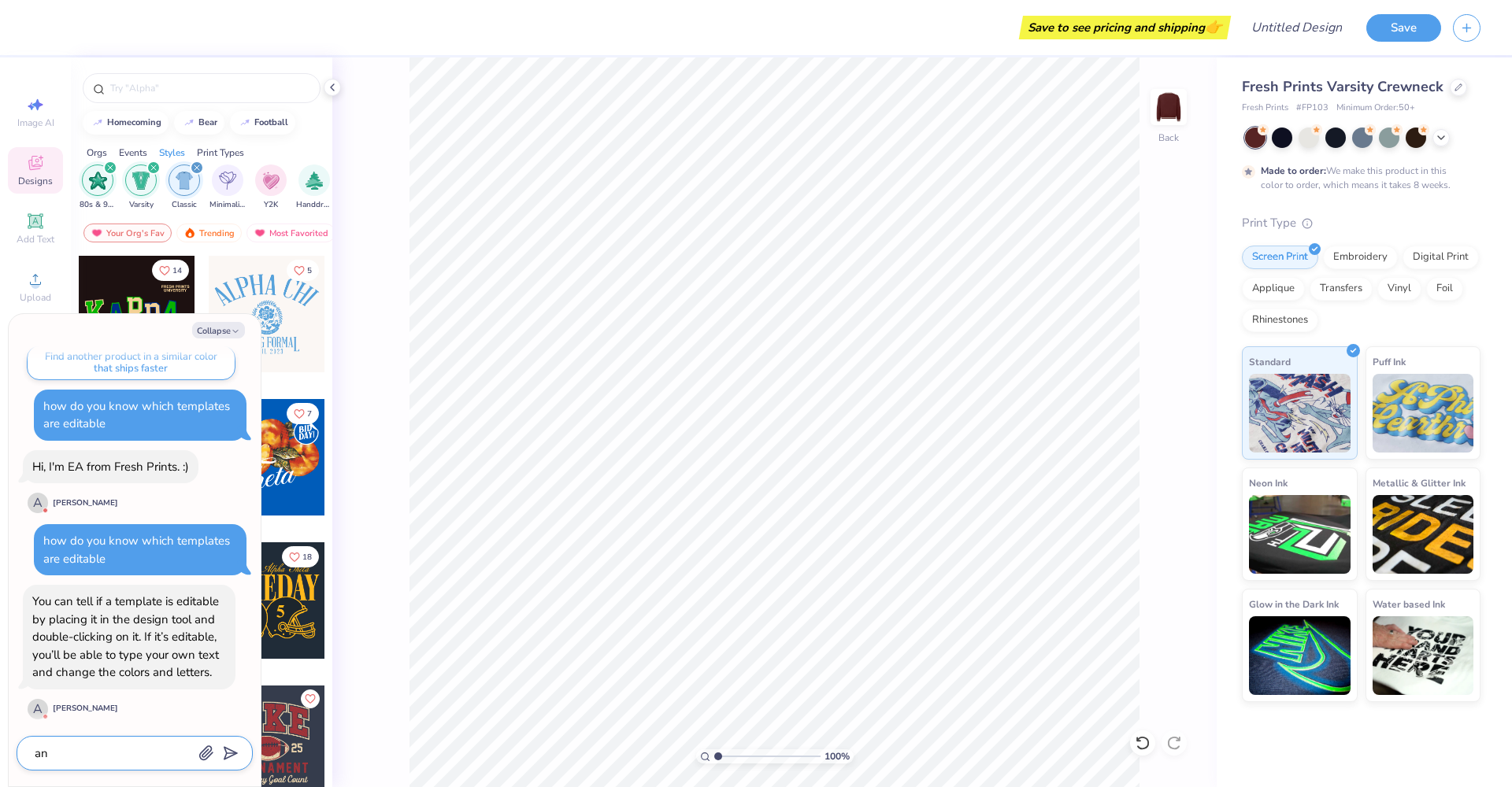
type textarea "x"
type textarea "and"
type textarea "x"
type textarea "and"
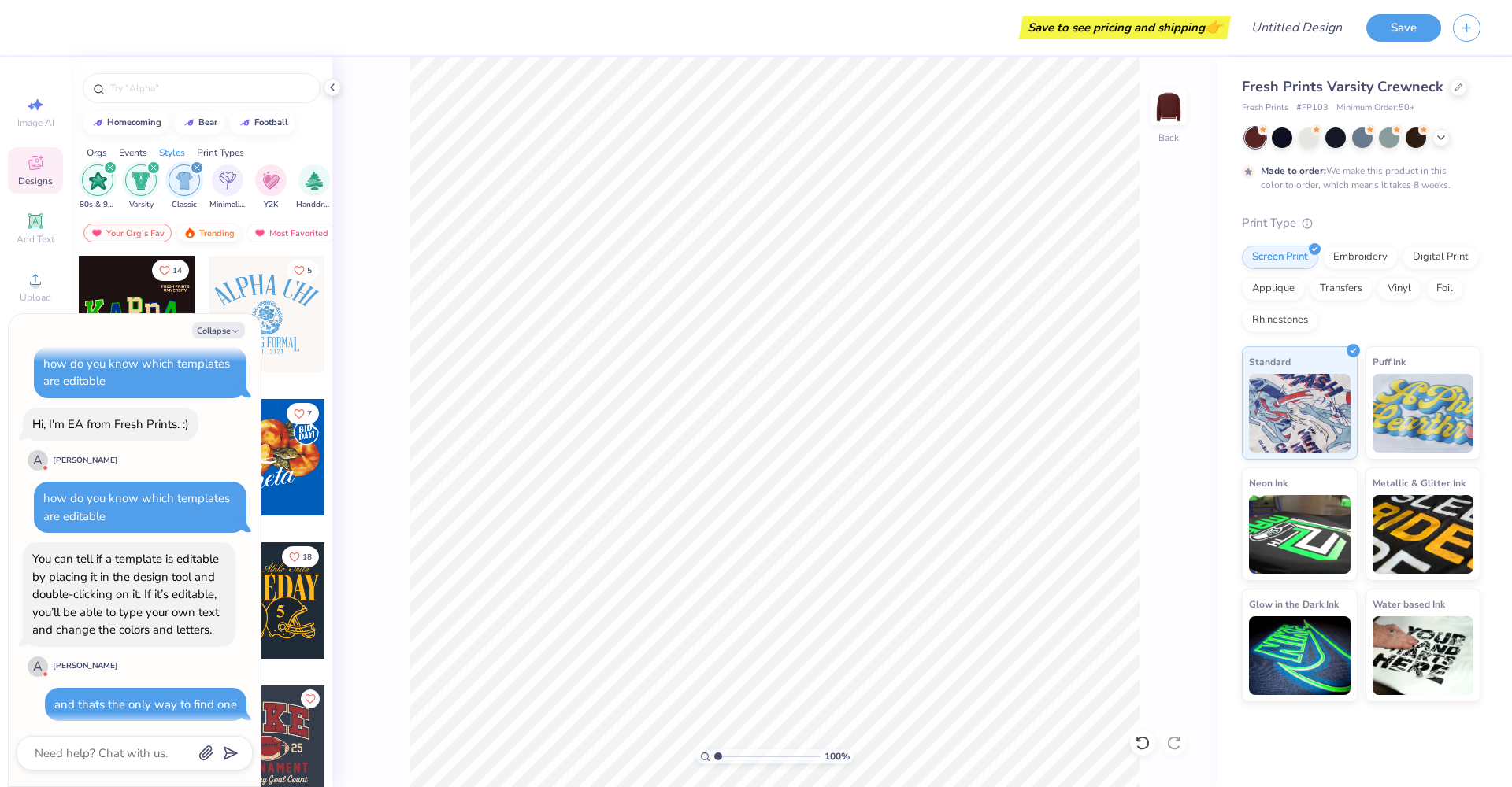
click at [220, 236] on div "Trending" at bounding box center [209, 232] width 65 height 19
click at [322, 193] on div "Handdrawn" at bounding box center [314, 185] width 36 height 46
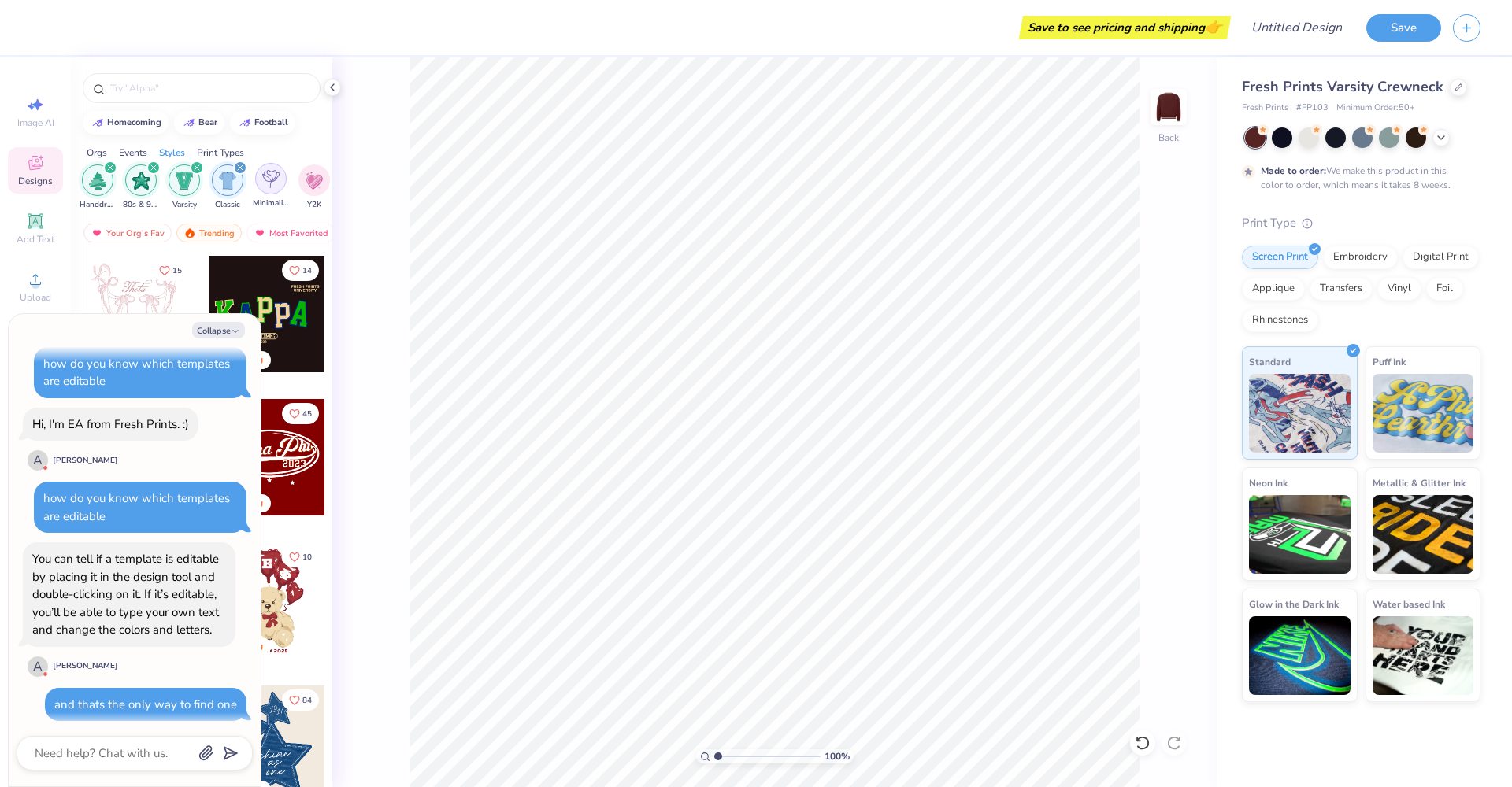
click at [273, 185] on img "filter for Minimalist" at bounding box center [270, 180] width 18 height 18
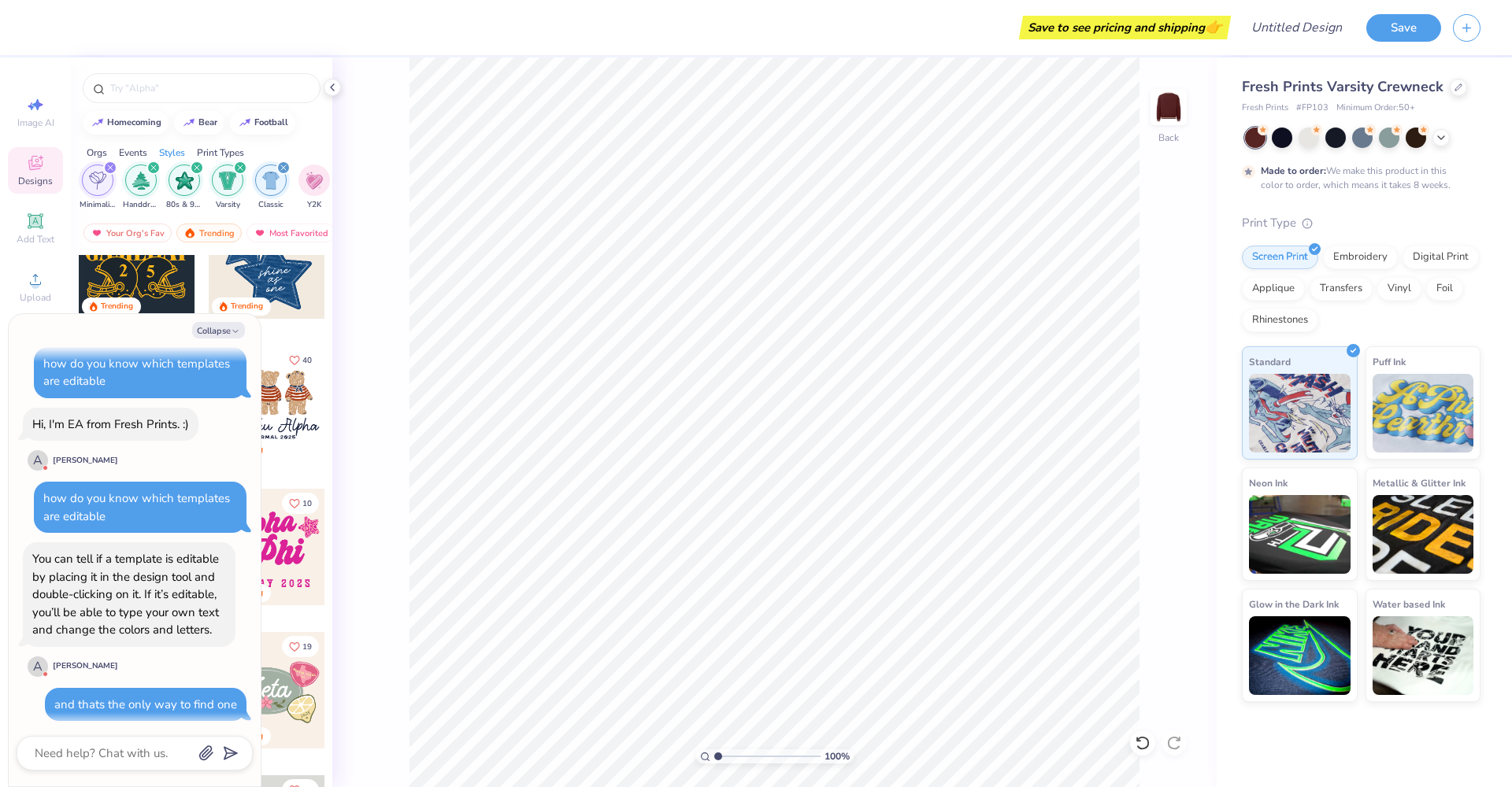
scroll to position [511, 0]
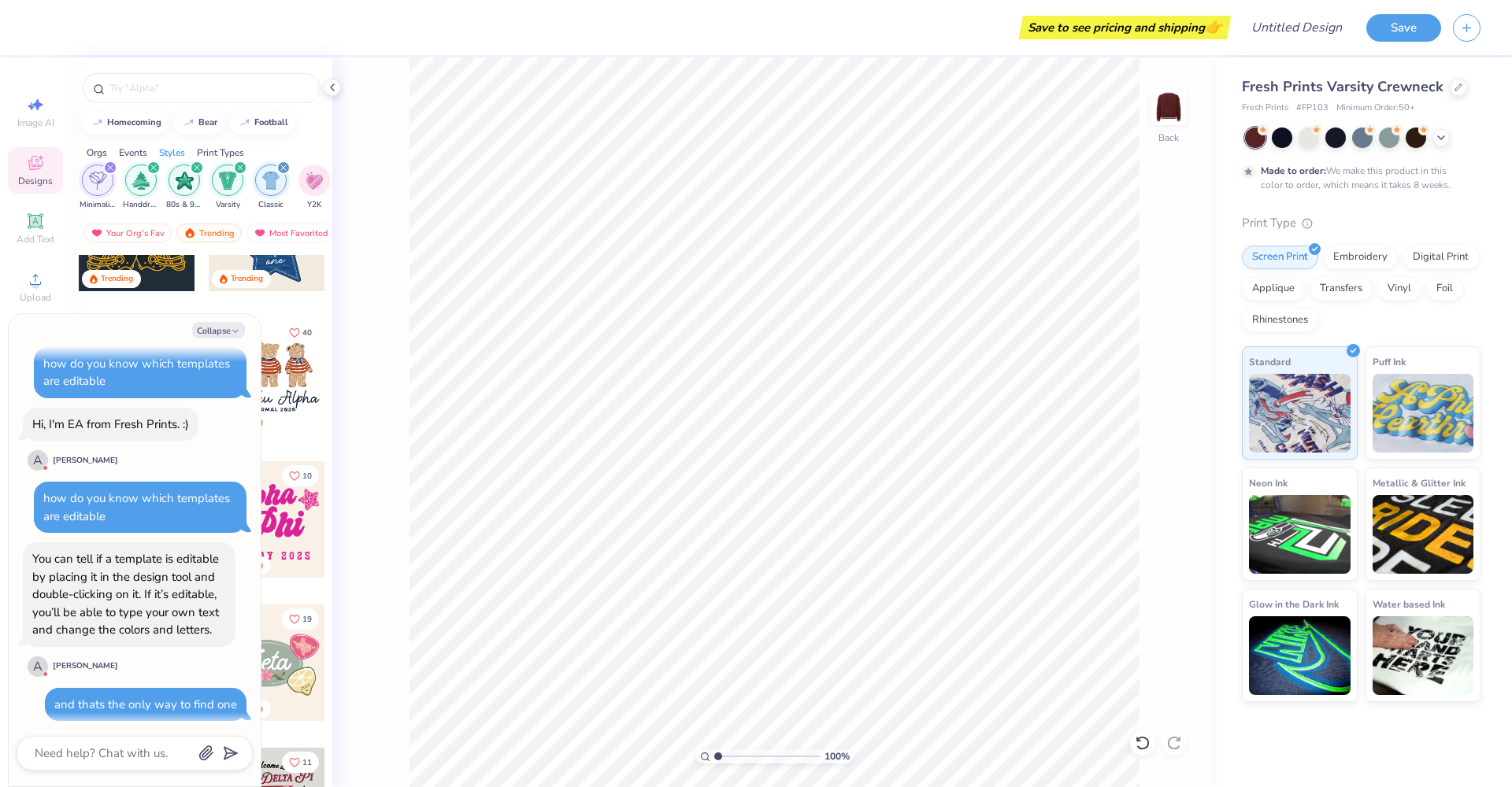
click at [297, 533] on div at bounding box center [267, 519] width 117 height 117
click at [224, 326] on button "Collapse" at bounding box center [218, 331] width 53 height 17
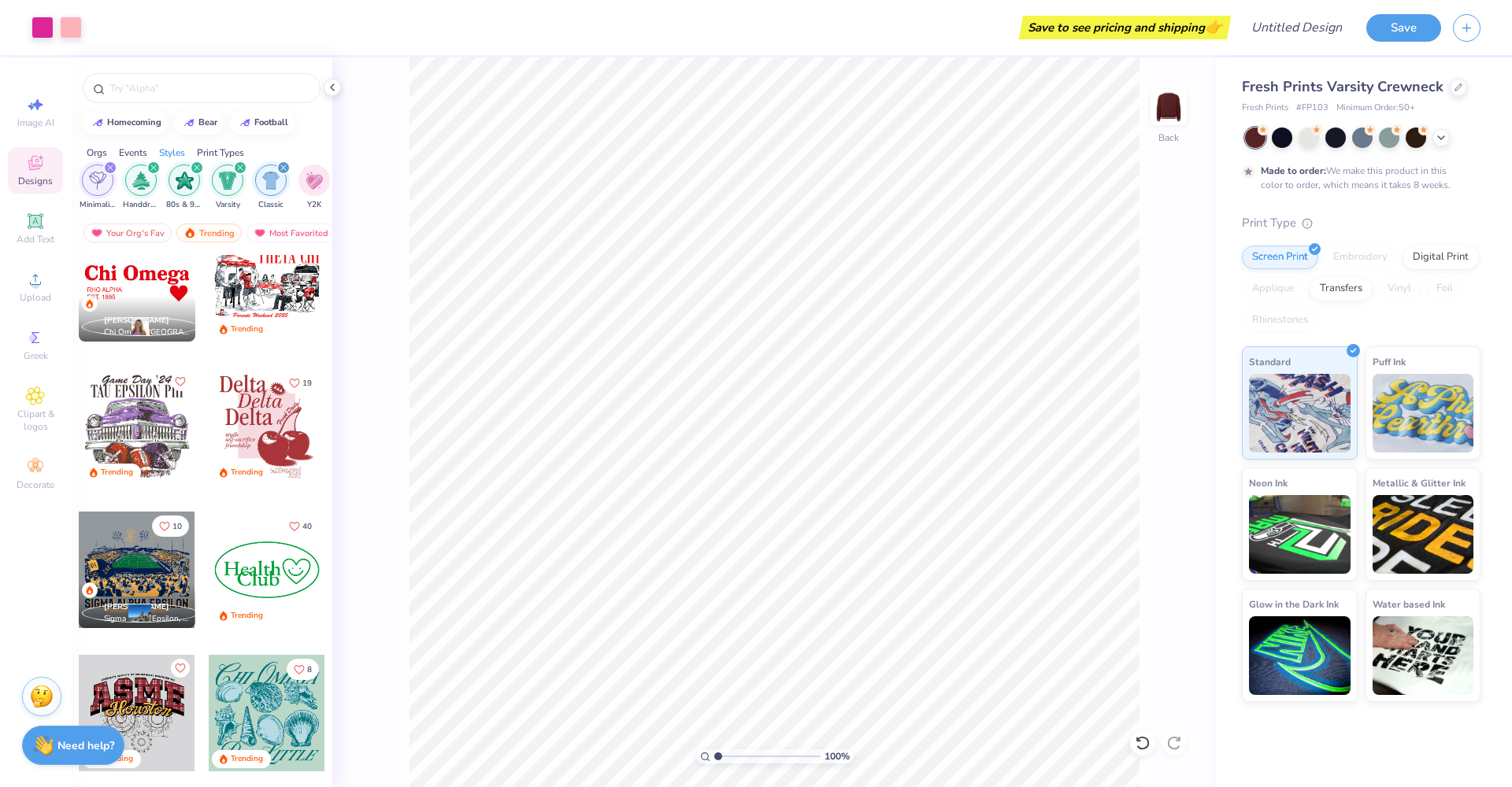
scroll to position [1582, 0]
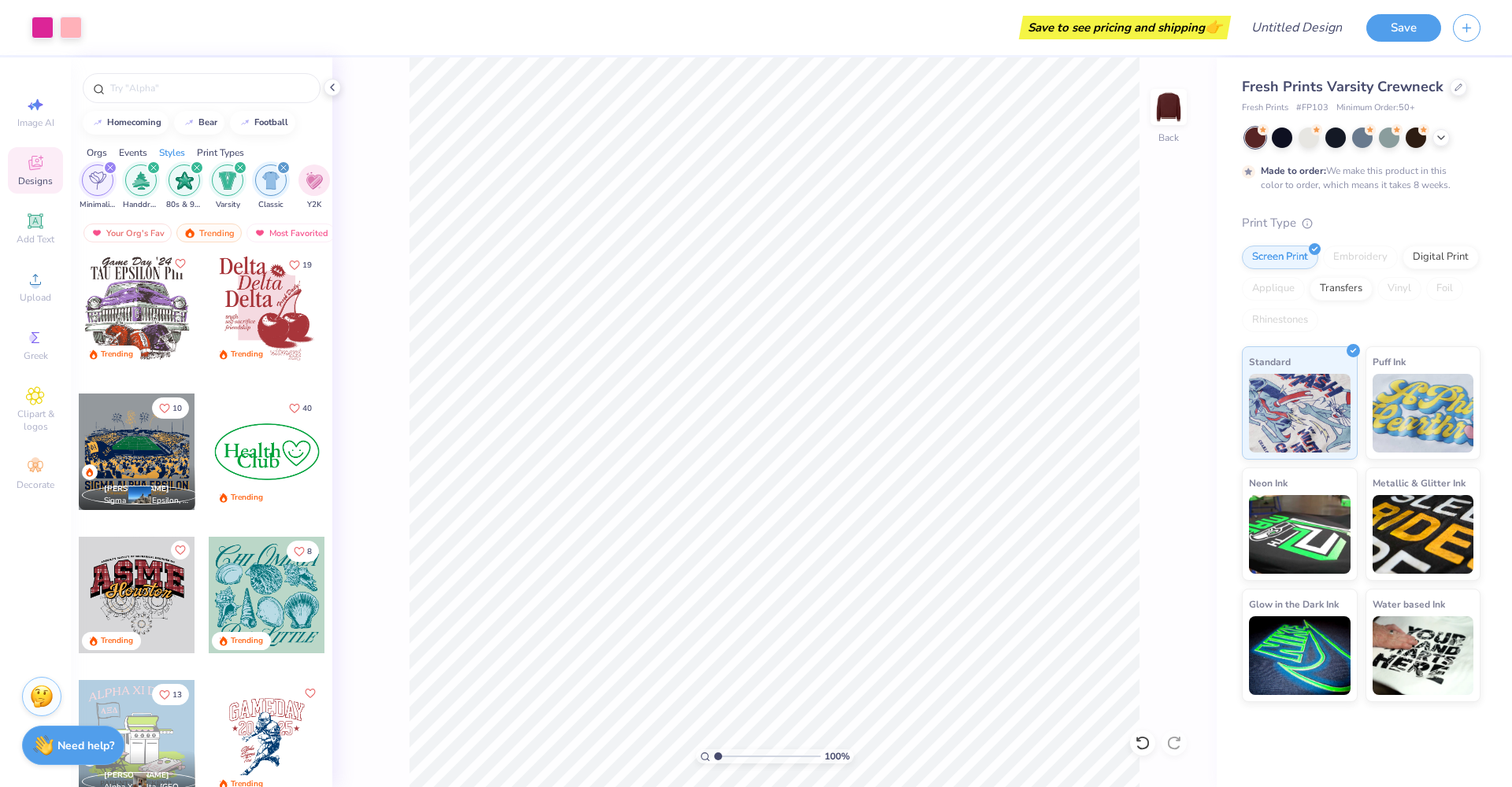
click at [262, 461] on div at bounding box center [267, 451] width 117 height 117
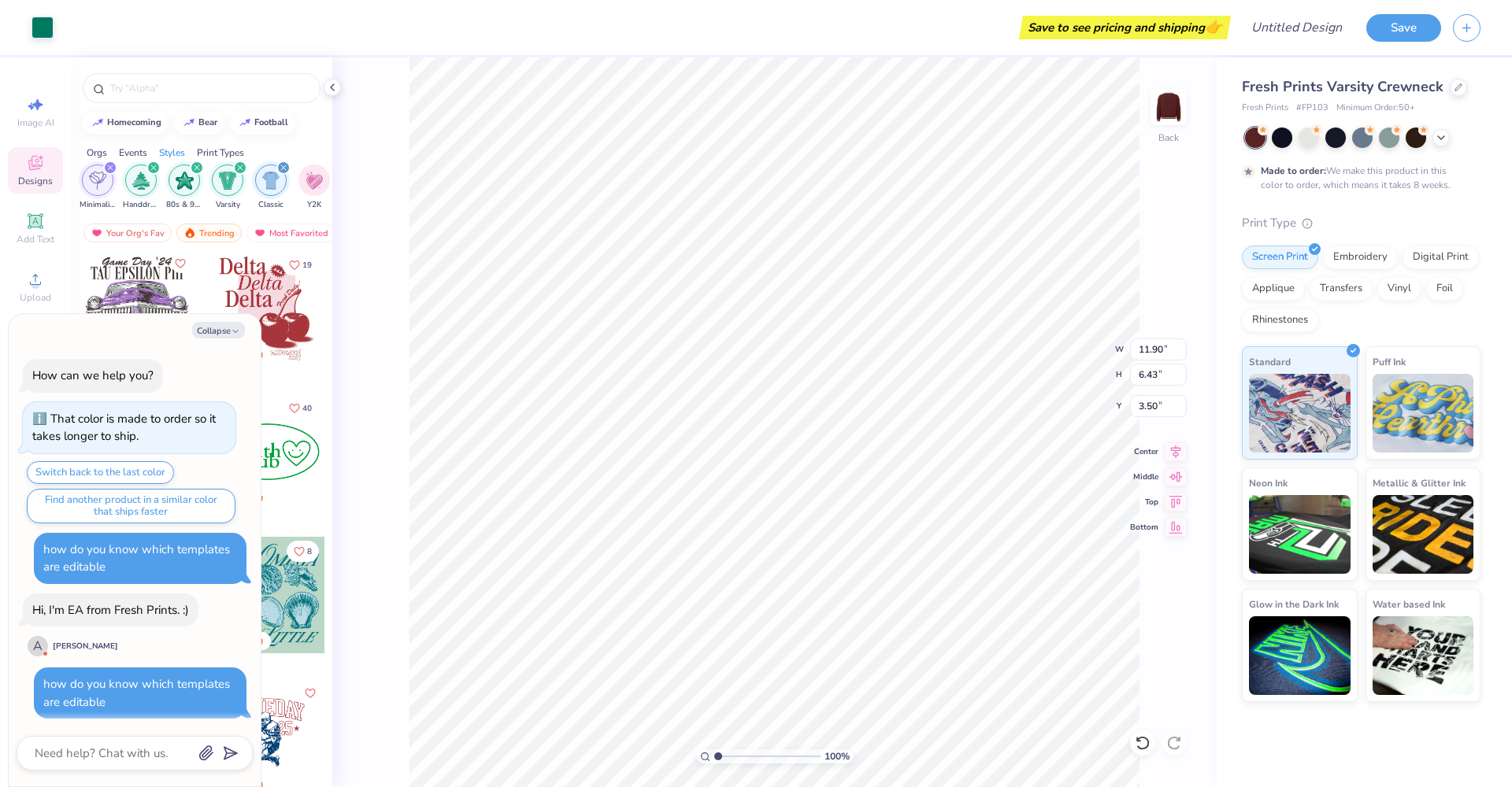
scroll to position [260, 0]
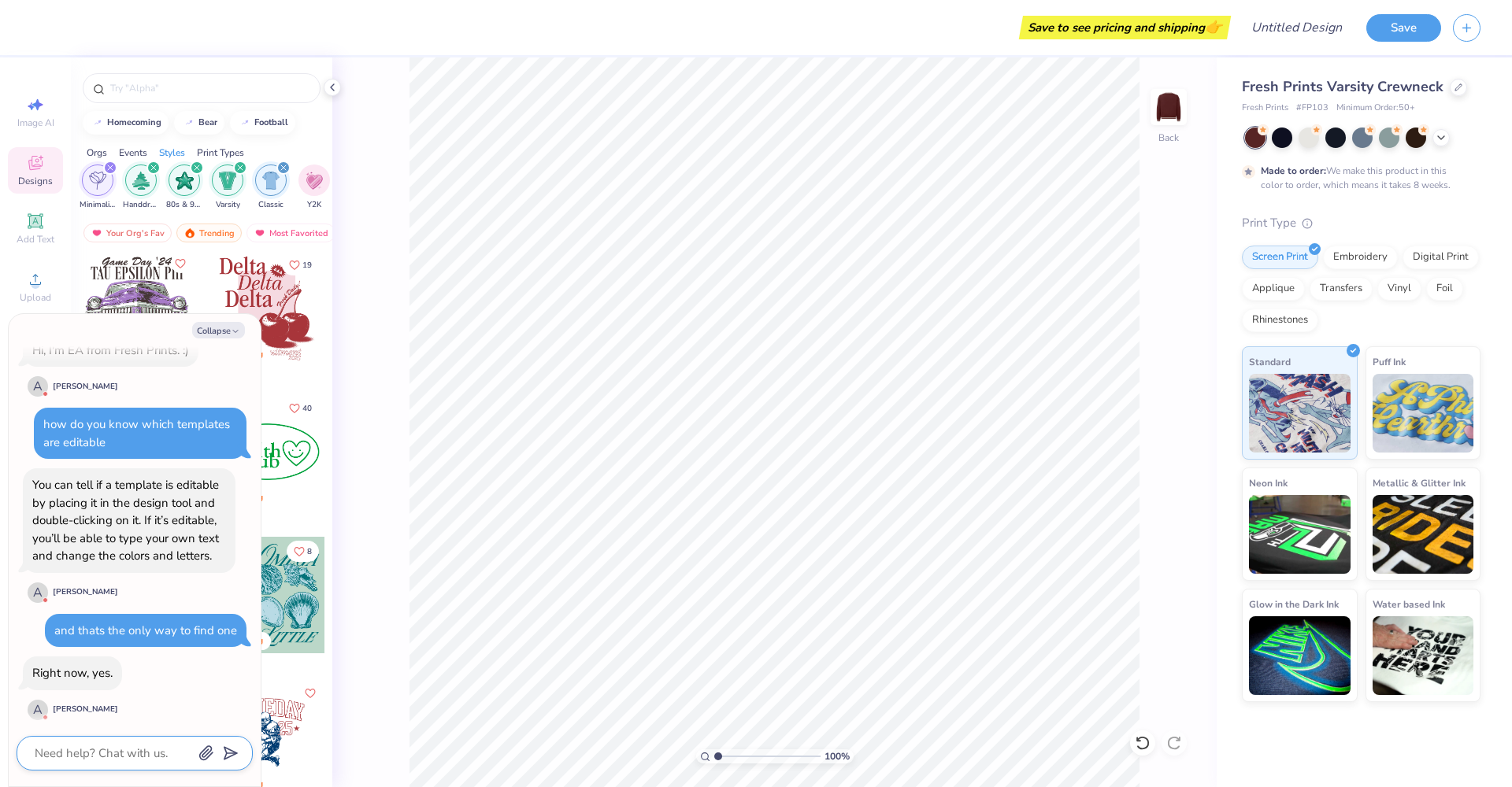
click at [109, 752] on textarea at bounding box center [112, 753] width 160 height 20
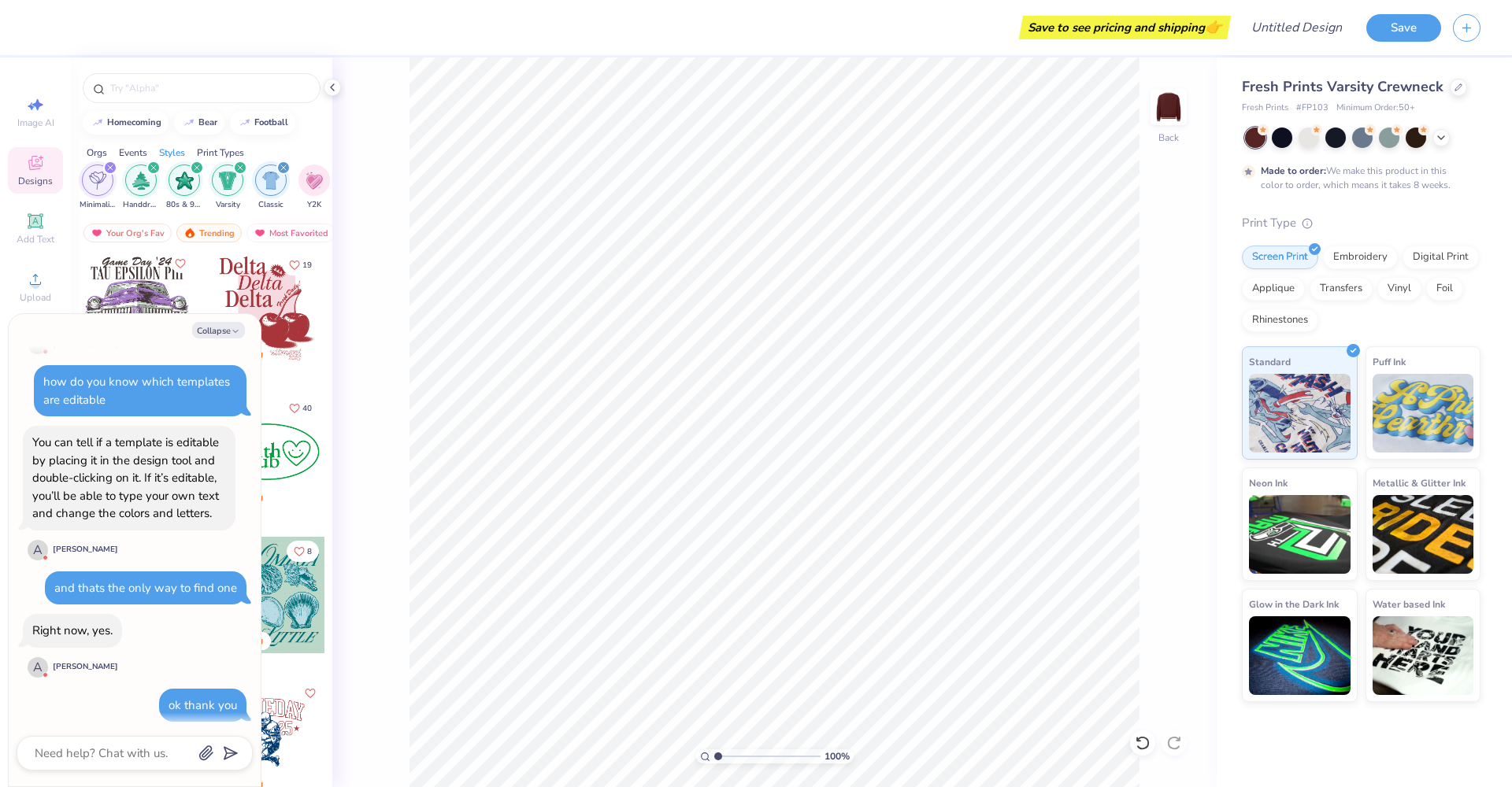
click at [228, 330] on button "Collapse" at bounding box center [218, 331] width 53 height 17
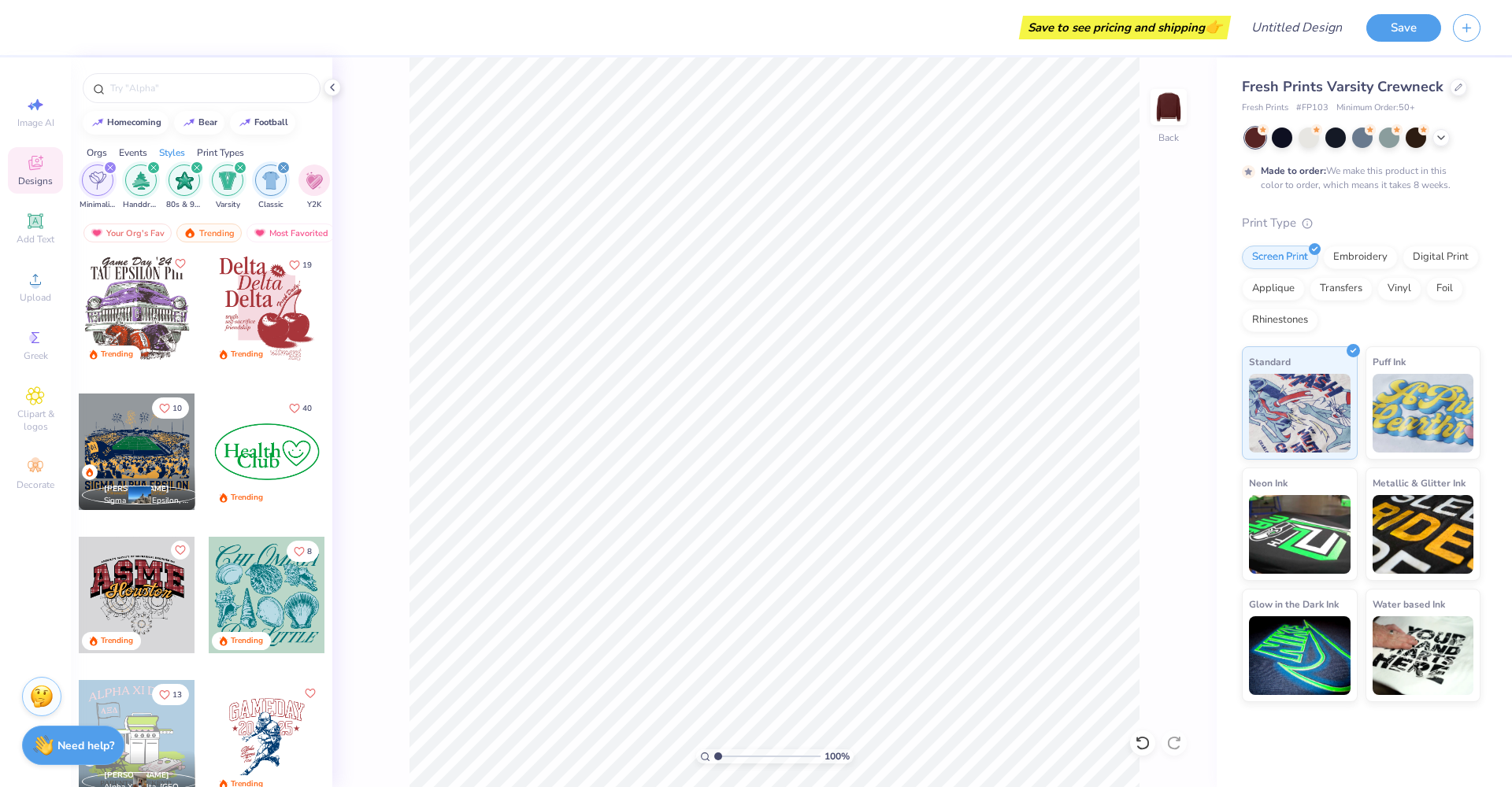
click at [230, 152] on div "Print Types" at bounding box center [221, 153] width 47 height 14
click at [97, 190] on div "filter for Embroidery" at bounding box center [98, 179] width 32 height 32
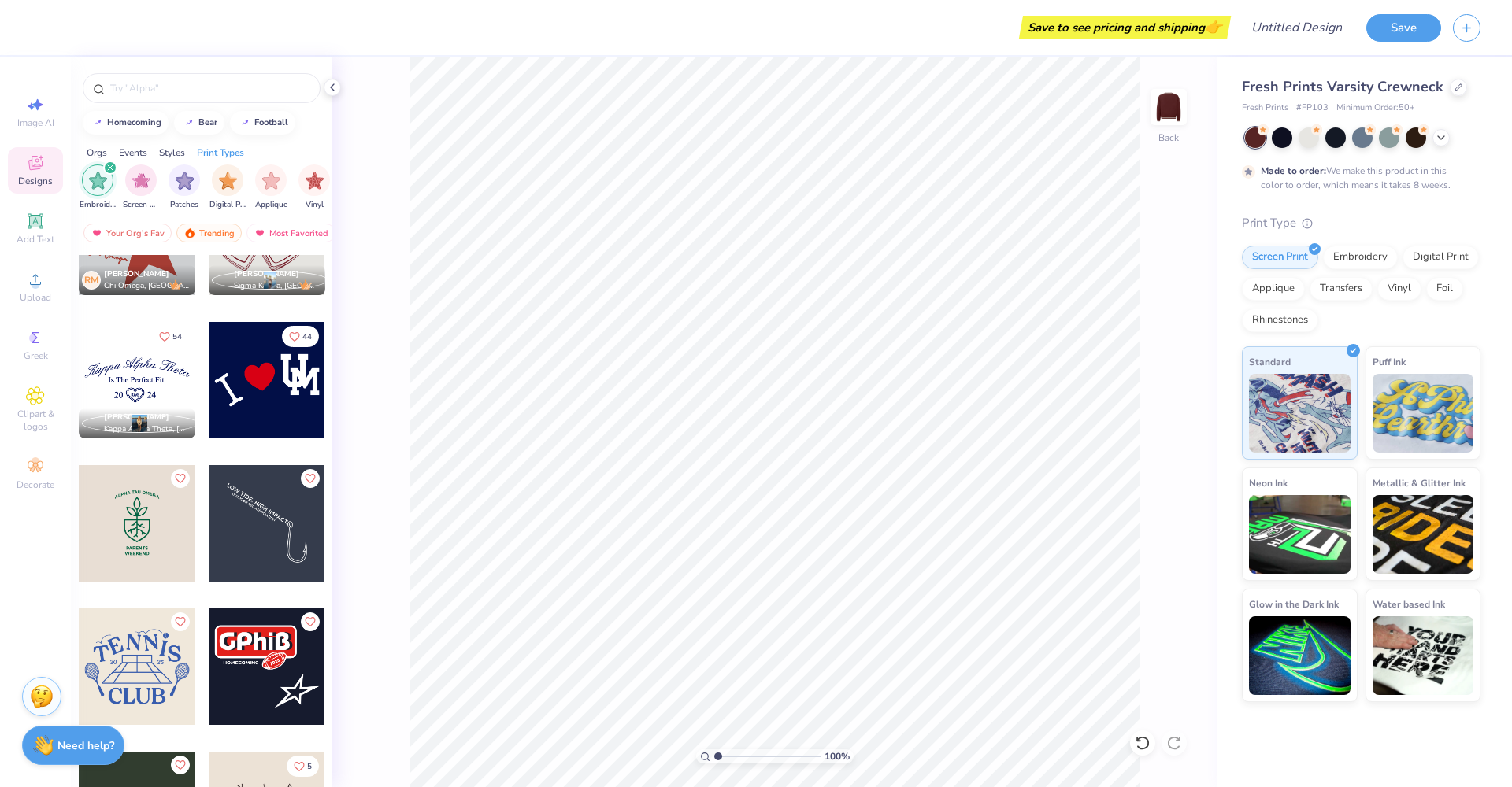
scroll to position [1571, 0]
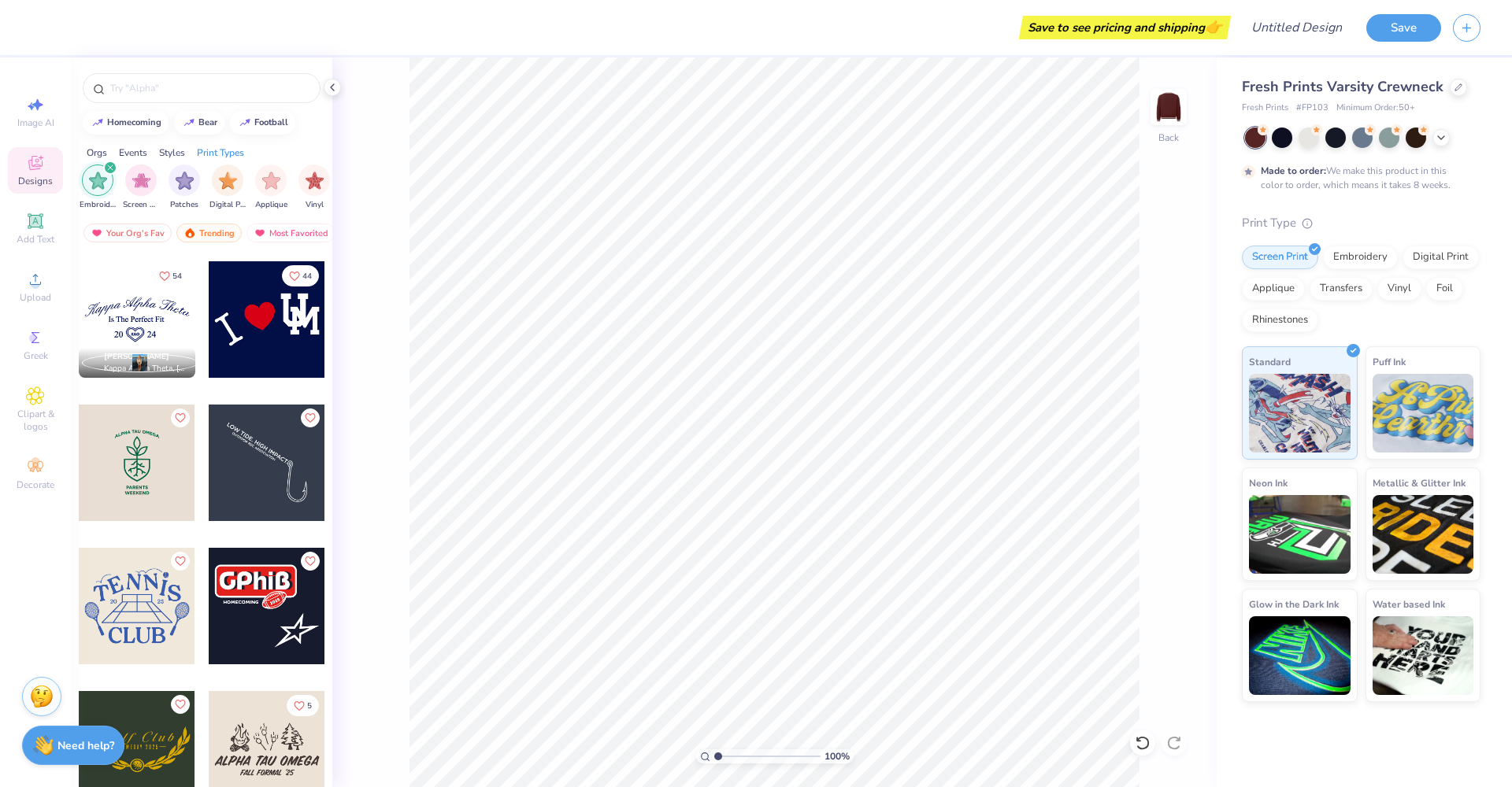
click at [147, 605] on div at bounding box center [137, 606] width 117 height 117
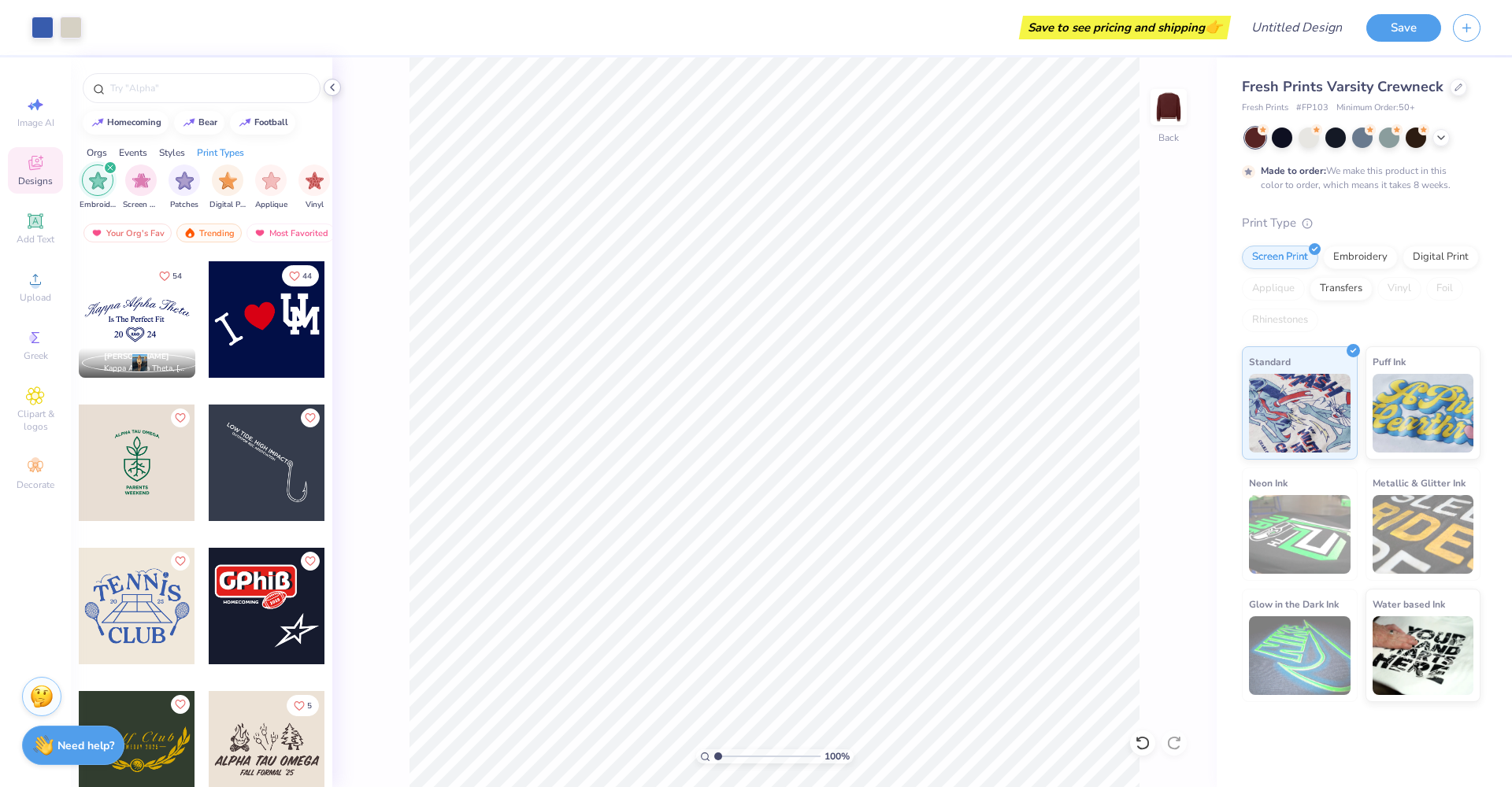
click at [329, 90] on icon at bounding box center [332, 87] width 13 height 13
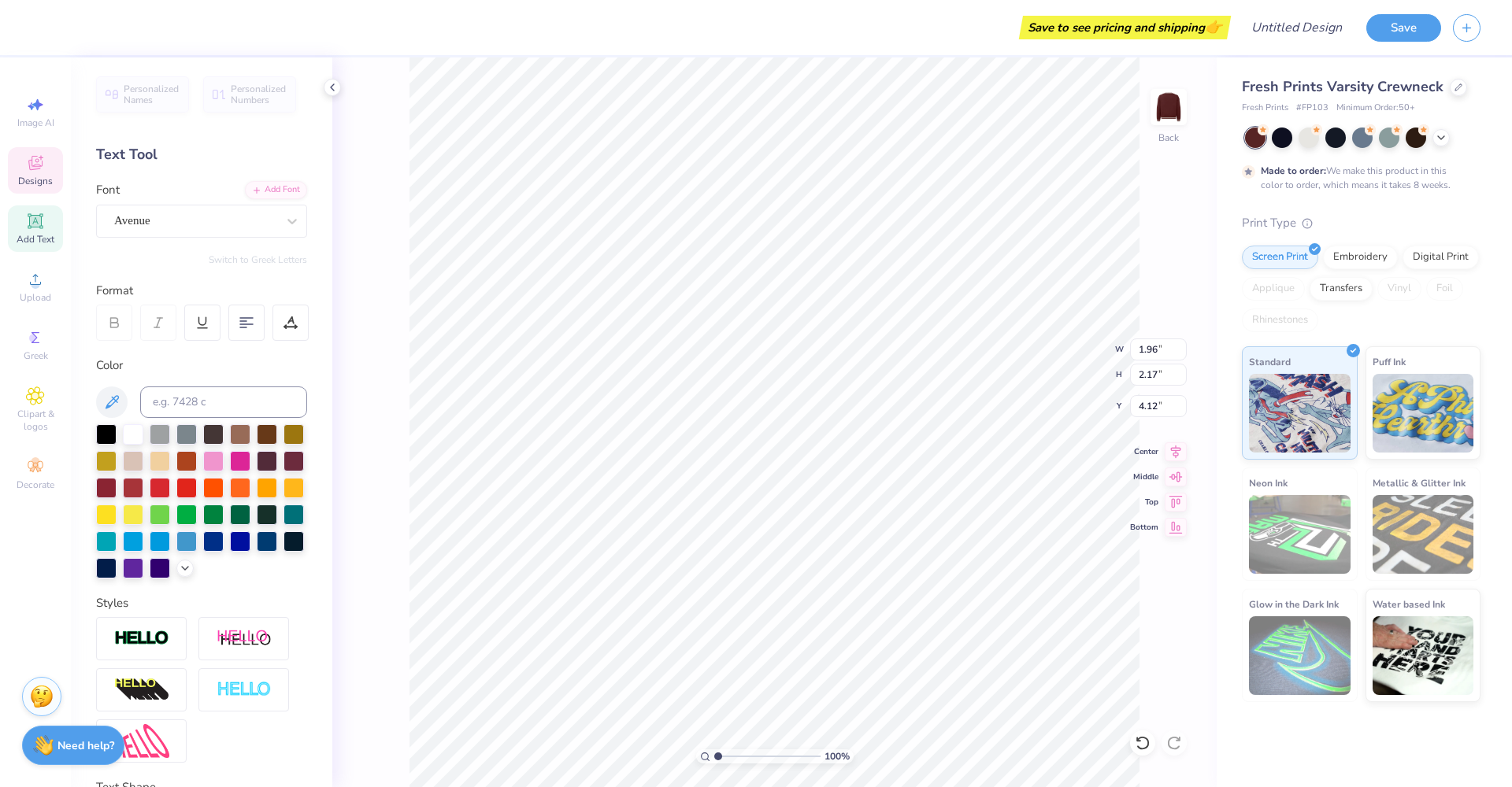
click at [42, 236] on span "Add Text" at bounding box center [35, 239] width 38 height 13
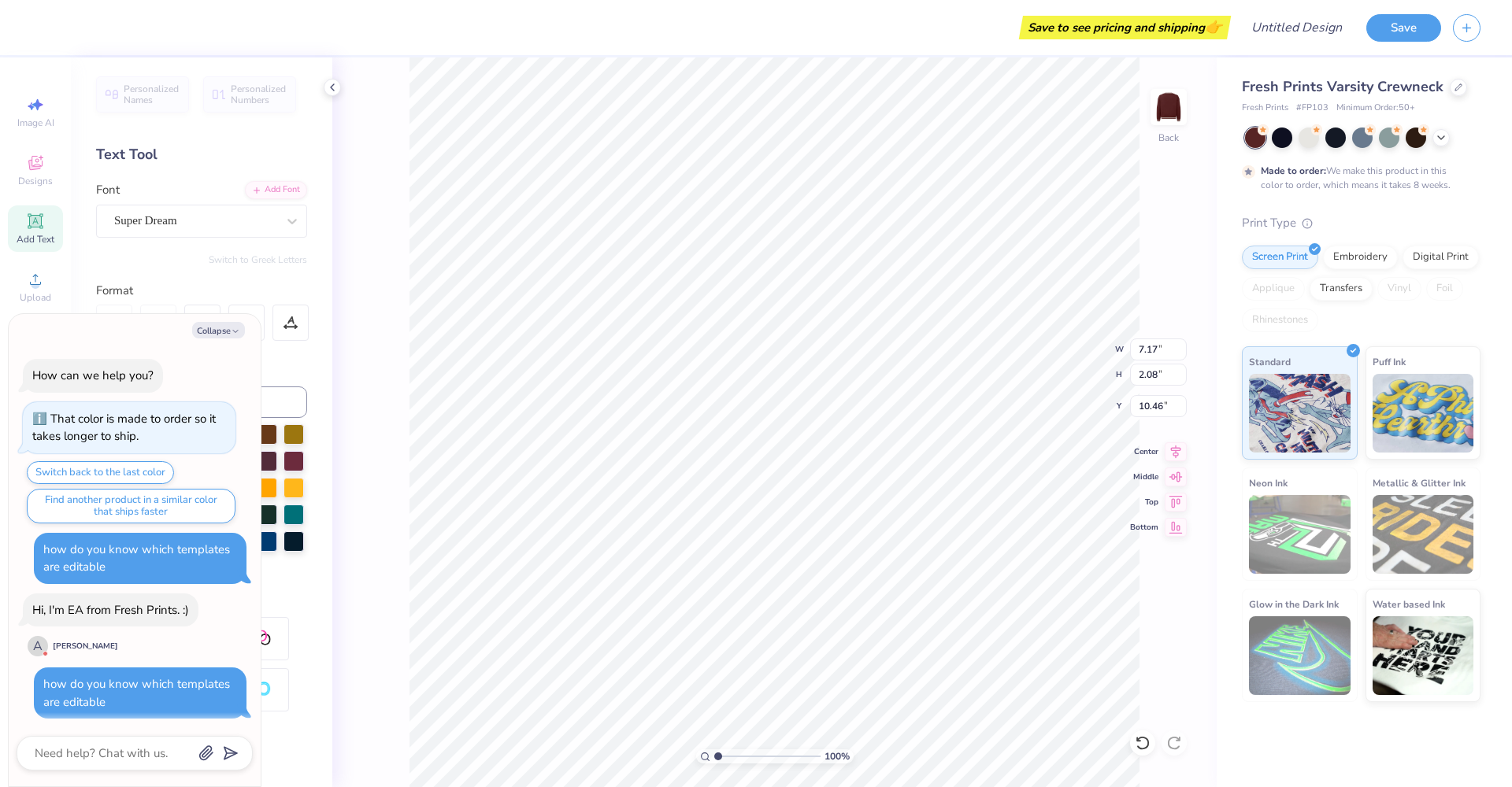
scroll to position [411, 0]
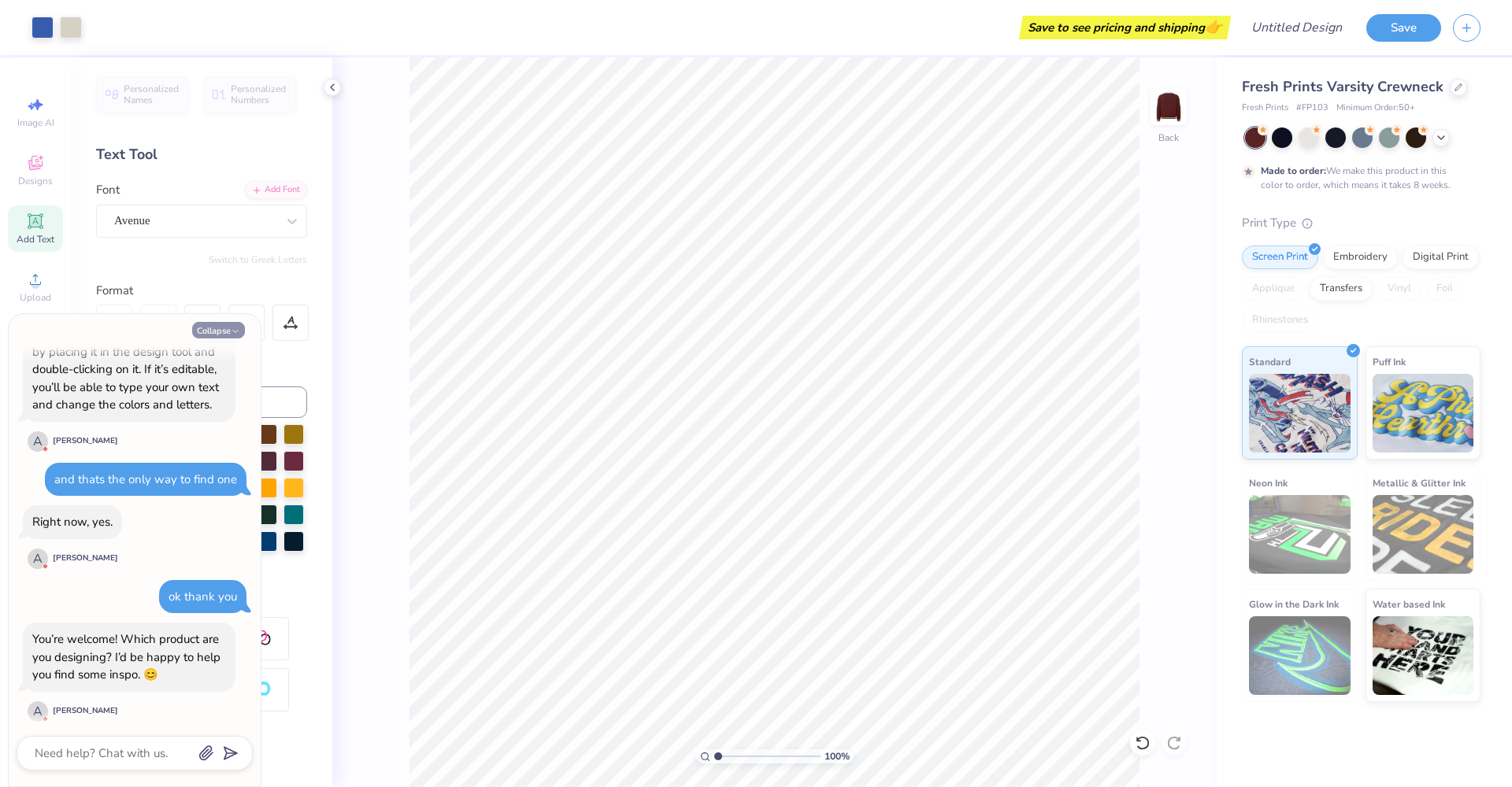
click at [227, 331] on button "Collapse" at bounding box center [218, 331] width 53 height 17
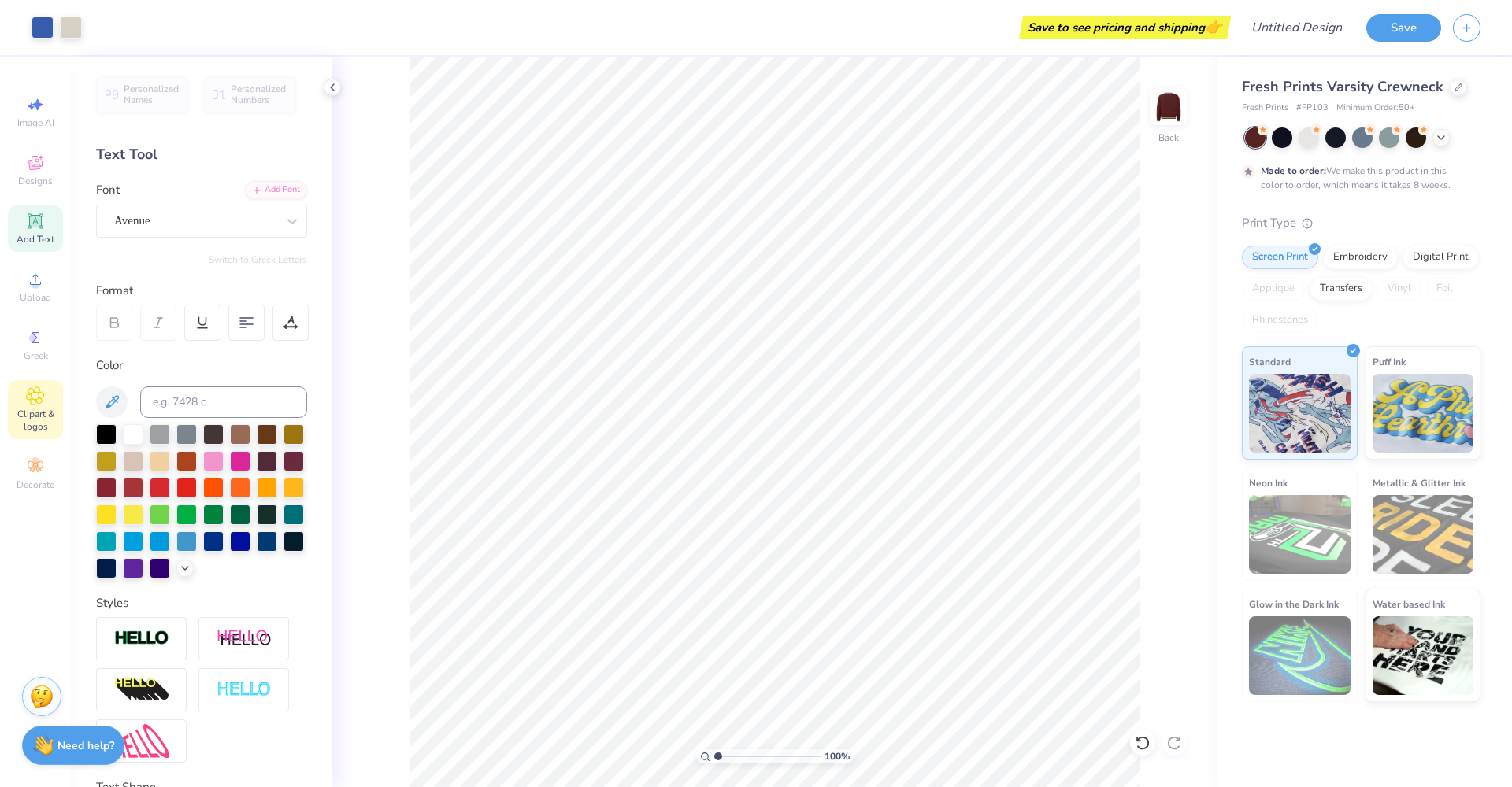
click at [40, 388] on icon at bounding box center [35, 396] width 18 height 19
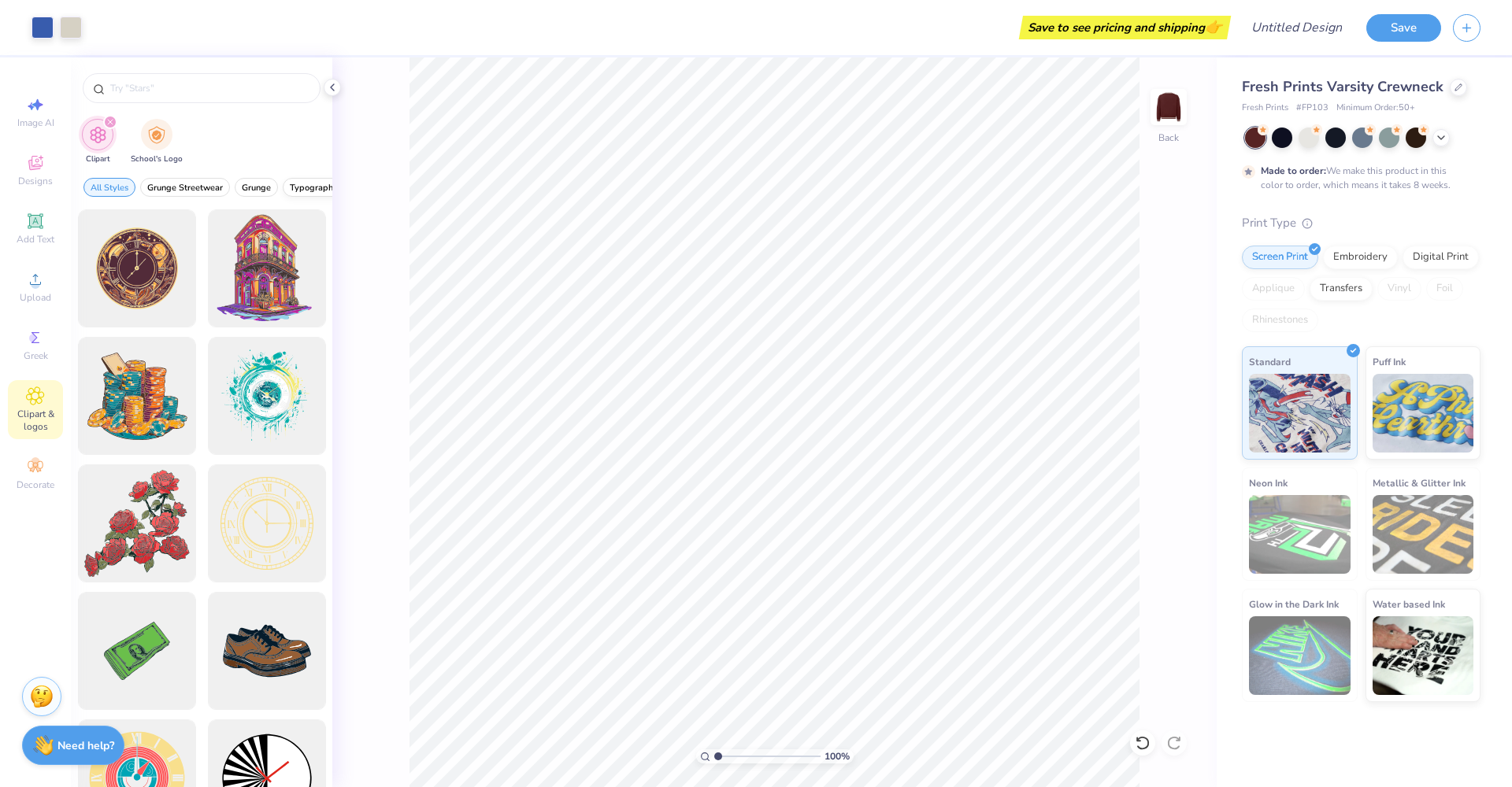
click at [293, 185] on span "Typography" at bounding box center [313, 188] width 48 height 12
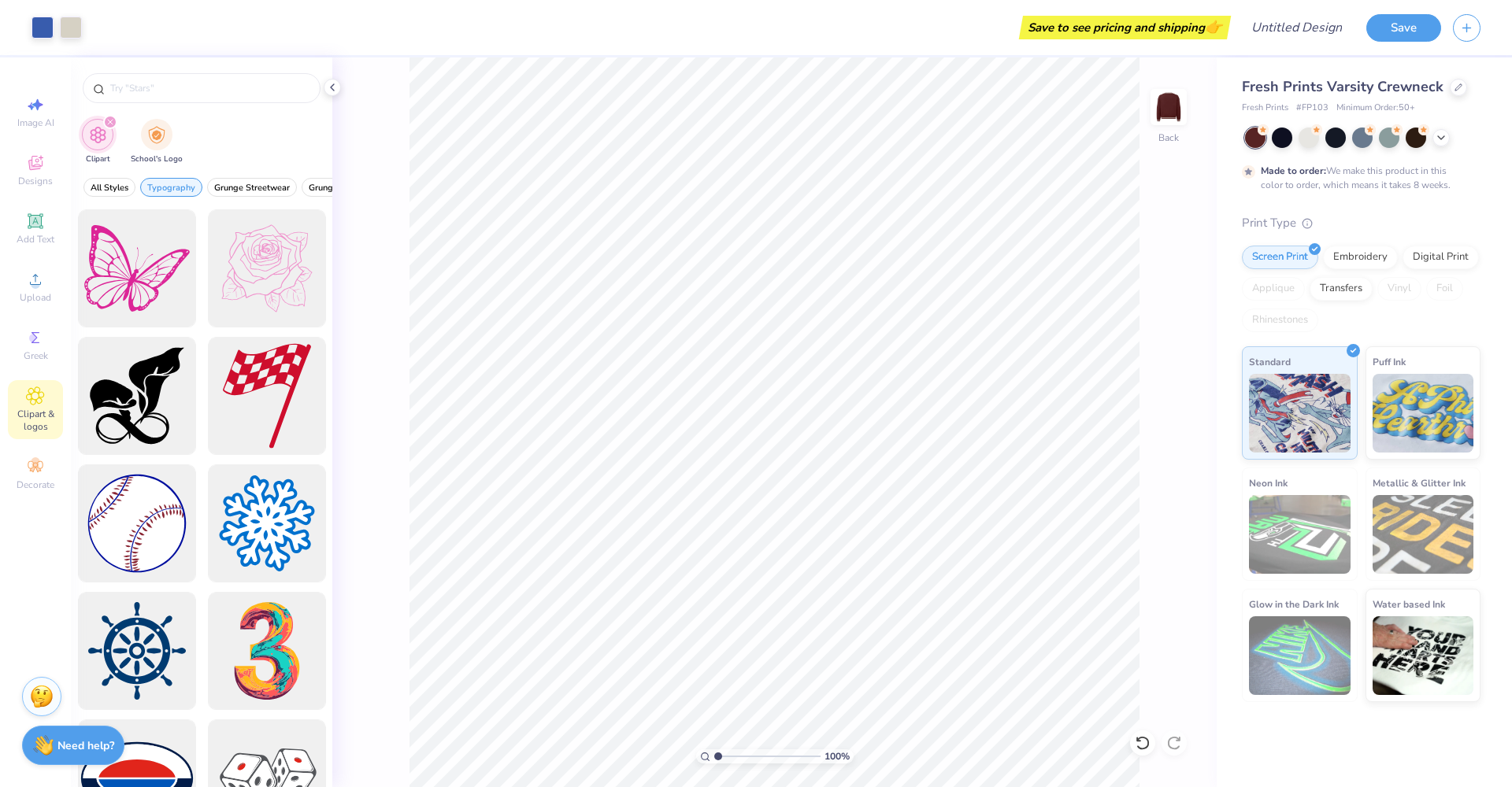
drag, startPoint x: 269, startPoint y: 190, endPoint x: 75, endPoint y: 182, distance: 194.2
click at [75, 182] on div "All Styles Typography Grunge Streetwear Grunge Graphic Streetwear 60s & 70s Ret…" at bounding box center [201, 190] width 261 height 36
click at [42, 172] on div "Designs" at bounding box center [35, 169] width 55 height 46
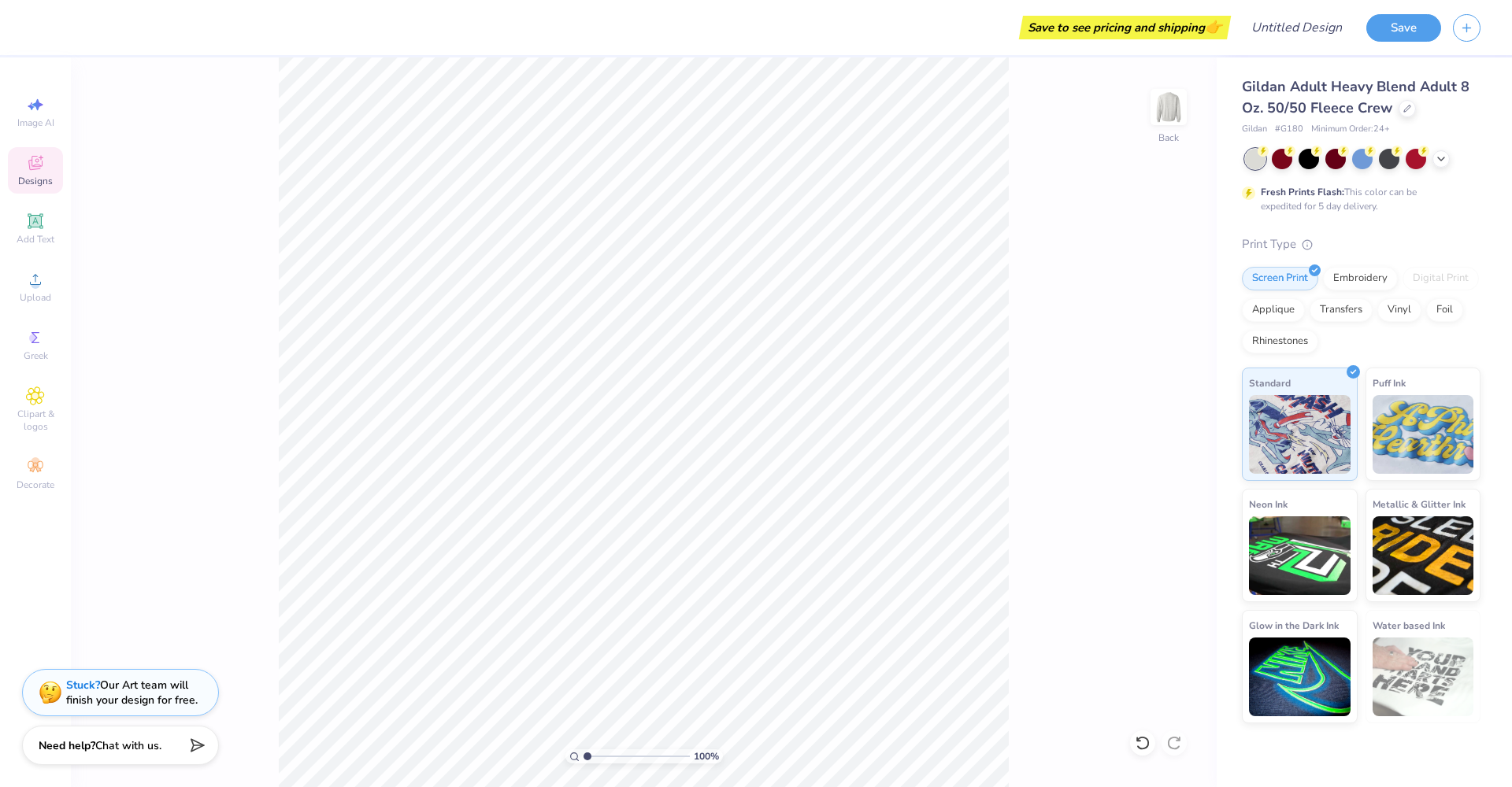
click at [32, 169] on icon at bounding box center [35, 163] width 14 height 14
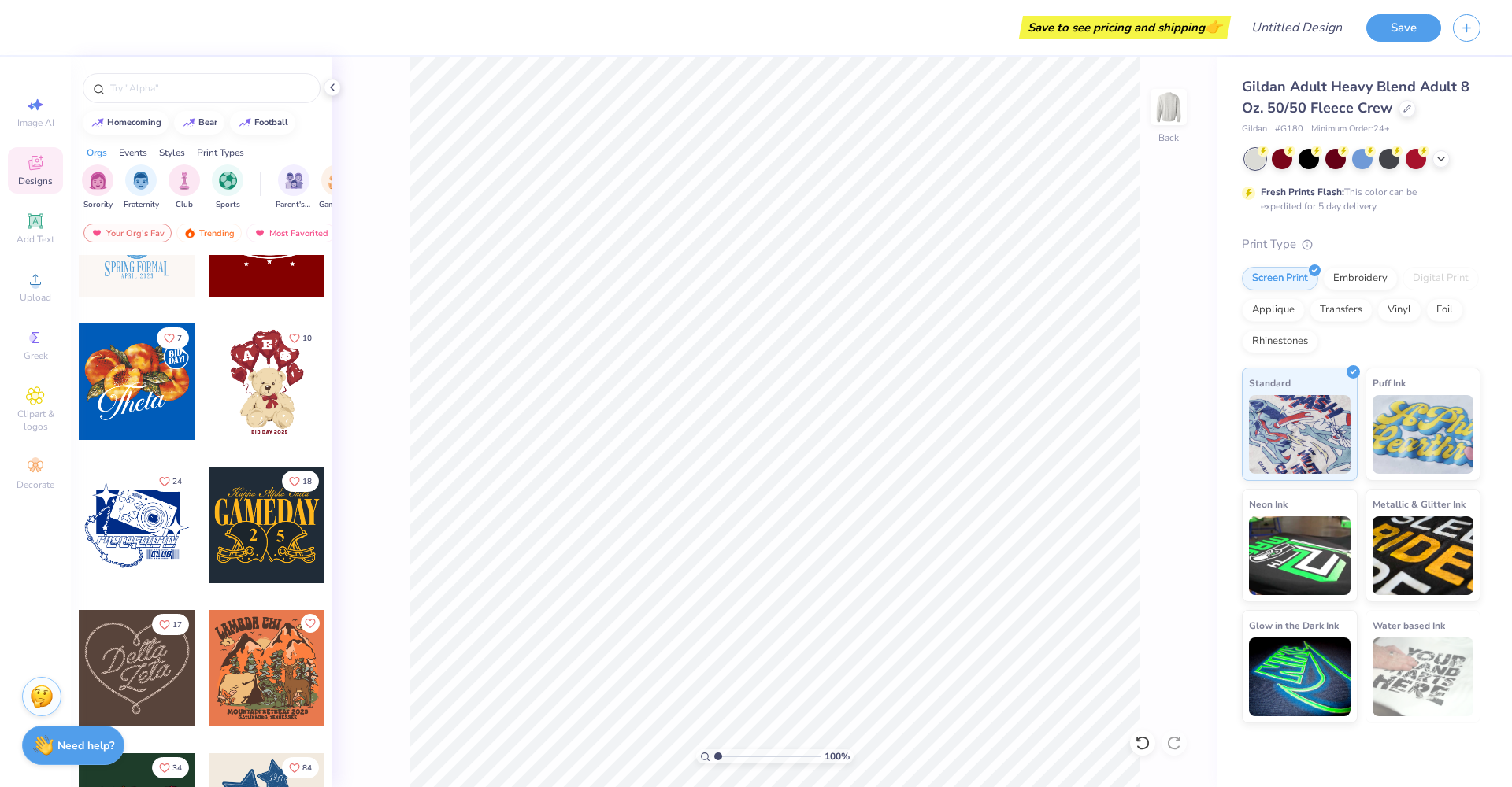
scroll to position [508, 0]
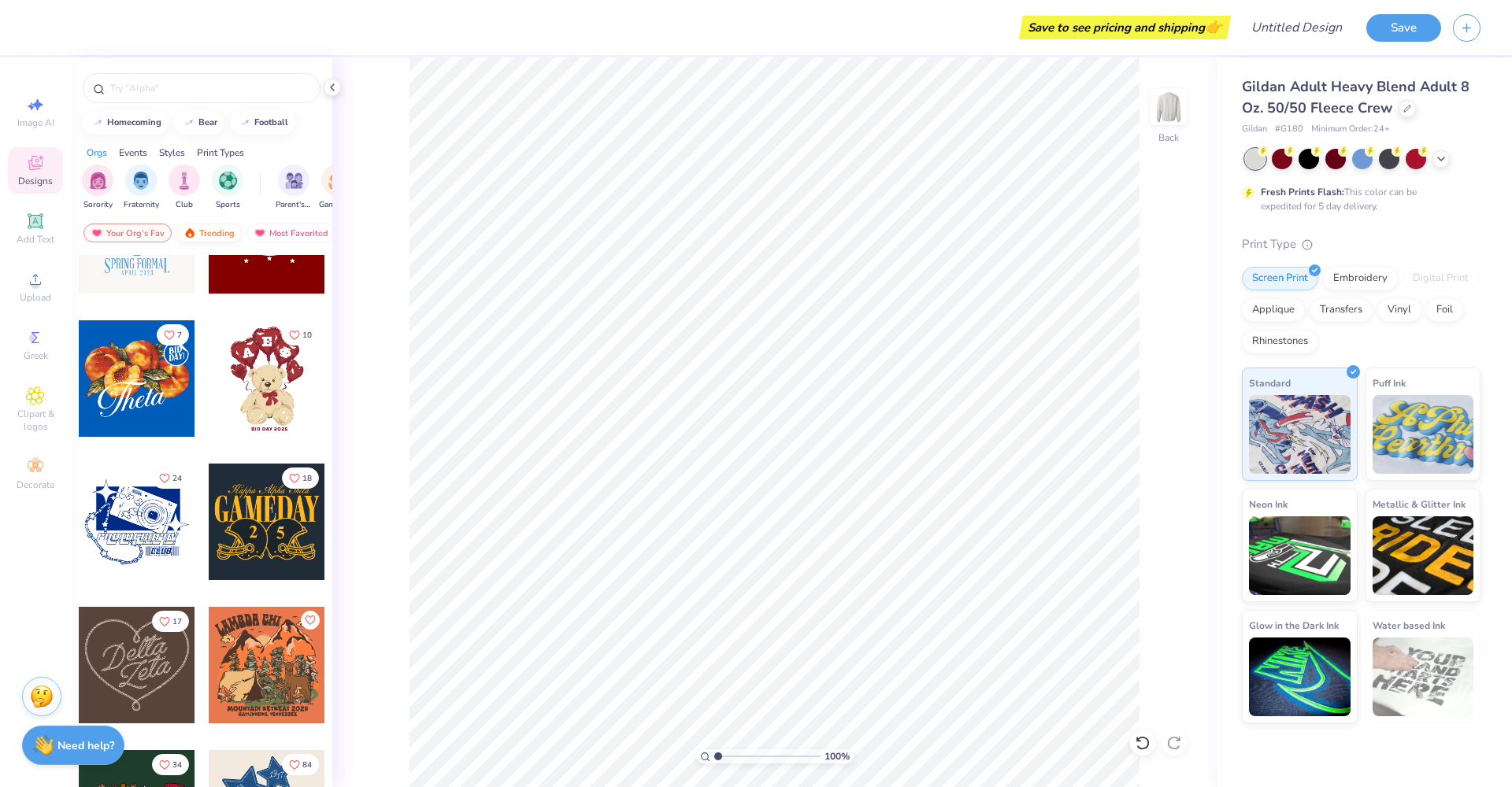
click at [226, 237] on div "Trending" at bounding box center [209, 232] width 65 height 19
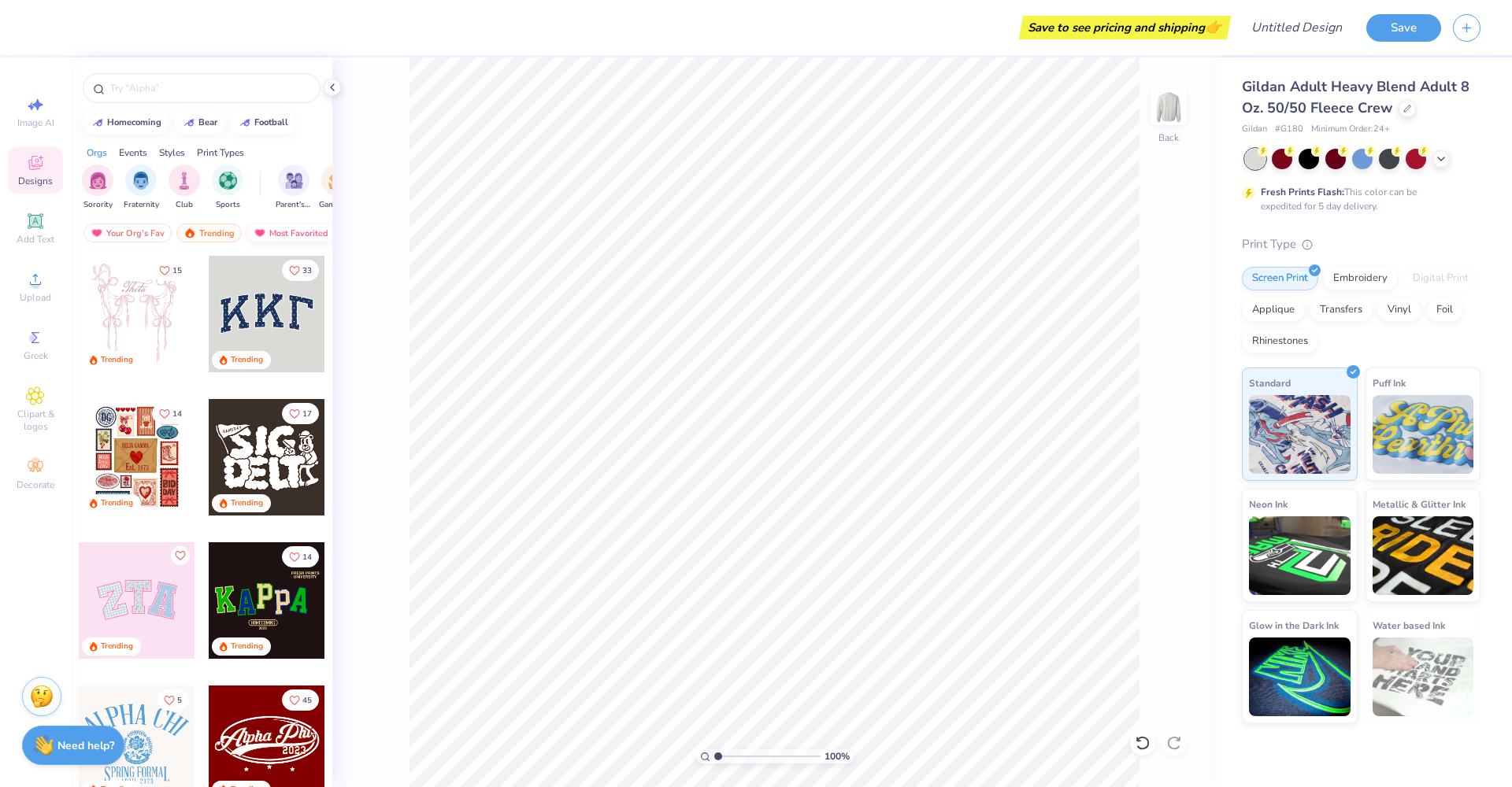
click at [284, 226] on div "Most Favorited" at bounding box center [291, 232] width 89 height 19
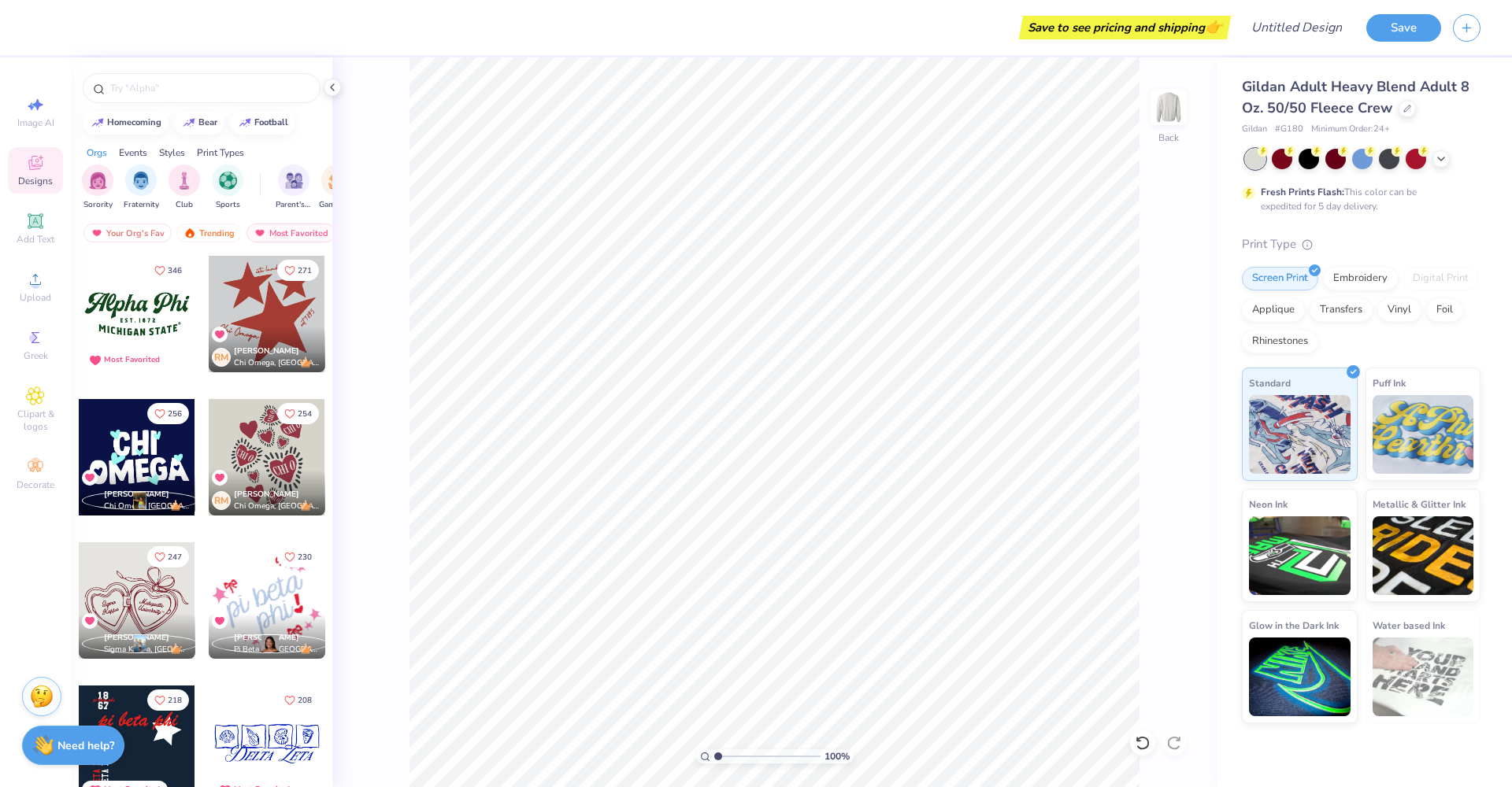
click at [141, 319] on div at bounding box center [137, 314] width 117 height 117
click at [1152, 471] on span "Middle" at bounding box center [1144, 474] width 29 height 11
click at [1148, 526] on span "Bottom" at bounding box center [1144, 524] width 29 height 11
type input "5.68"
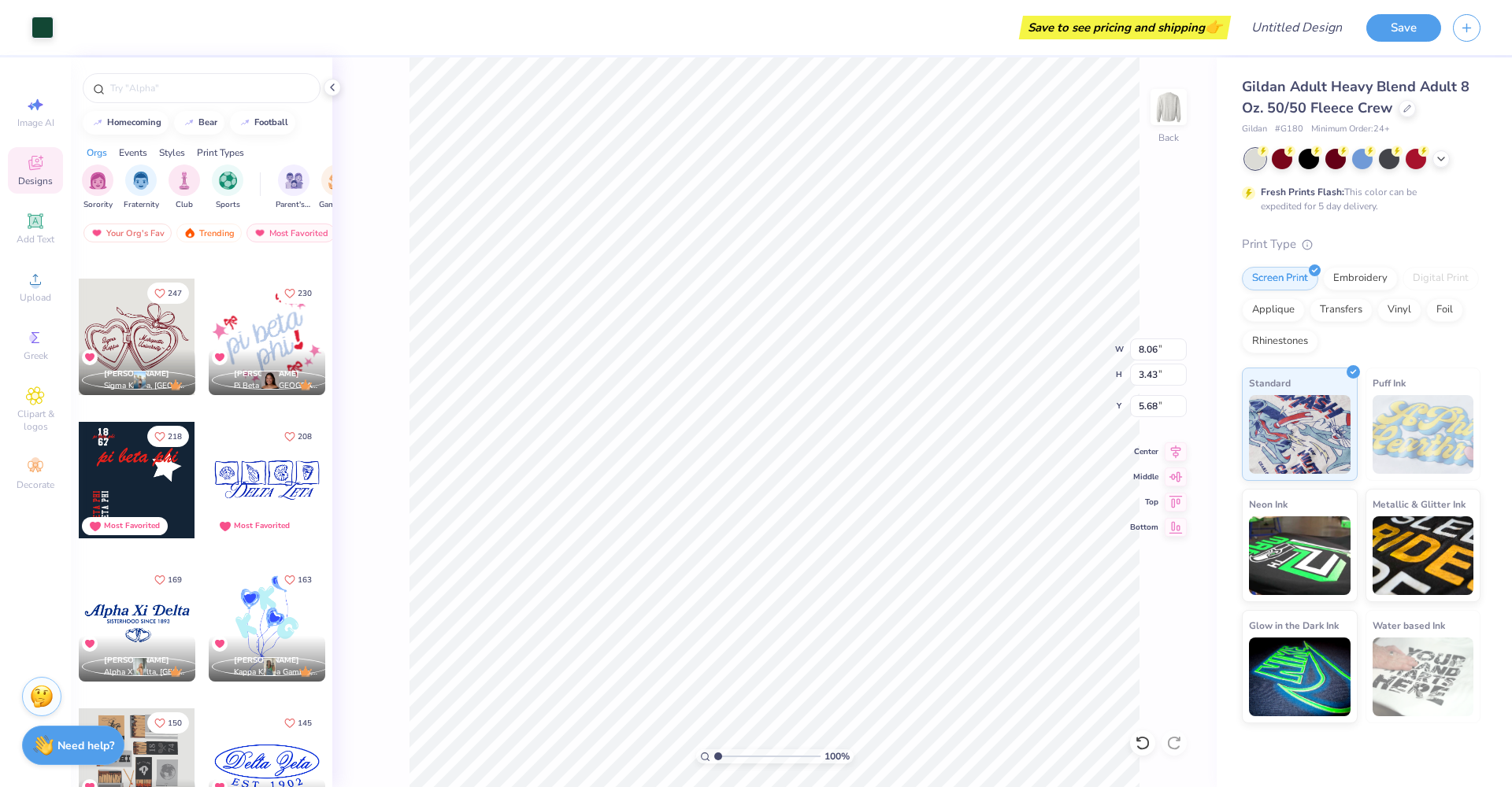
scroll to position [351, 0]
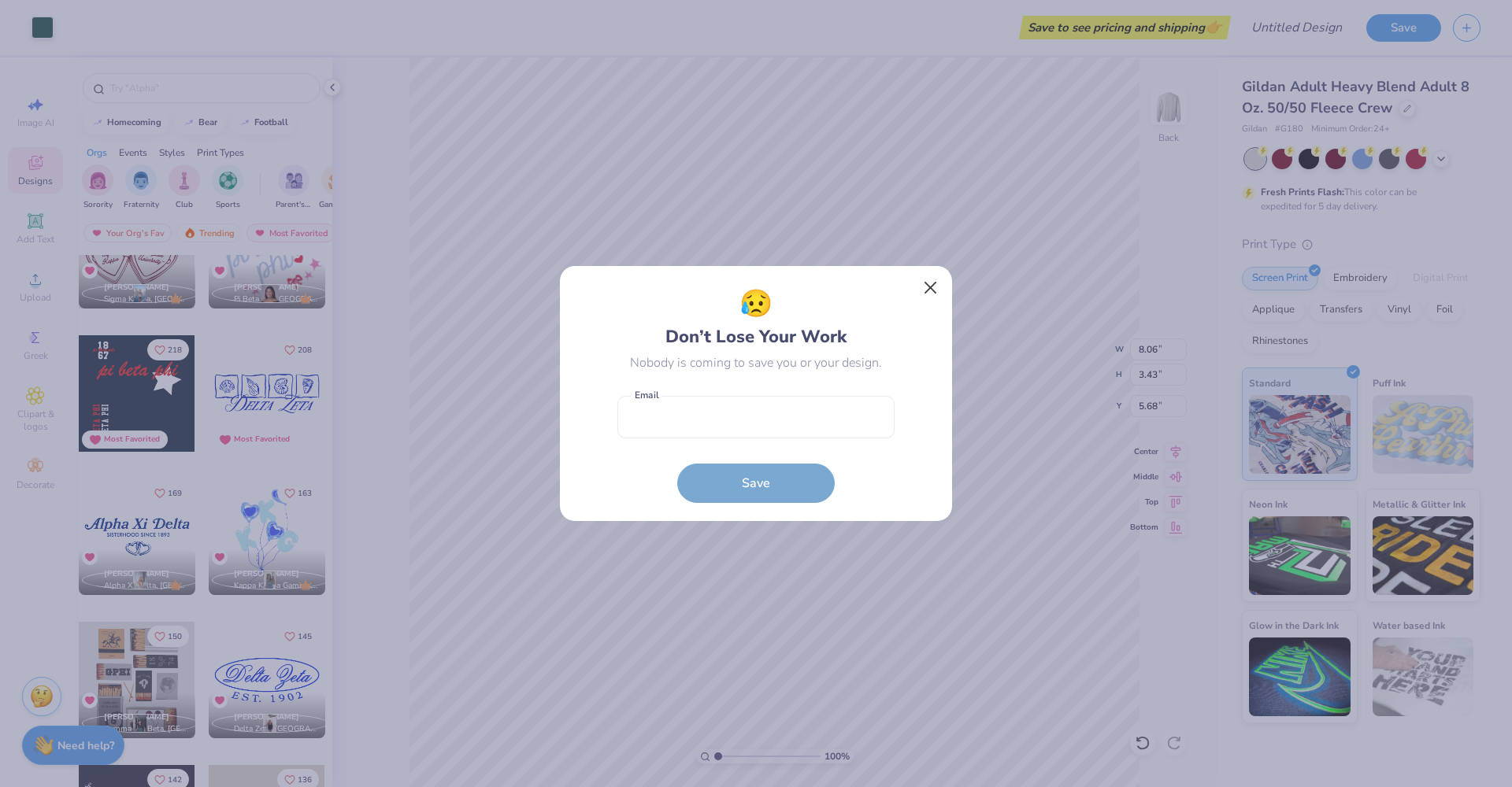
click at [929, 287] on button "Close" at bounding box center [931, 289] width 30 height 30
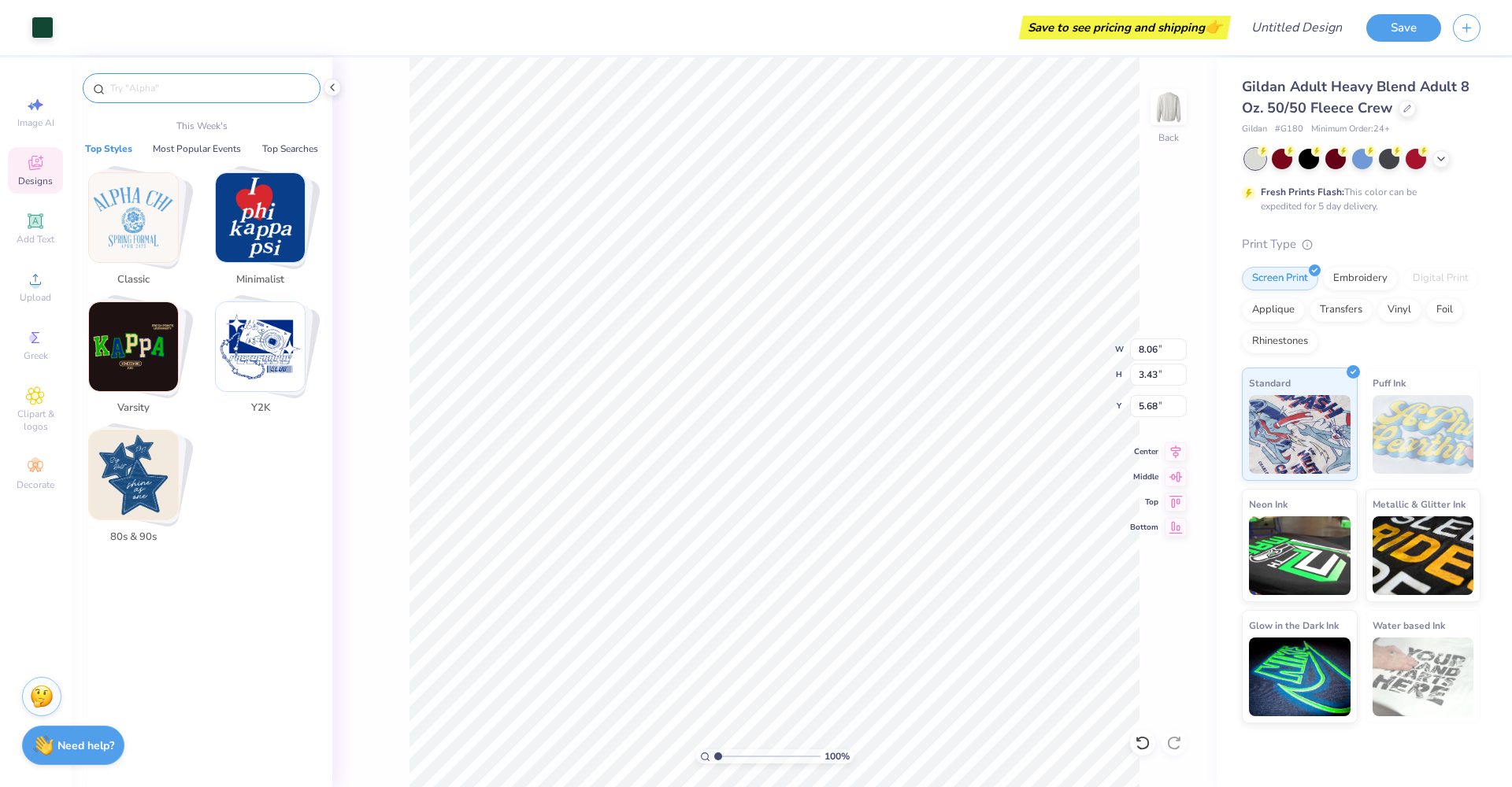
click at [128, 87] on input "text" at bounding box center [209, 88] width 201 height 16
paste input "Zeta Tau Alpha – Univ. of Florida"
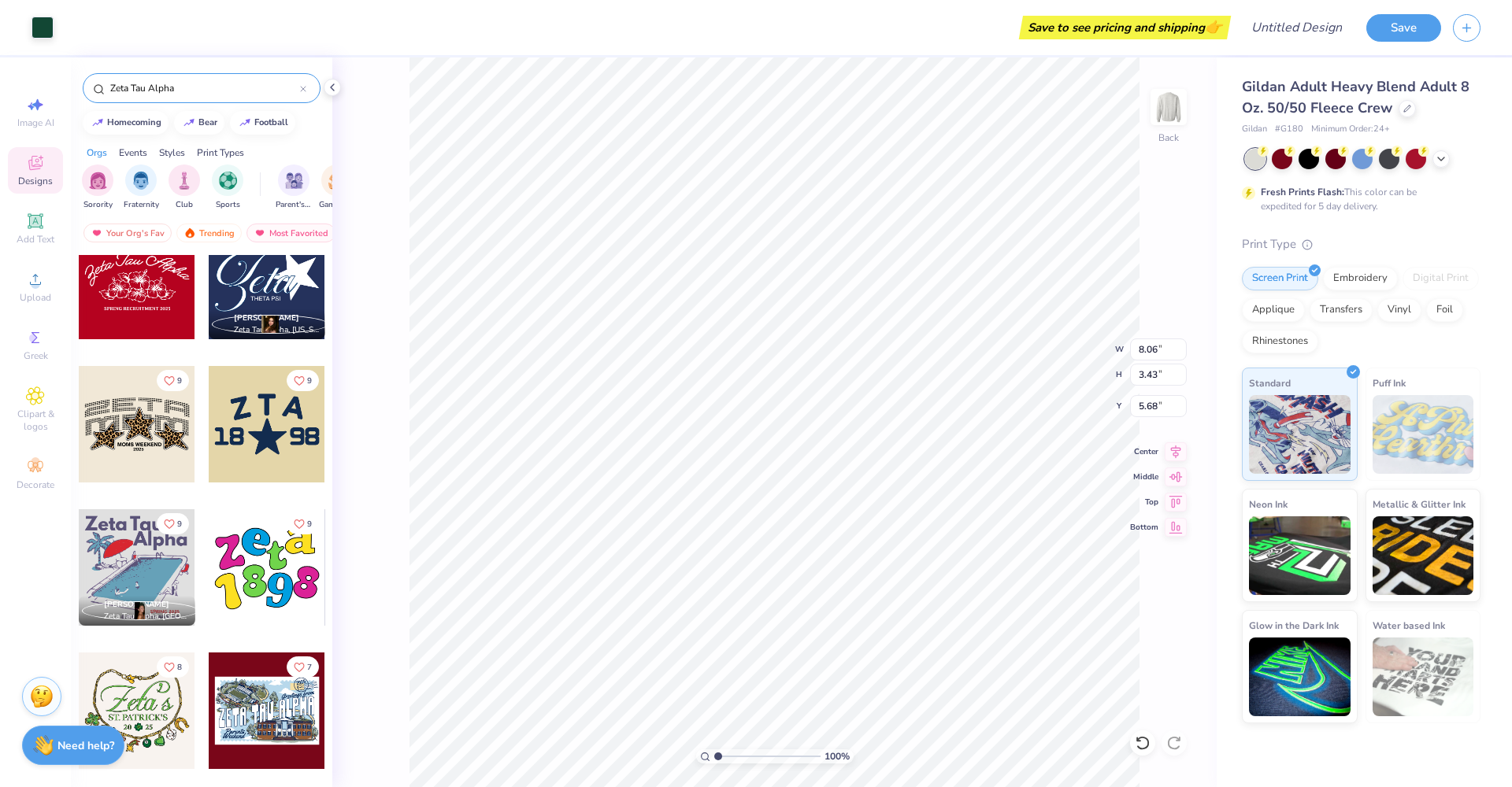
scroll to position [1054, 0]
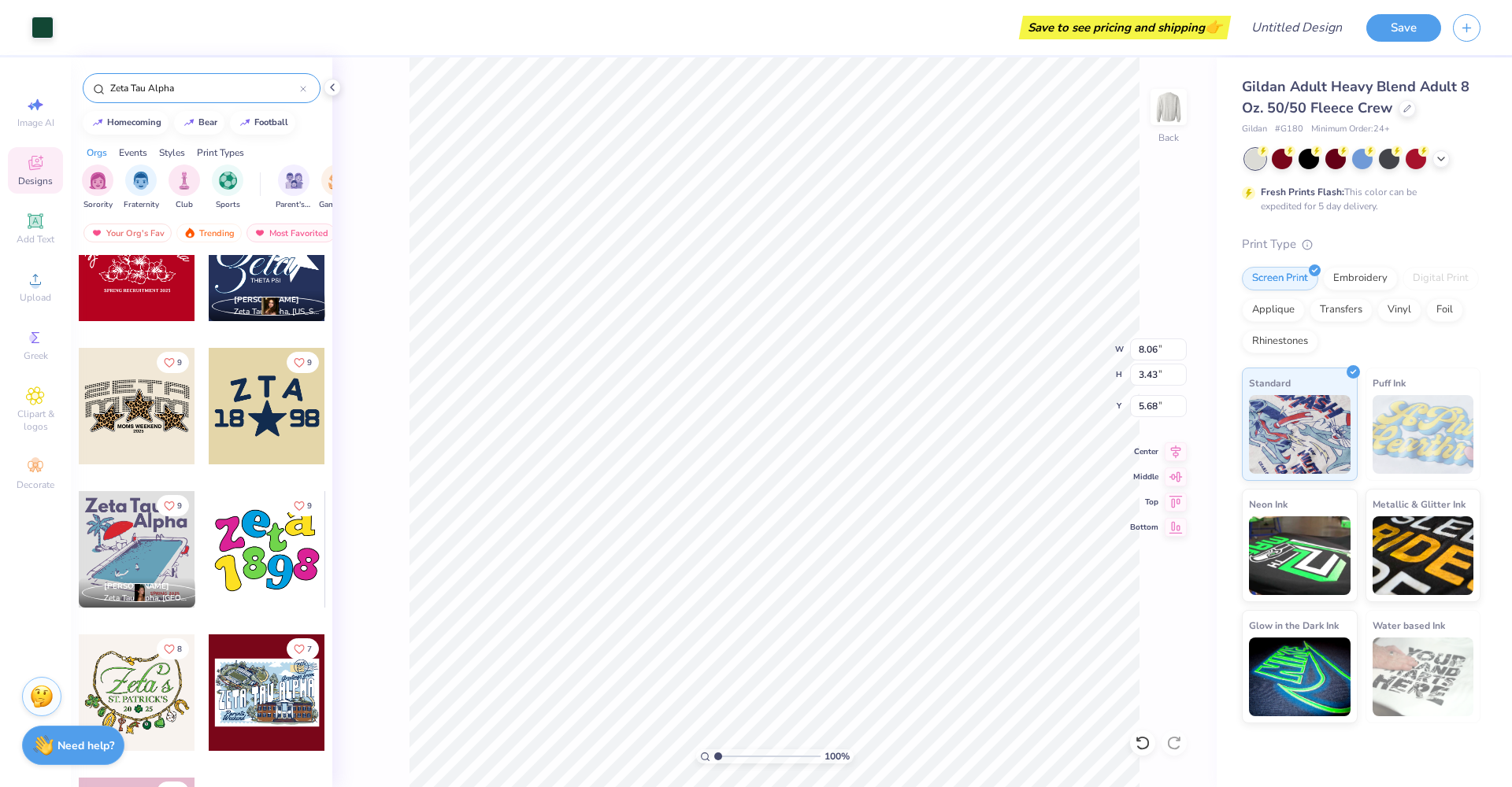
type input "Zeta Tau Alpha"
click at [264, 547] on div at bounding box center [267, 549] width 117 height 117
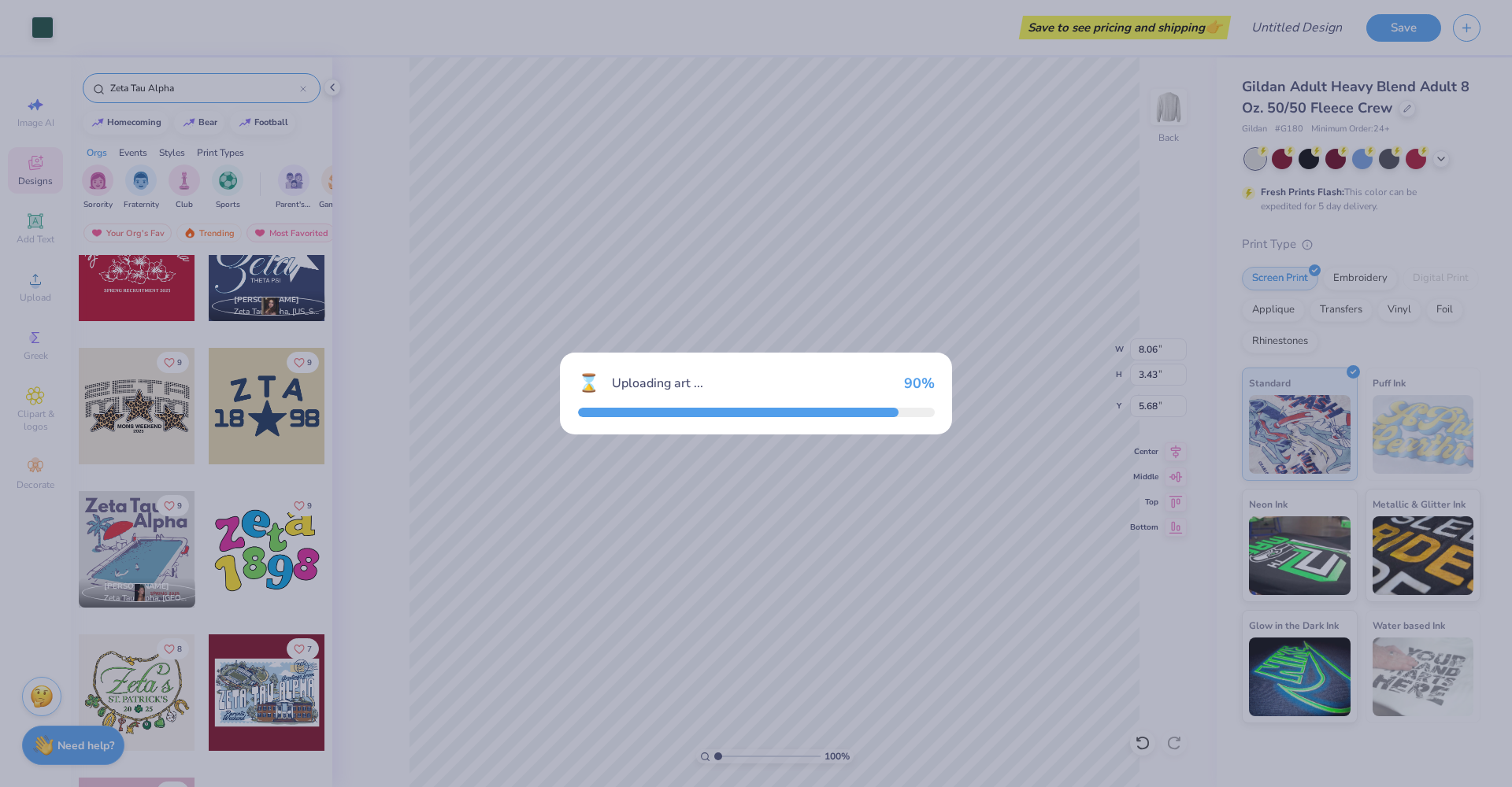
type input "9.61"
type input "7.70"
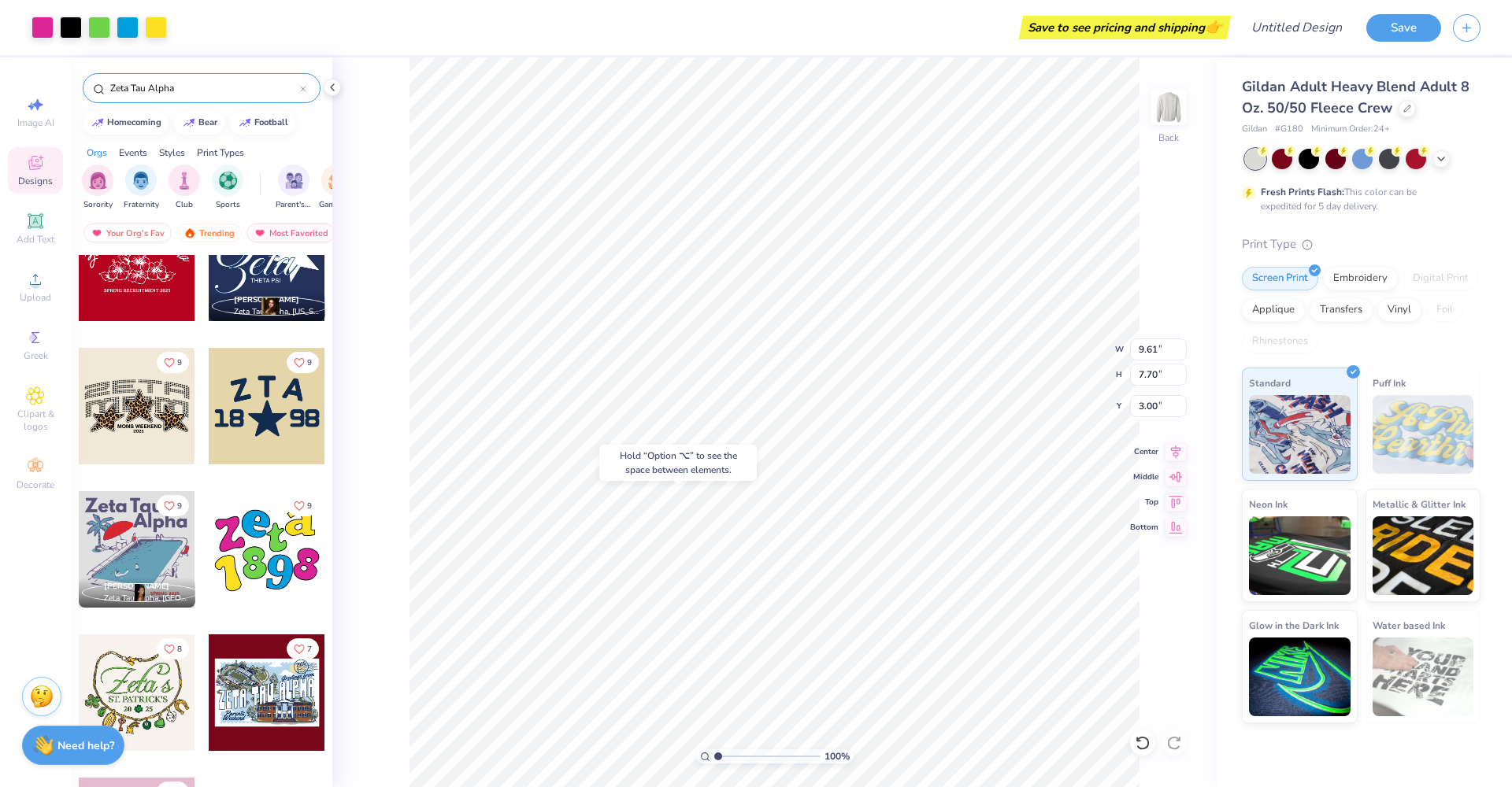
type input "14.96"
type input "8.06"
type input "3.43"
type input "5.68"
type input "3.59"
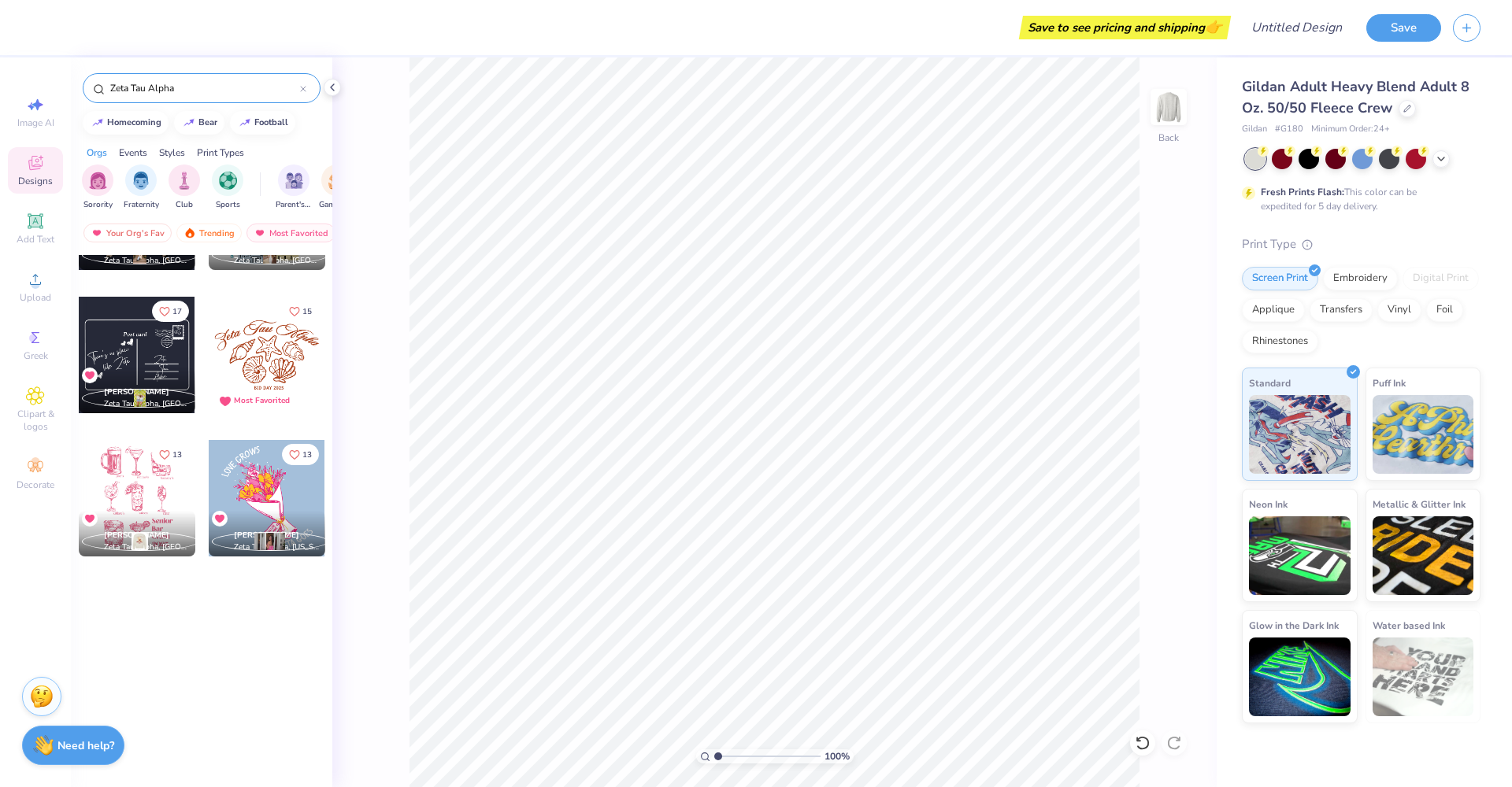
scroll to position [0, 0]
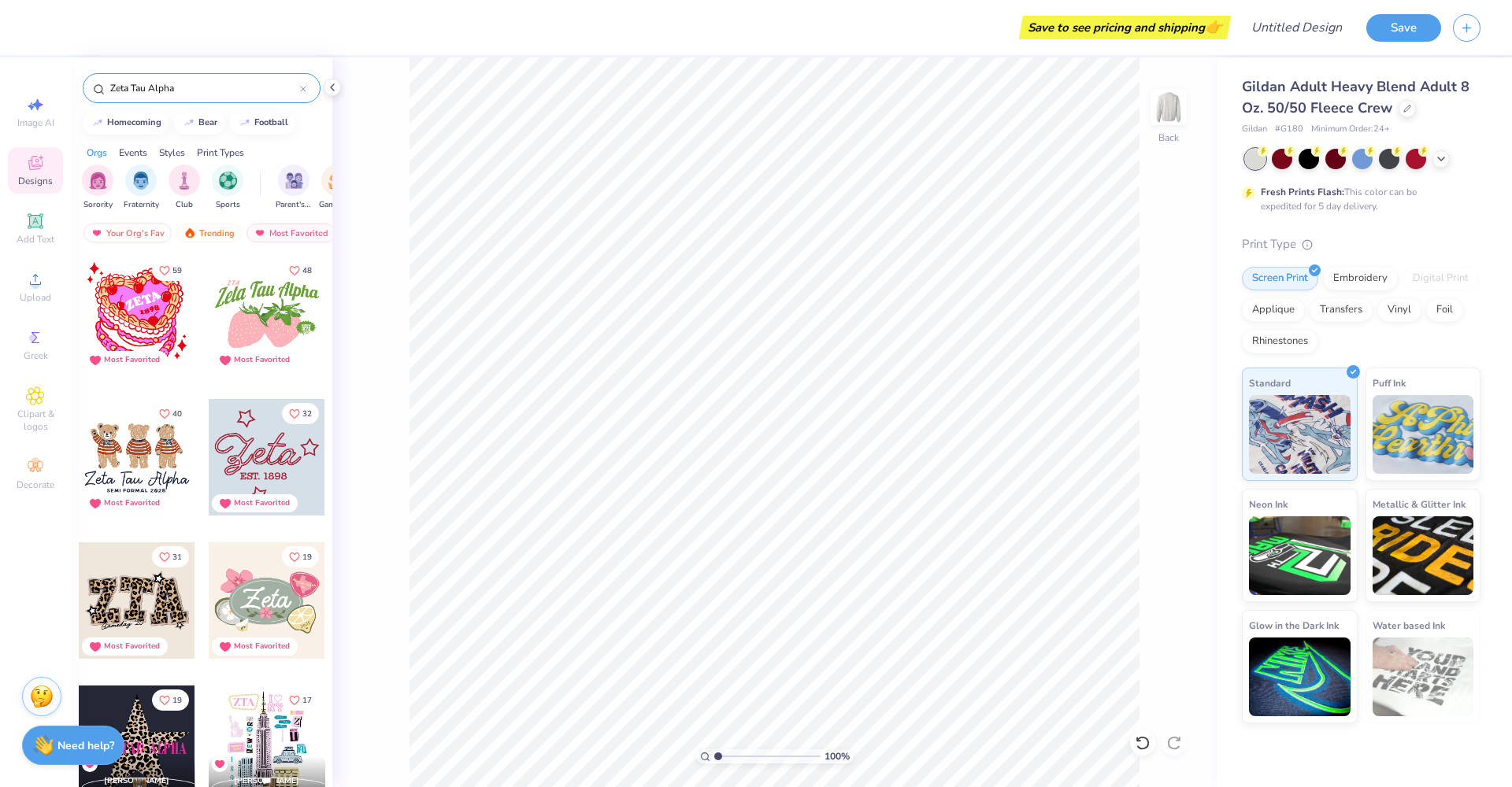
click at [264, 313] on div at bounding box center [267, 314] width 117 height 117
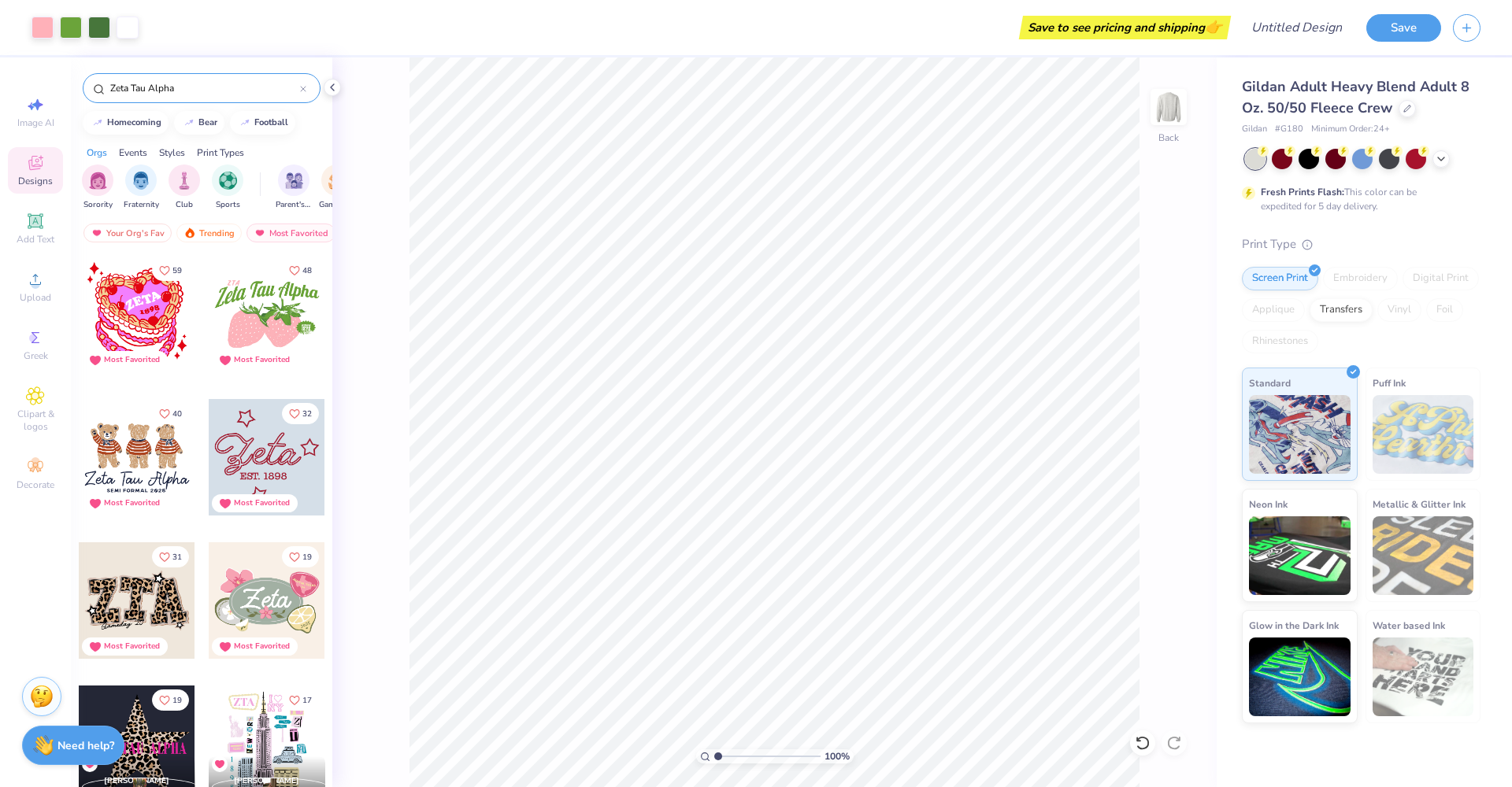
click at [301, 88] on icon at bounding box center [303, 89] width 7 height 7
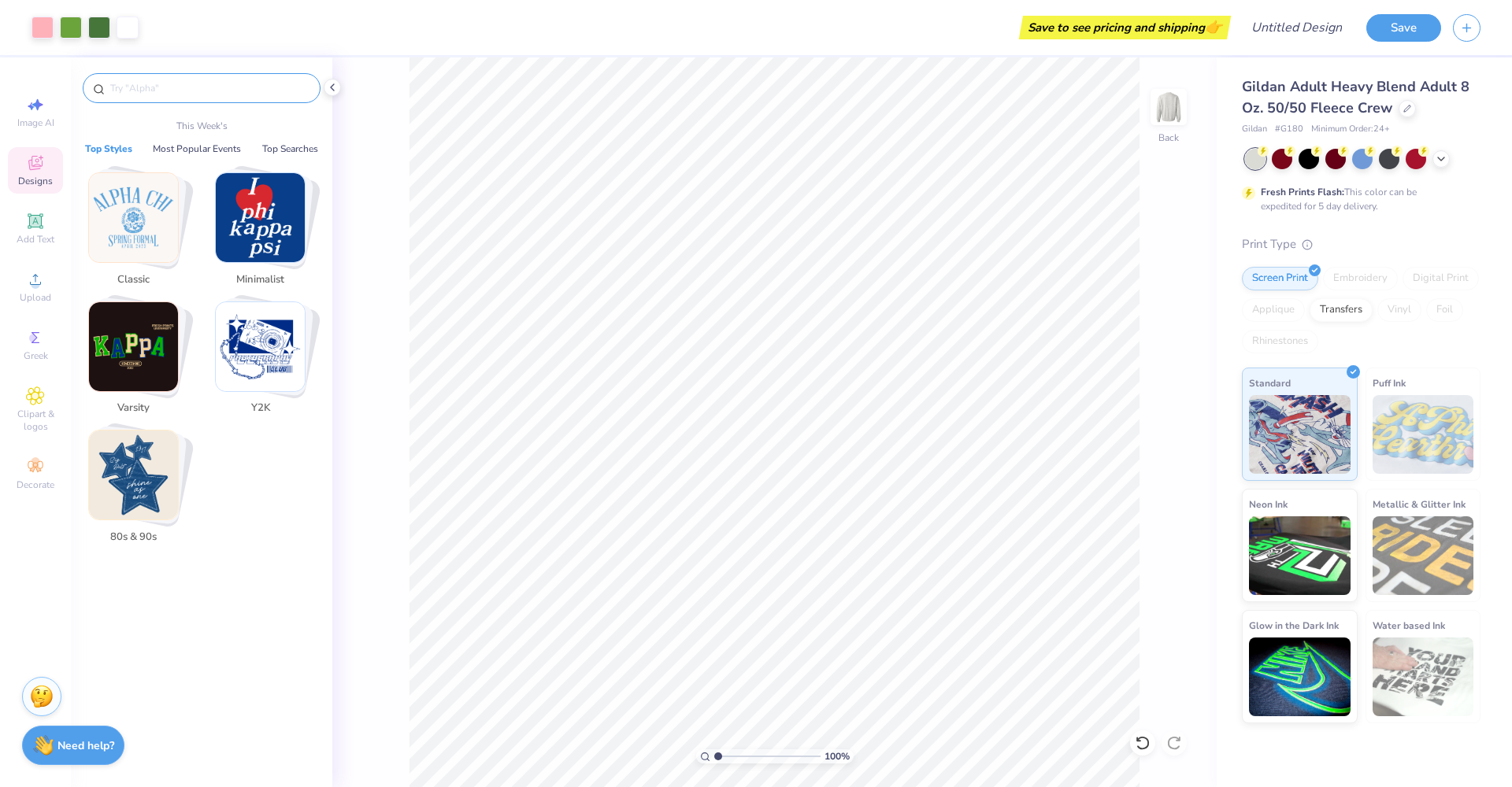
paste input "Alpha Xi Delta"
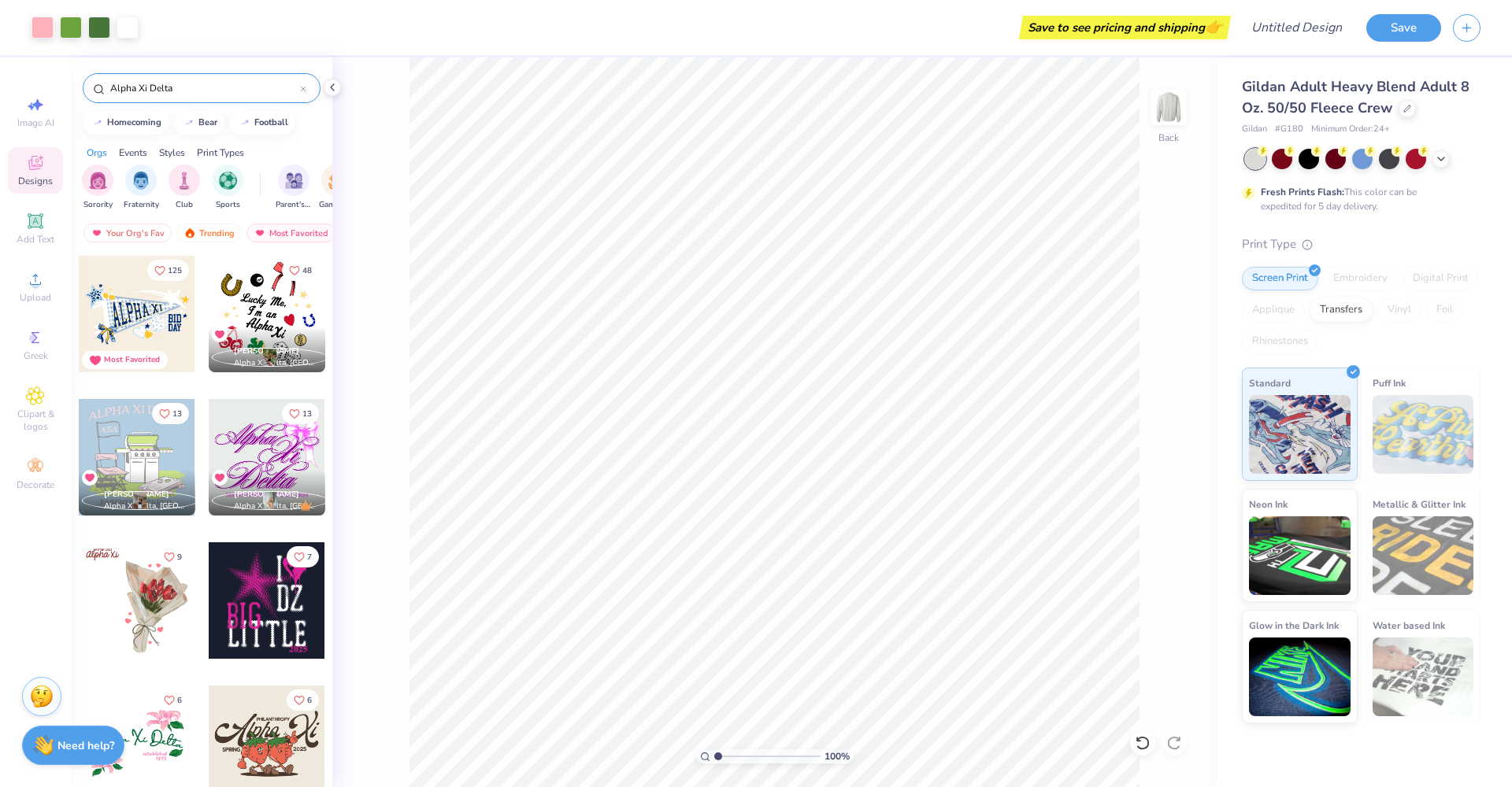
type input "Alpha Xi Delta"
click at [132, 283] on div at bounding box center [137, 314] width 117 height 117
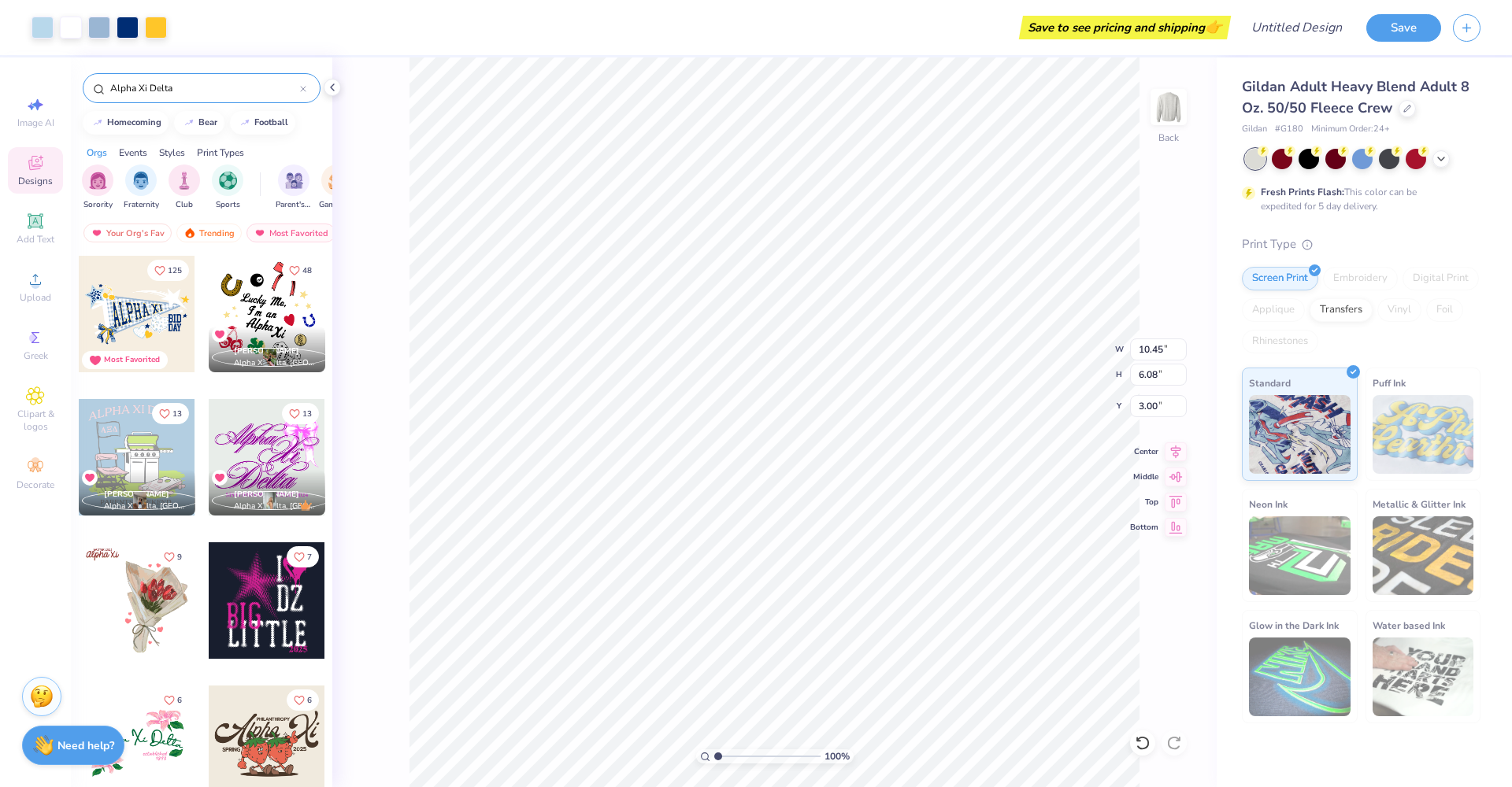
type input "11.16"
type input "7.23"
type input "3.00"
type input "4.20"
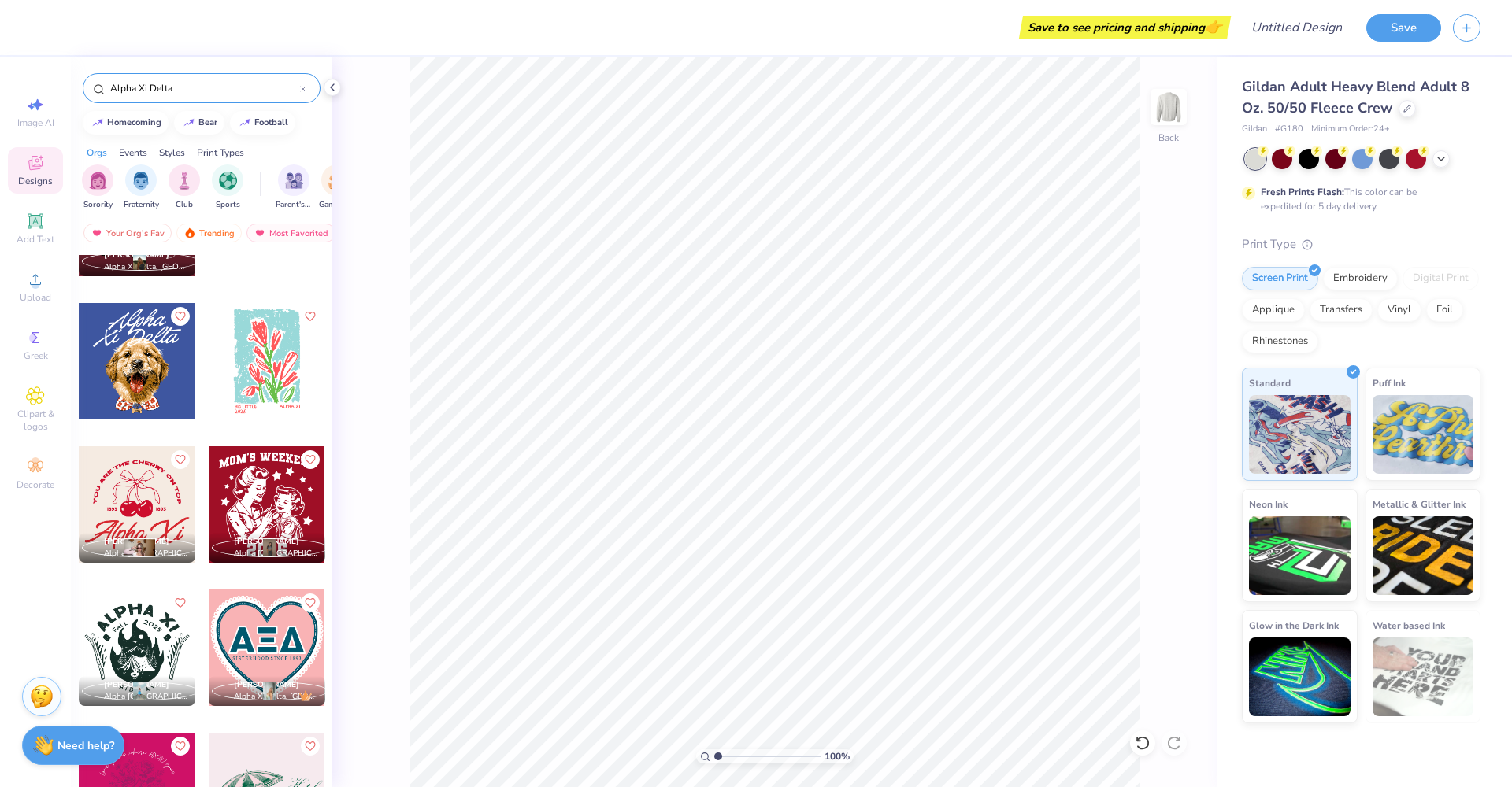
scroll to position [1940, 0]
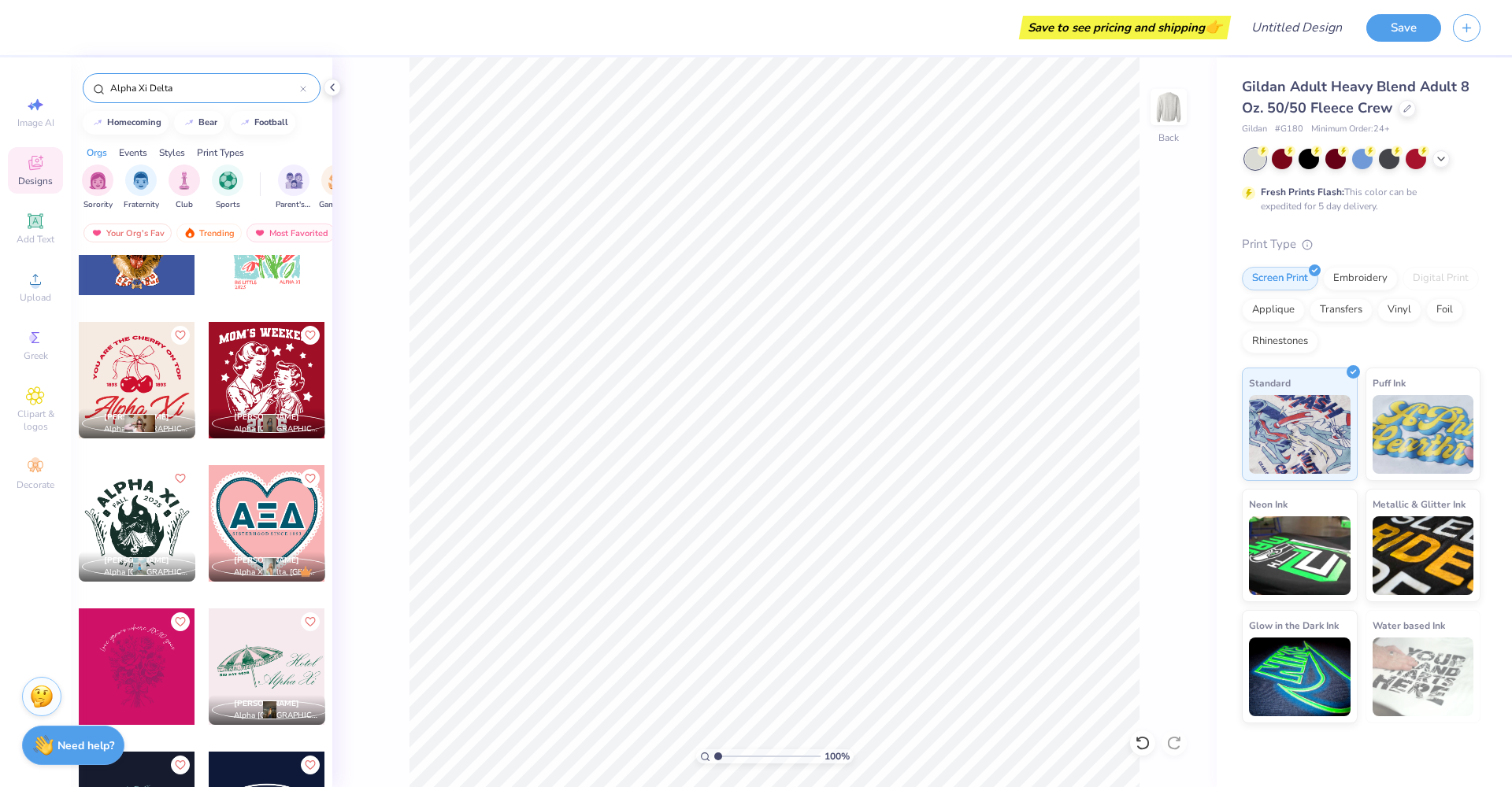
click at [139, 152] on div "Events" at bounding box center [133, 153] width 29 height 14
click at [182, 151] on div "Styles" at bounding box center [172, 153] width 26 height 14
click at [271, 196] on div "80s & 90s" at bounding box center [270, 185] width 36 height 46
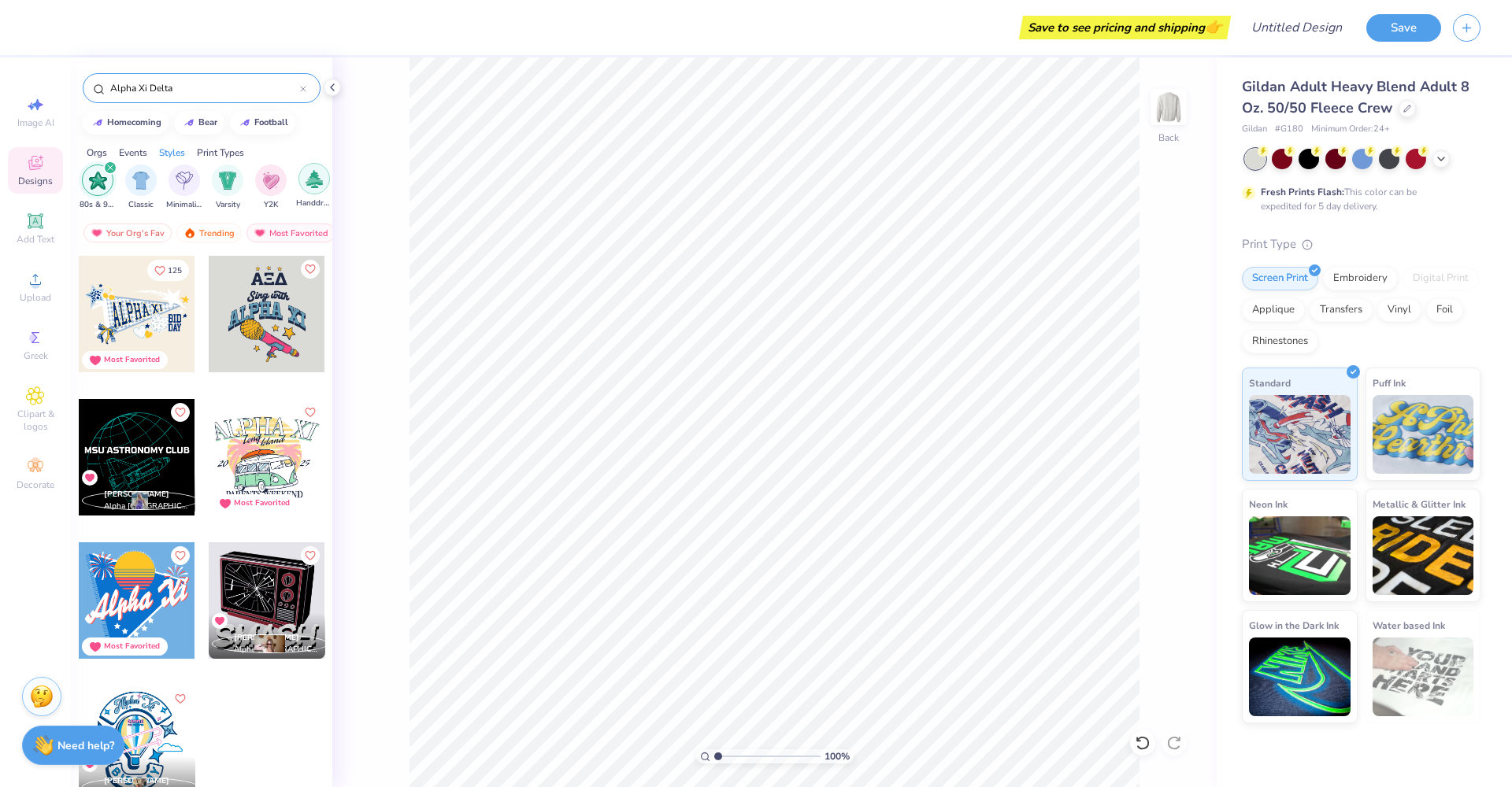
click at [317, 187] on img "filter for Handdrawn" at bounding box center [314, 180] width 18 height 18
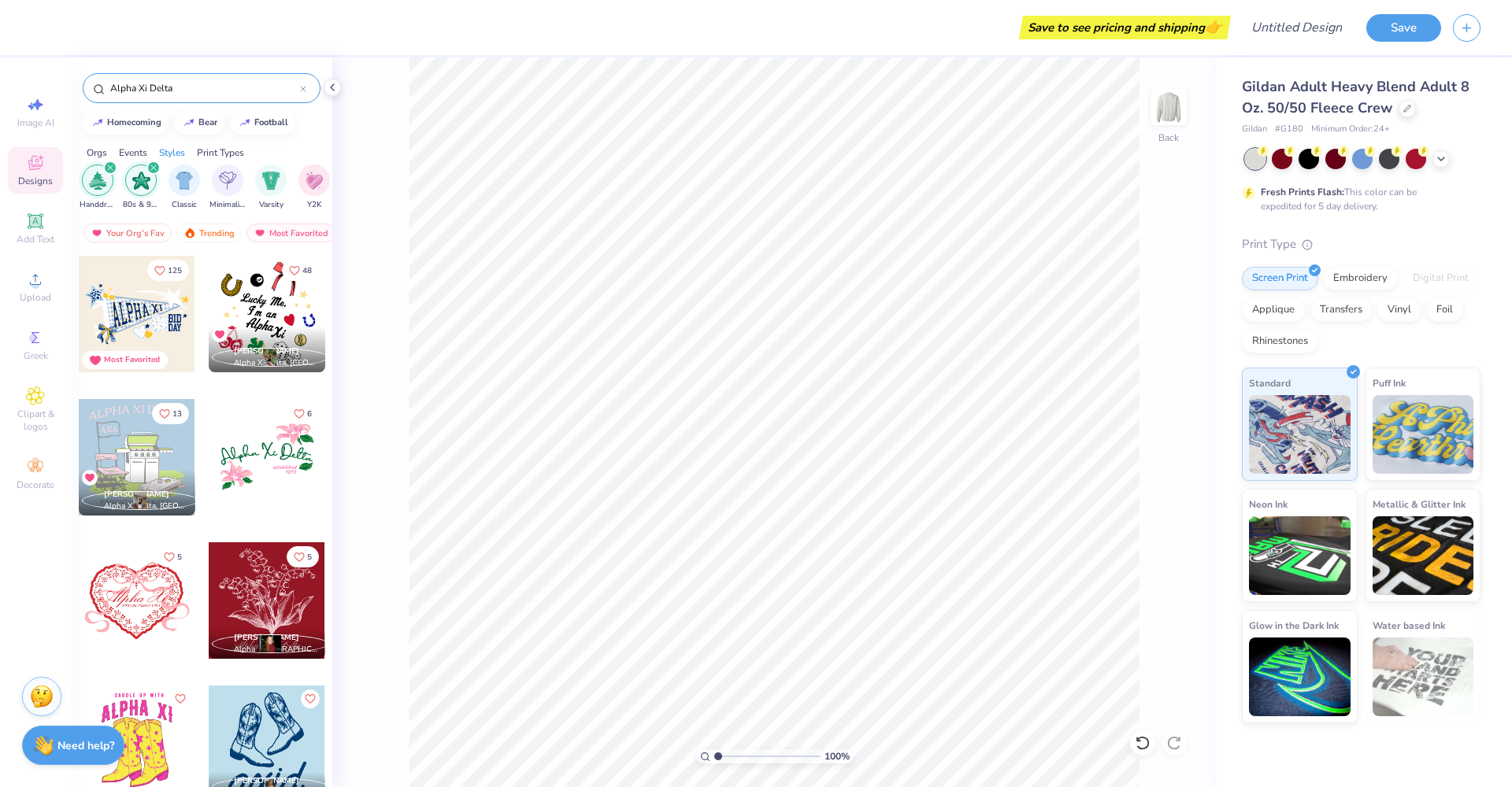
drag, startPoint x: 315, startPoint y: 188, endPoint x: 108, endPoint y: 181, distance: 207.1
click at [110, 180] on div "Handdrawn 80s & 90s Classic Minimalist Varsity Y2K Cartoons Typography 60s & 70…" at bounding box center [301, 187] width 439 height 46
click at [98, 183] on img "filter for Handdrawn" at bounding box center [97, 181] width 18 height 18
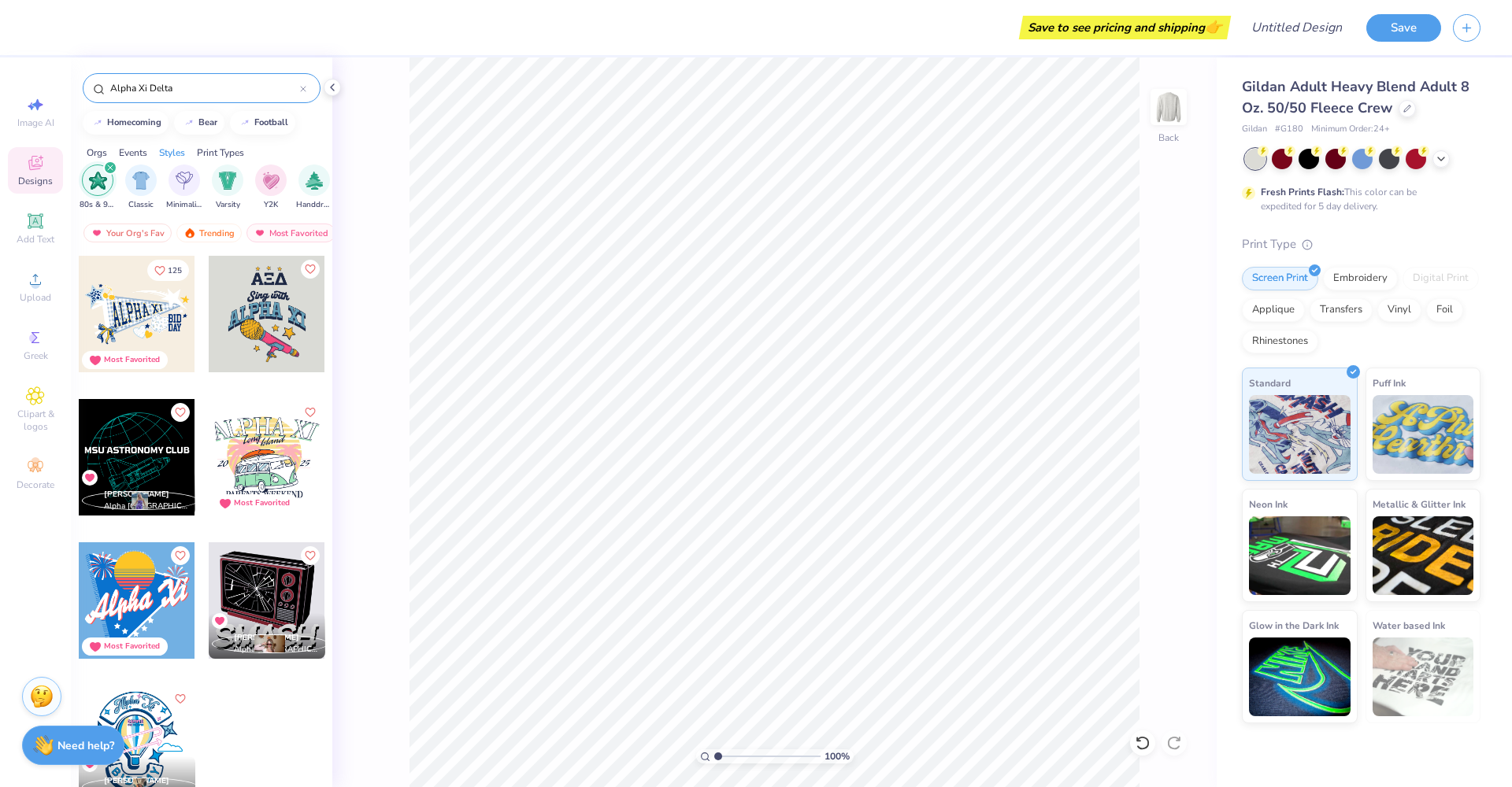
click at [107, 164] on icon "filter for 80s & 90s" at bounding box center [111, 168] width 7 height 7
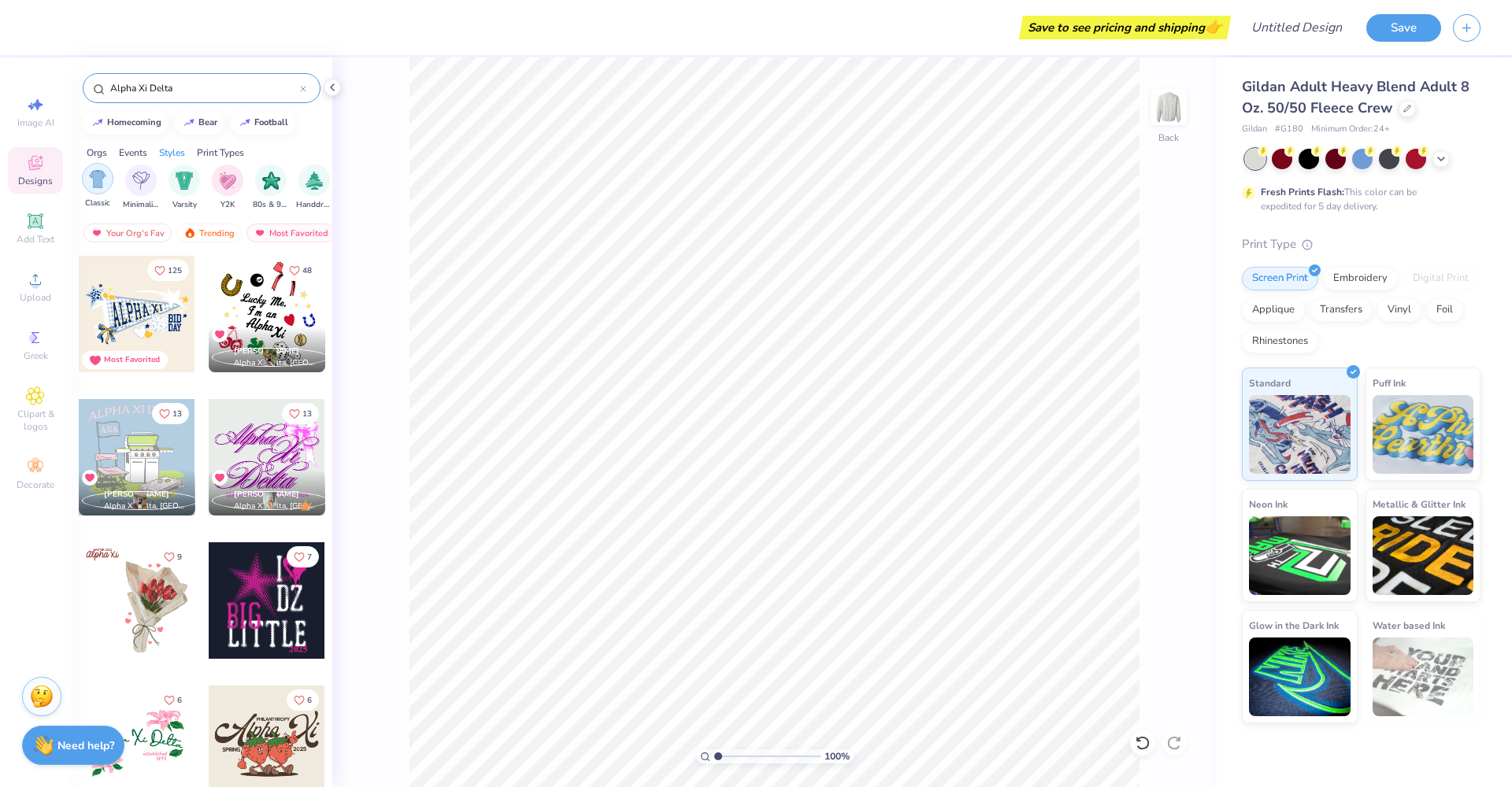
click at [97, 185] on img "filter for Classic" at bounding box center [98, 180] width 18 height 18
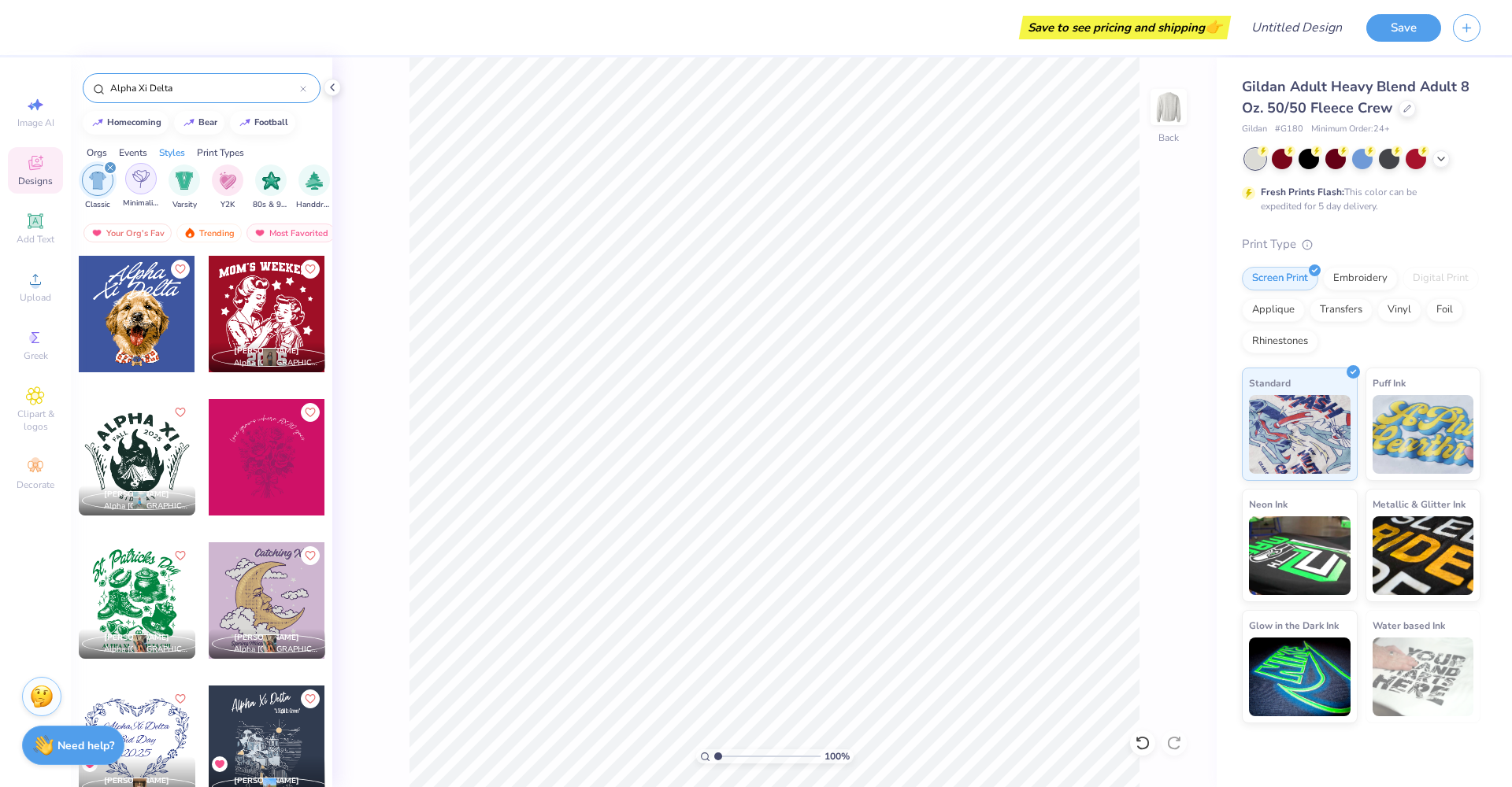
click at [149, 184] on img "filter for Minimalist" at bounding box center [141, 180] width 18 height 18
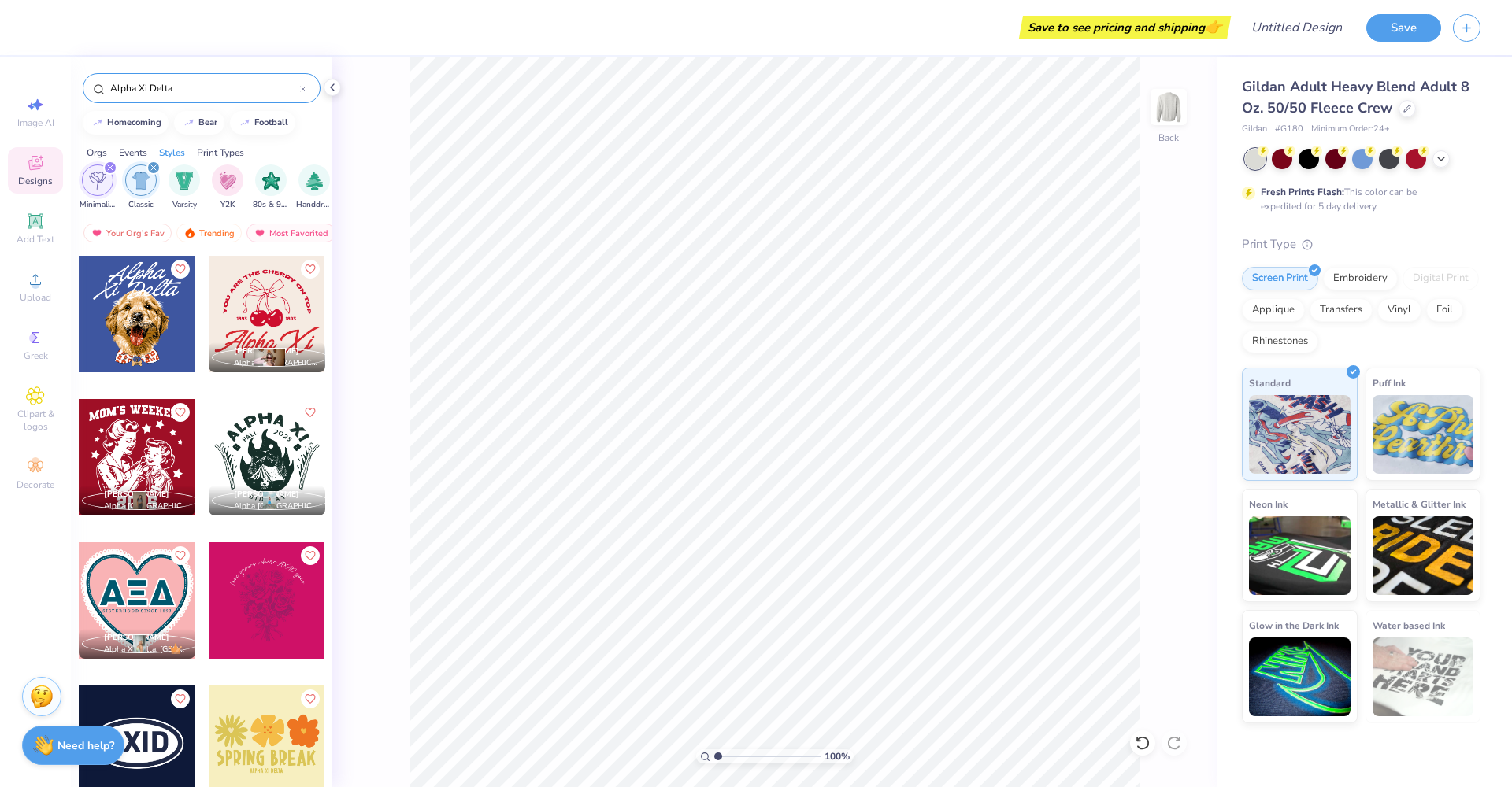
click at [306, 88] on div "Alpha Xi Delta" at bounding box center [201, 88] width 238 height 30
click at [303, 88] on icon at bounding box center [303, 89] width 7 height 7
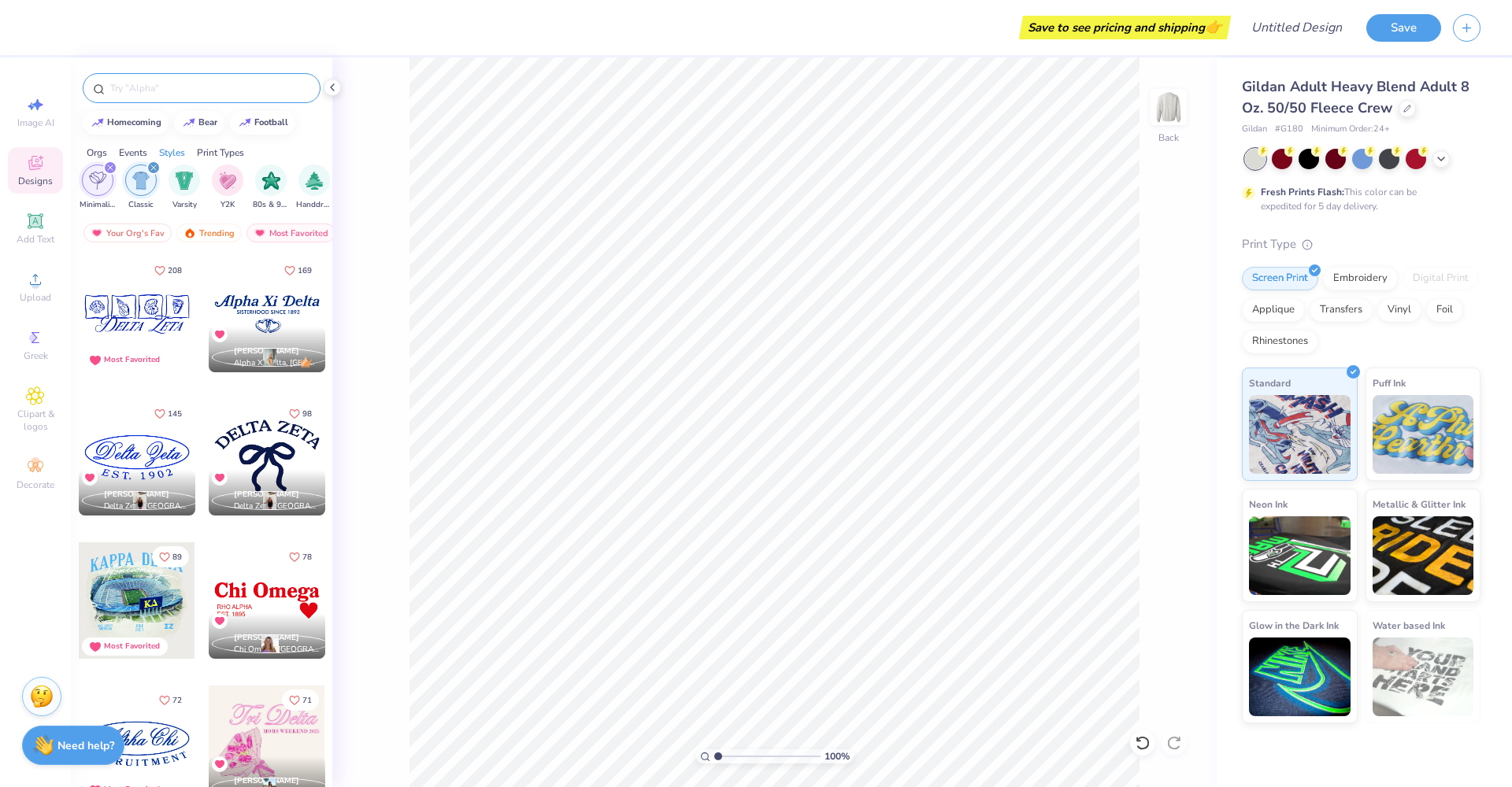
click at [188, 84] on input "text" at bounding box center [209, 88] width 201 height 16
type input "kappa delta"
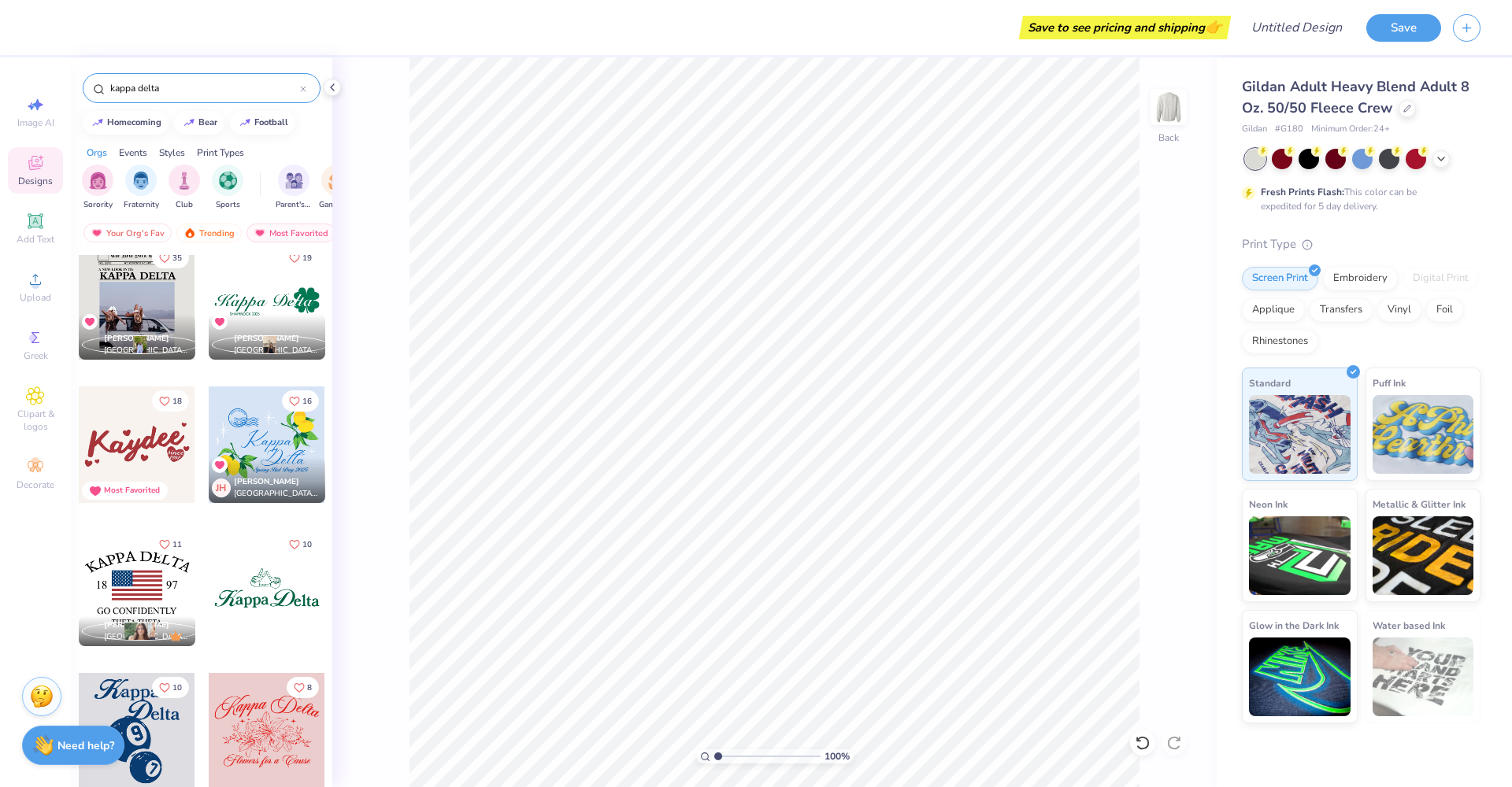
scroll to position [0, 0]
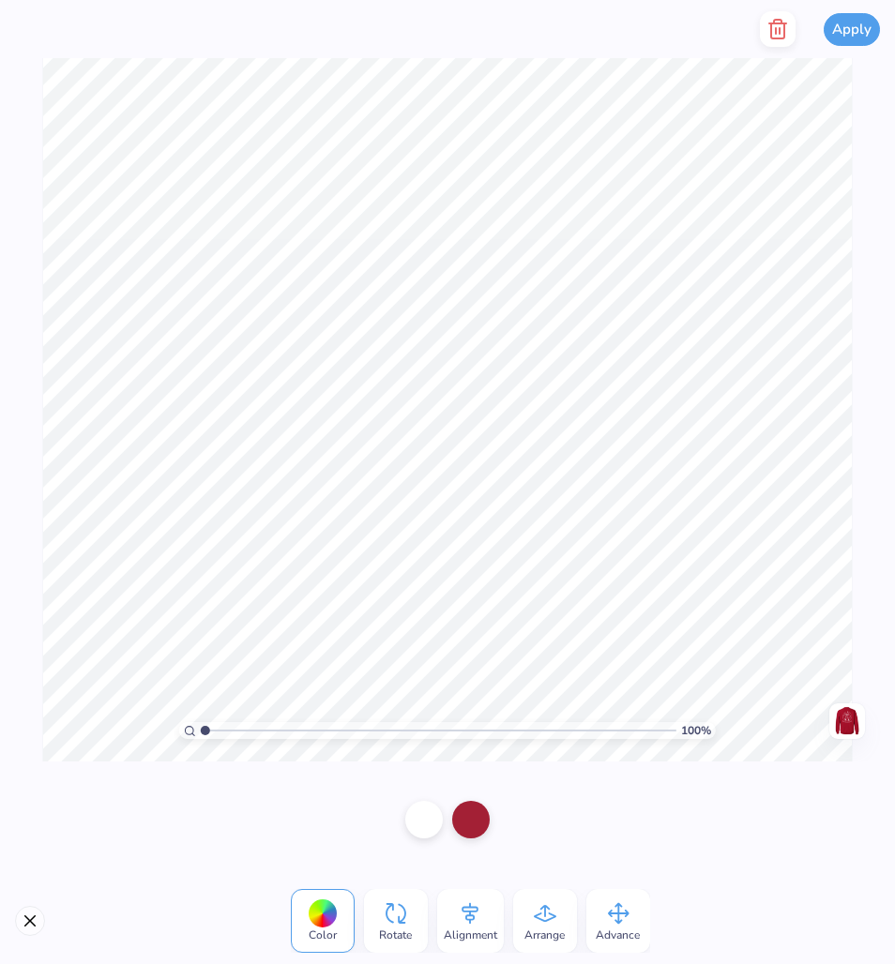
click at [504, 822] on div at bounding box center [447, 820] width 114 height 68
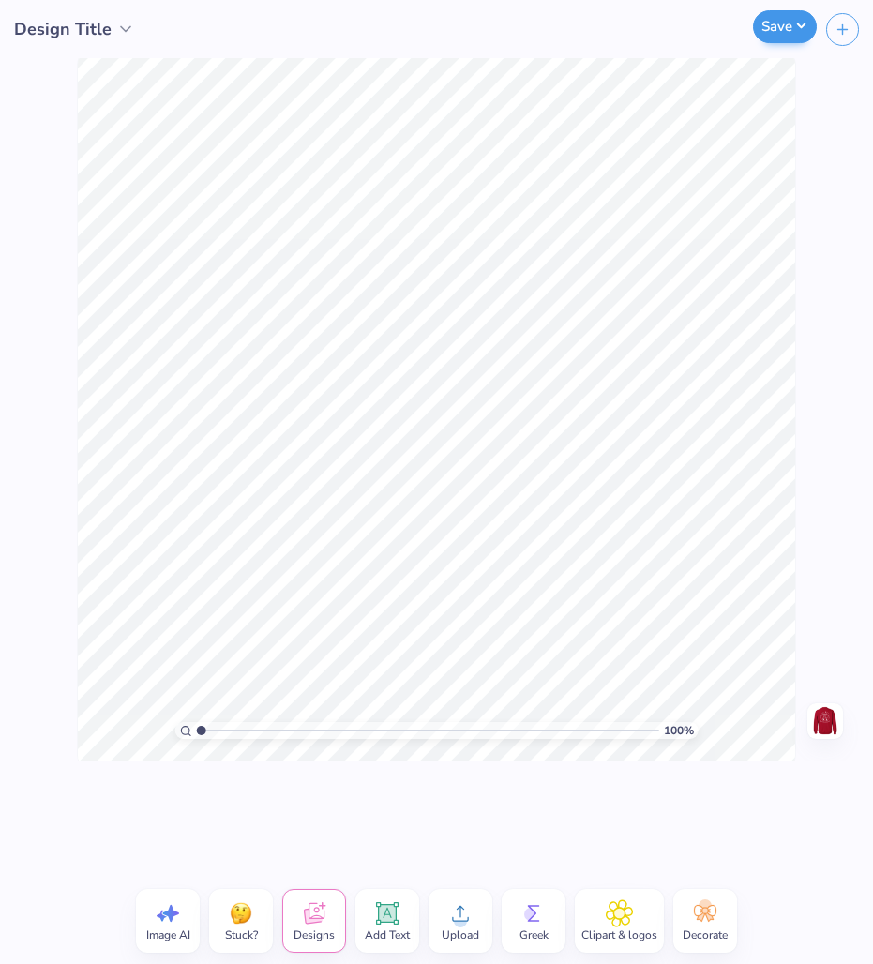
click at [800, 29] on button "Save" at bounding box center [785, 26] width 64 height 33
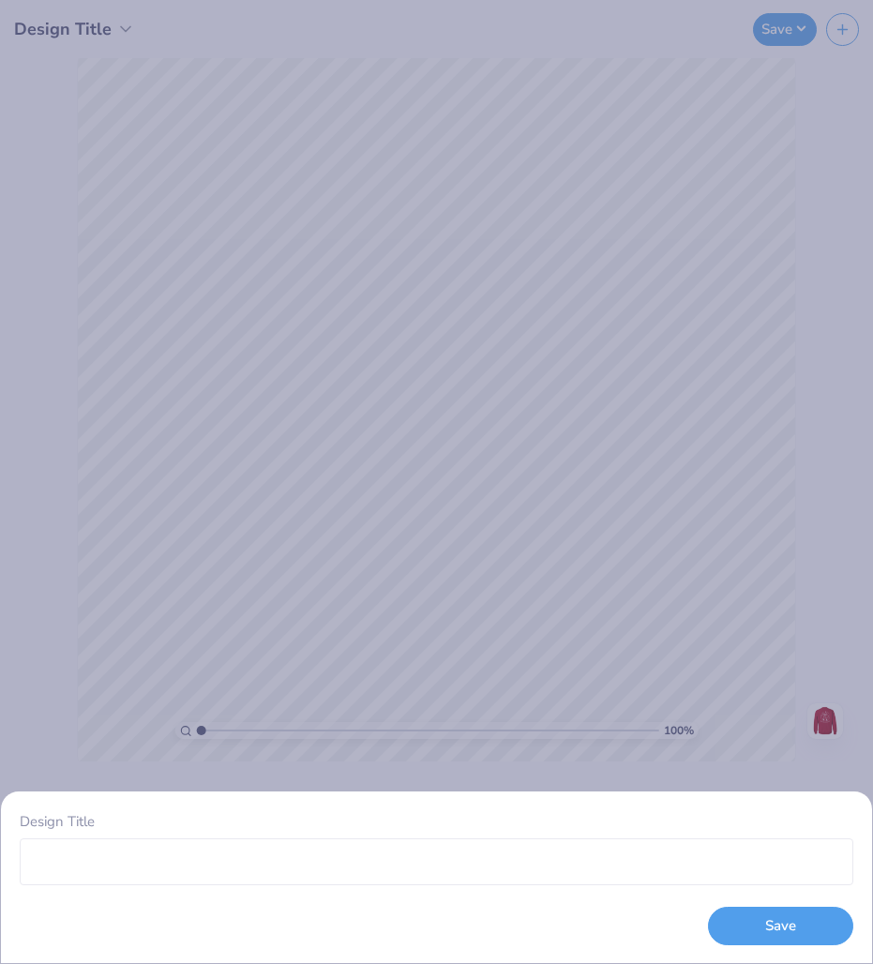
click at [756, 276] on div "Design Title Save" at bounding box center [436, 482] width 873 height 964
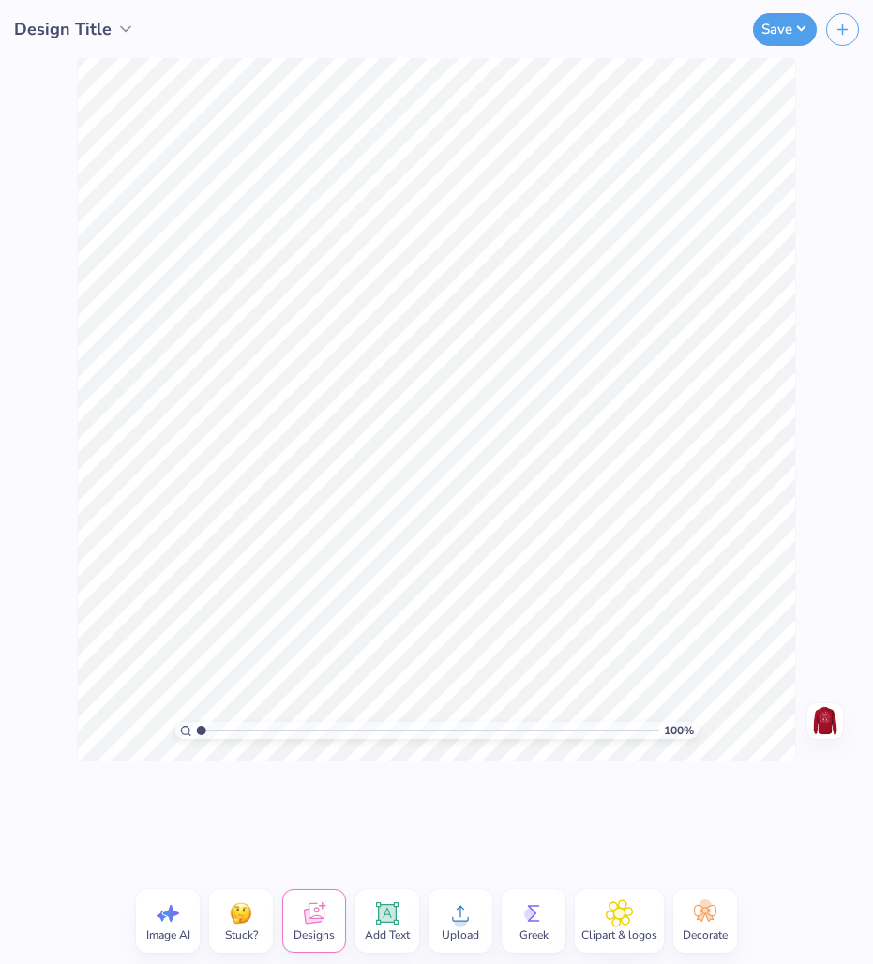
click at [531, 922] on icon at bounding box center [534, 914] width 28 height 28
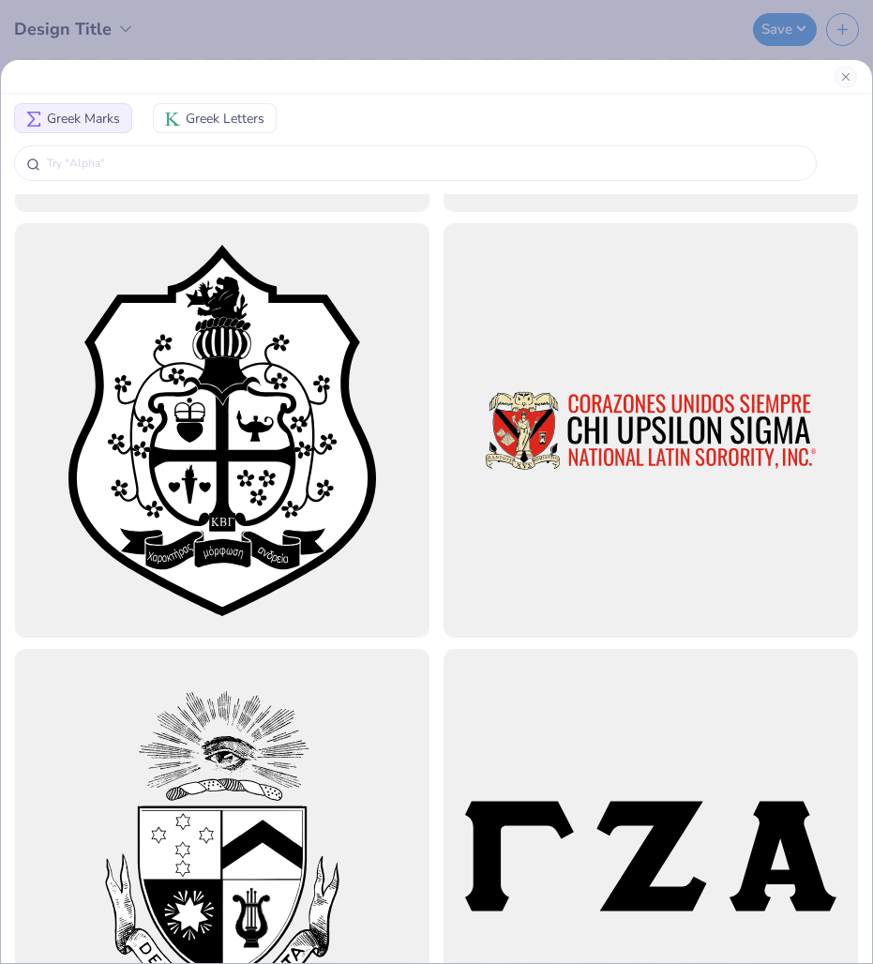
scroll to position [6522, 0]
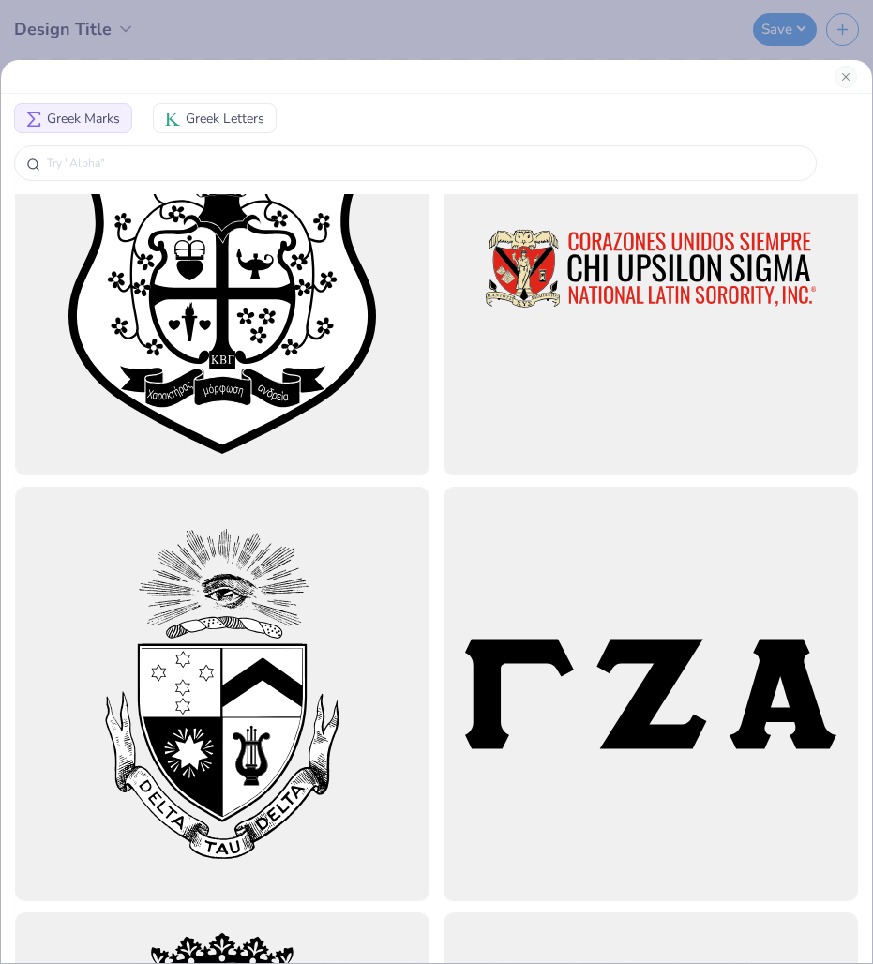
click at [645, 721] on div at bounding box center [651, 694] width 415 height 415
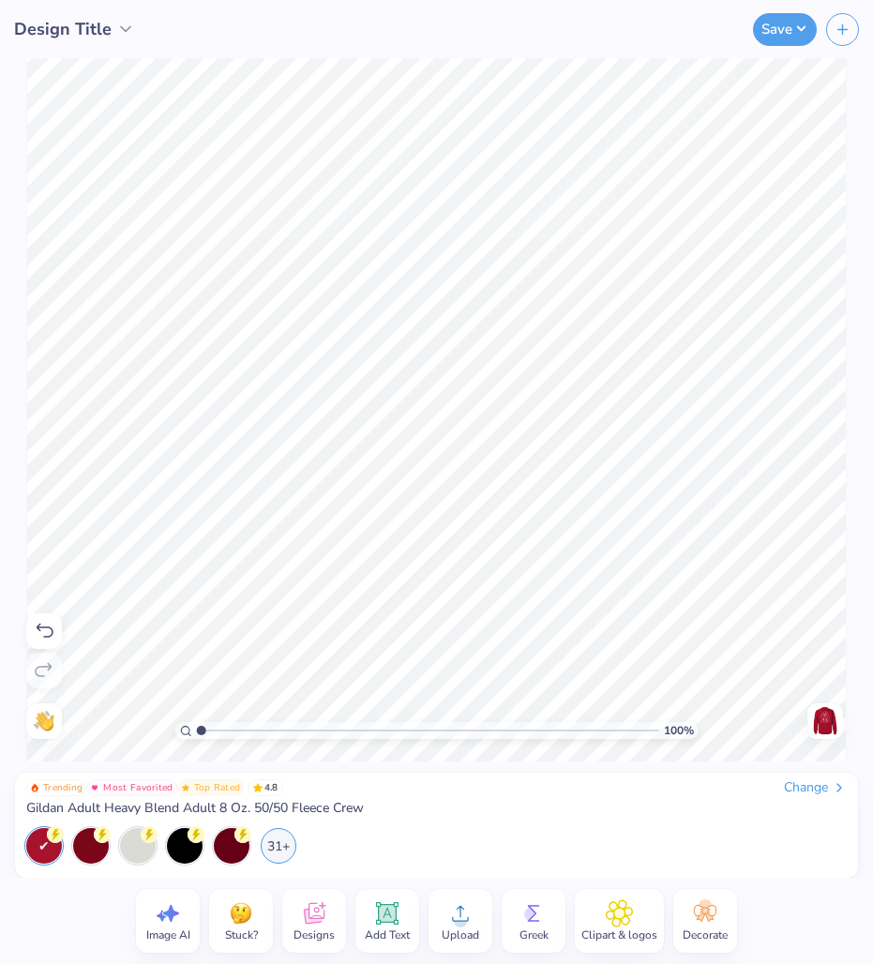
click at [175, 919] on icon at bounding box center [168, 914] width 28 height 28
select select "4"
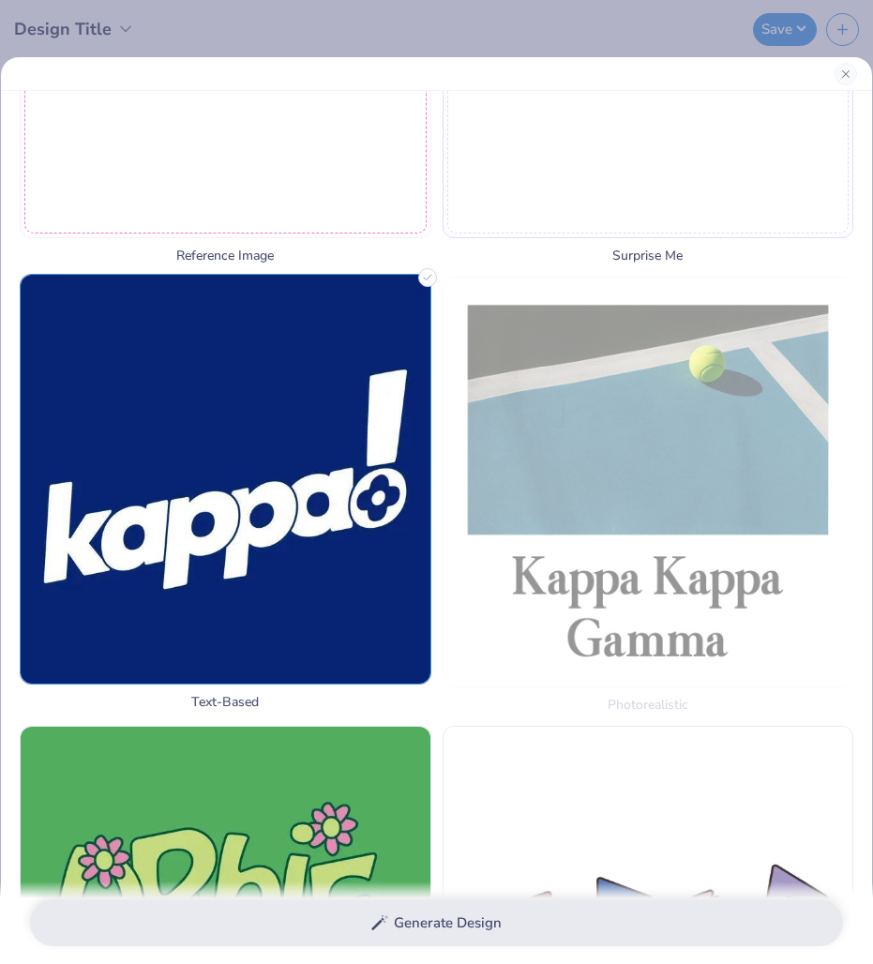
scroll to position [693, 0]
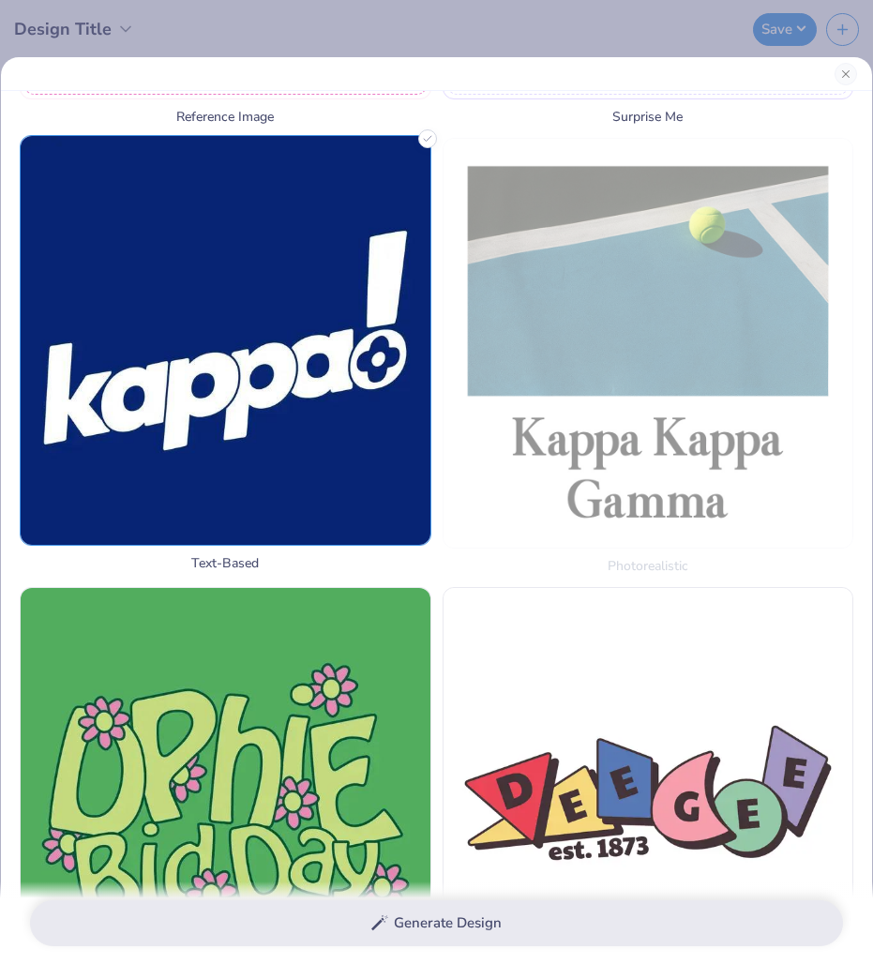
click at [215, 420] on img at bounding box center [226, 341] width 410 height 410
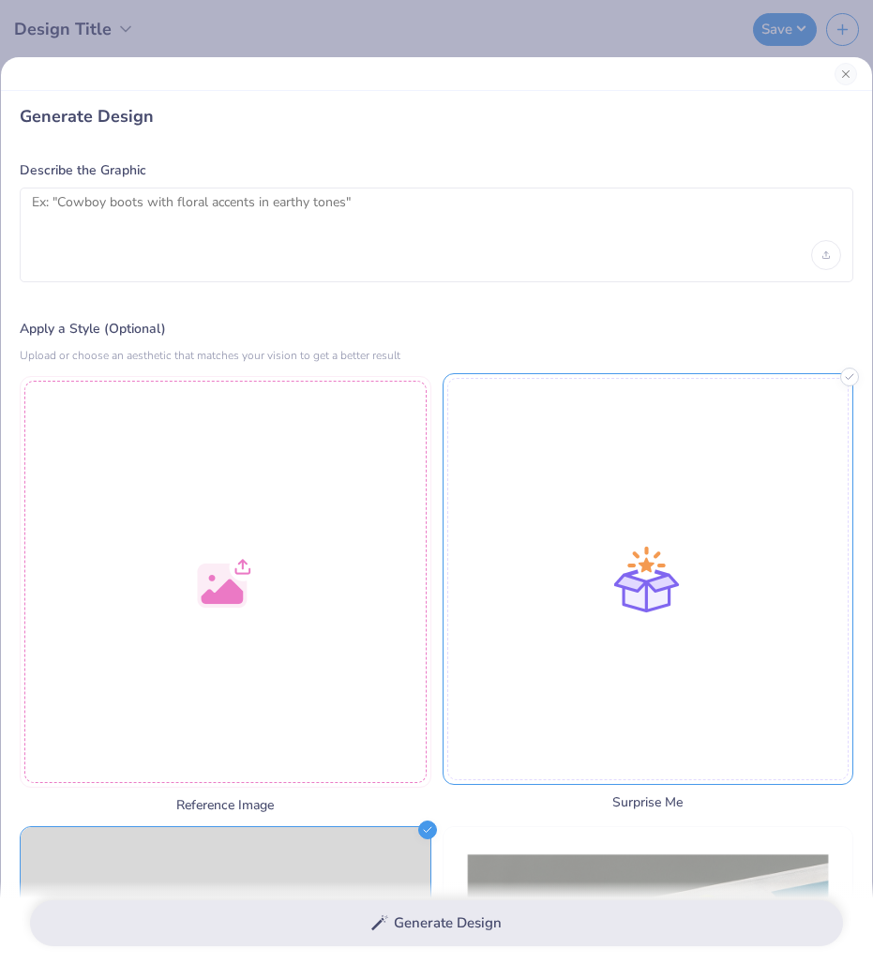
scroll to position [0, 0]
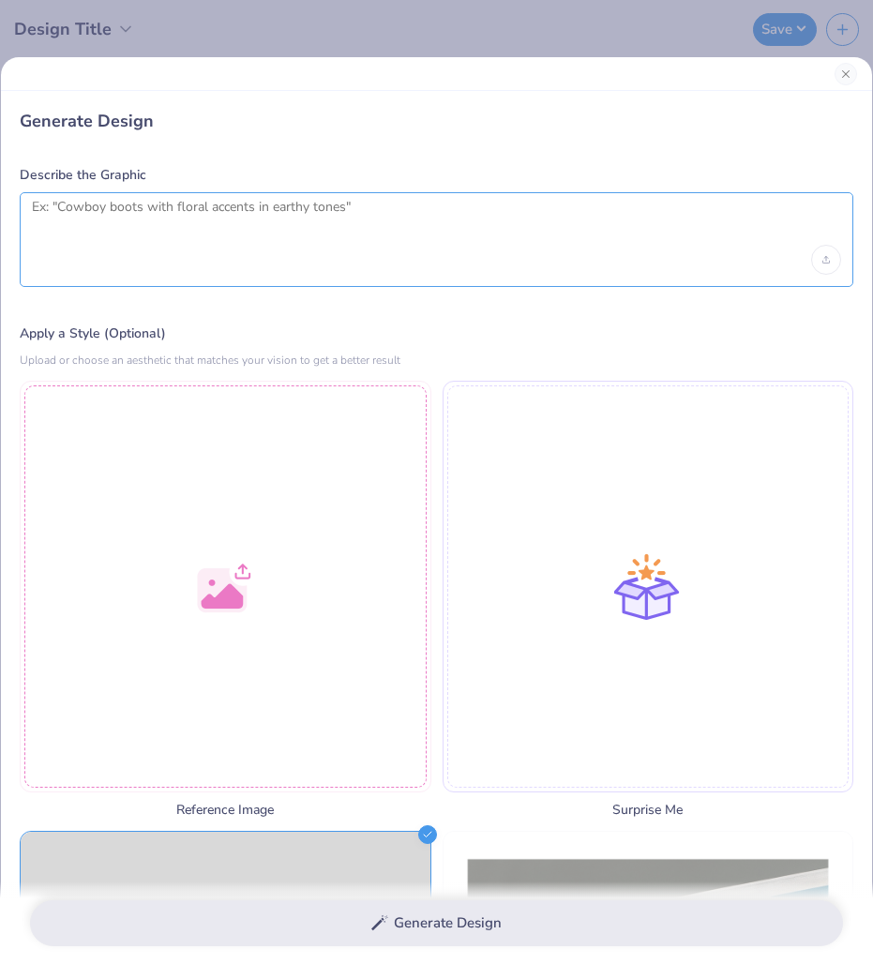
click at [331, 220] on textarea at bounding box center [437, 222] width 810 height 47
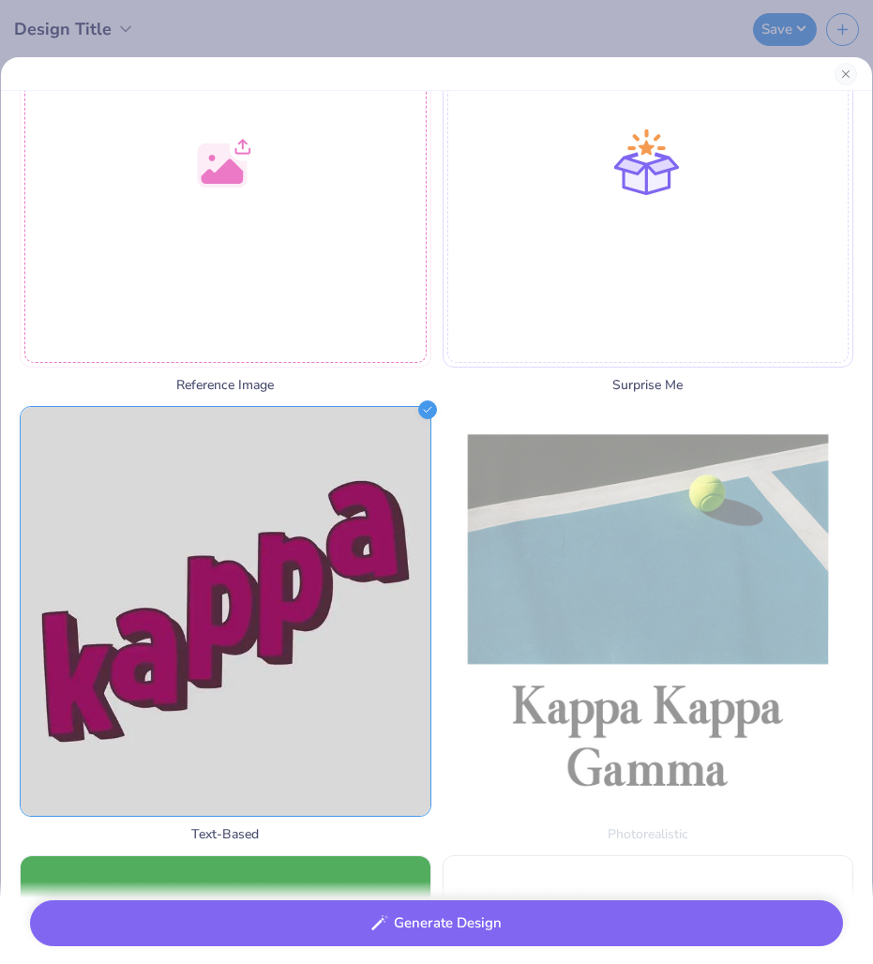
scroll to position [441, 0]
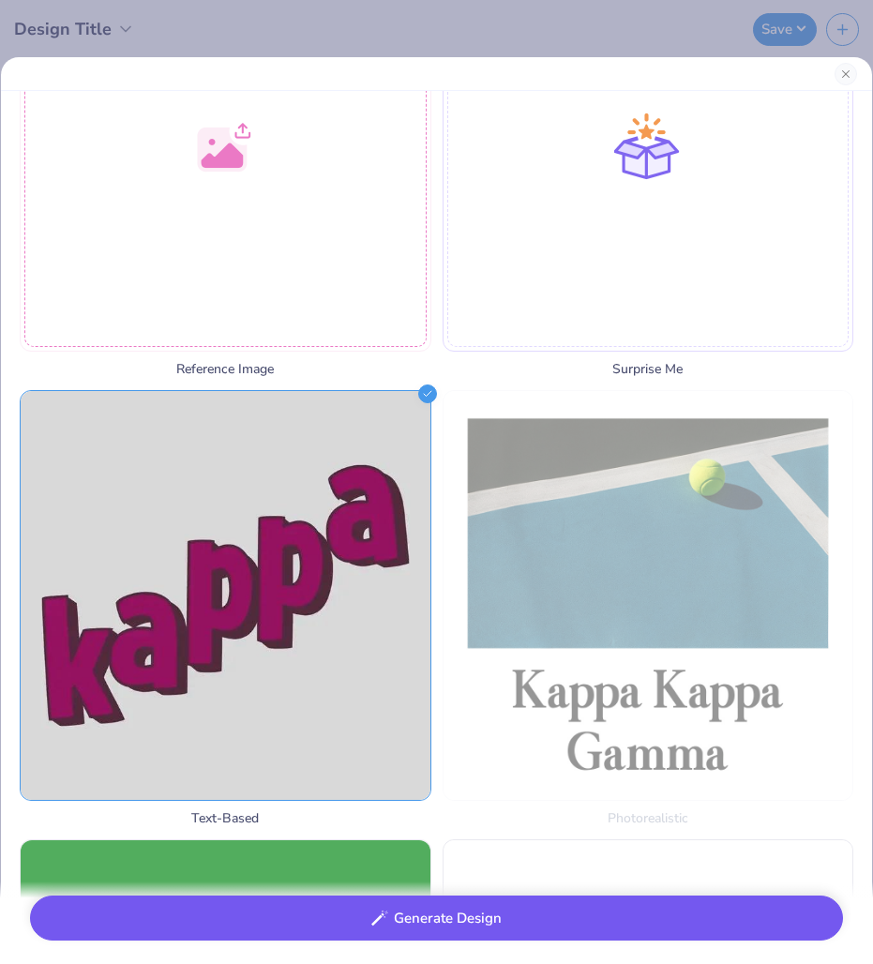
click at [410, 916] on button "Generate Design" at bounding box center [436, 919] width 813 height 46
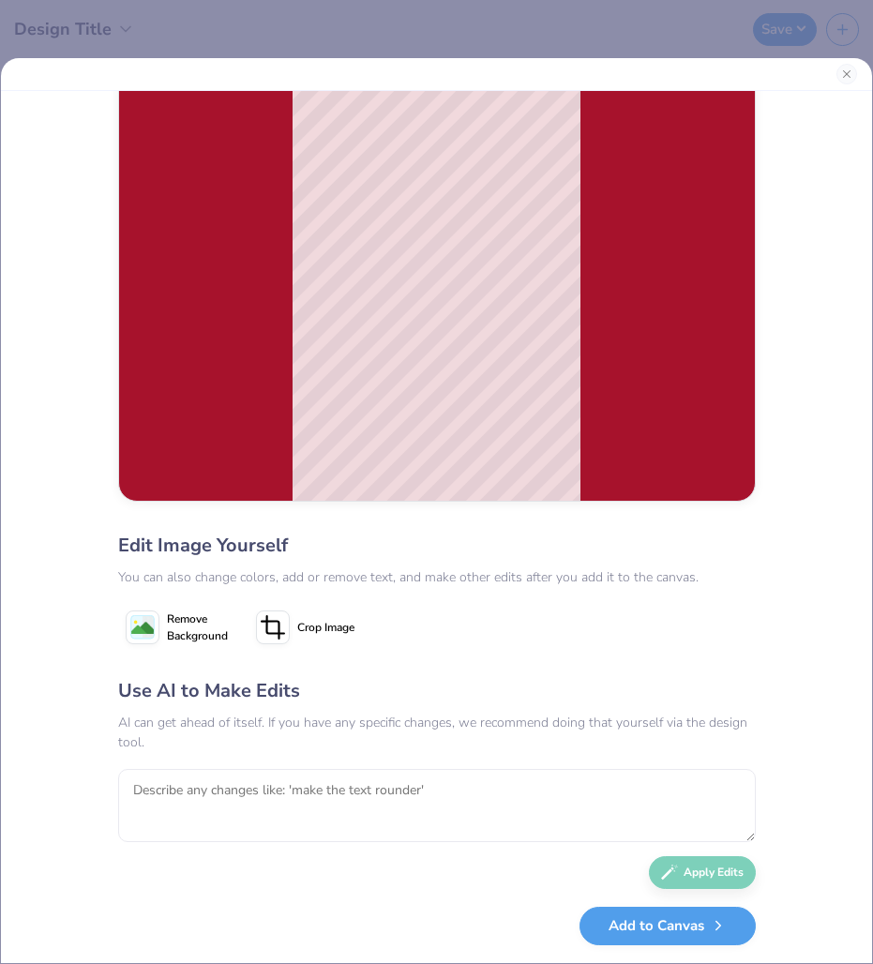
scroll to position [0, 0]
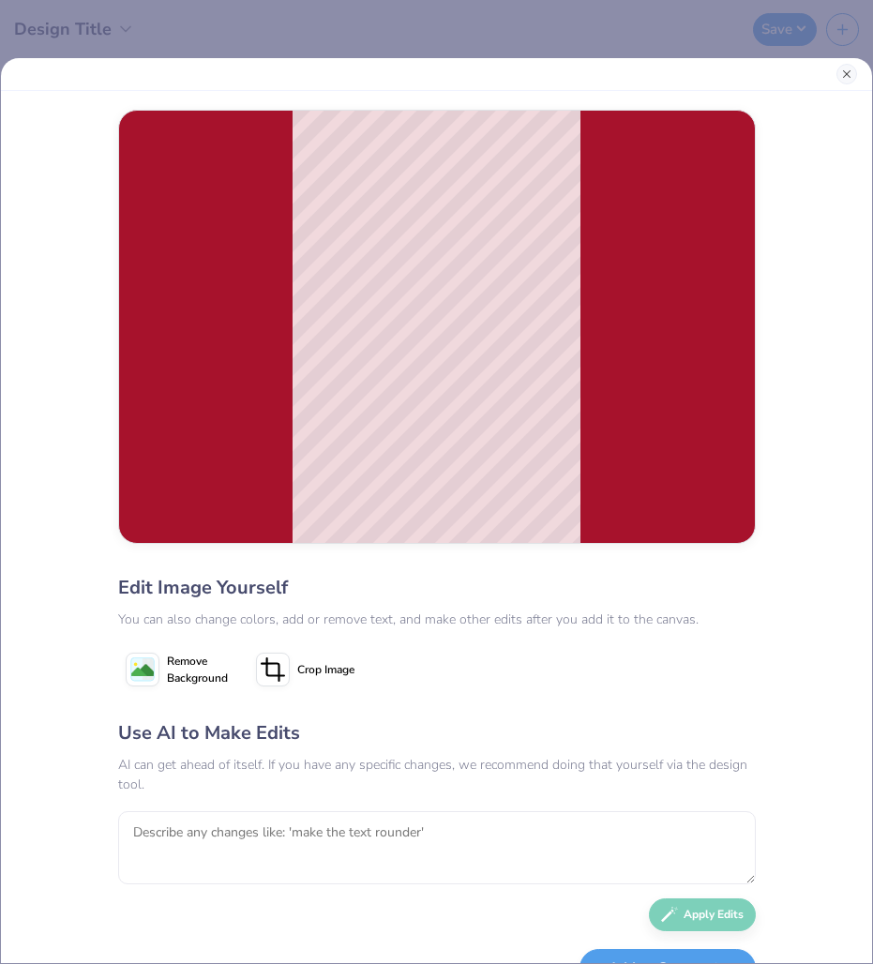
click at [848, 73] on button "Close" at bounding box center [847, 74] width 21 height 21
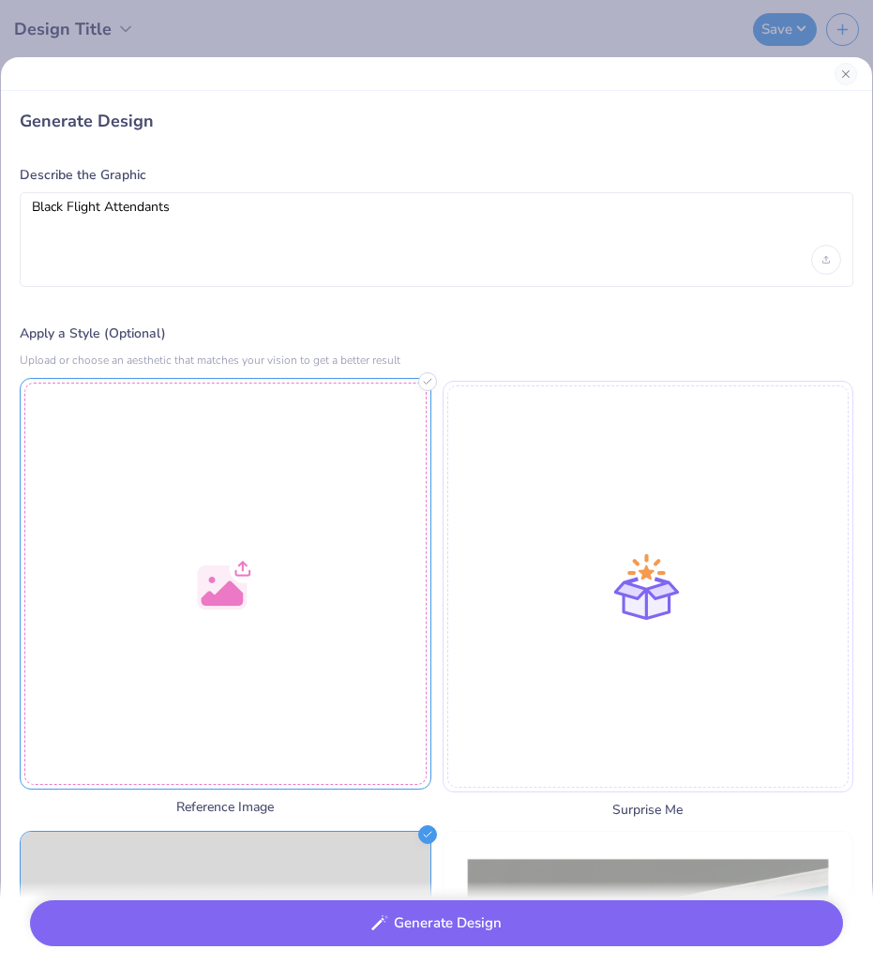
scroll to position [370, 0]
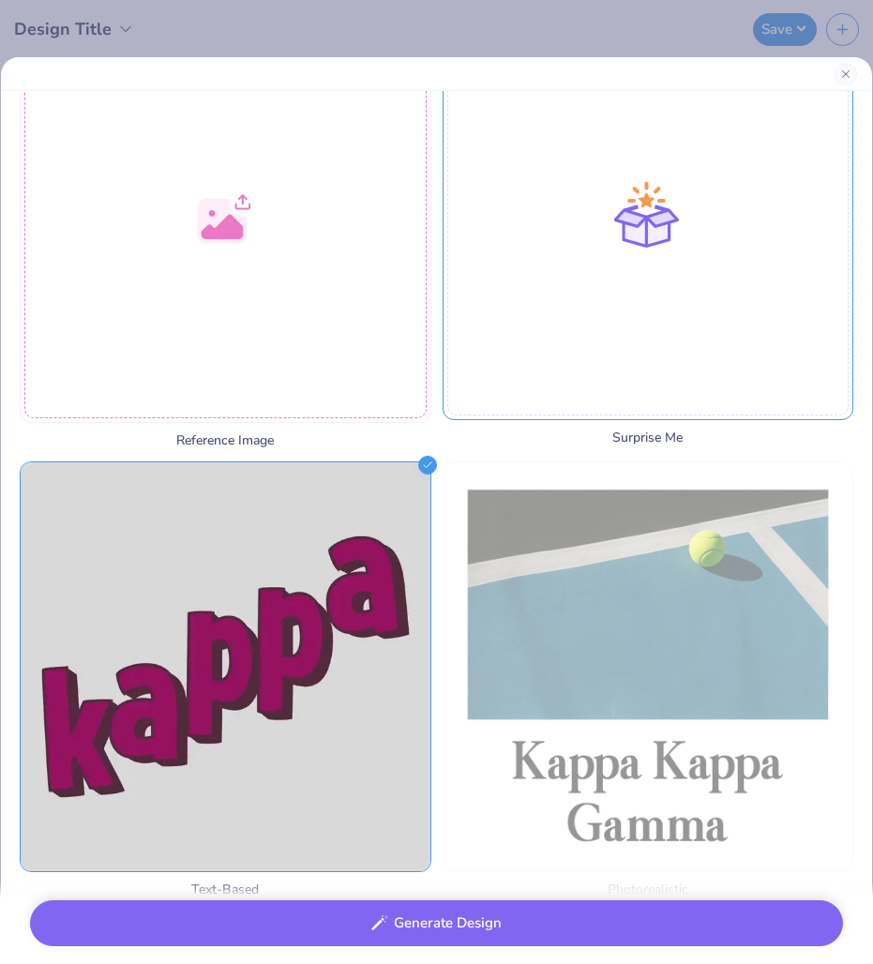
click at [651, 282] on div at bounding box center [649, 214] width 412 height 412
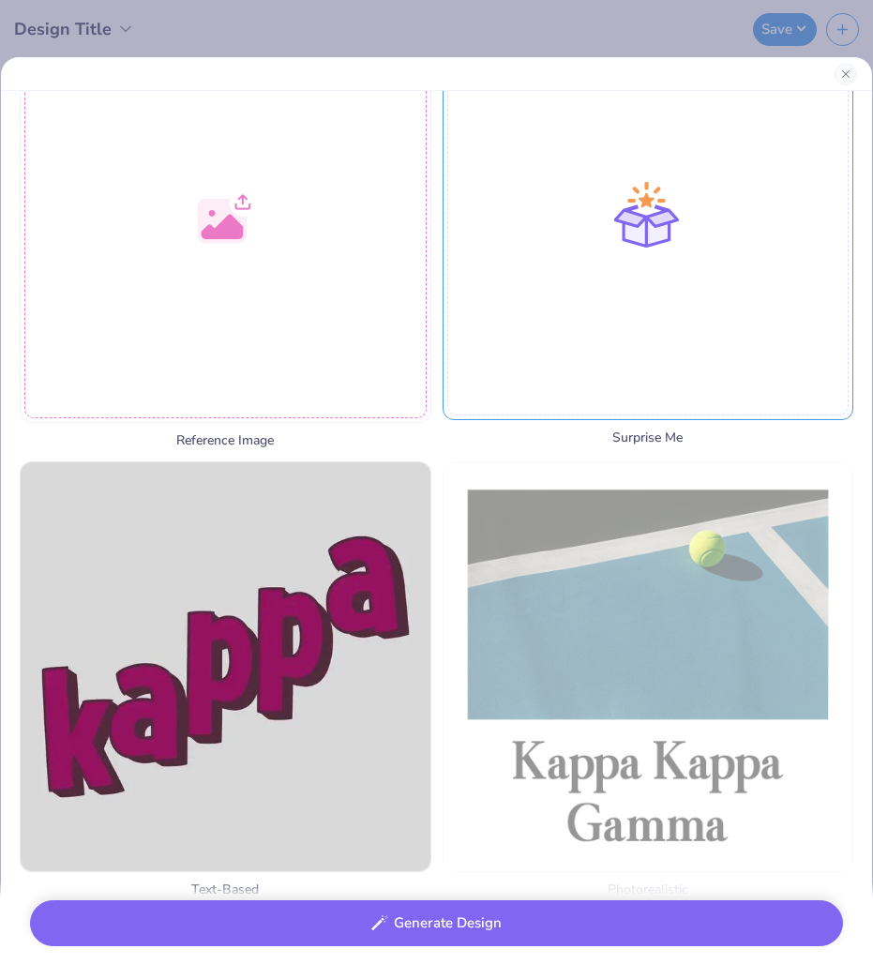
scroll to position [0, 0]
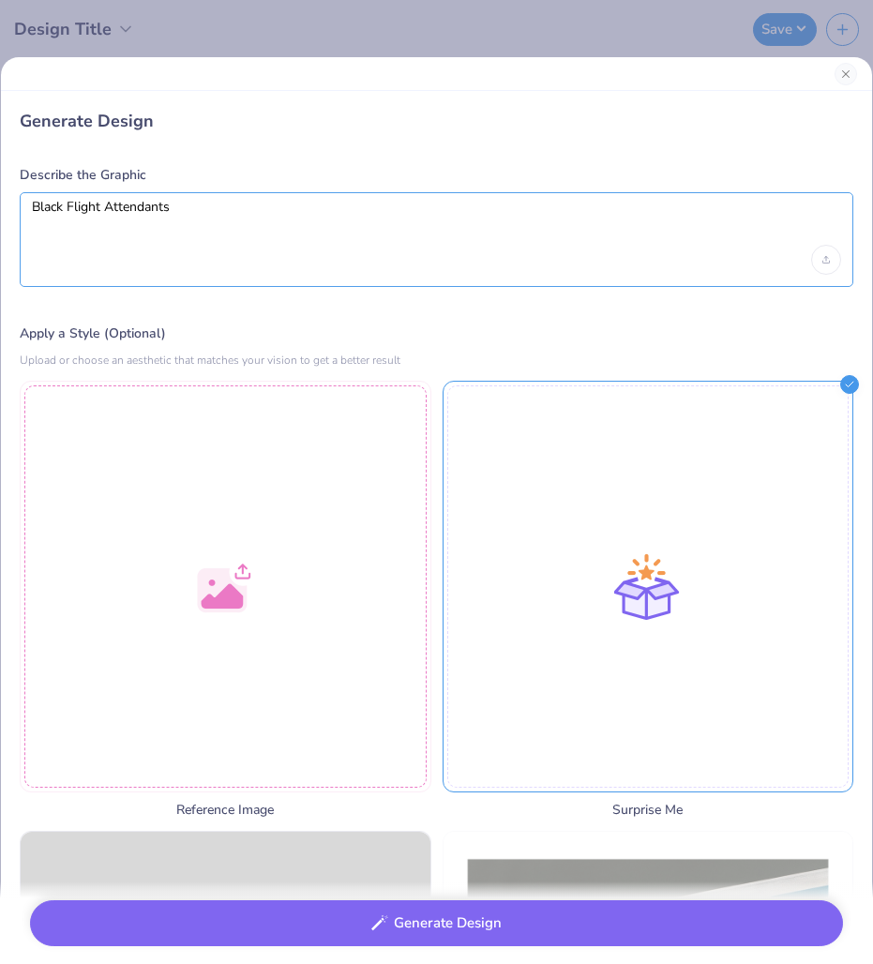
click at [198, 214] on textarea "Black Flight Attendants" at bounding box center [437, 222] width 810 height 47
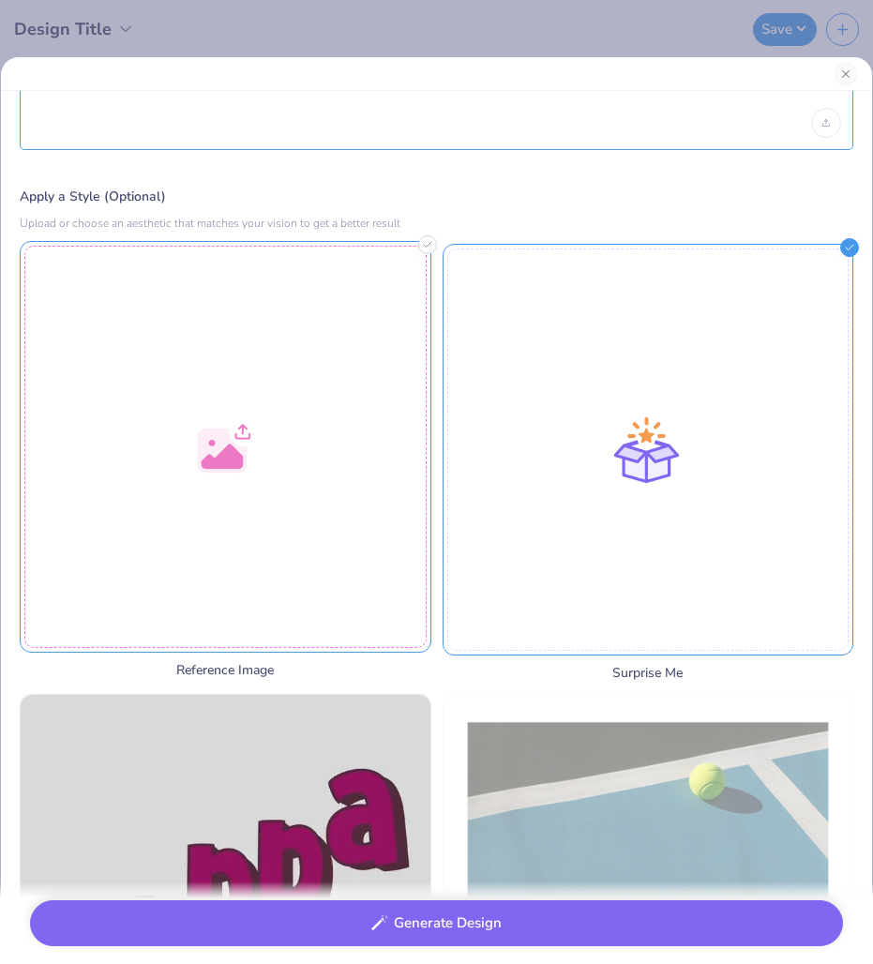
scroll to position [270, 0]
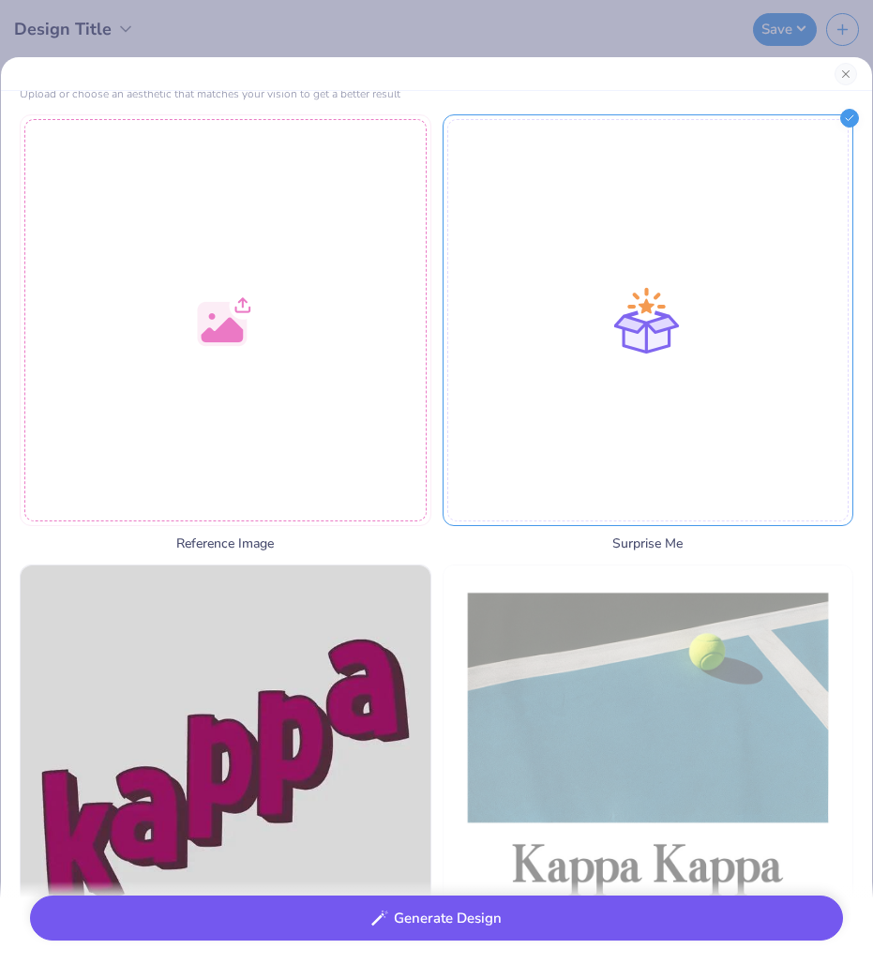
type textarea "Black Flight Attendants Est. 2016 Words only"
click at [445, 931] on button "Generate Design" at bounding box center [436, 919] width 813 height 46
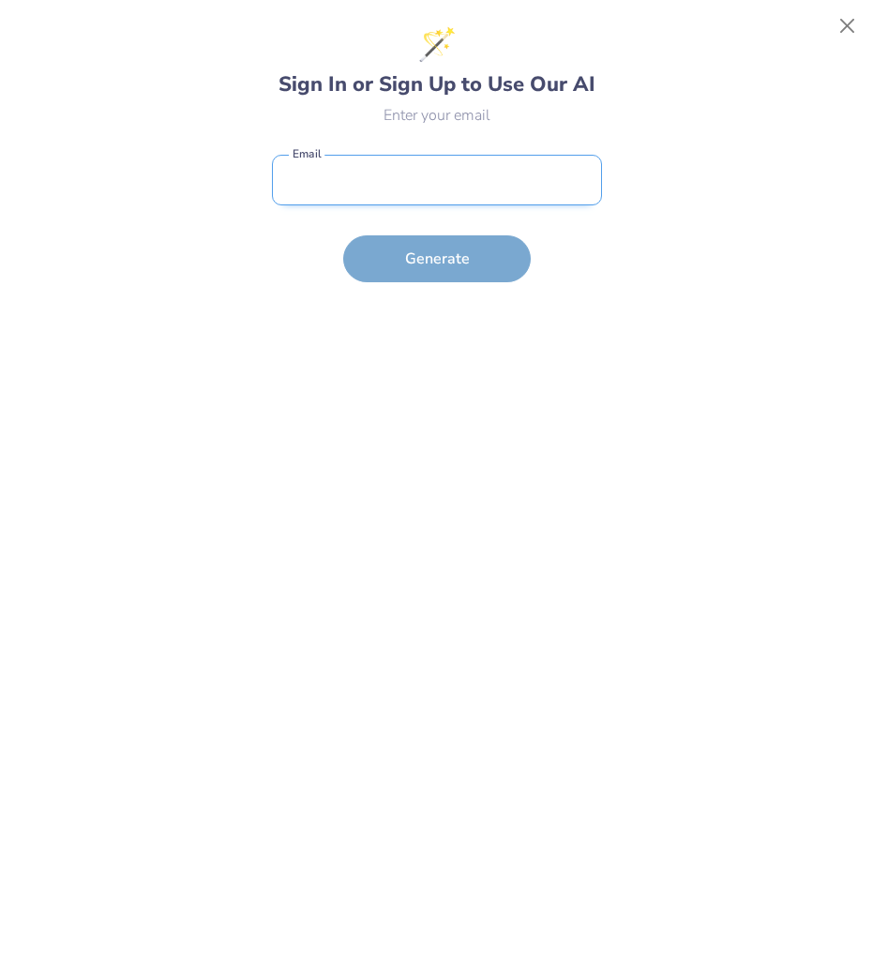
click at [382, 179] on input "email" at bounding box center [437, 181] width 330 height 52
type input "[EMAIL_ADDRESS][DOMAIN_NAME]"
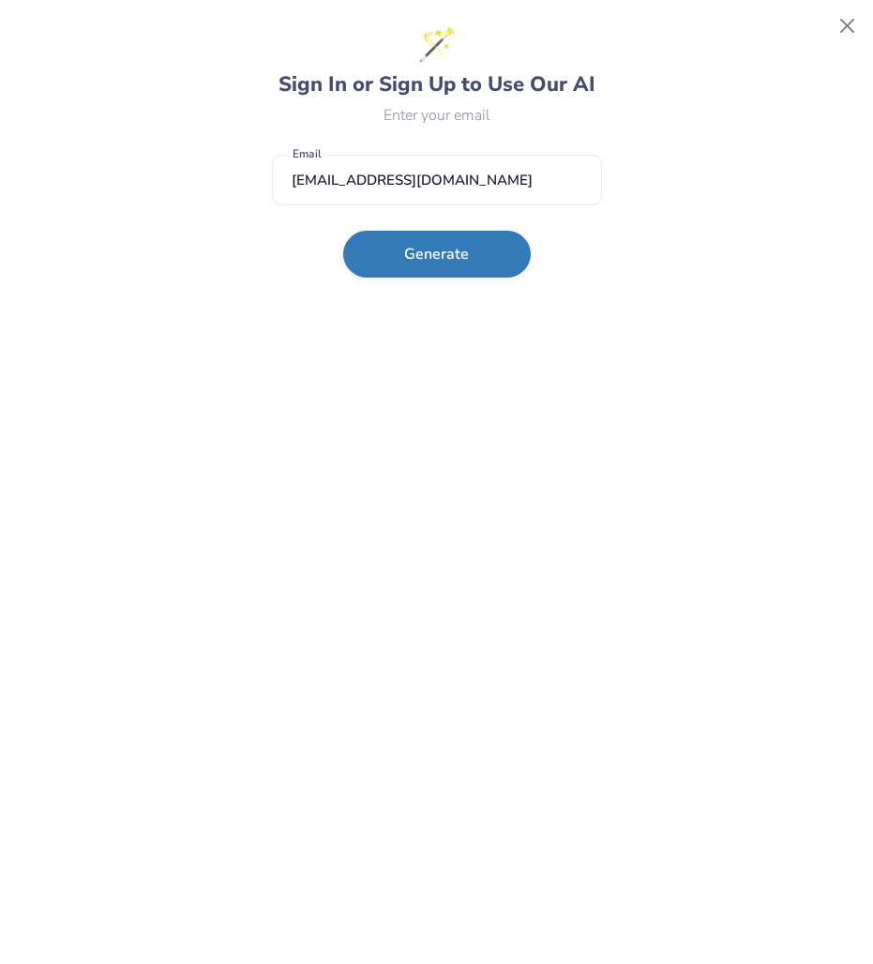
click at [424, 262] on button "Generate" at bounding box center [437, 254] width 188 height 47
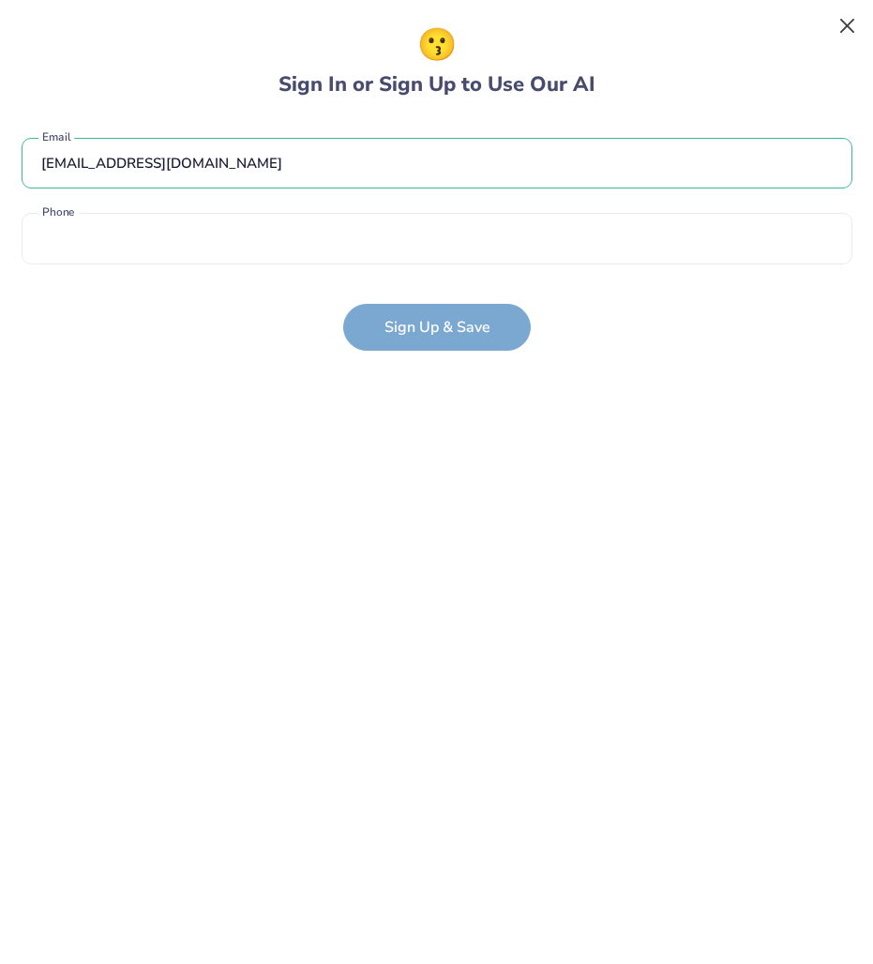
click at [847, 23] on button "Close" at bounding box center [848, 26] width 36 height 36
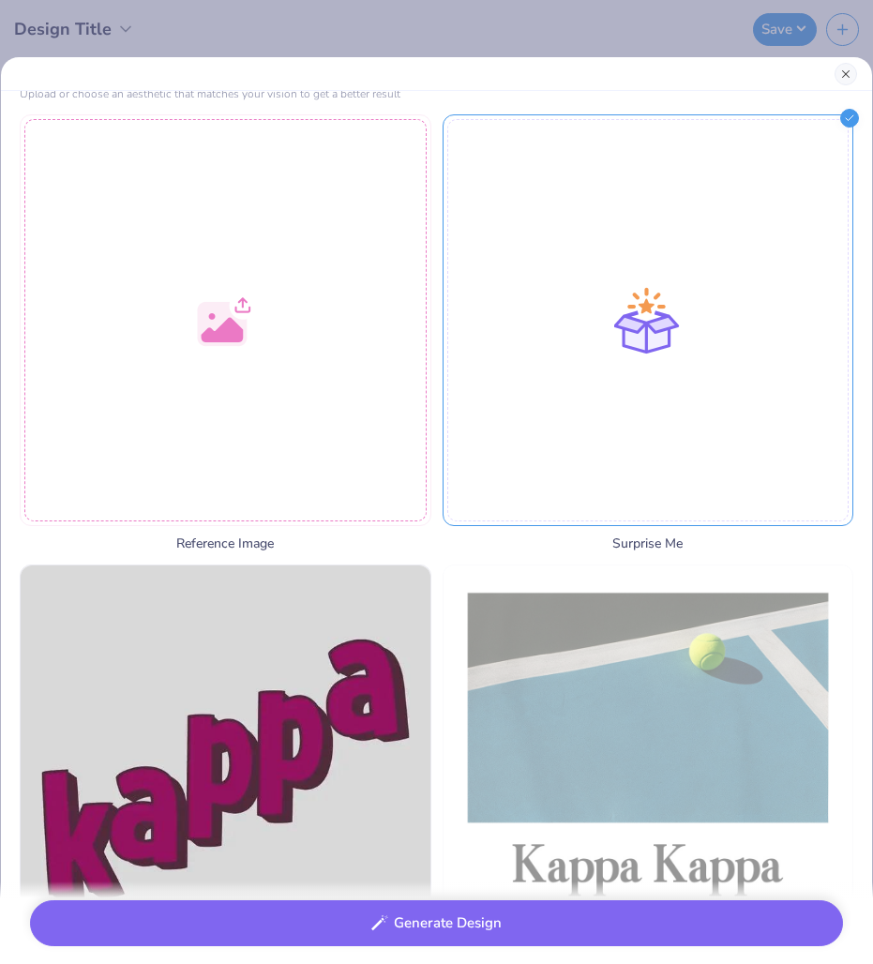
click at [847, 71] on button "Close" at bounding box center [846, 74] width 23 height 23
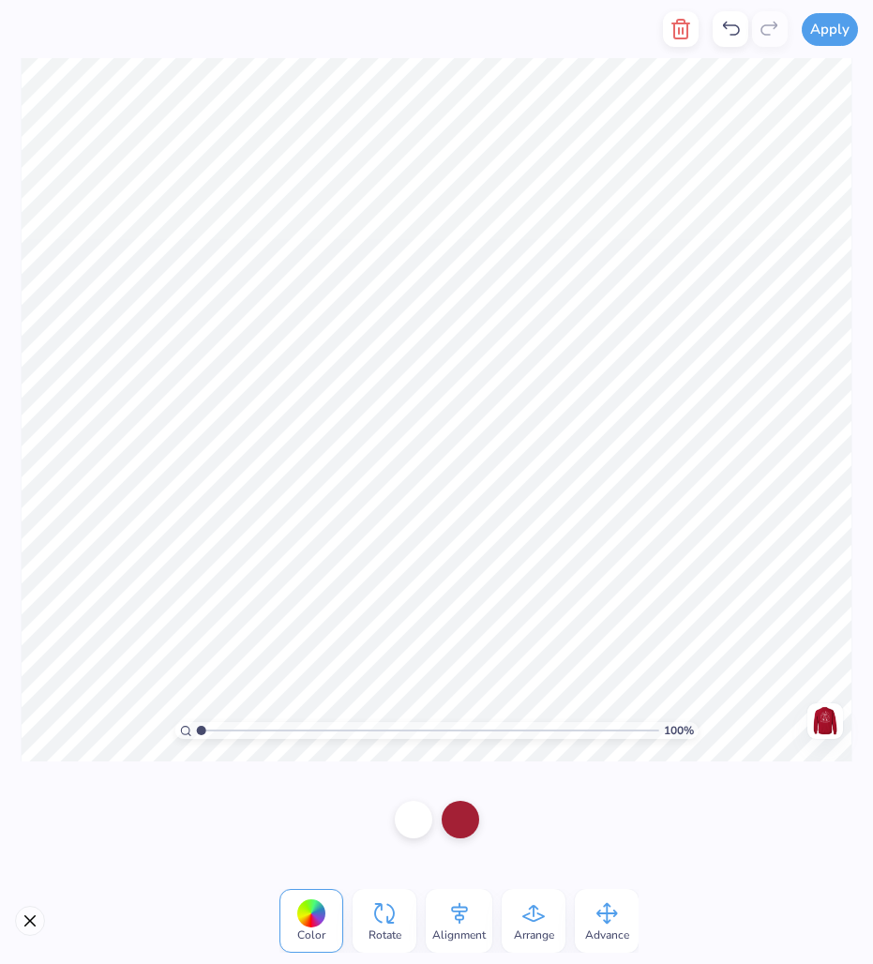
click at [539, 924] on icon at bounding box center [534, 914] width 28 height 28
click at [611, 927] on icon at bounding box center [607, 914] width 28 height 28
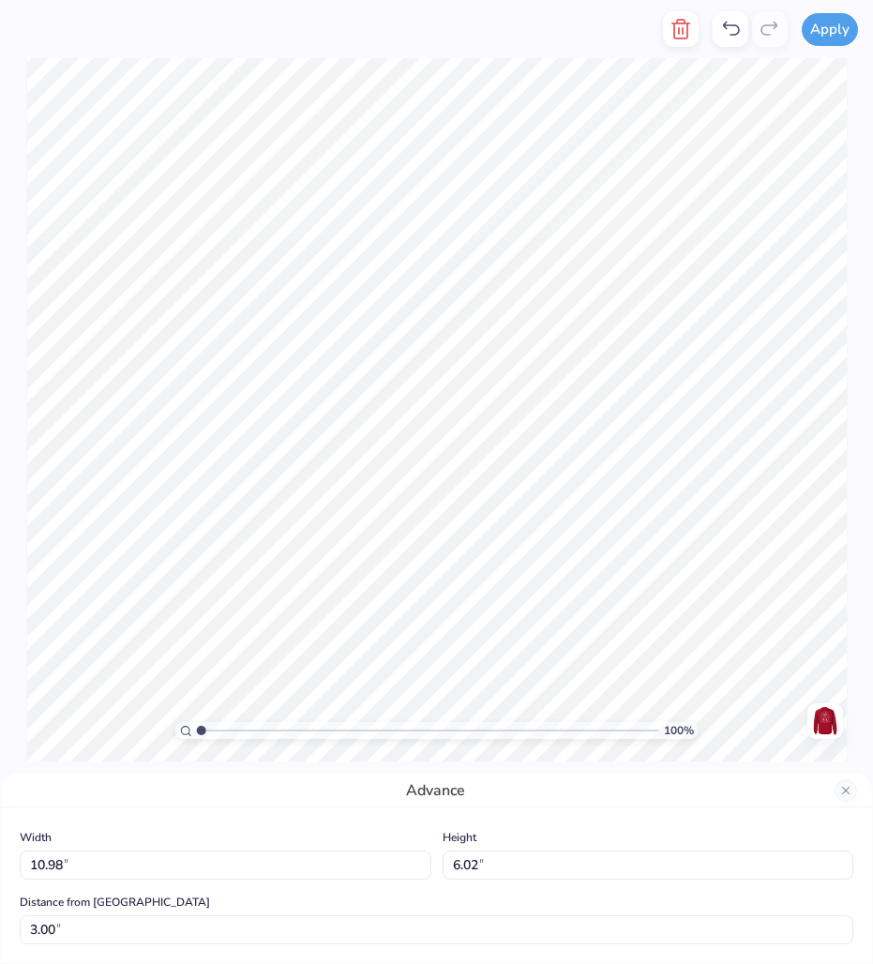
click at [729, 33] on icon at bounding box center [731, 29] width 23 height 23
click at [679, 30] on line "button" at bounding box center [679, 31] width 0 height 6
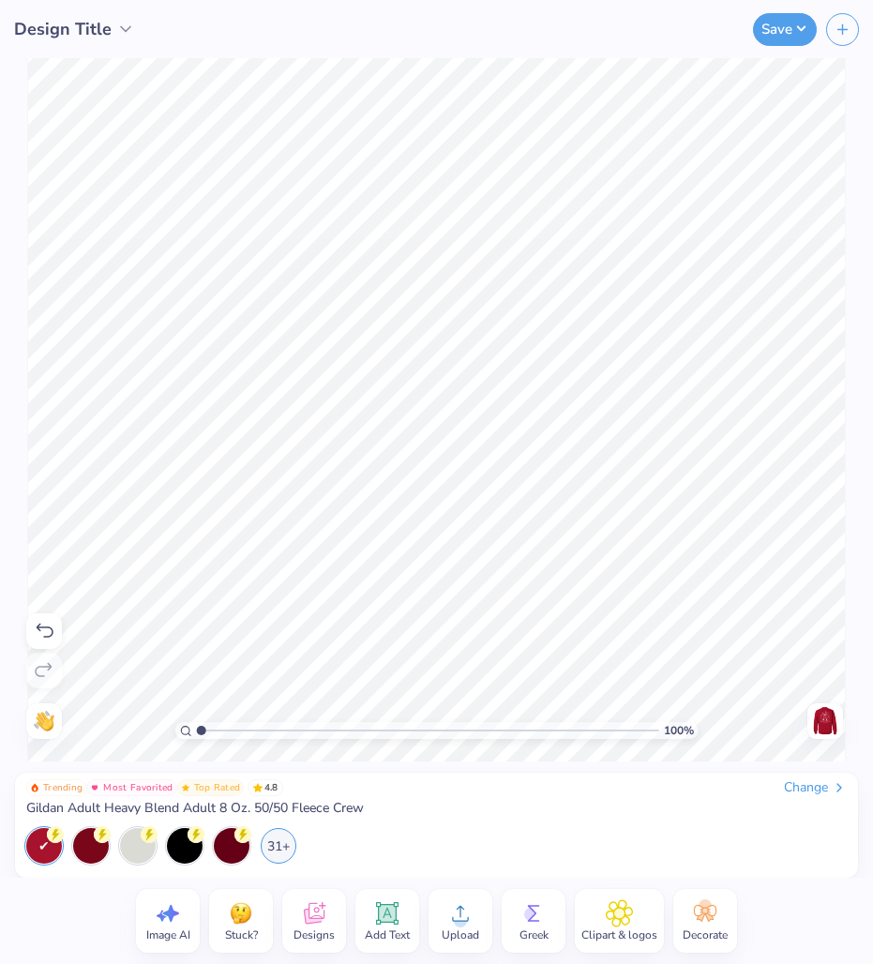
click at [376, 916] on icon at bounding box center [387, 914] width 28 height 28
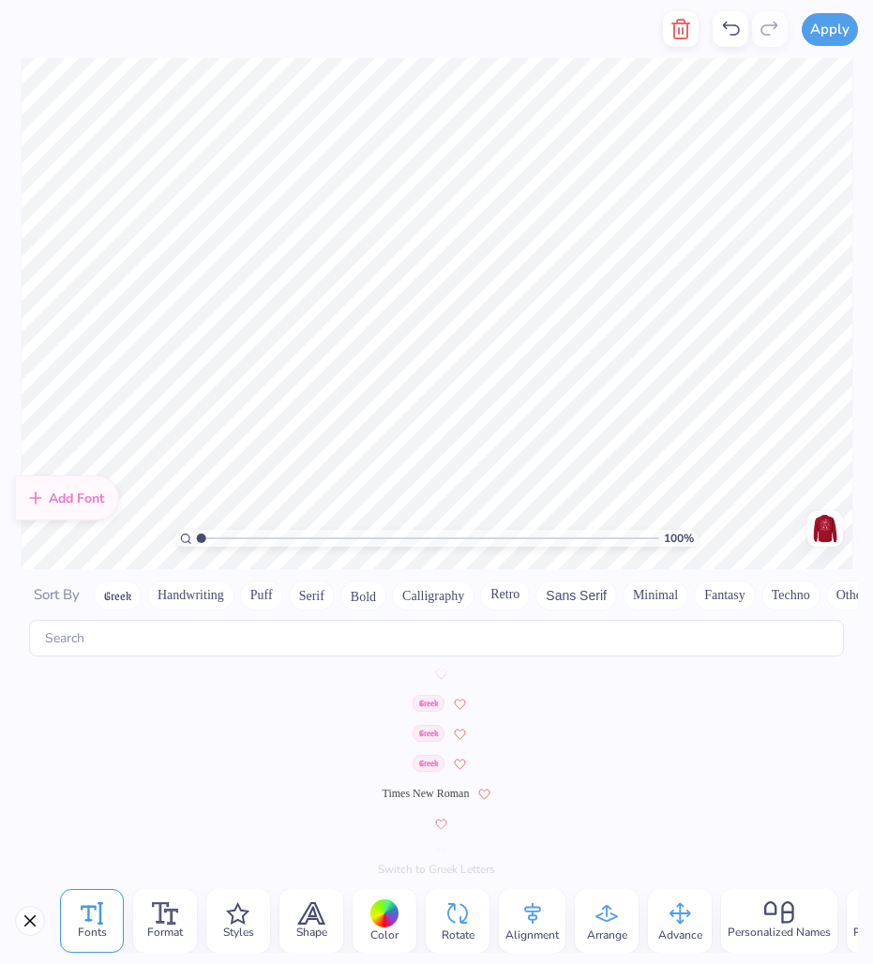
scroll to position [8690, 0]
click at [402, 736] on span at bounding box center [407, 729] width 106 height 17
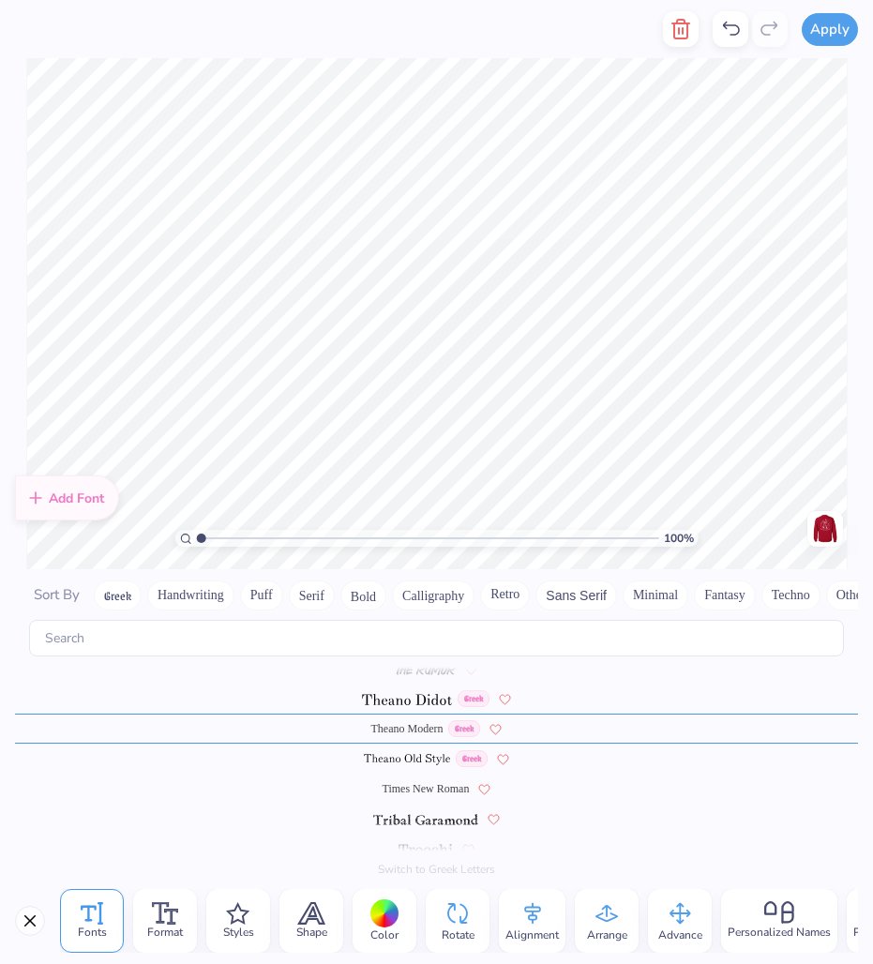
scroll to position [8660, 0]
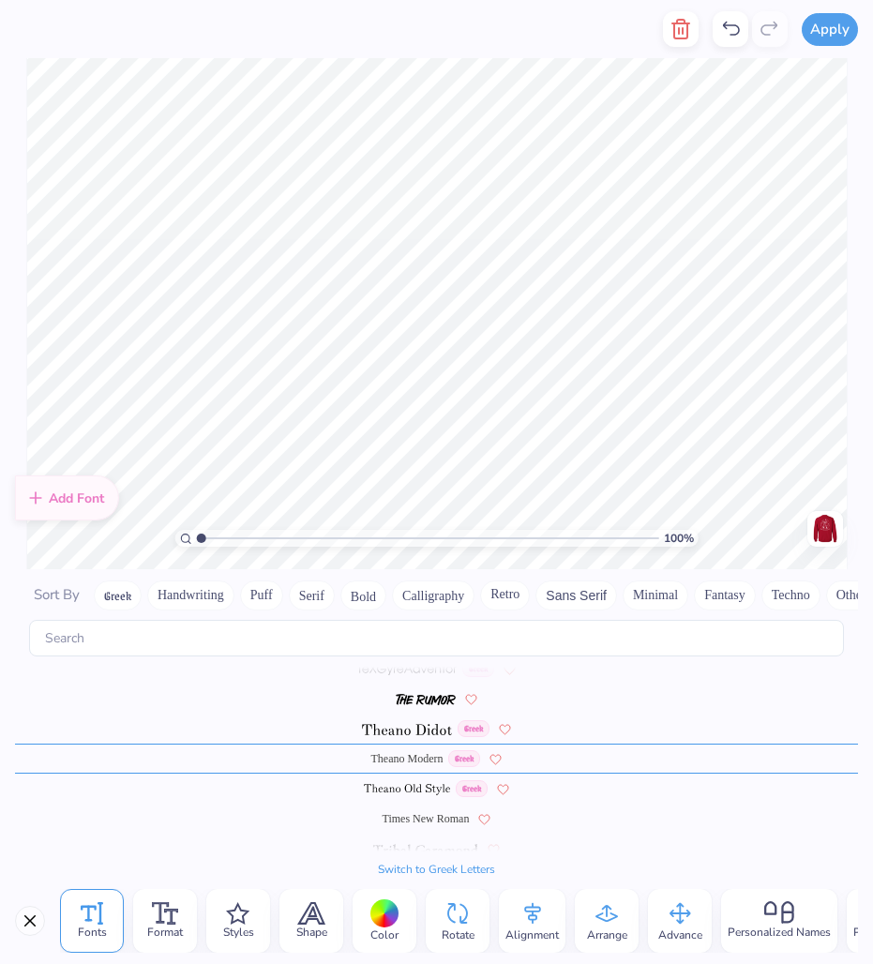
click at [391, 730] on img at bounding box center [407, 729] width 91 height 11
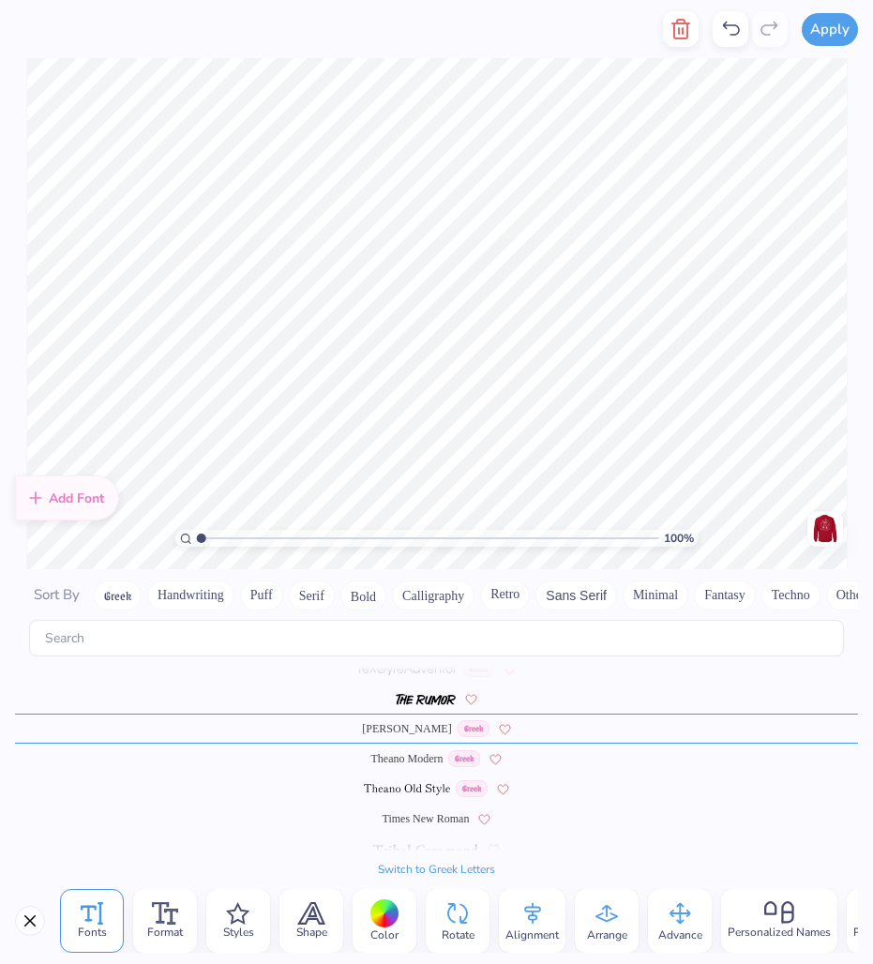
scroll to position [8630, 0]
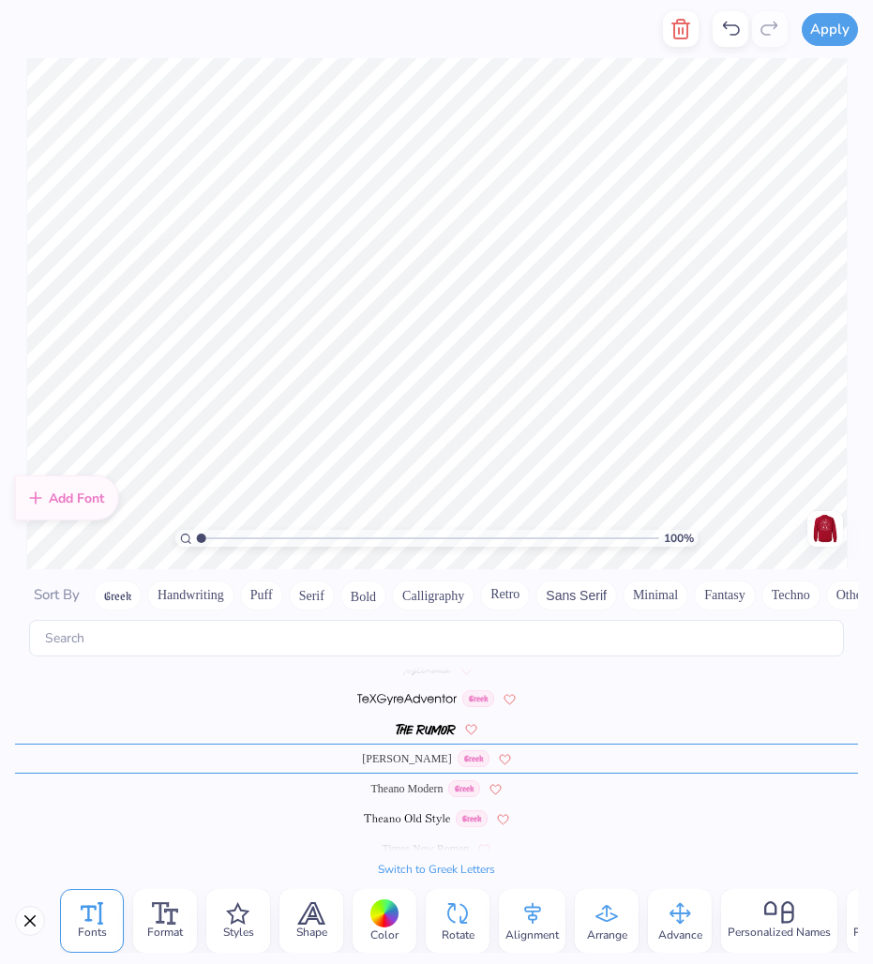
click at [418, 592] on button "Calligraphy" at bounding box center [433, 596] width 83 height 30
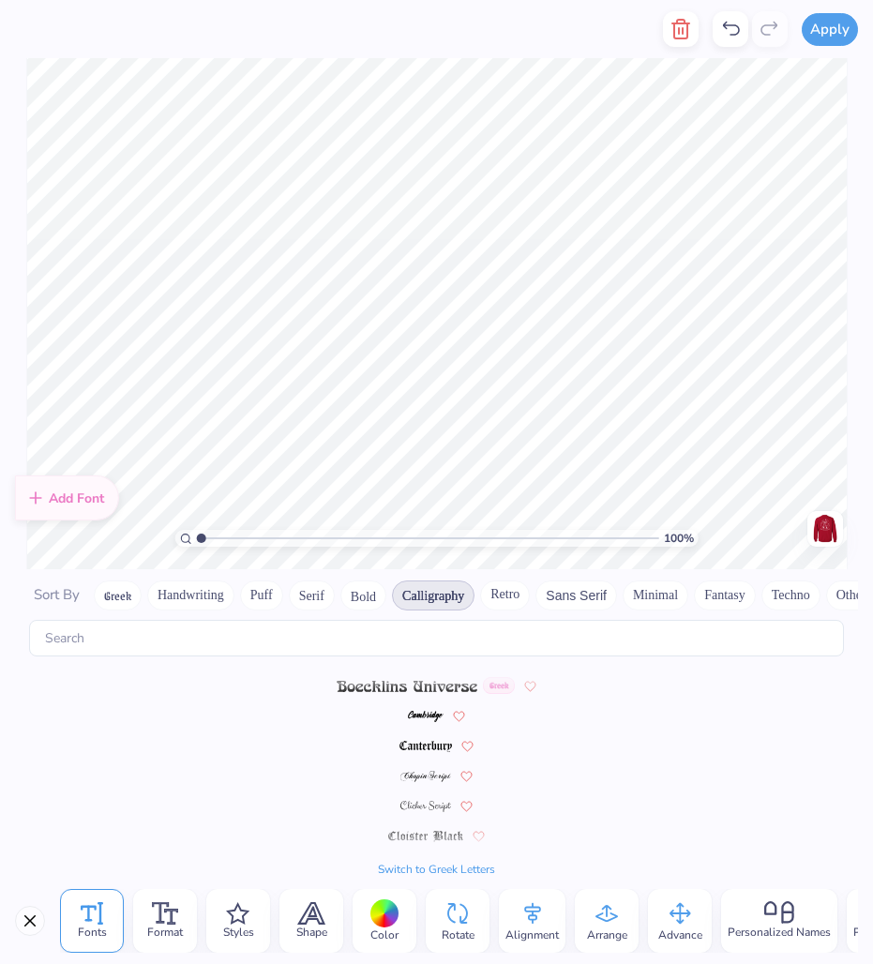
scroll to position [0, 0]
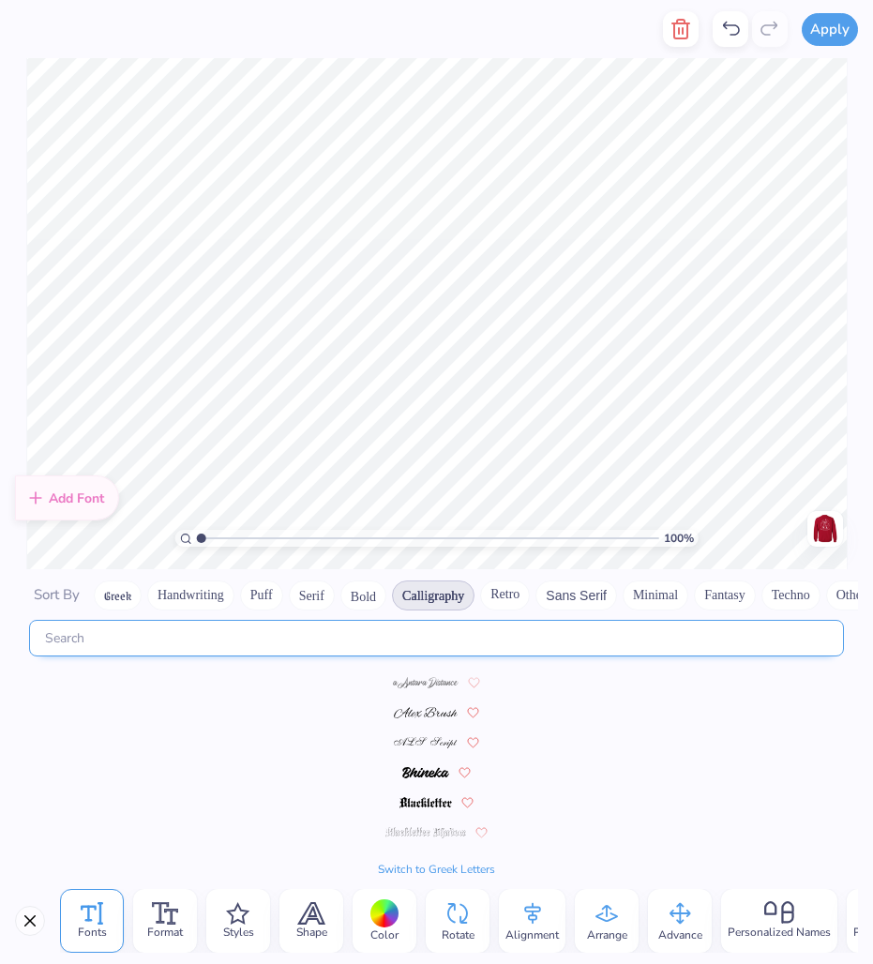
click at [315, 645] on input "text" at bounding box center [436, 638] width 815 height 37
type input "Black Flight attendants"
click at [169, 909] on icon at bounding box center [165, 914] width 27 height 23
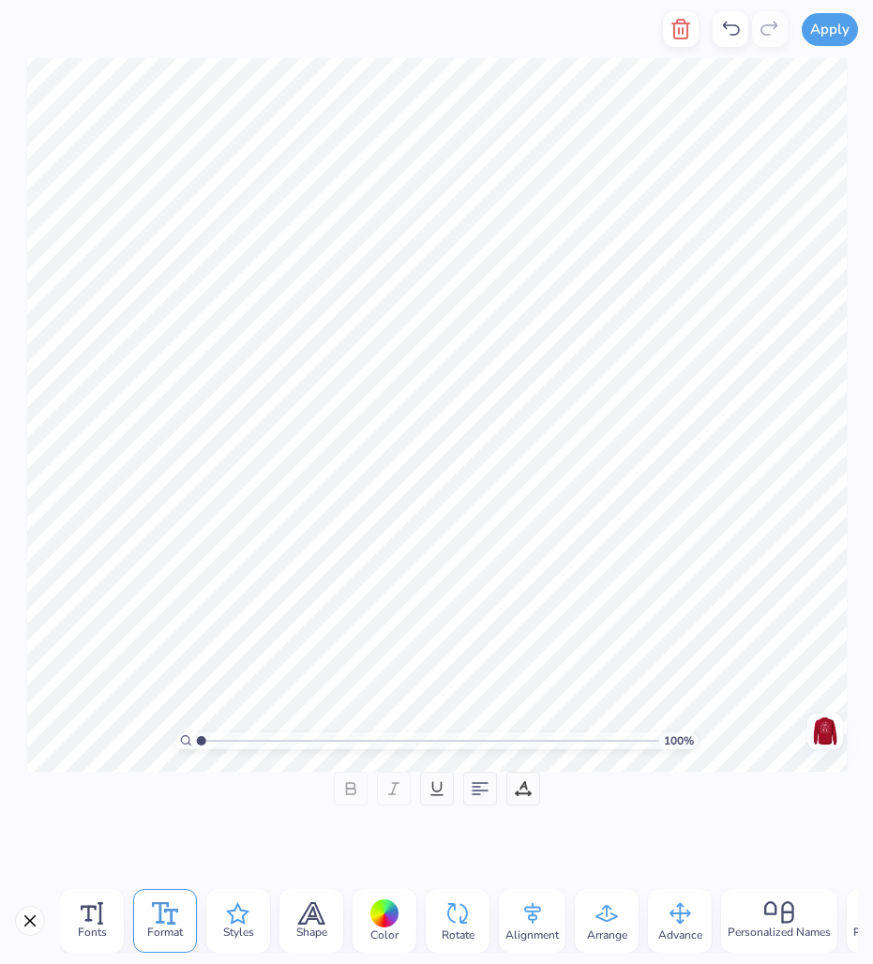
click at [241, 925] on span "Styles" at bounding box center [238, 932] width 31 height 15
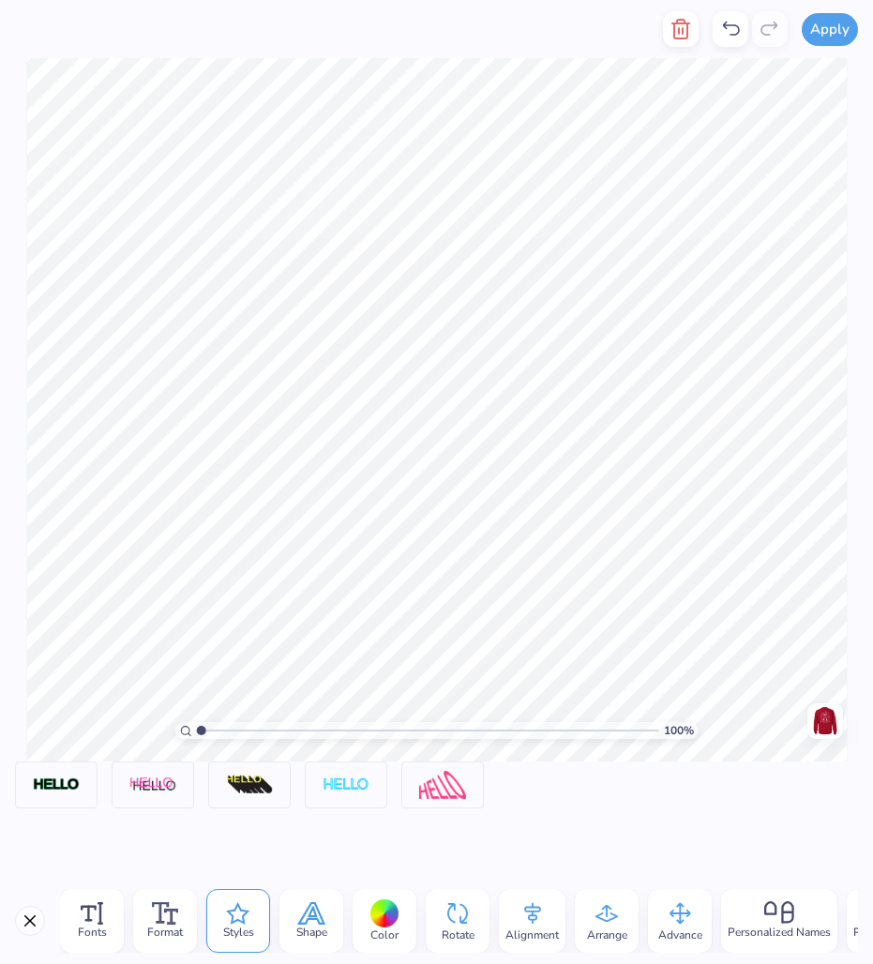
click at [323, 925] on span "Shape" at bounding box center [311, 932] width 31 height 15
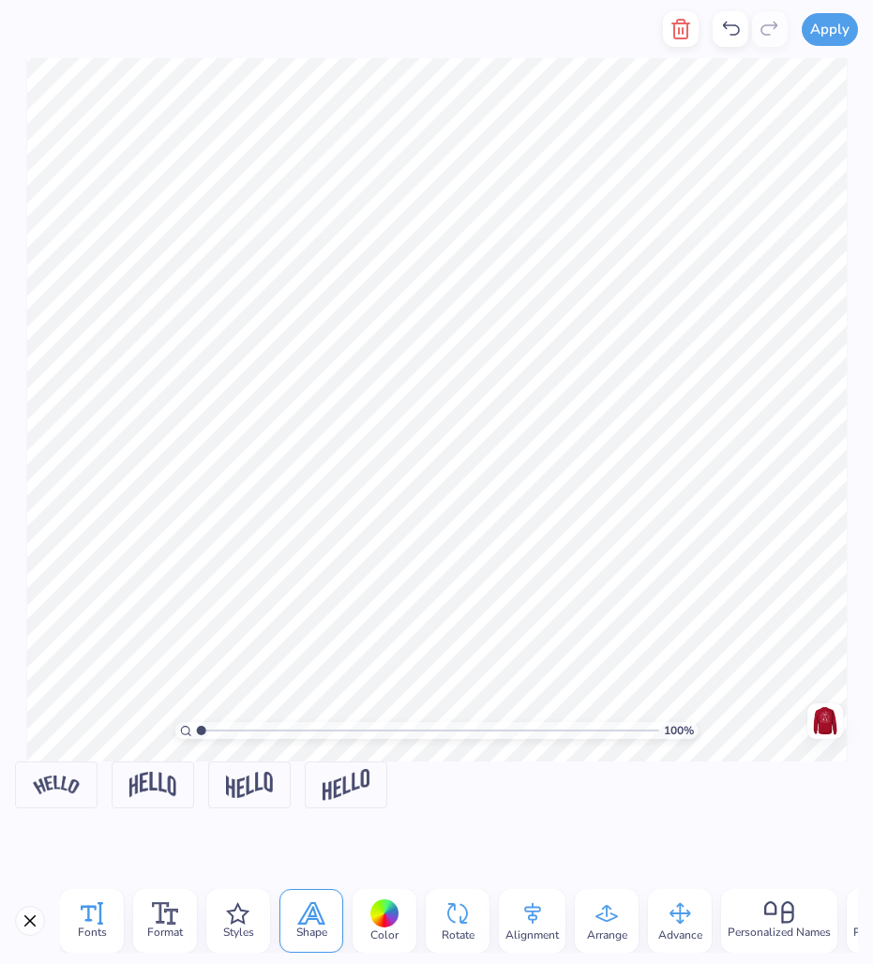
click at [99, 913] on icon at bounding box center [92, 914] width 23 height 23
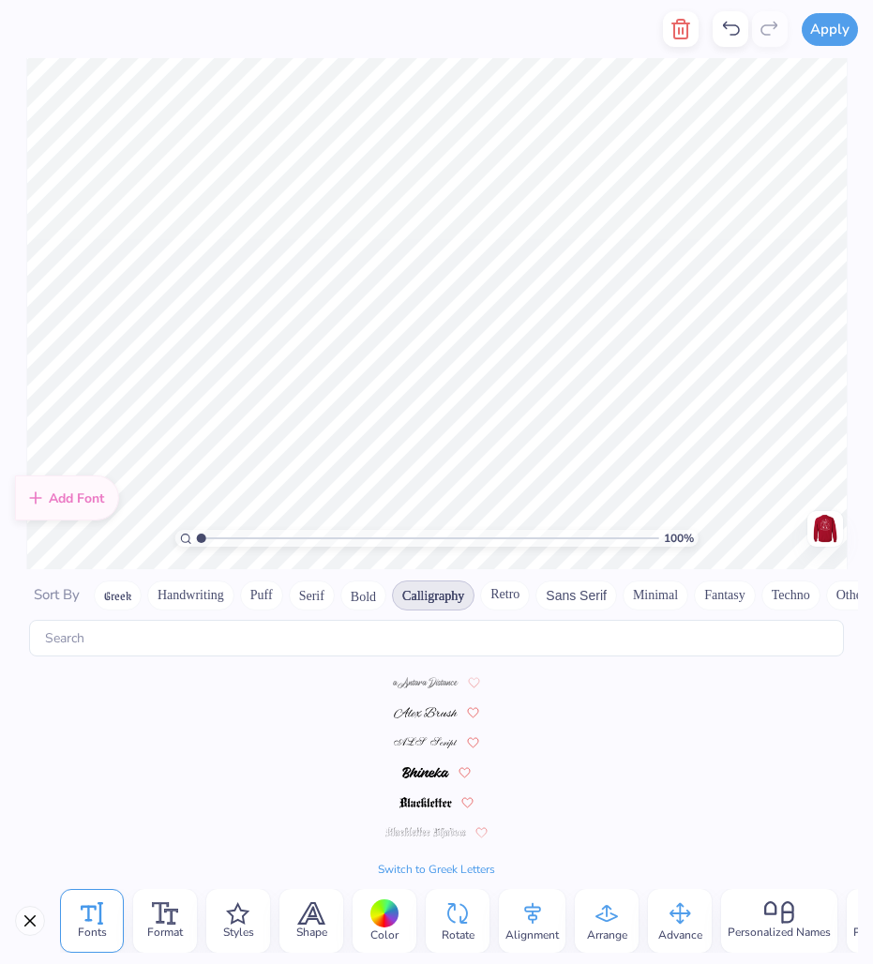
click at [517, 588] on button "Retro" at bounding box center [505, 596] width 50 height 30
click at [448, 806] on img at bounding box center [407, 802] width 140 height 11
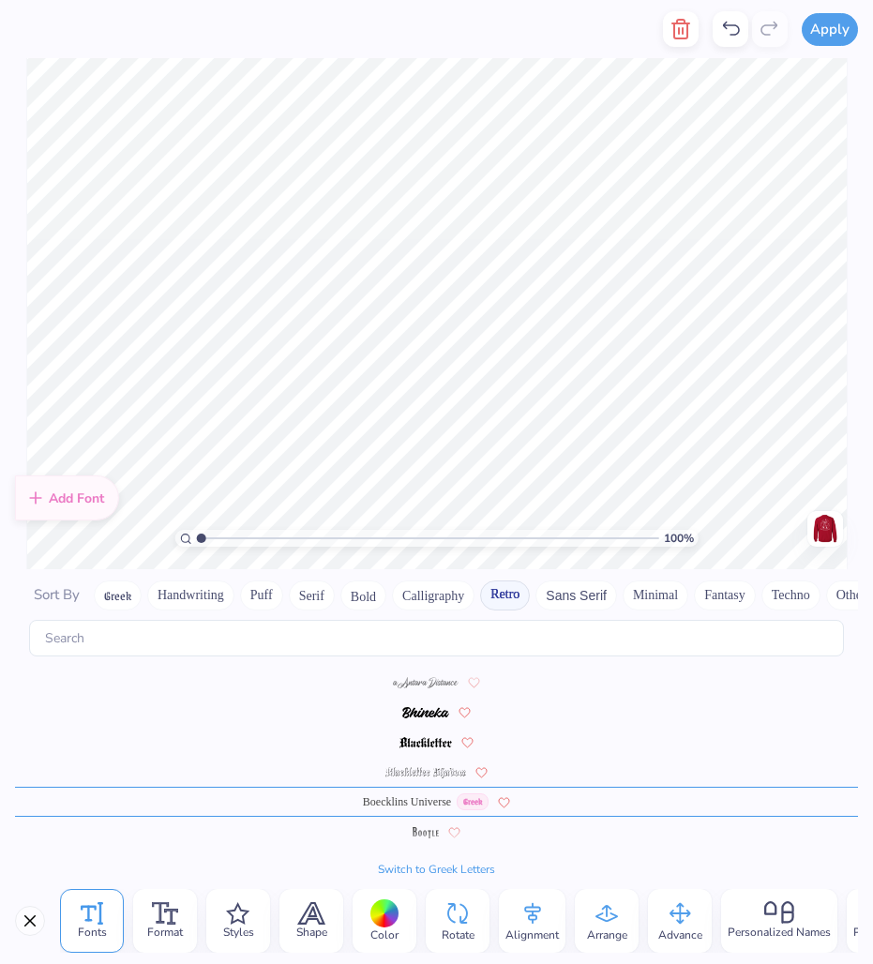
scroll to position [43, 0]
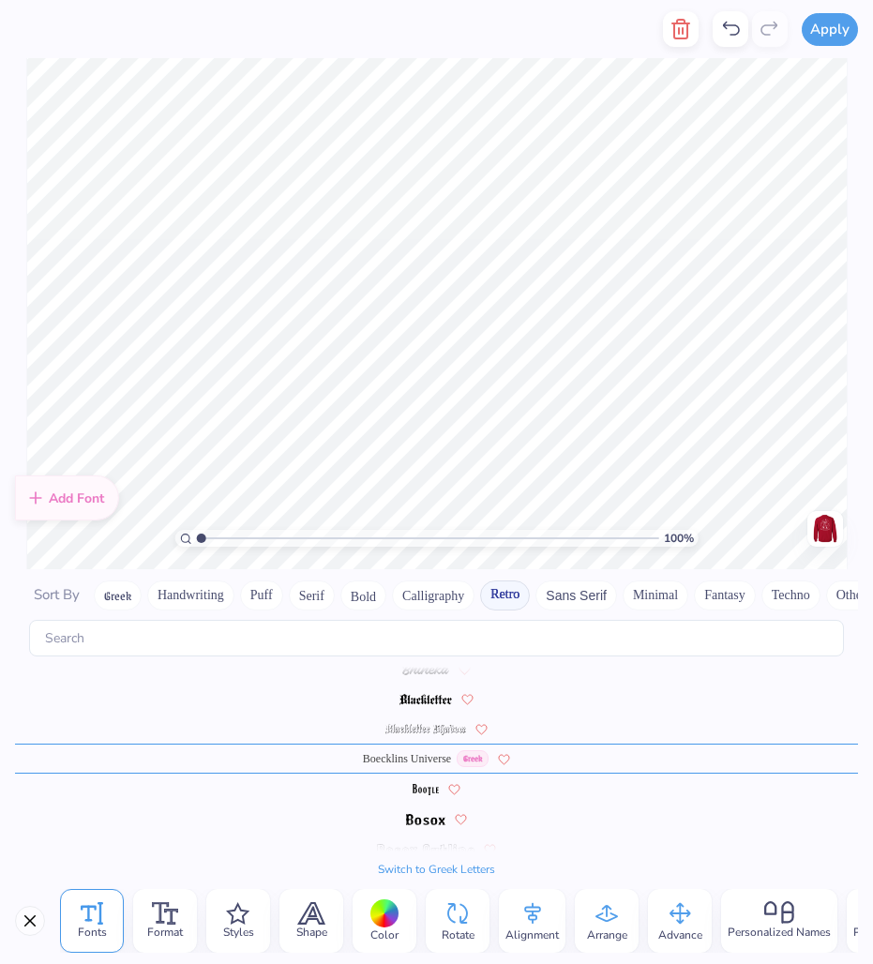
click at [831, 525] on img at bounding box center [826, 529] width 30 height 30
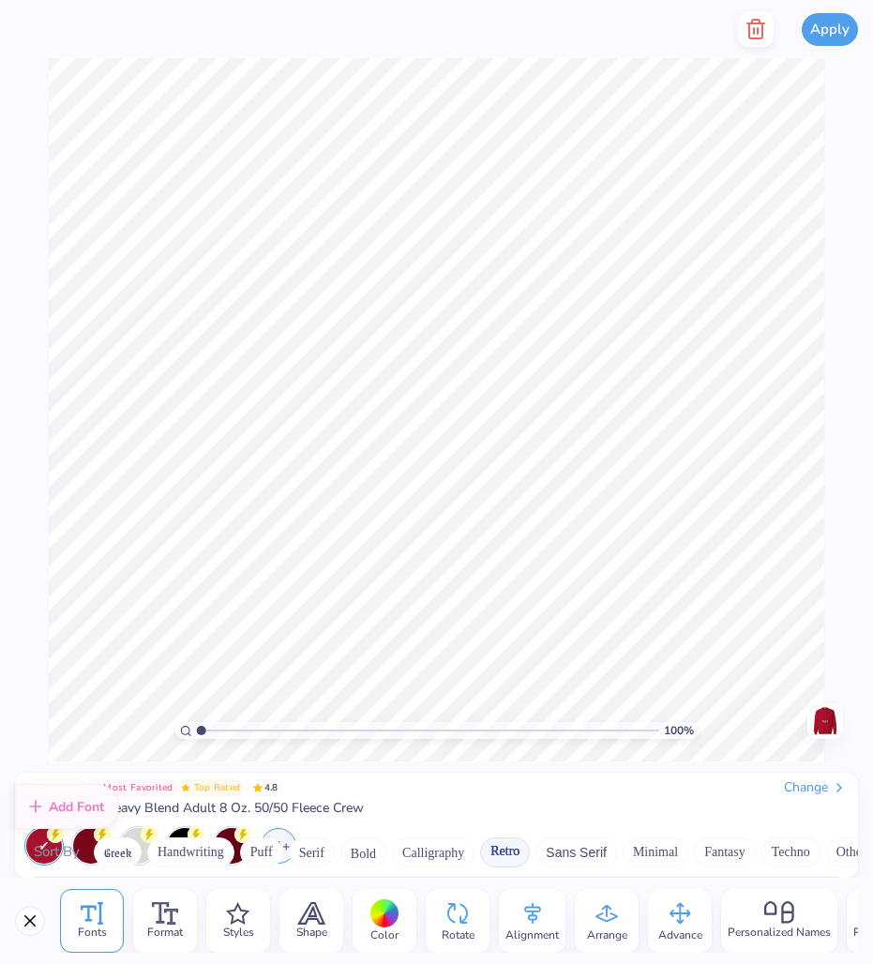
scroll to position [0, 0]
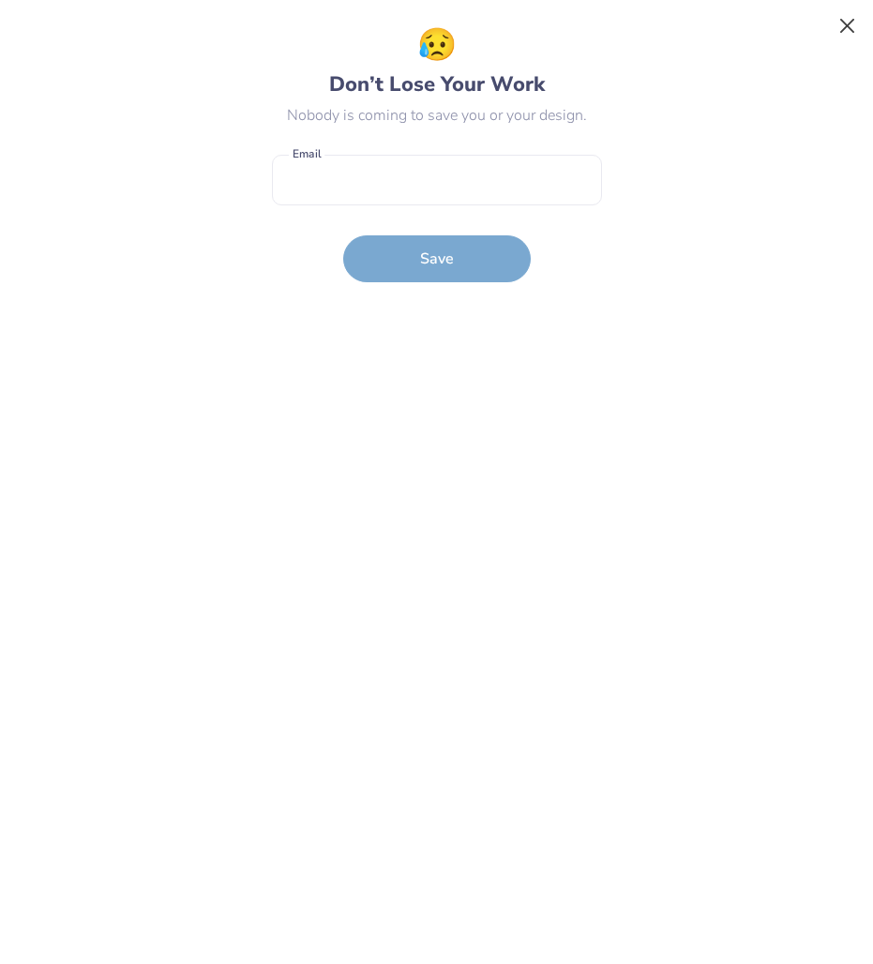
click at [851, 27] on button "Close" at bounding box center [848, 26] width 36 height 36
